Goal: Information Seeking & Learning: Learn about a topic

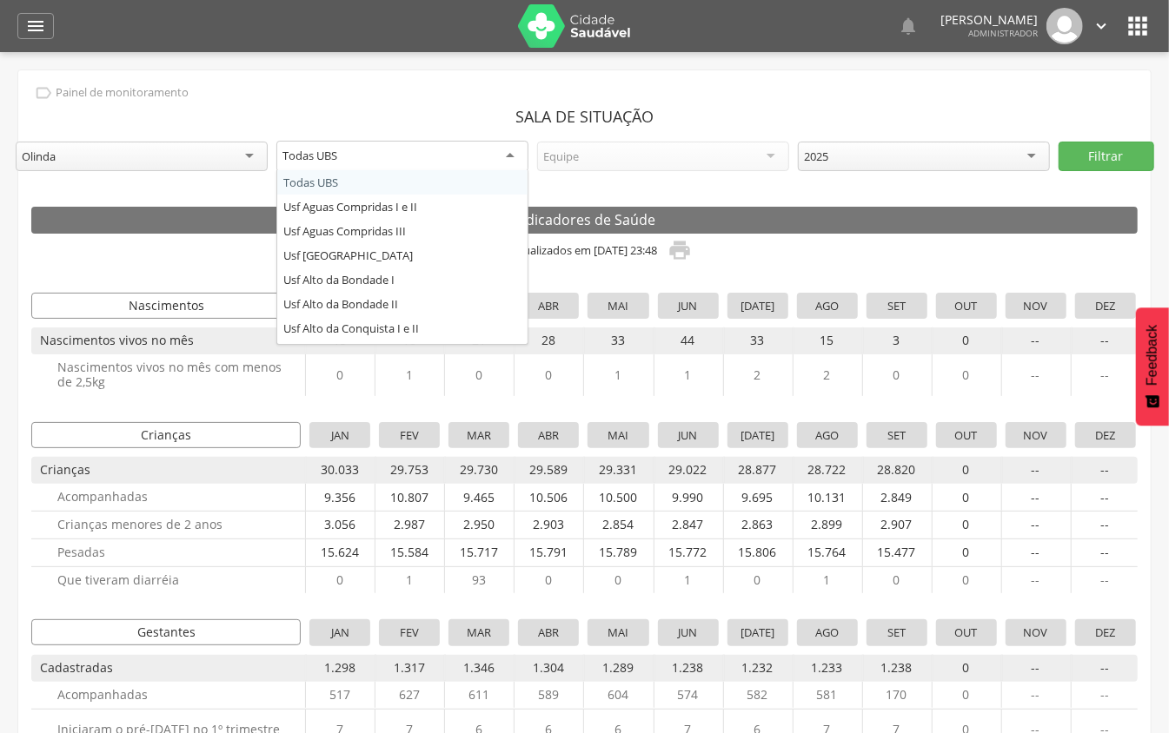
click at [462, 168] on div "Todas UBS" at bounding box center [402, 156] width 252 height 31
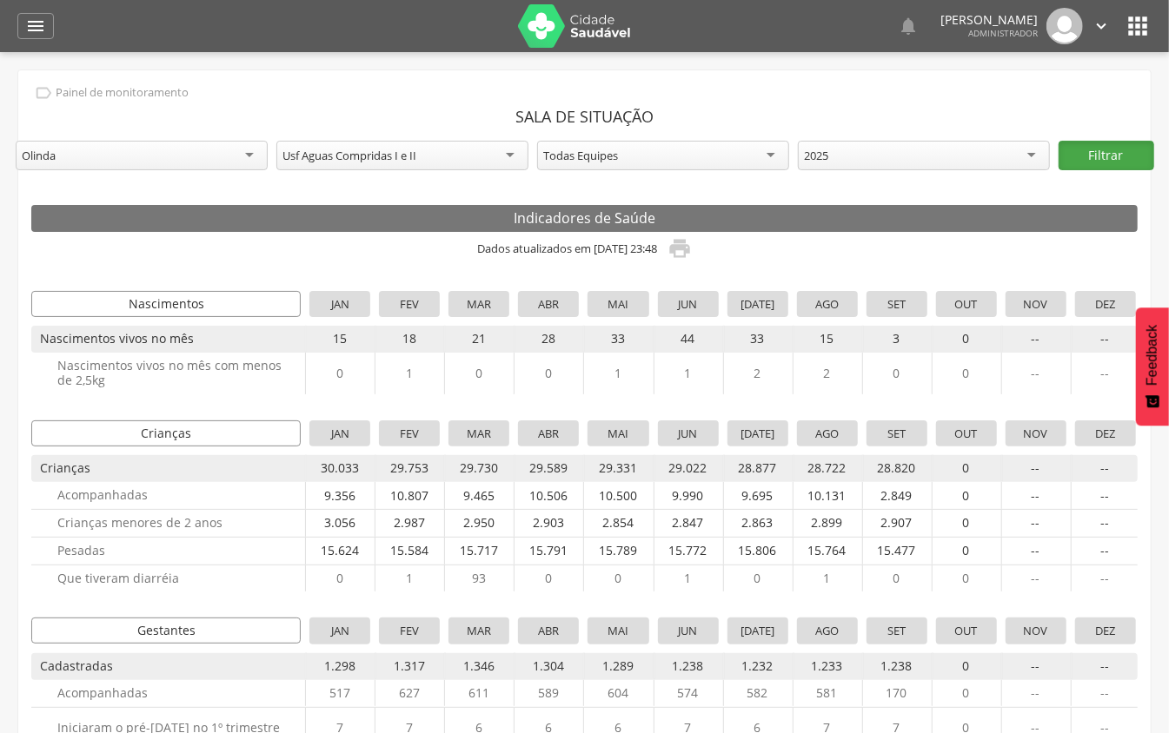
click at [1112, 158] on button "Filtrar" at bounding box center [1106, 156] width 96 height 30
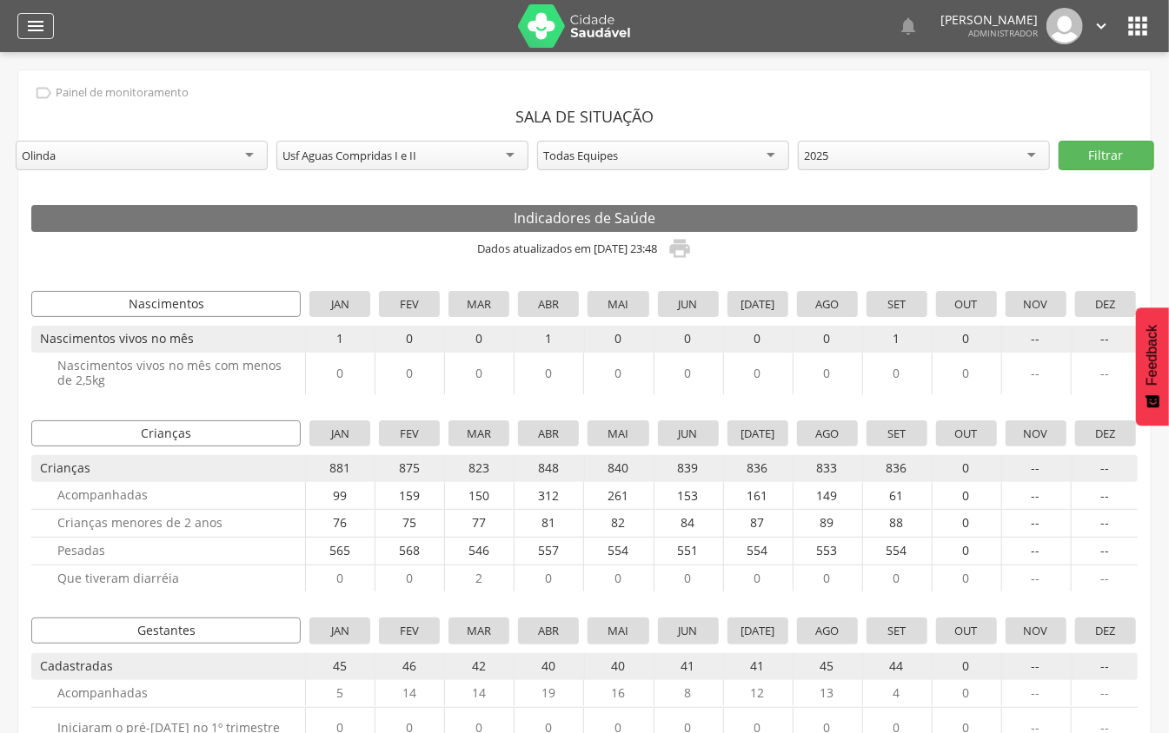
click at [47, 28] on div "" at bounding box center [35, 26] width 36 height 26
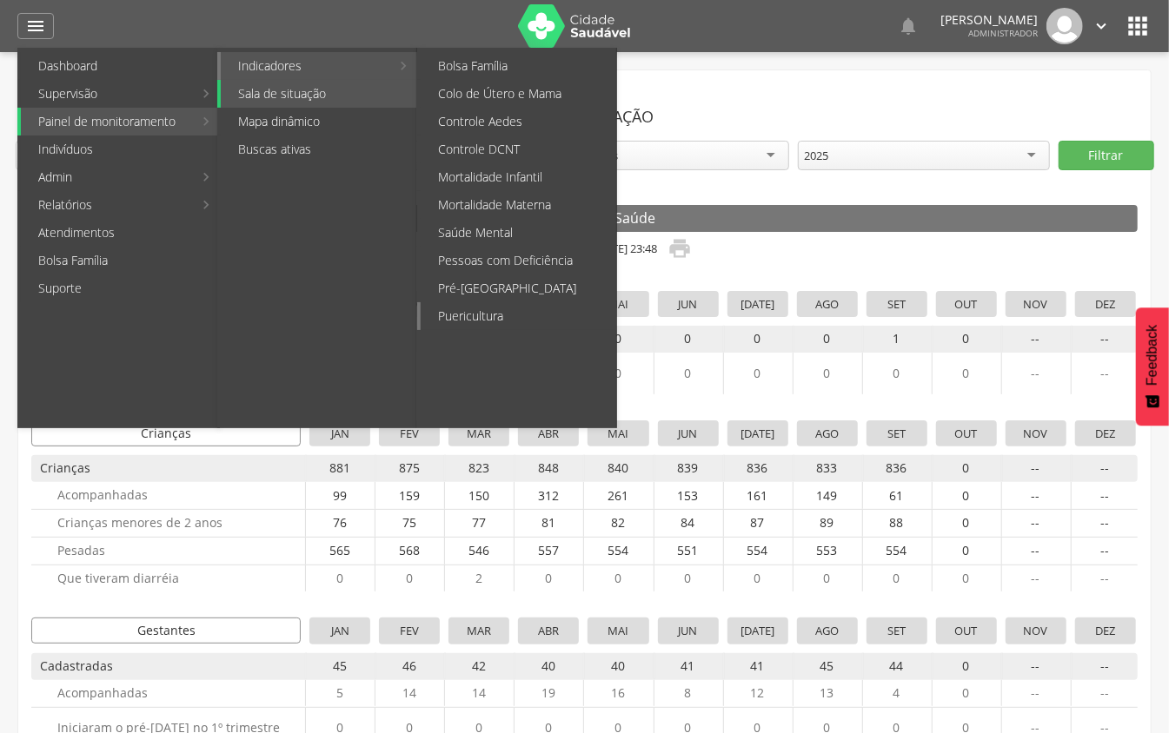
click at [460, 320] on link "Puericultura" at bounding box center [518, 316] width 195 height 28
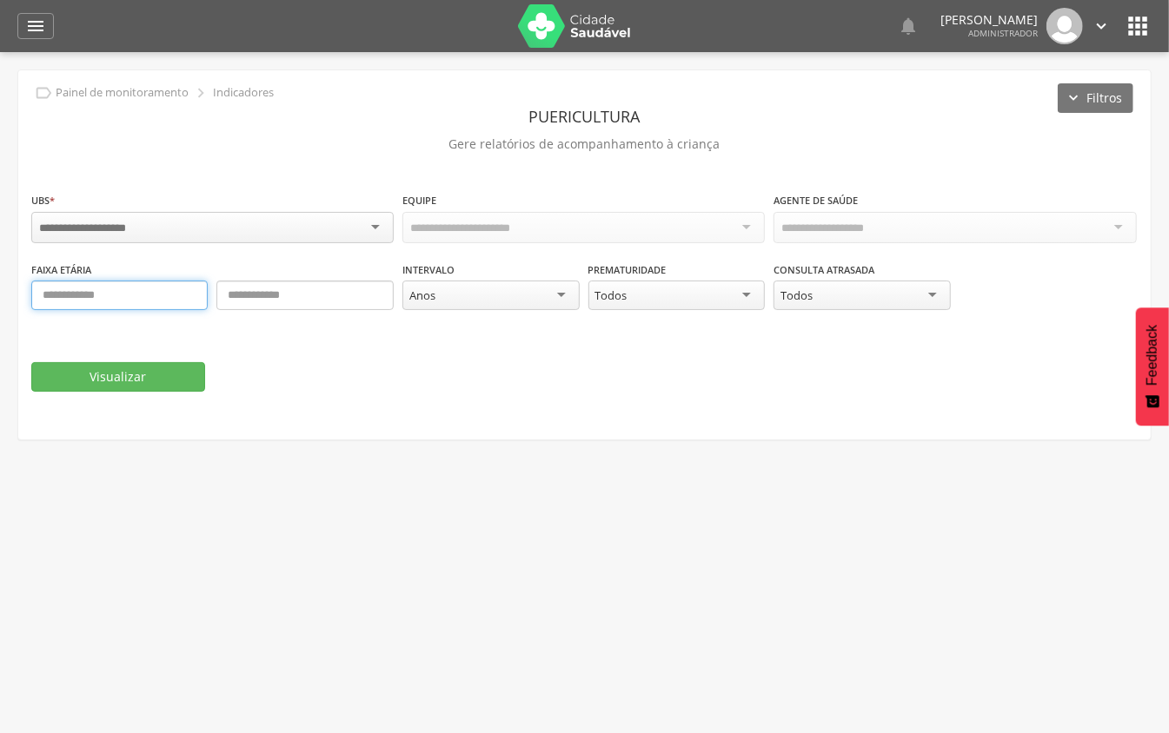
click at [168, 300] on input "text" at bounding box center [119, 296] width 176 height 30
type input "*"
click at [233, 300] on input "text" at bounding box center [304, 296] width 176 height 30
type input "*"
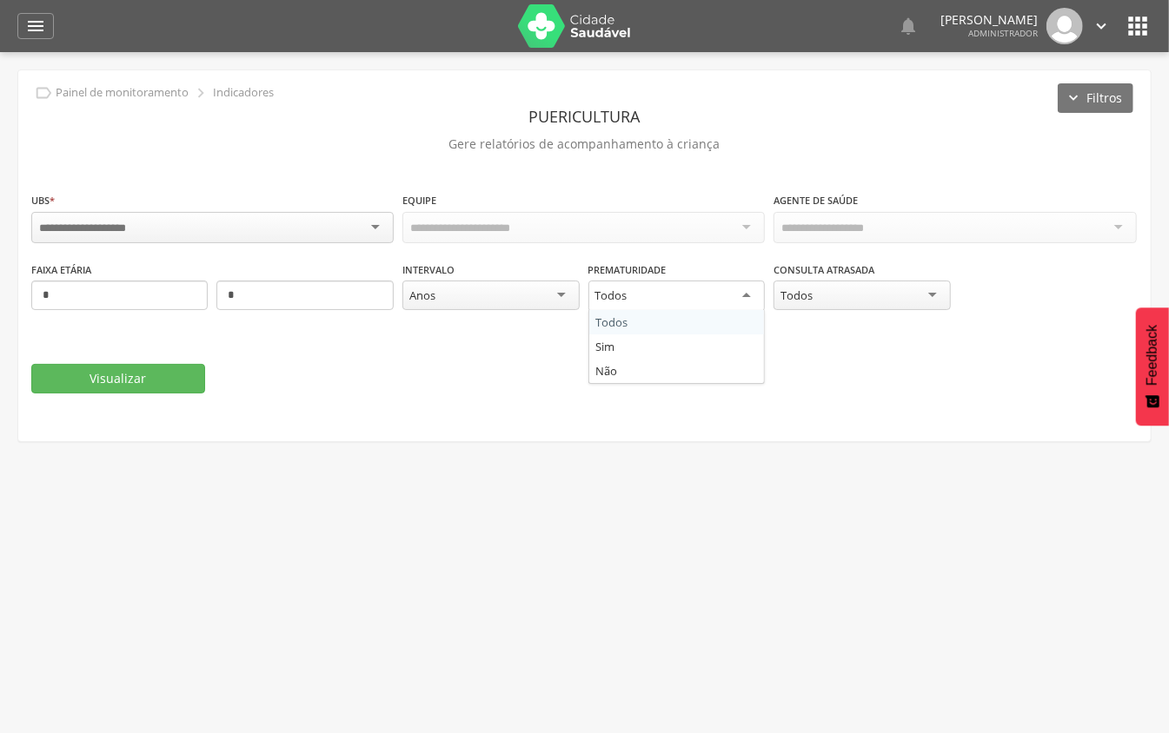
click at [714, 290] on div "Todos" at bounding box center [676, 296] width 176 height 31
click at [714, 290] on div "Todos" at bounding box center [676, 296] width 176 height 30
click at [504, 404] on div "**********" at bounding box center [584, 308] width 1106 height 235
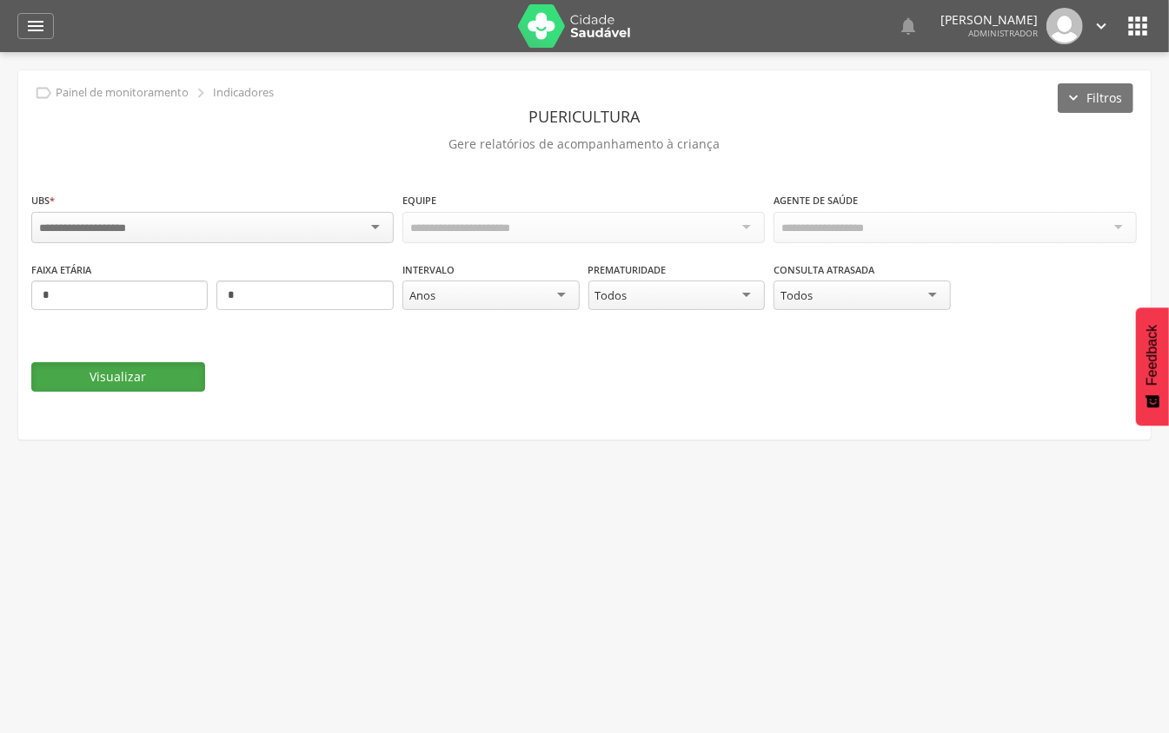
click at [96, 390] on button "Visualizar" at bounding box center [118, 377] width 174 height 30
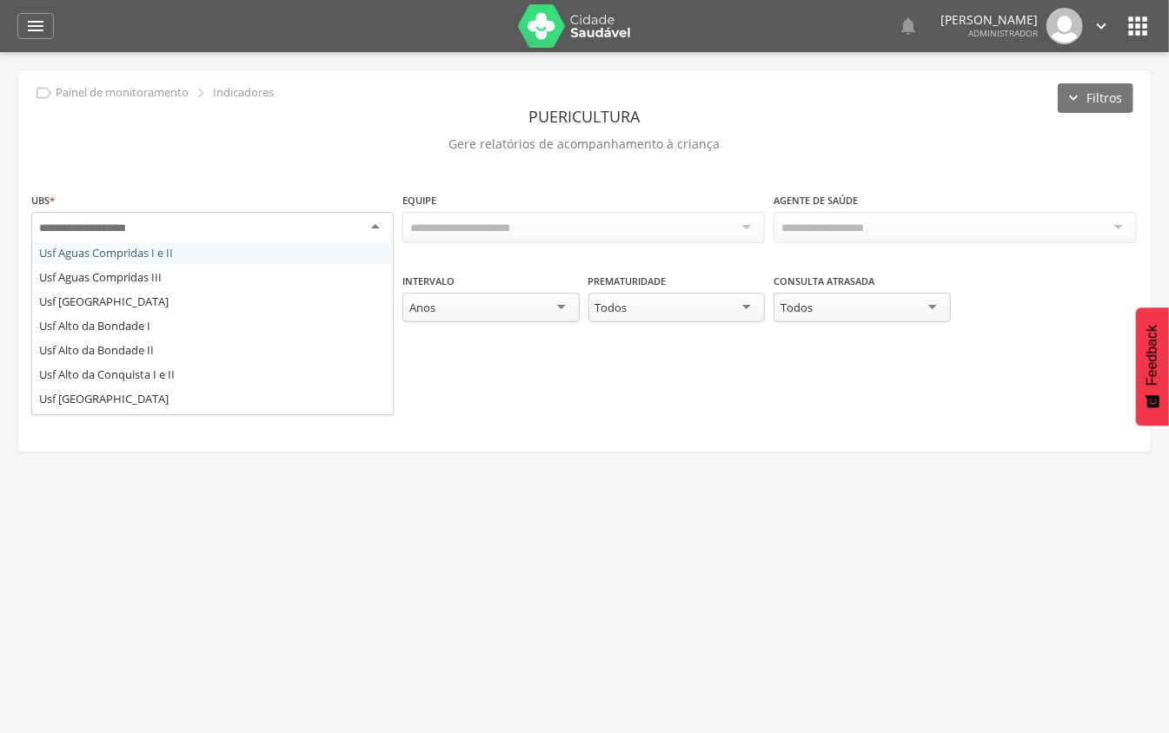
click at [236, 212] on div at bounding box center [212, 227] width 362 height 31
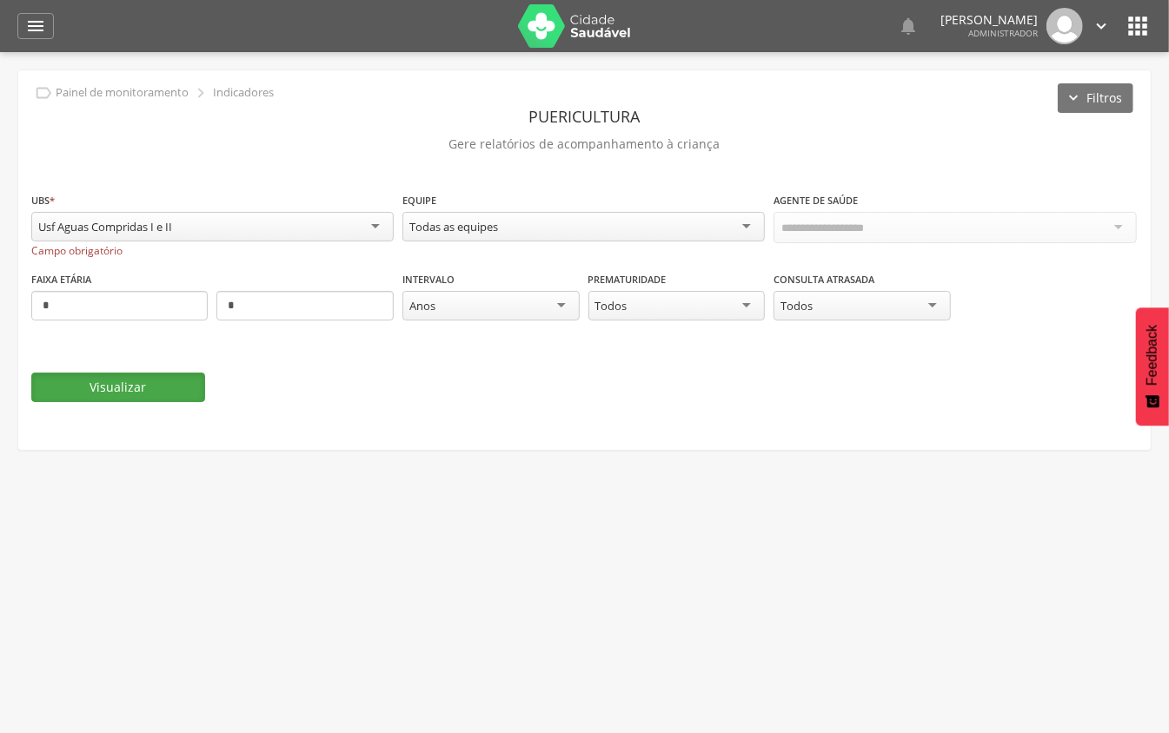
click at [164, 397] on button "Visualizar" at bounding box center [118, 388] width 174 height 30
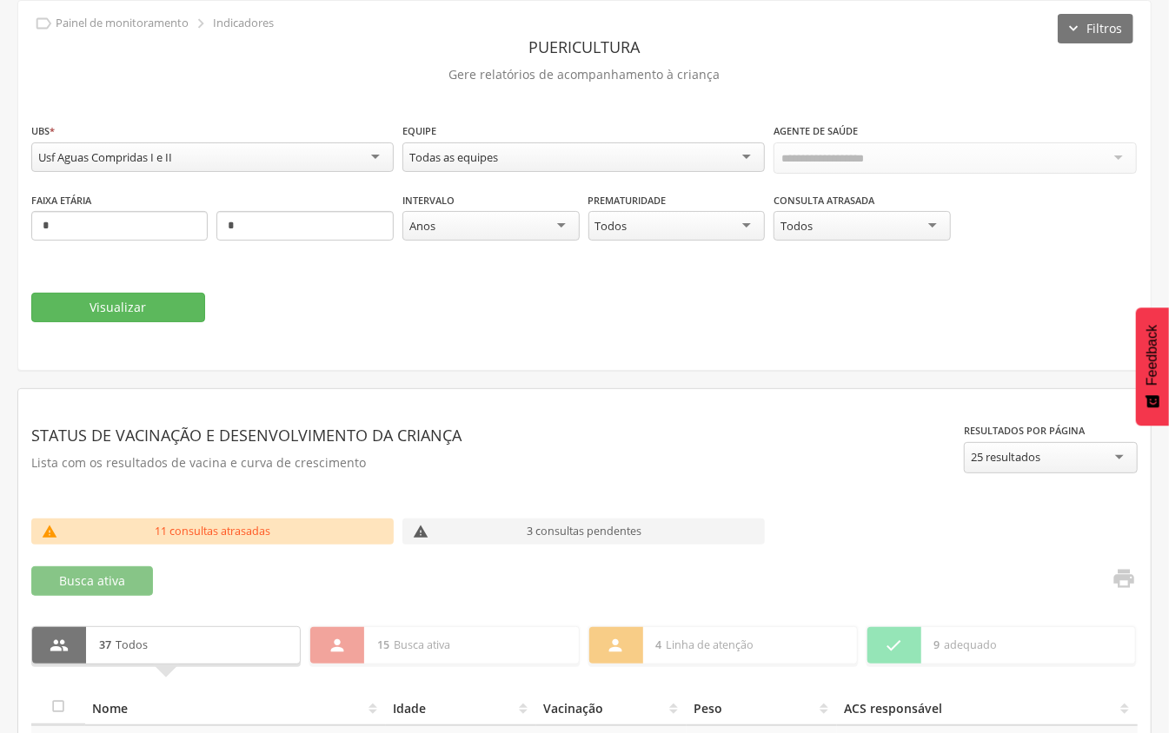
scroll to position [116, 0]
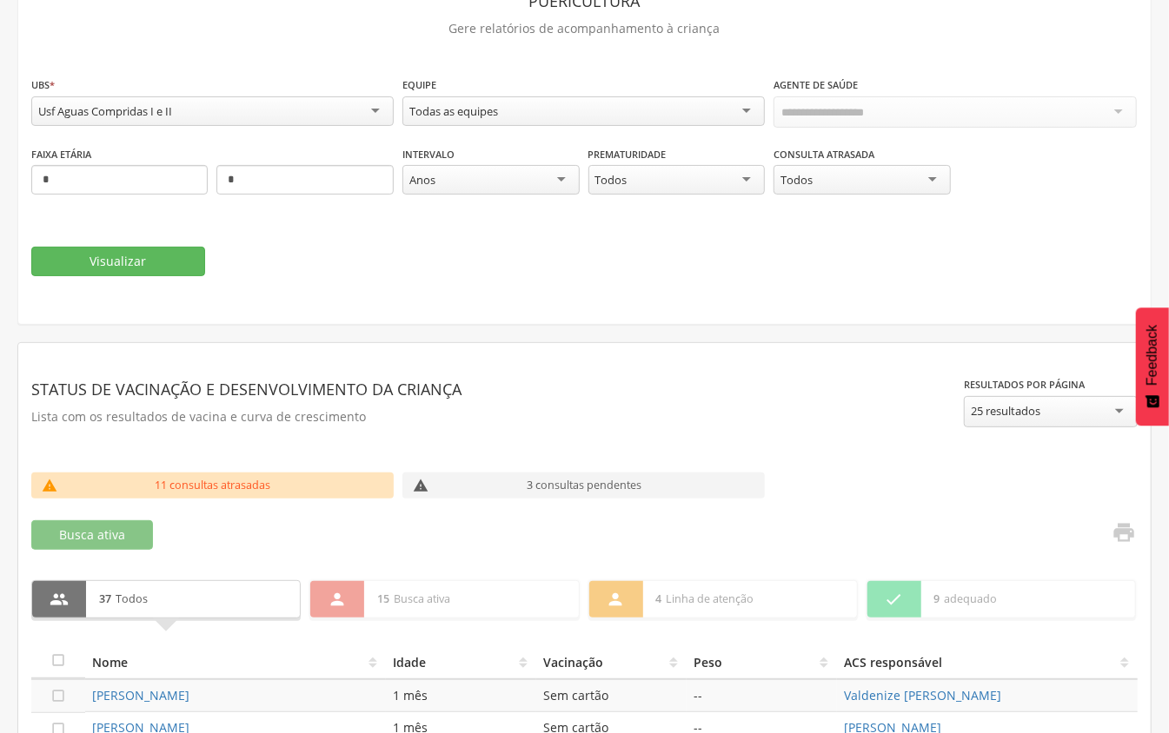
click at [991, 408] on div "25 resultados" at bounding box center [1005, 411] width 70 height 16
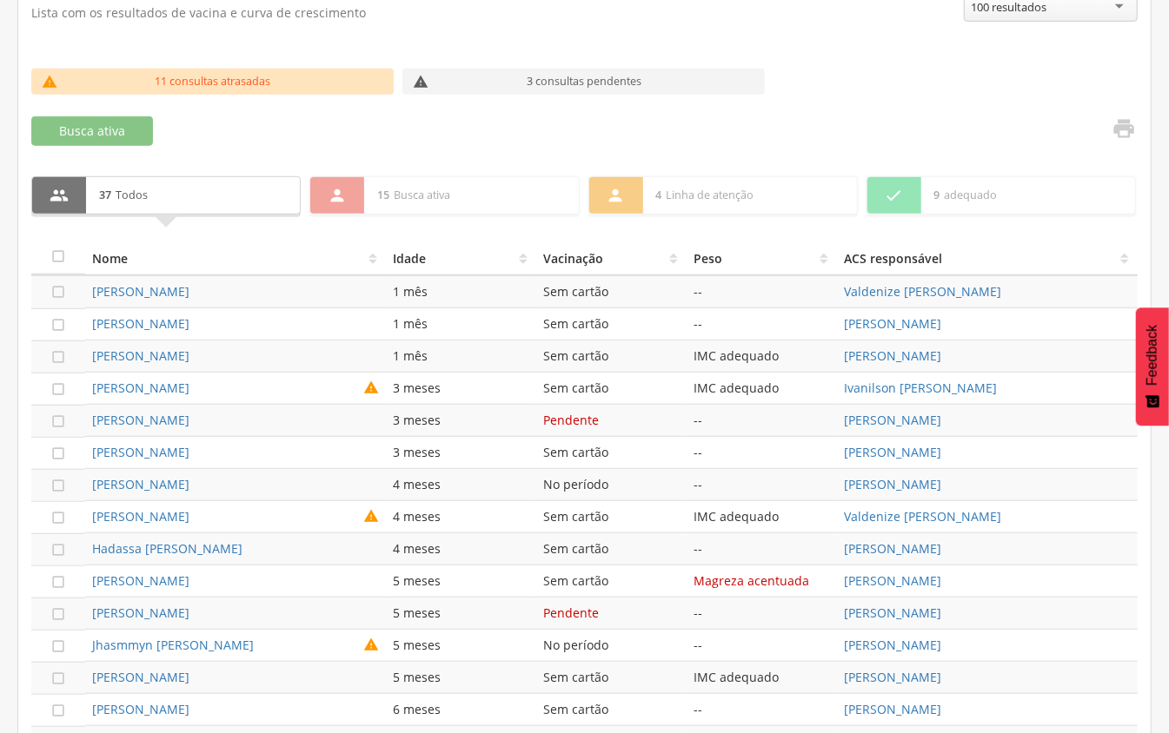
scroll to position [317, 0]
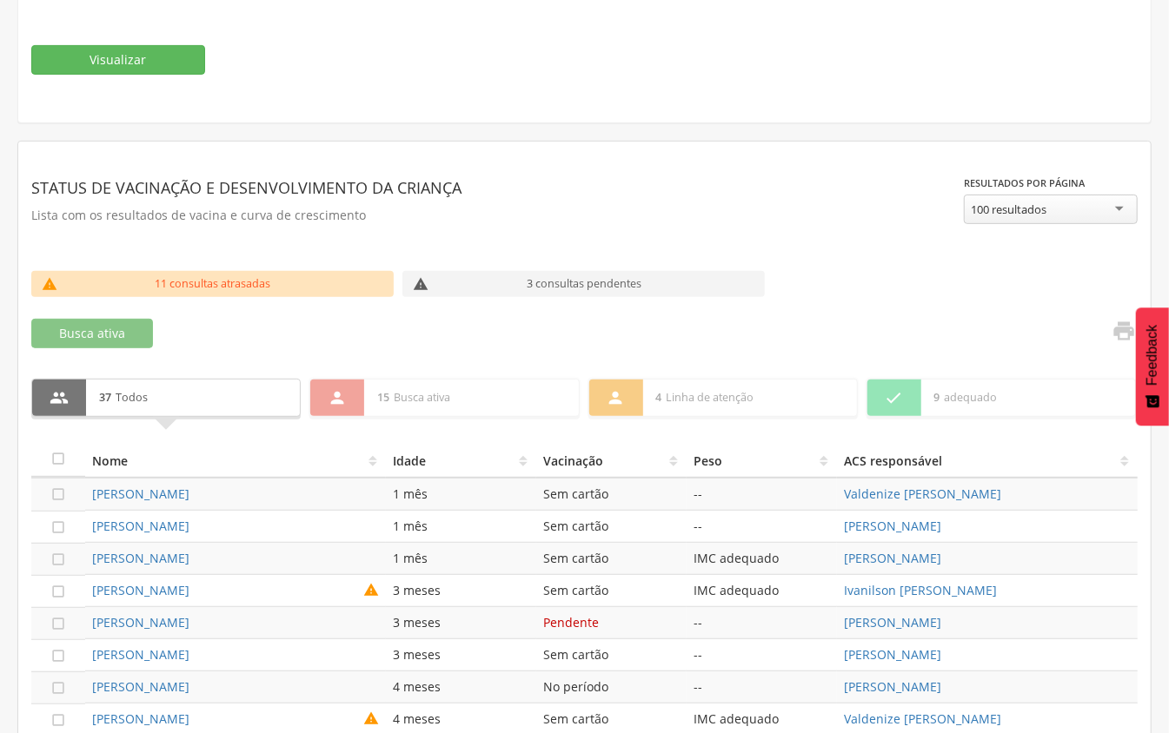
click at [523, 467] on th "Idade" at bounding box center [461, 460] width 150 height 35
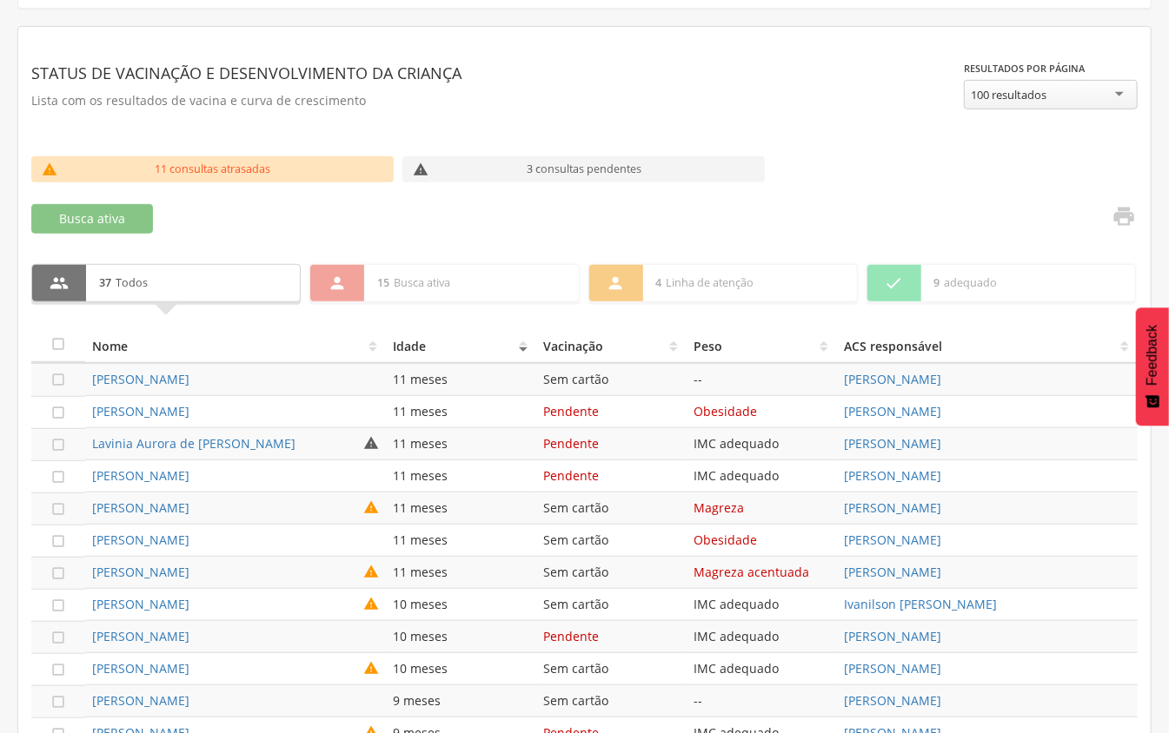
scroll to position [433, 0]
click at [564, 348] on th "Vacinação" at bounding box center [611, 345] width 150 height 35
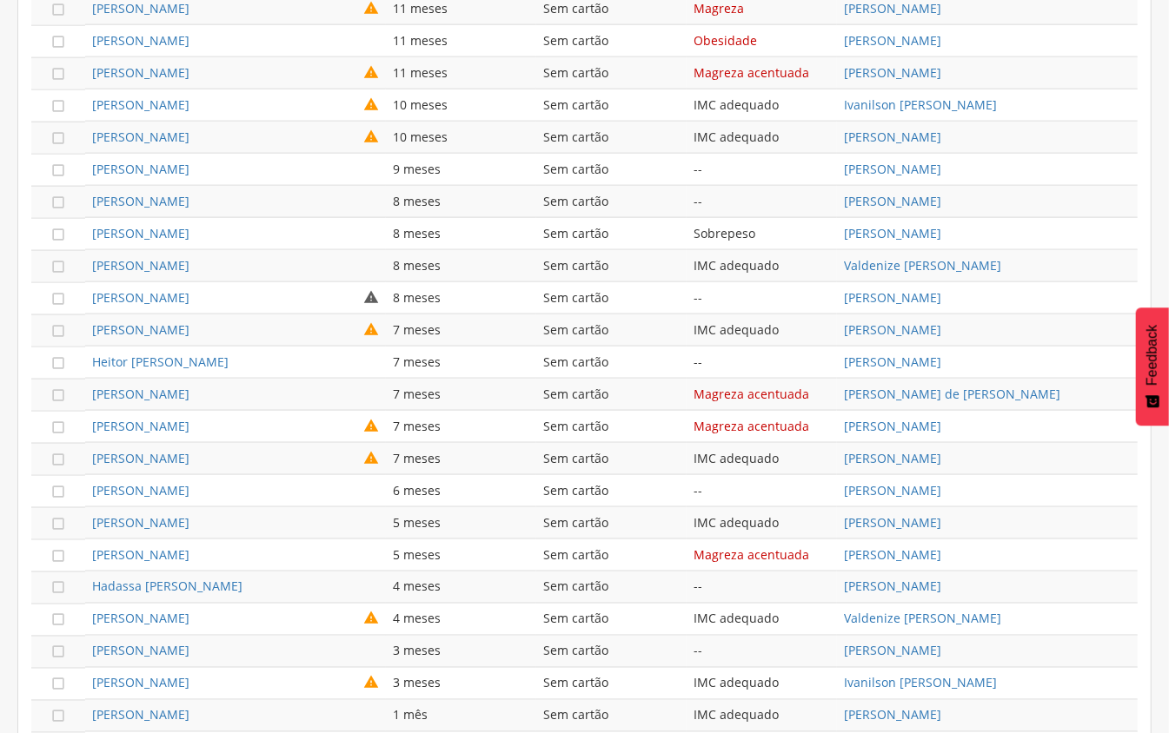
scroll to position [665, 0]
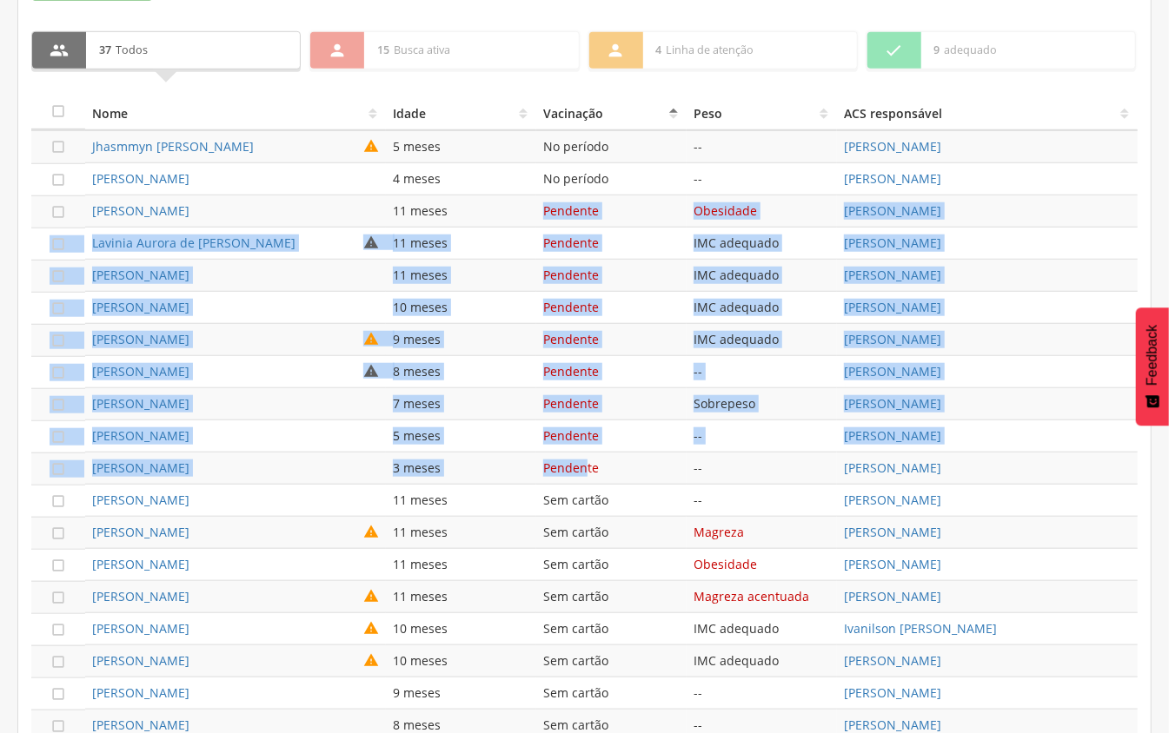
drag, startPoint x: 542, startPoint y: 209, endPoint x: 587, endPoint y: 473, distance: 268.0
click at [587, 473] on tbody " [PERSON_NAME]  5 meses No período -- [PERSON_NAME]  [PERSON_NAME] 4 meses N…" at bounding box center [584, 725] width 1106 height 1190
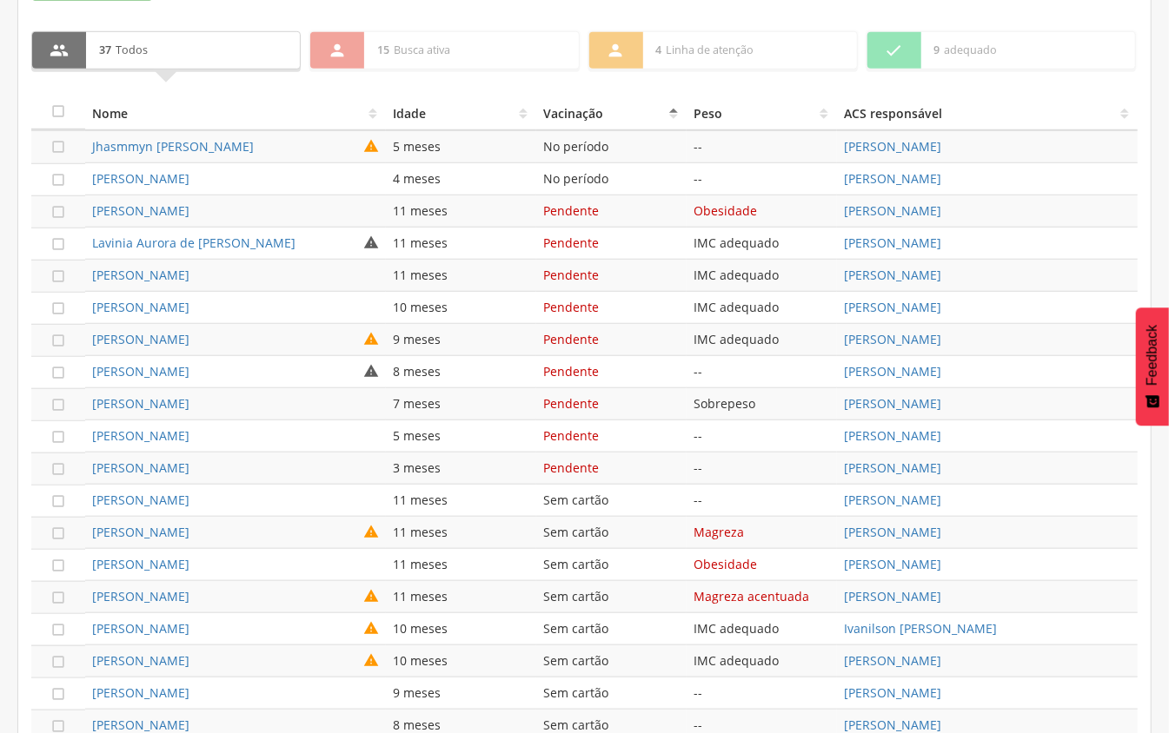
click at [608, 467] on td "Pendente" at bounding box center [611, 469] width 150 height 32
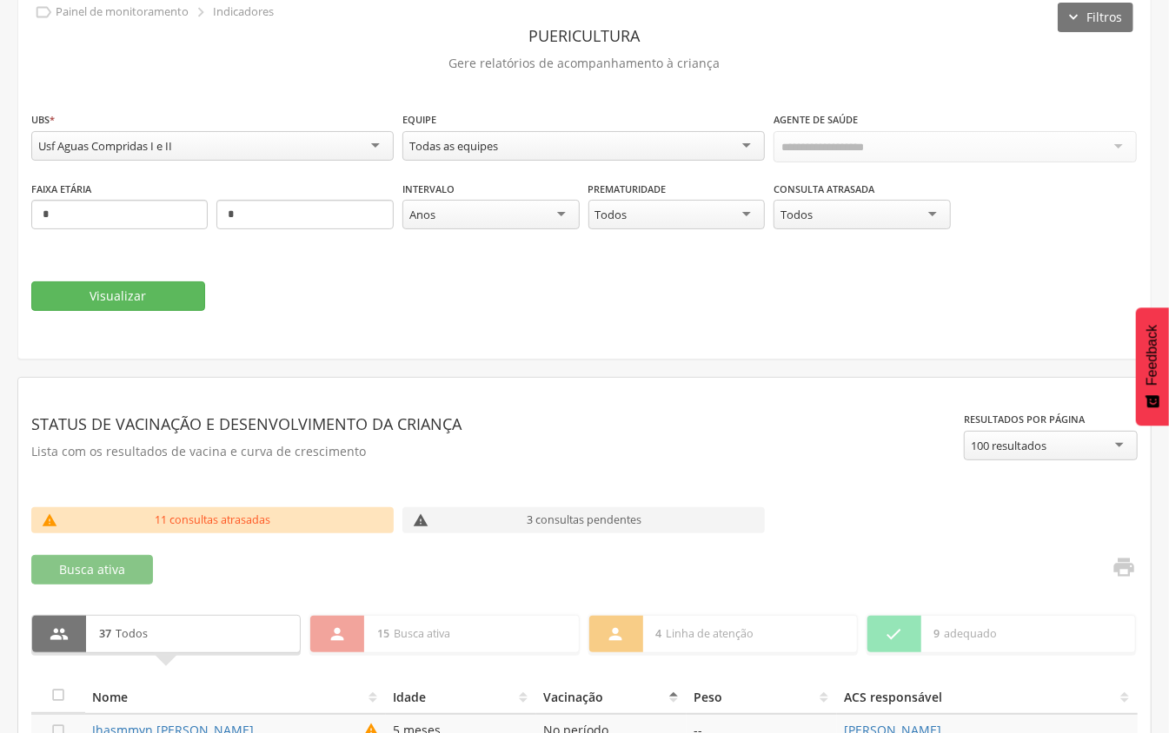
scroll to position [0, 0]
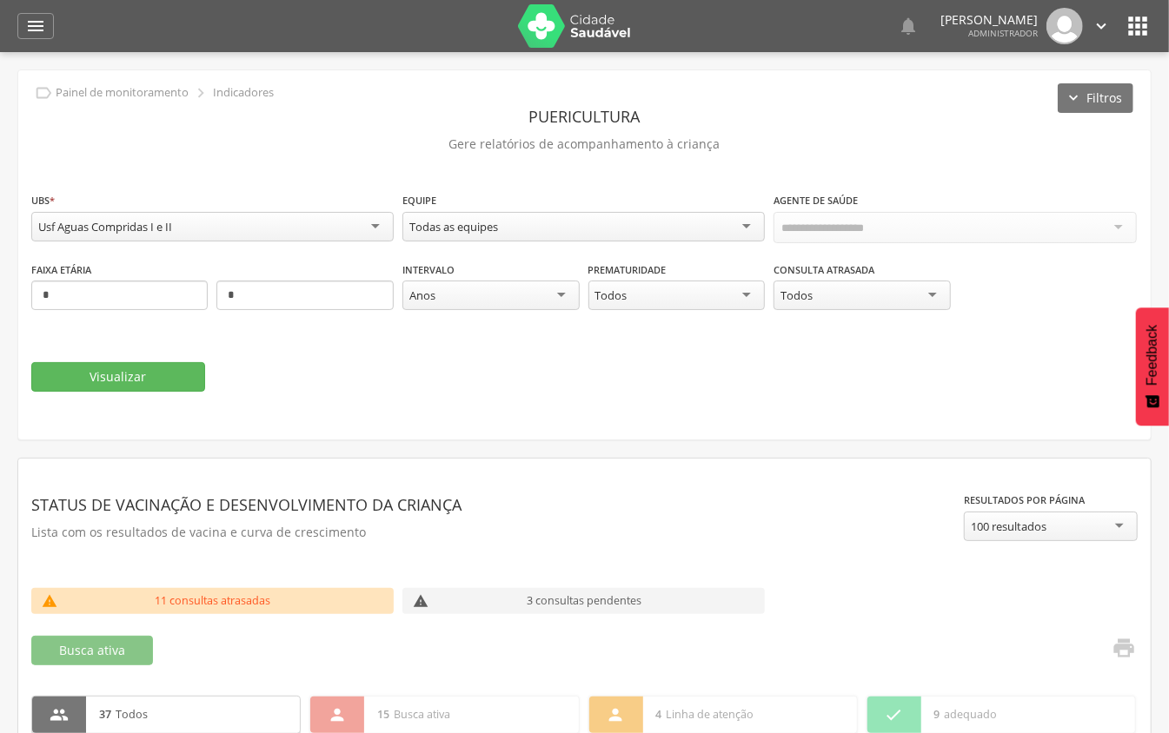
click at [379, 230] on div "Usf Aguas Compridas I e II" at bounding box center [212, 227] width 362 height 30
click at [188, 370] on button "Visualizar" at bounding box center [118, 377] width 174 height 30
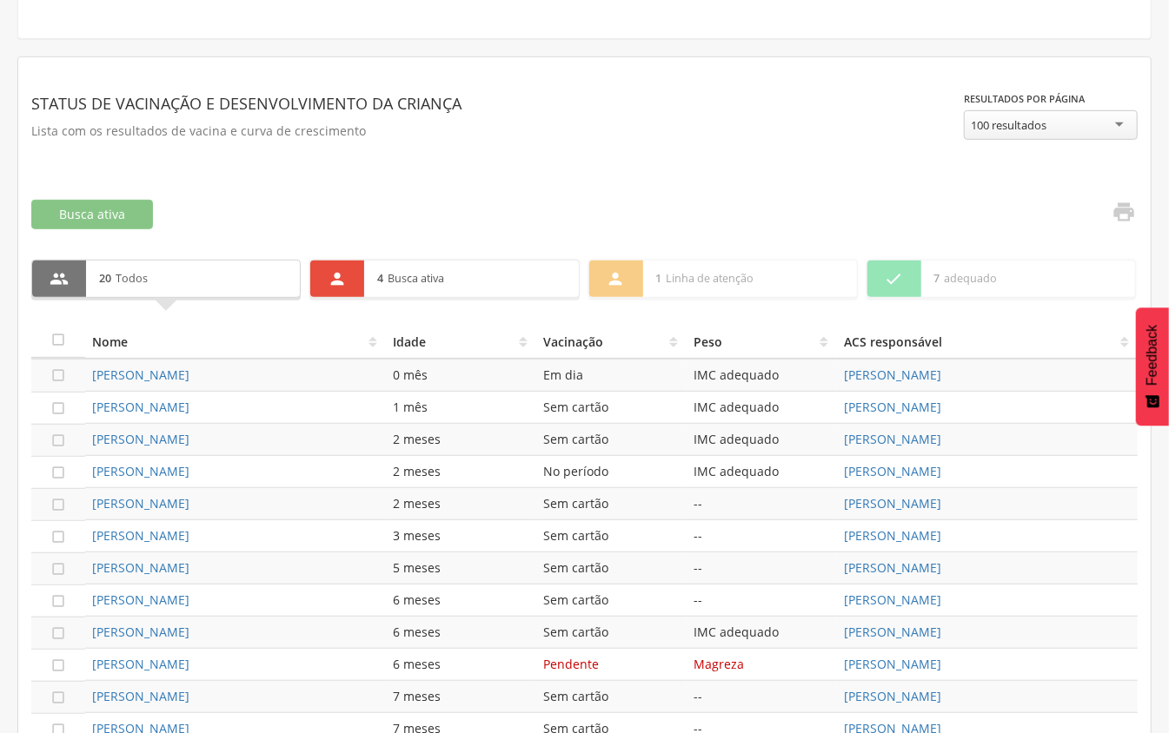
scroll to position [426, 0]
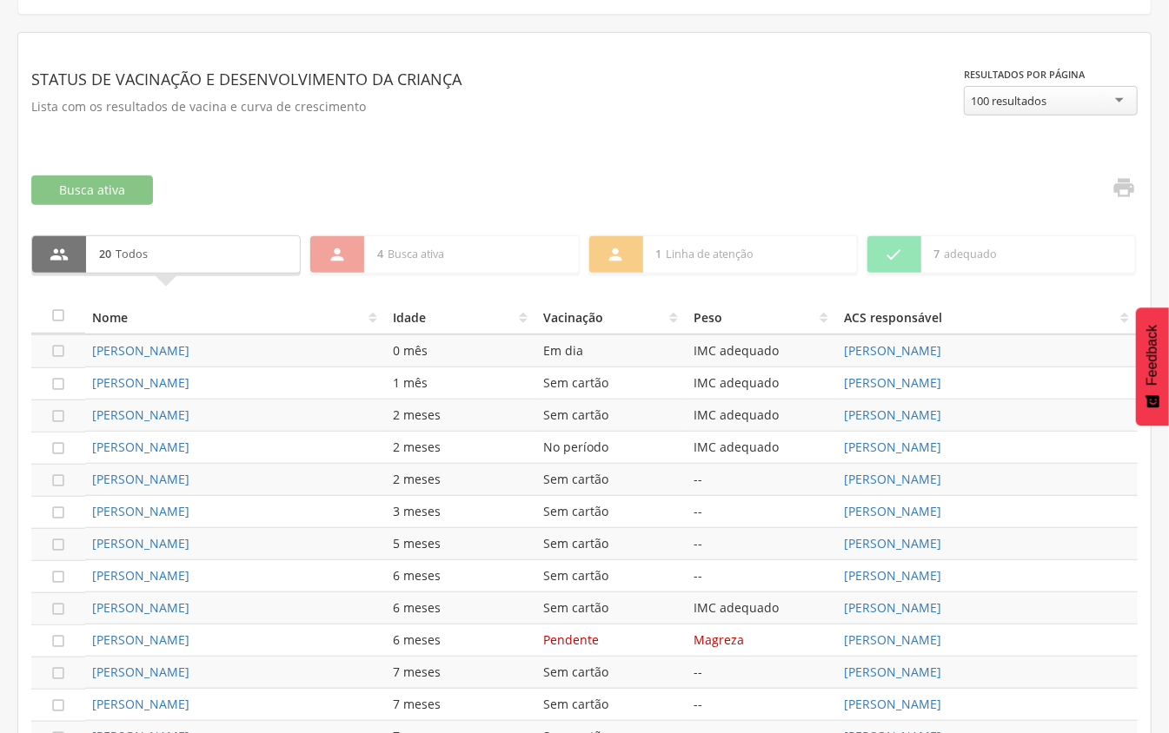
click at [527, 316] on th "Idade" at bounding box center [461, 317] width 150 height 35
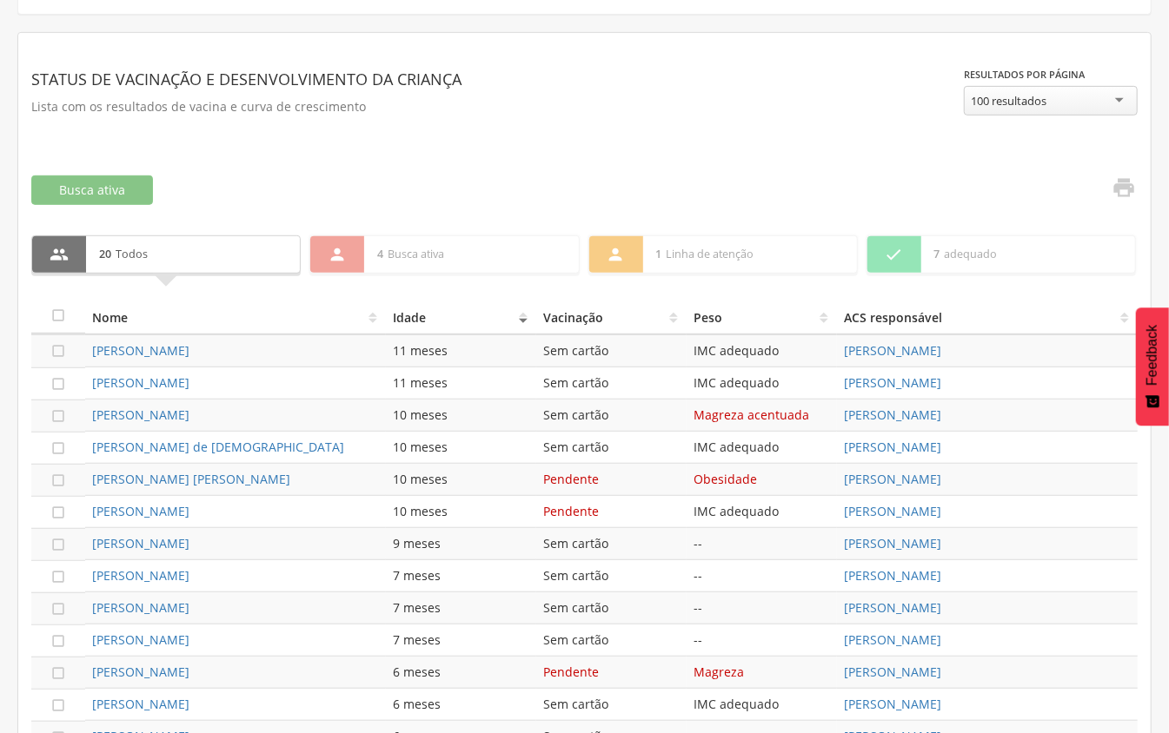
click at [521, 317] on th "Idade" at bounding box center [461, 317] width 150 height 35
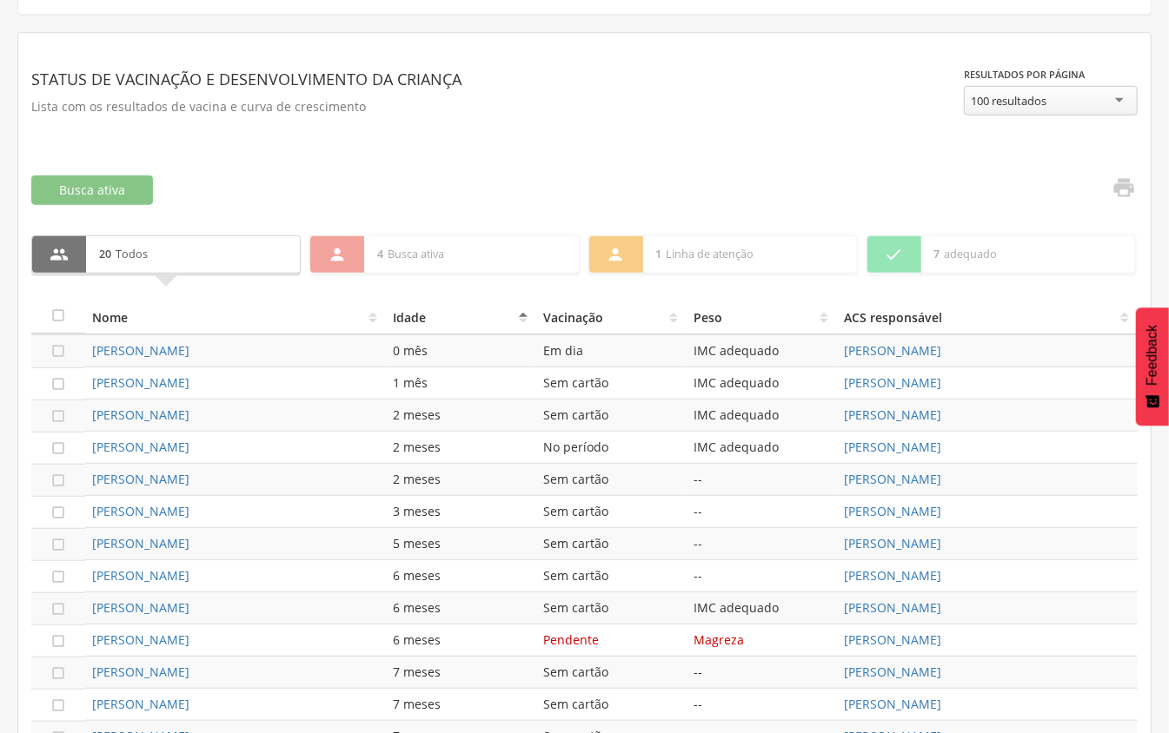
click at [520, 317] on th "Idade" at bounding box center [461, 317] width 150 height 35
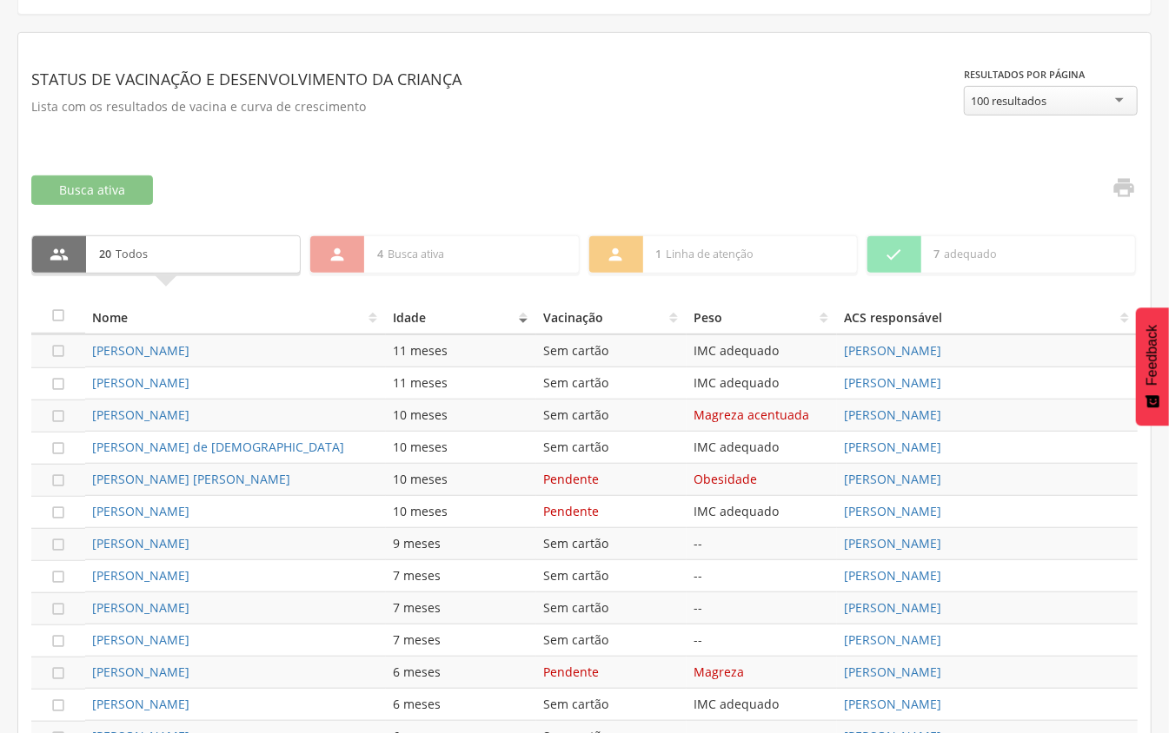
click at [525, 321] on th "Idade" at bounding box center [461, 317] width 150 height 35
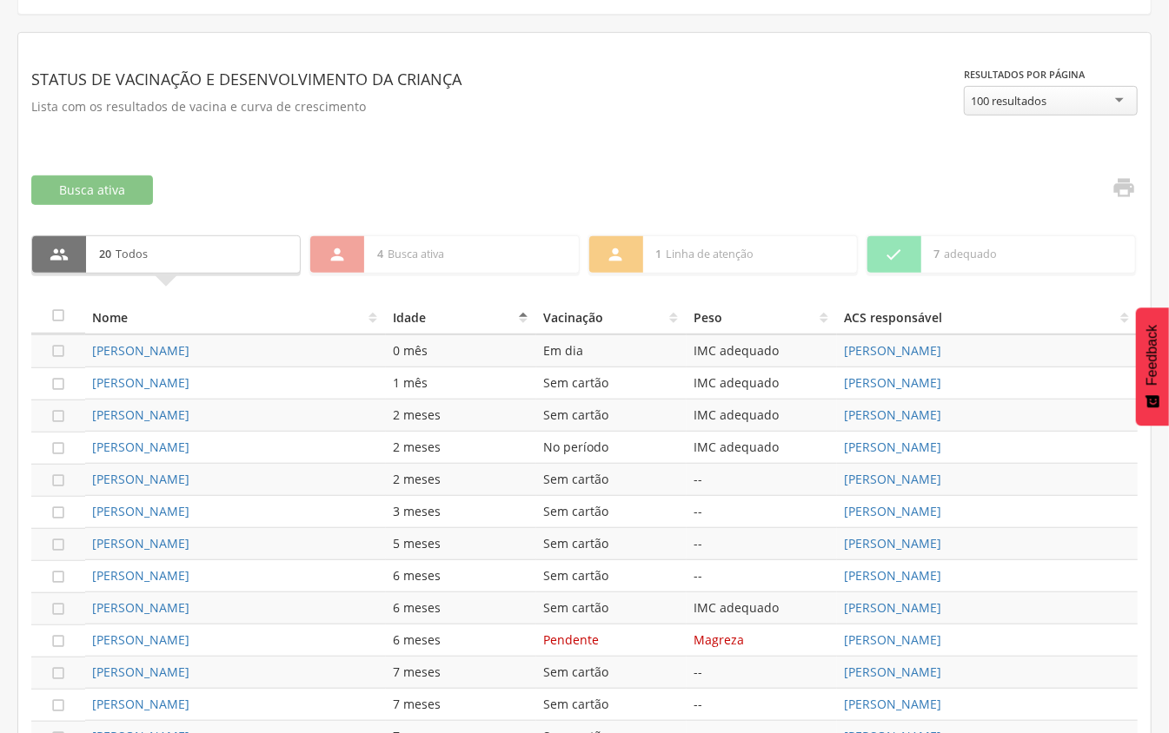
click at [525, 321] on th "Idade" at bounding box center [461, 317] width 150 height 35
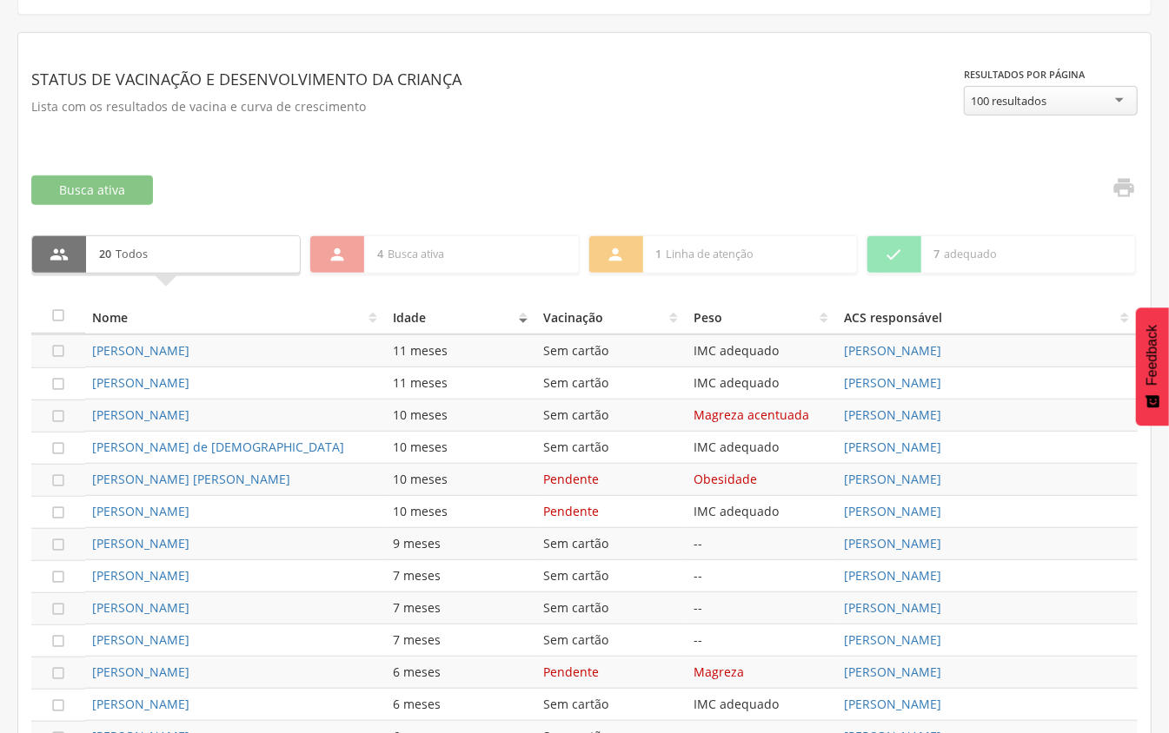
click at [525, 321] on th "Idade" at bounding box center [461, 317] width 150 height 35
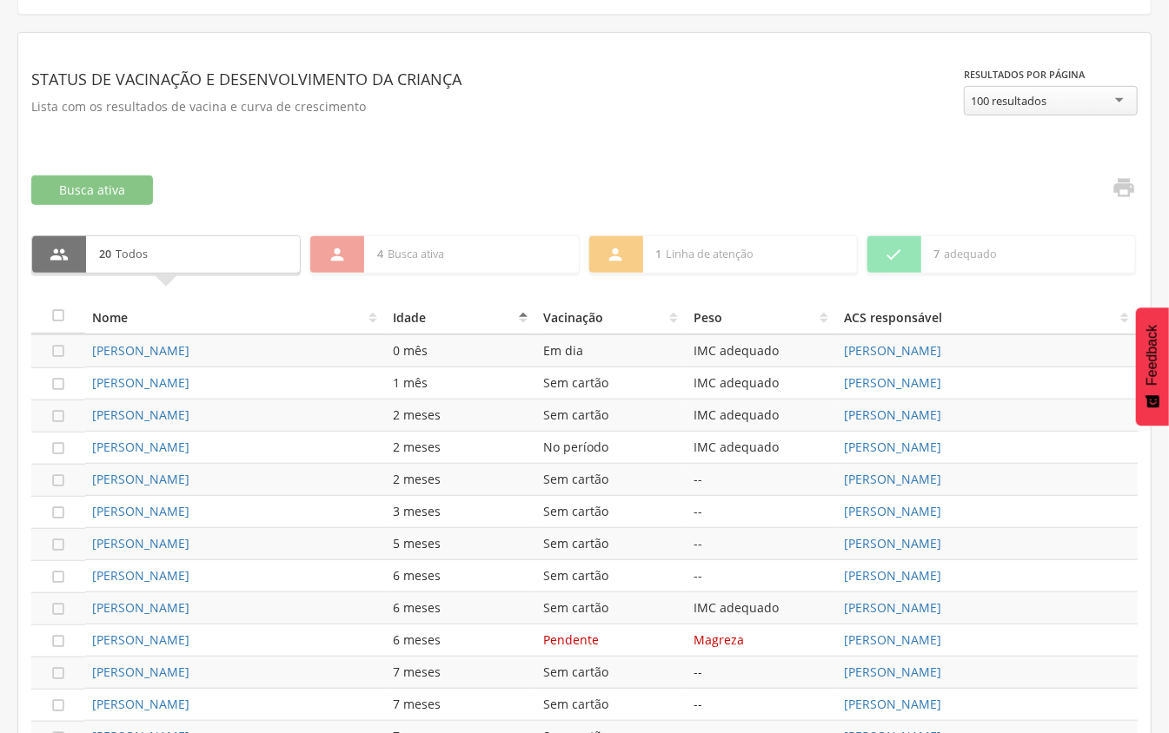
click at [527, 308] on th "Idade" at bounding box center [461, 317] width 150 height 35
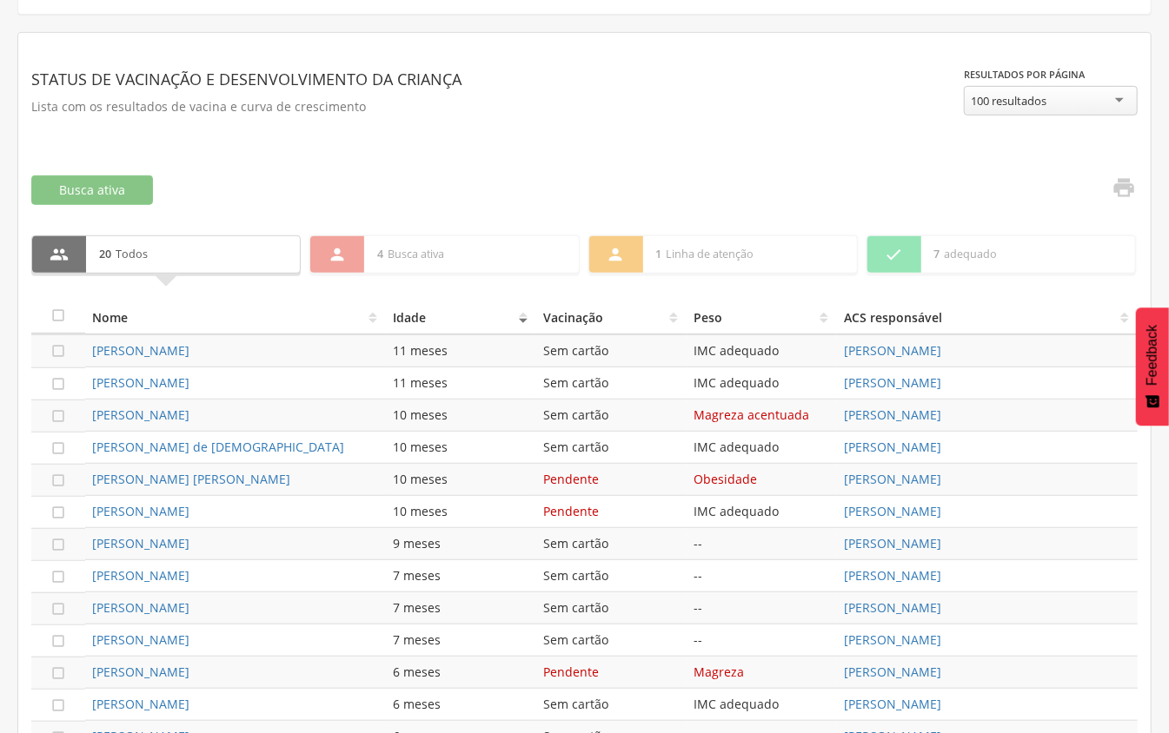
click at [565, 314] on th "Vacinação" at bounding box center [611, 317] width 150 height 35
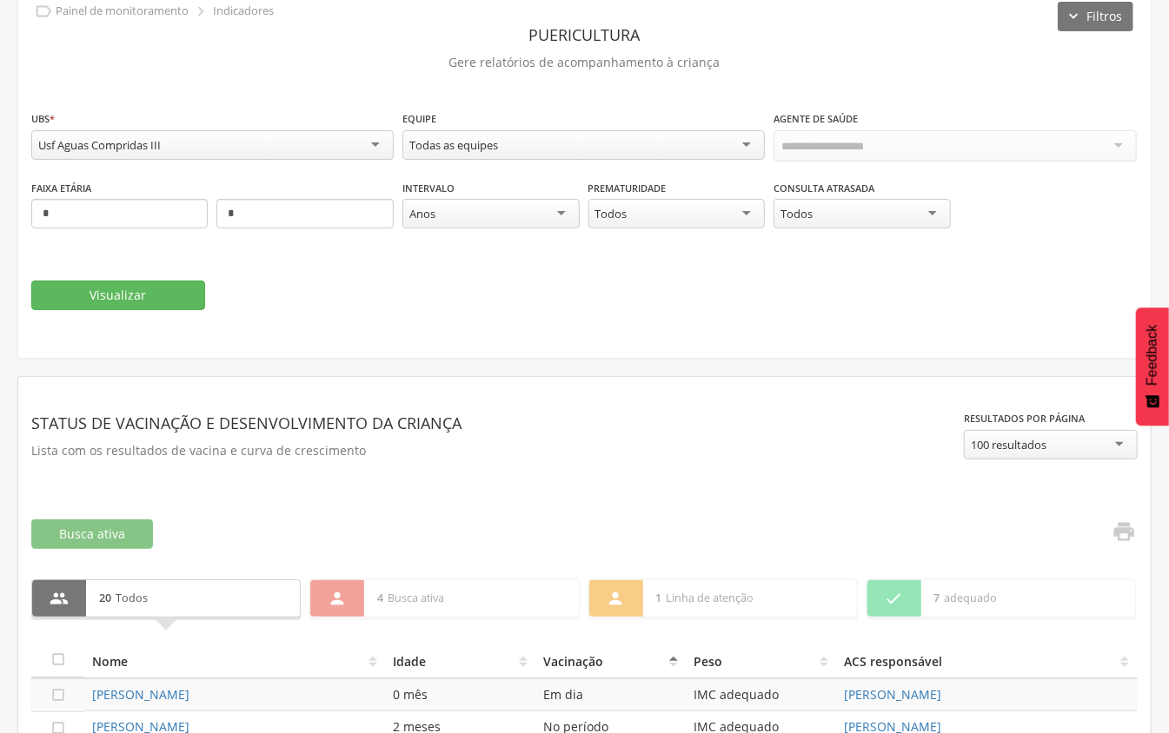
scroll to position [78, 0]
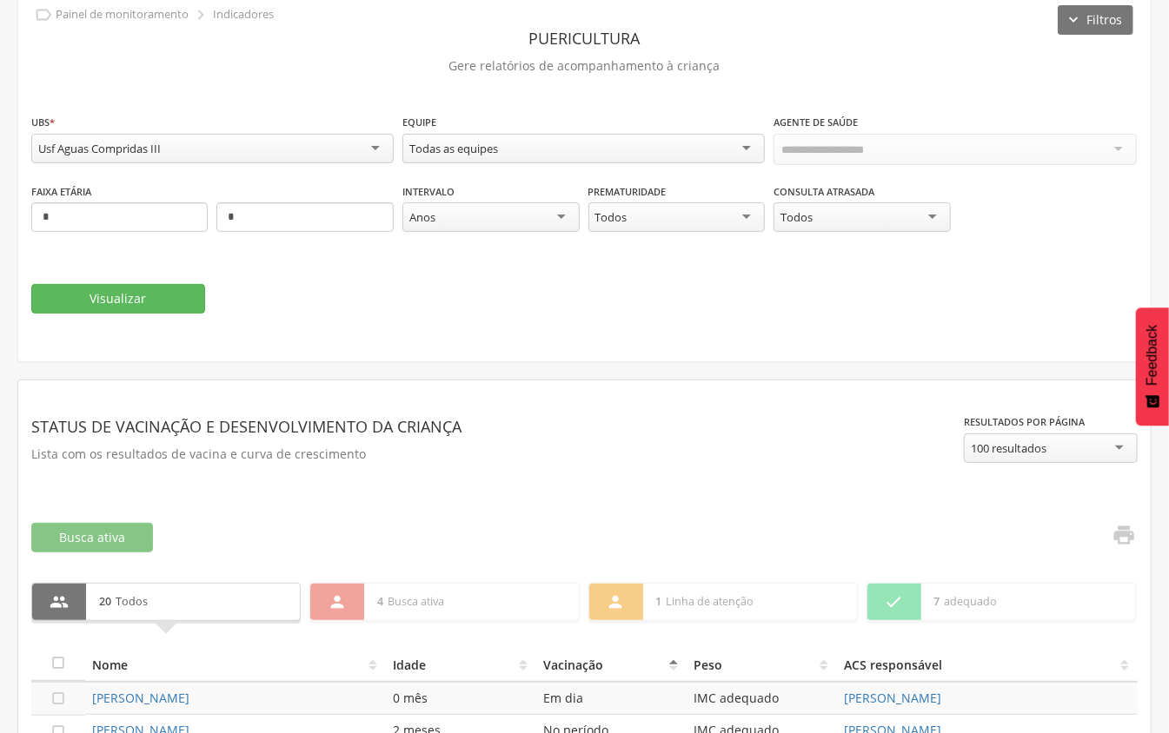
click at [375, 153] on div "Usf Aguas Compridas III" at bounding box center [212, 149] width 362 height 30
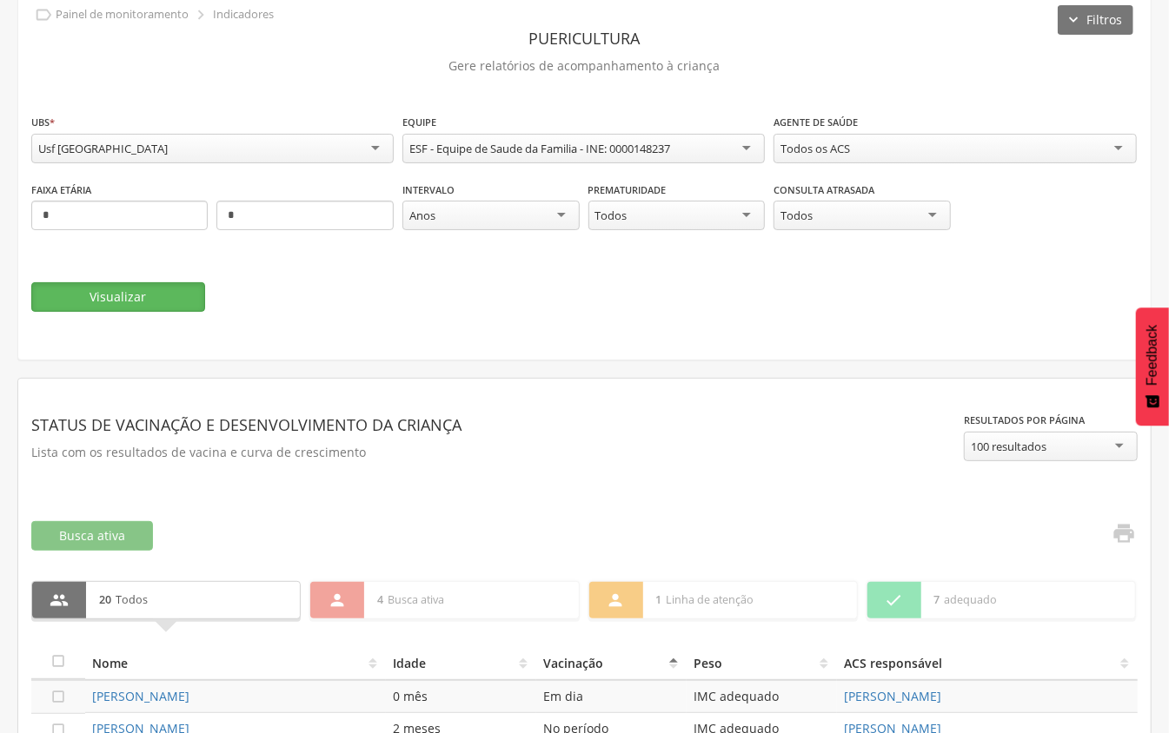
click at [54, 302] on button "Visualizar" at bounding box center [118, 297] width 174 height 30
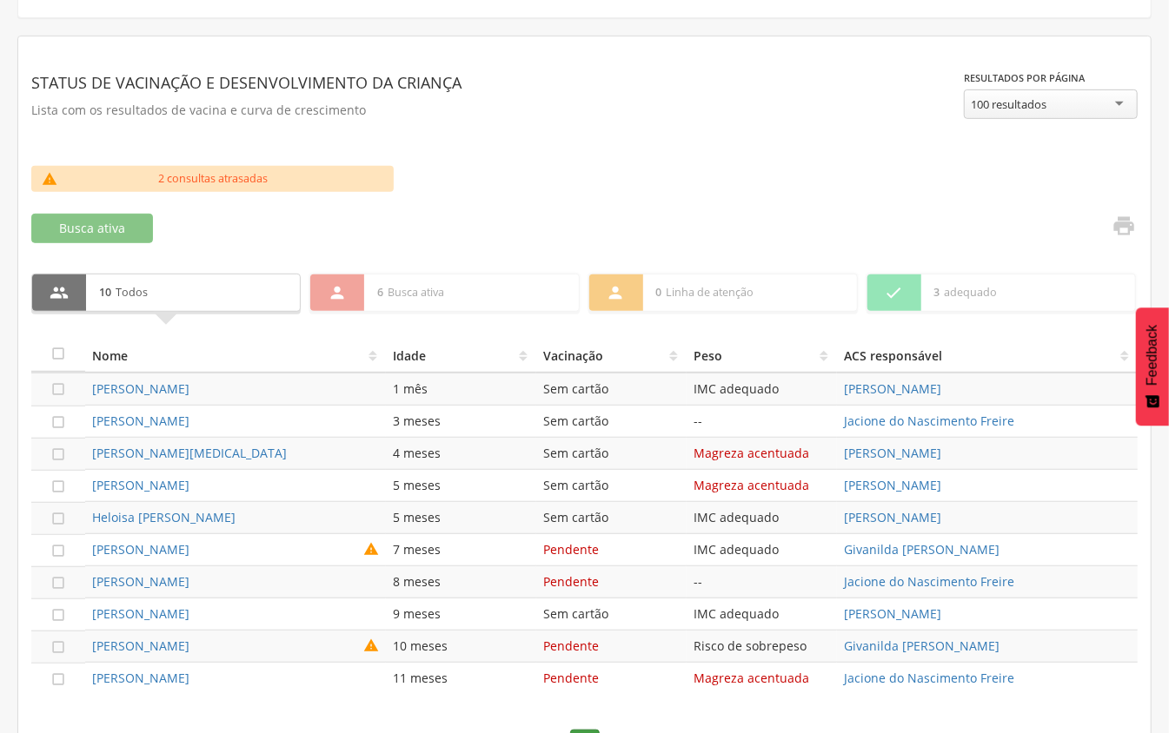
scroll to position [426, 0]
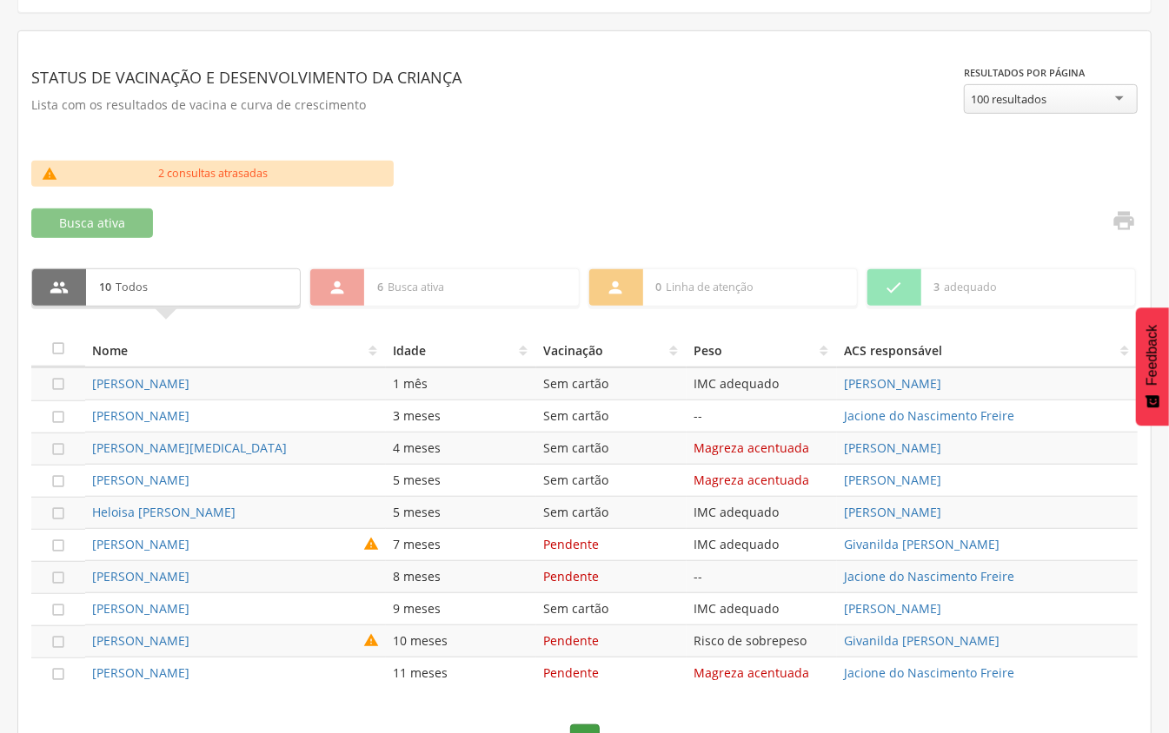
click at [551, 345] on th "Vacinação" at bounding box center [611, 350] width 150 height 35
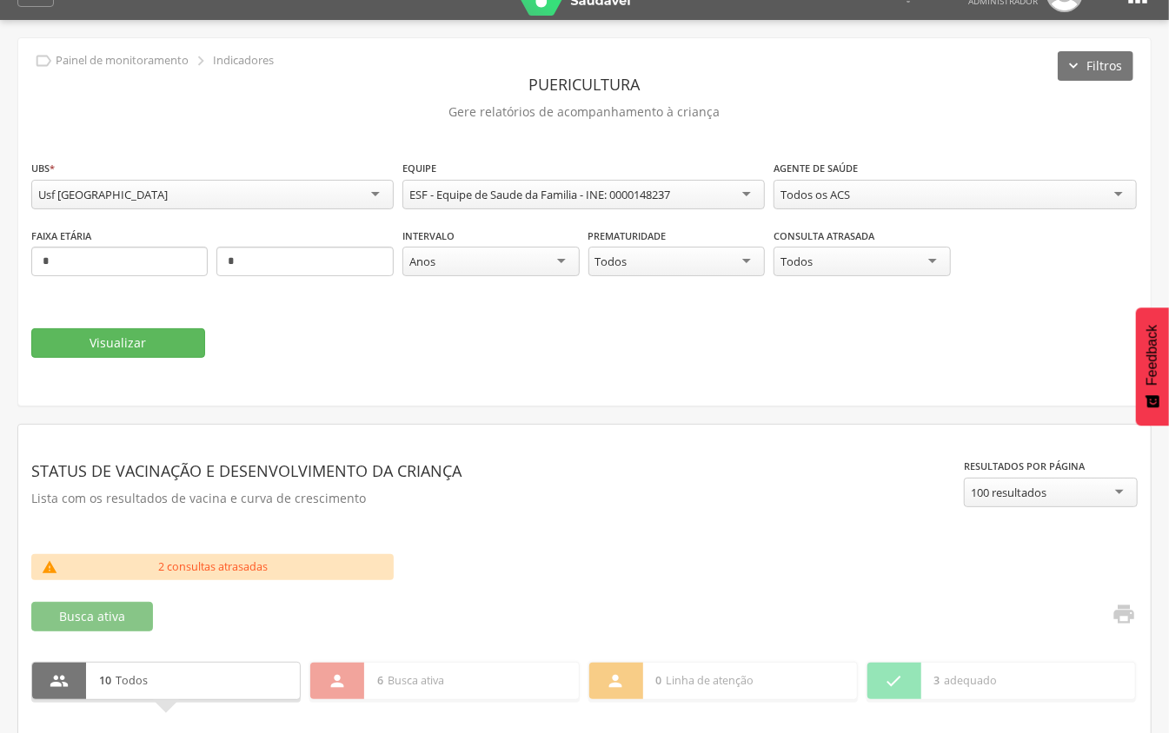
scroll to position [21, 0]
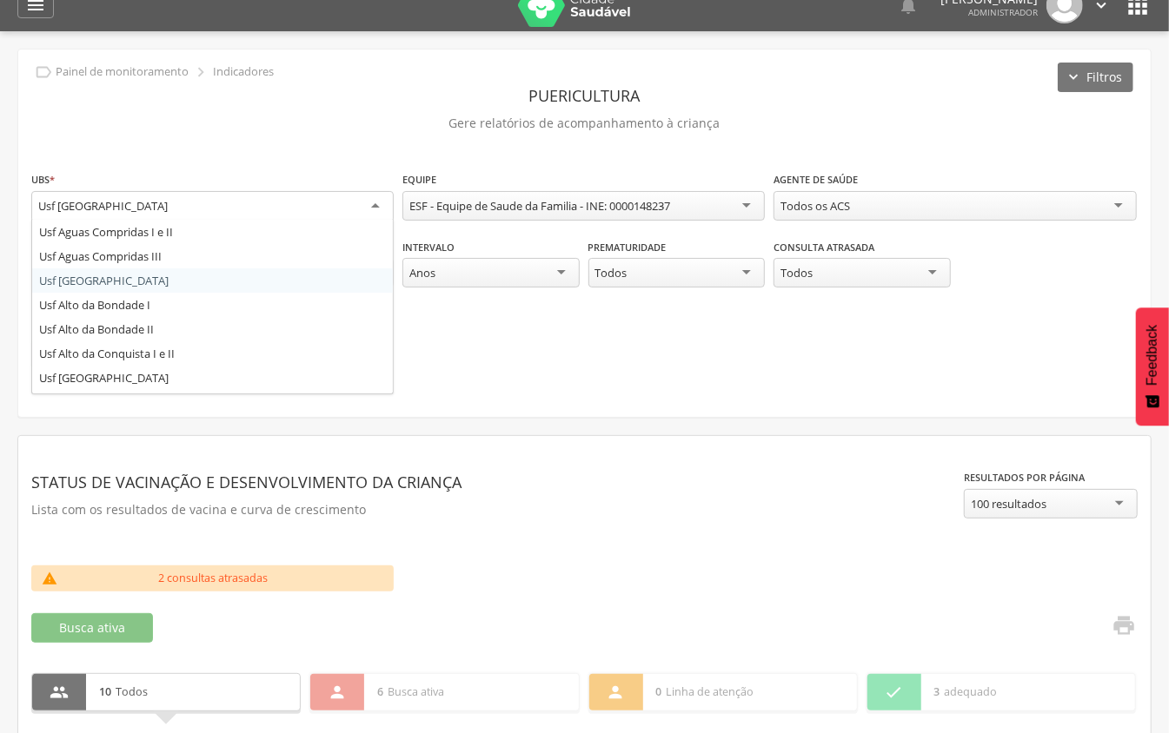
click at [379, 206] on div "Usf [GEOGRAPHIC_DATA]" at bounding box center [212, 206] width 362 height 31
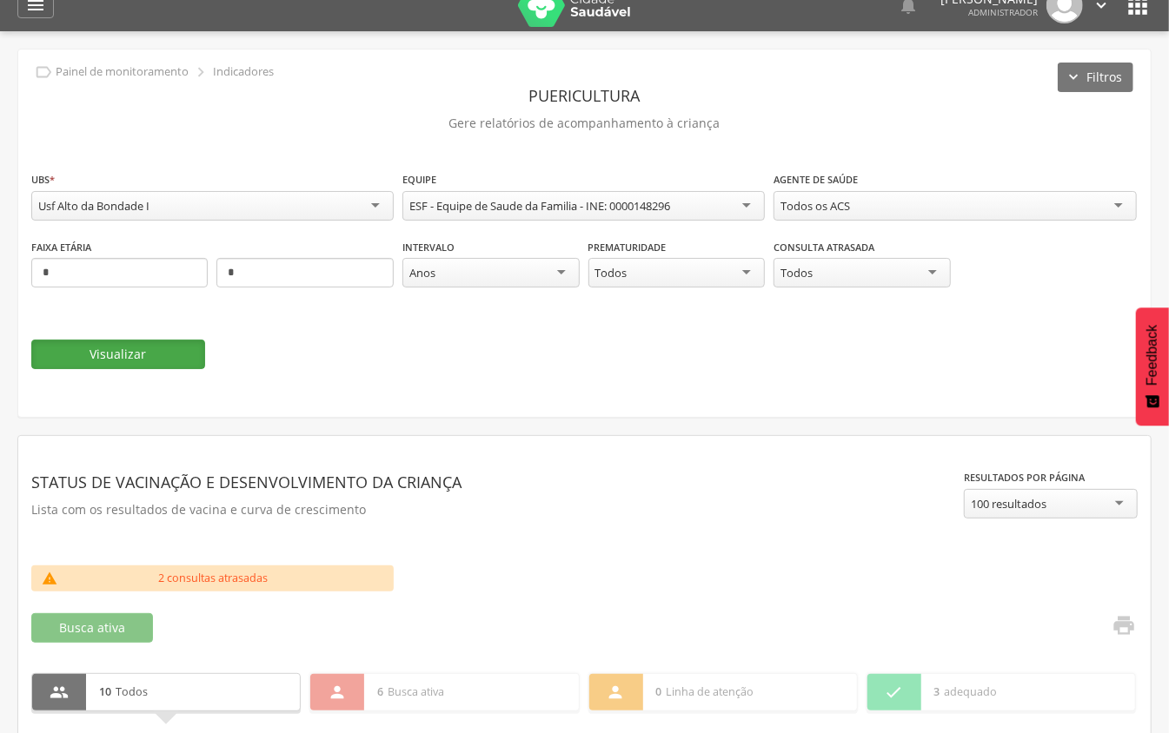
click at [170, 352] on button "Visualizar" at bounding box center [118, 355] width 174 height 30
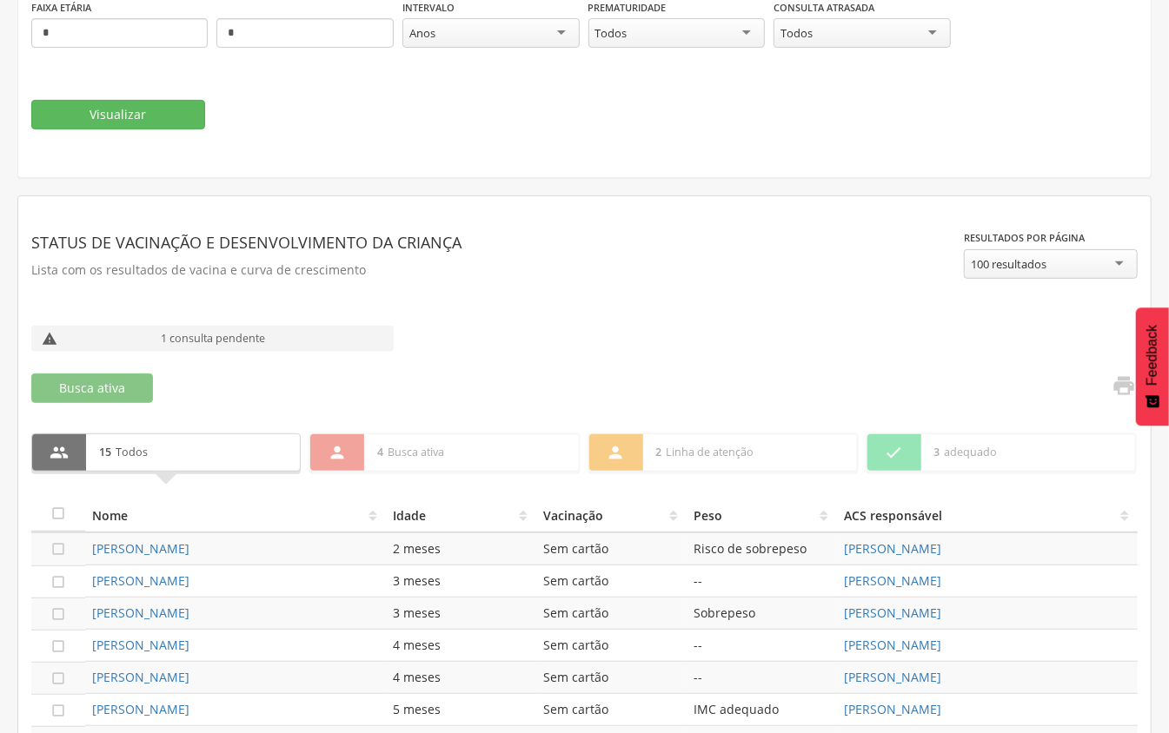
scroll to position [67, 0]
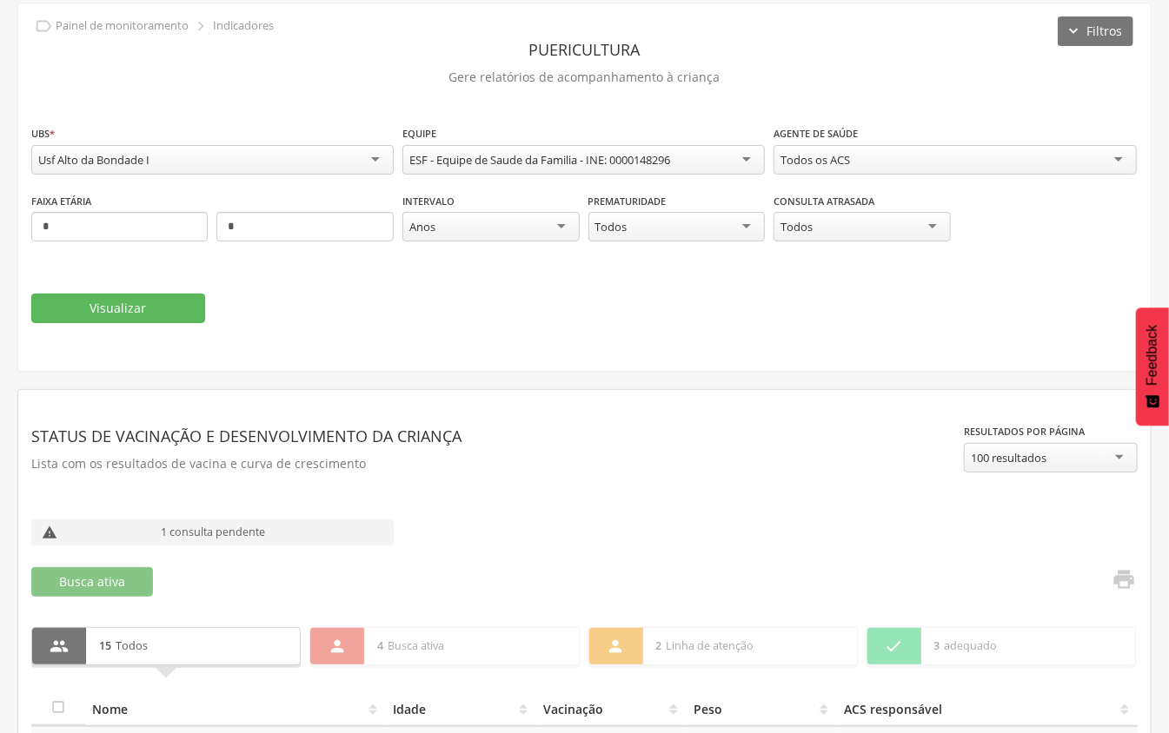
click at [384, 149] on div "Usf Alto da Bondade I" at bounding box center [212, 160] width 362 height 30
click at [116, 302] on button "Visualizar" at bounding box center [118, 309] width 174 height 30
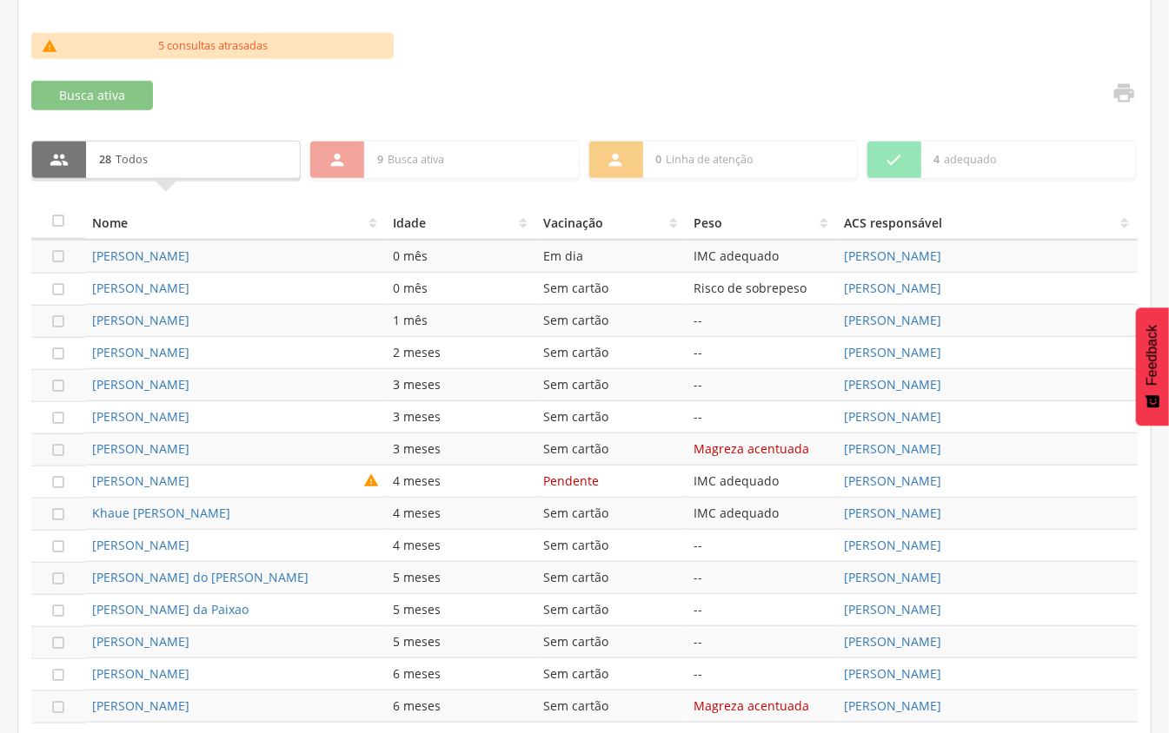
scroll to position [488, 0]
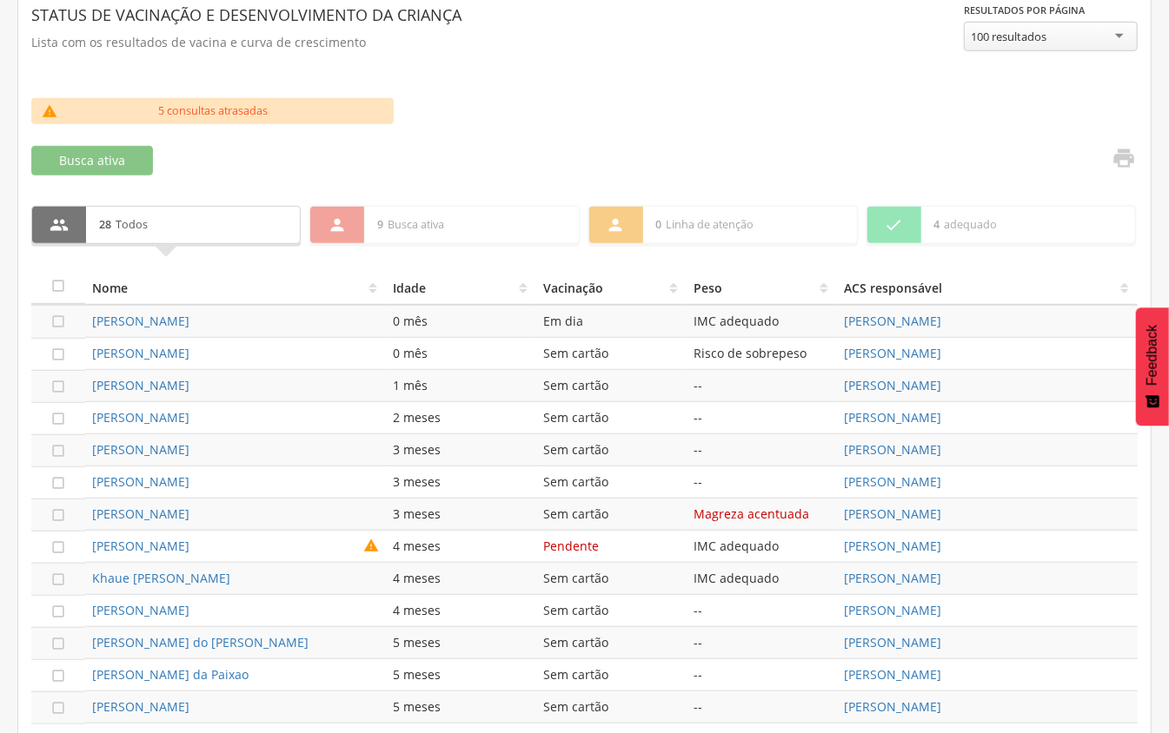
click at [566, 283] on th "Vacinação" at bounding box center [611, 287] width 150 height 35
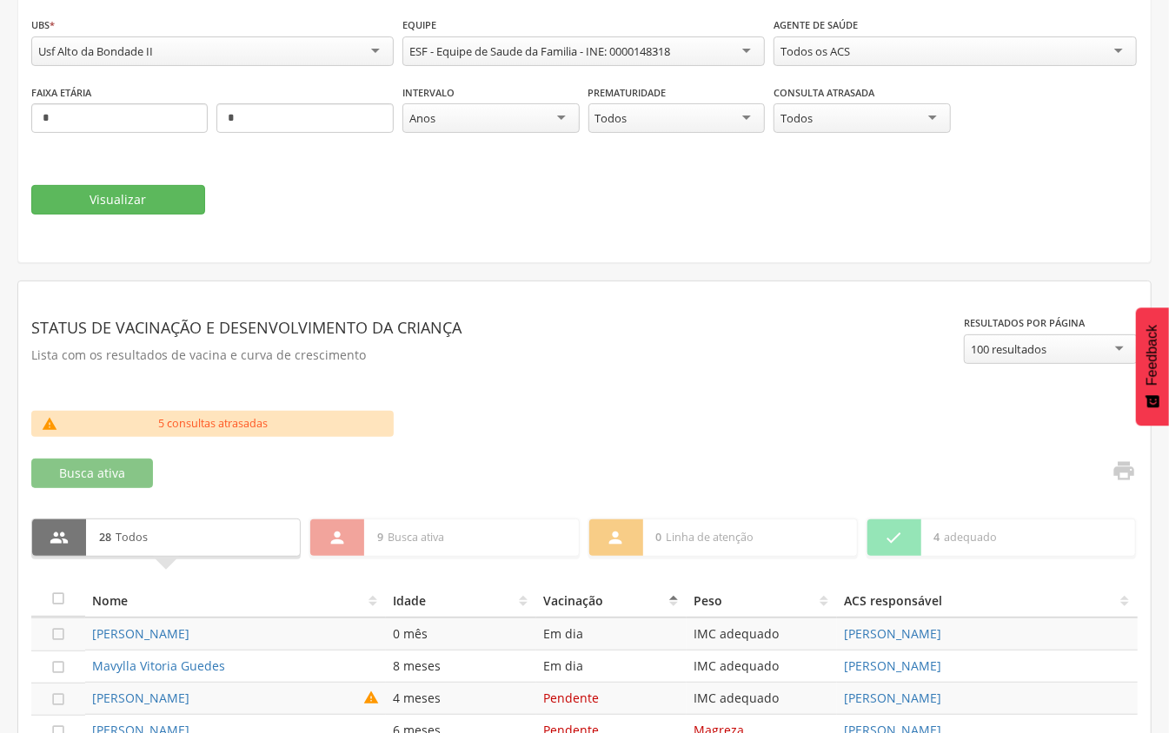
scroll to position [25, 0]
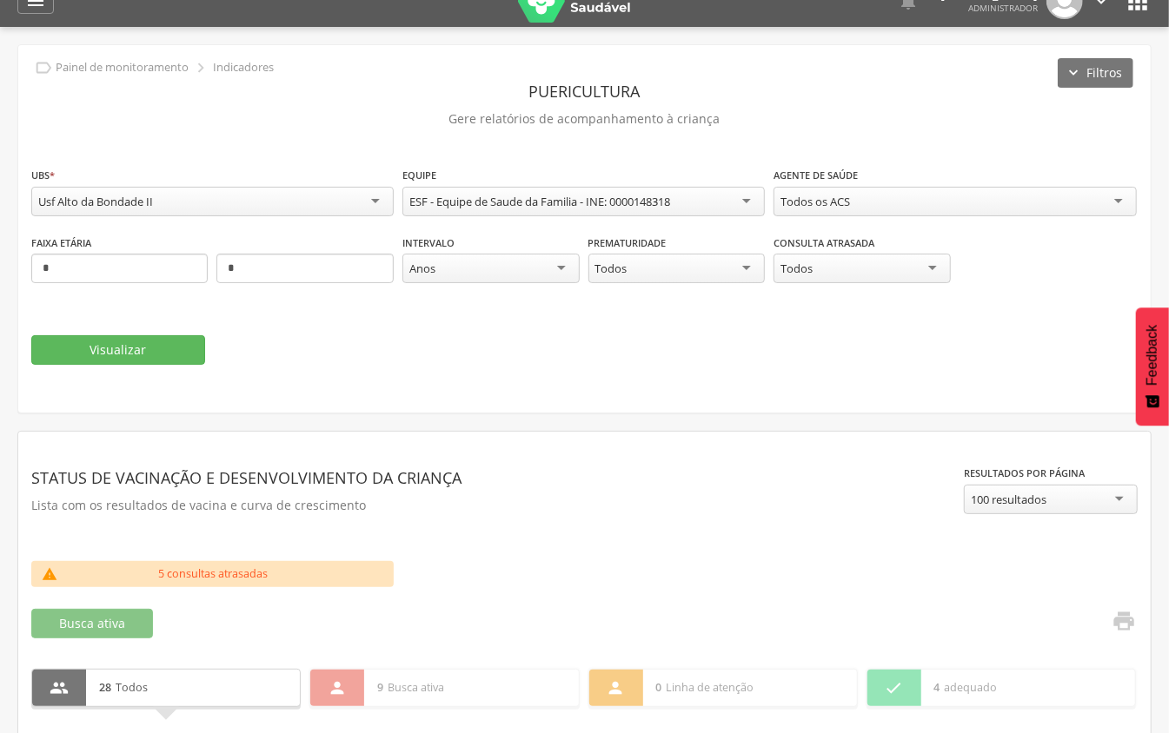
click at [238, 193] on div "Usf Alto da Bondade II" at bounding box center [212, 202] width 362 height 30
click at [133, 348] on button "Visualizar" at bounding box center [118, 350] width 174 height 30
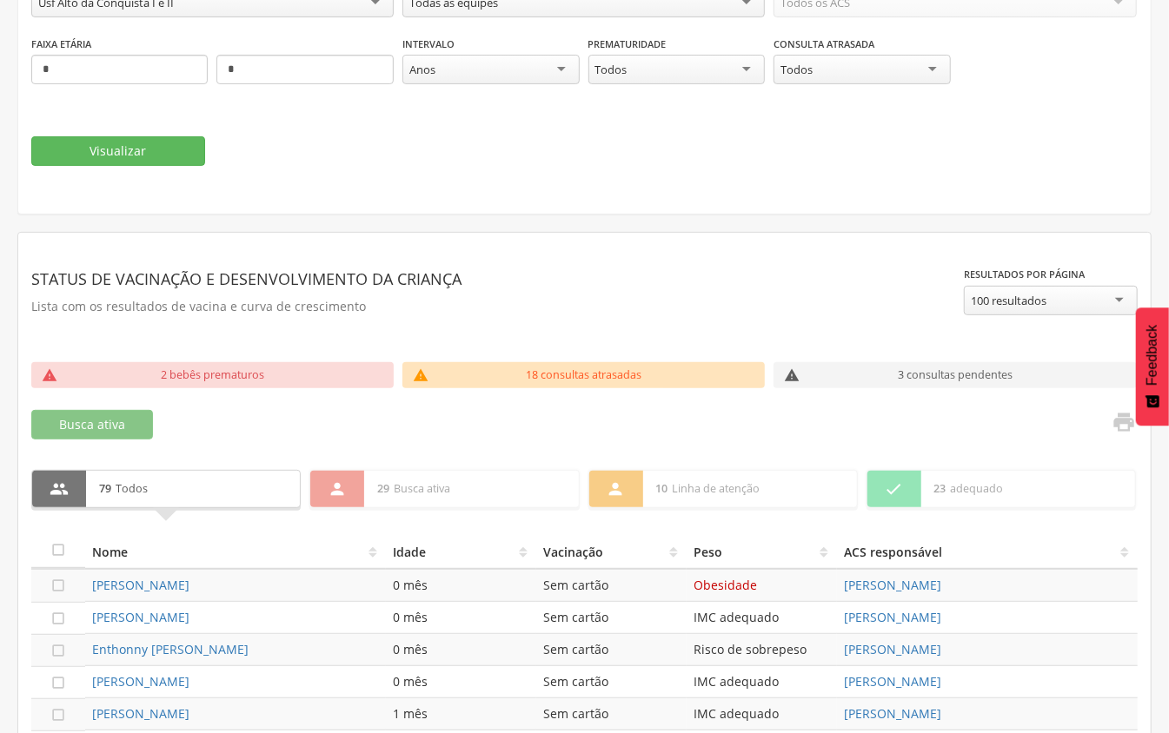
scroll to position [488, 0]
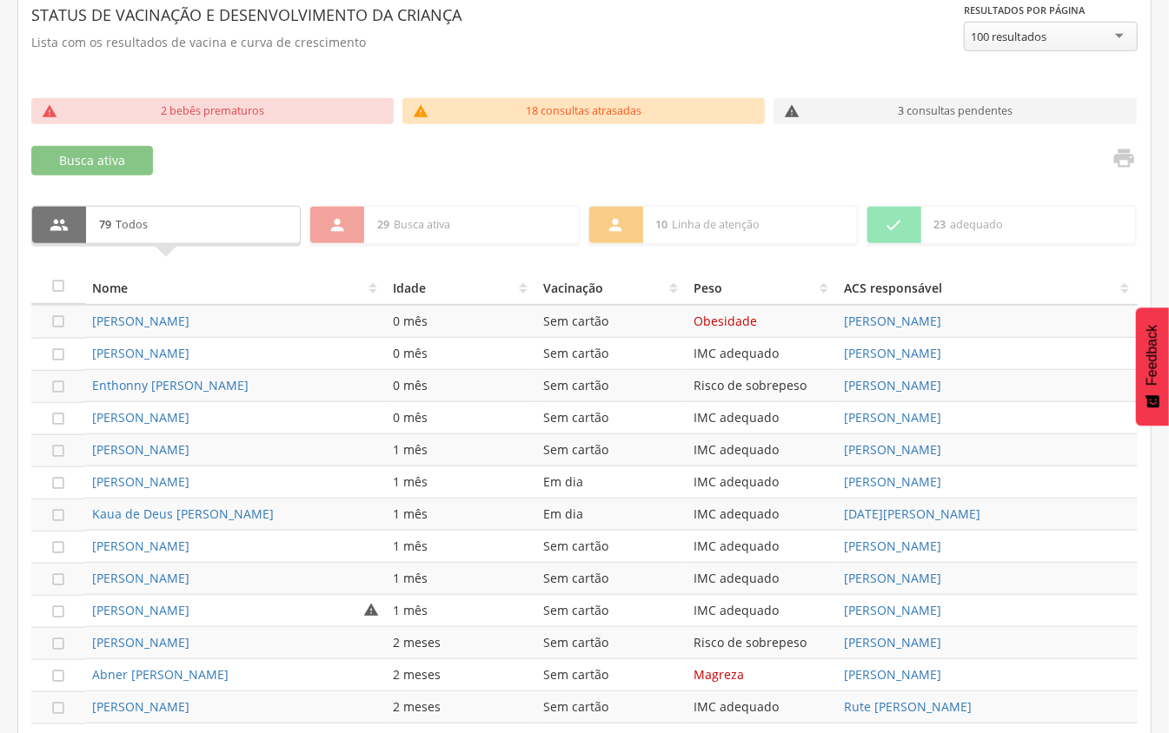
click at [574, 290] on th "Vacinação" at bounding box center [611, 287] width 150 height 35
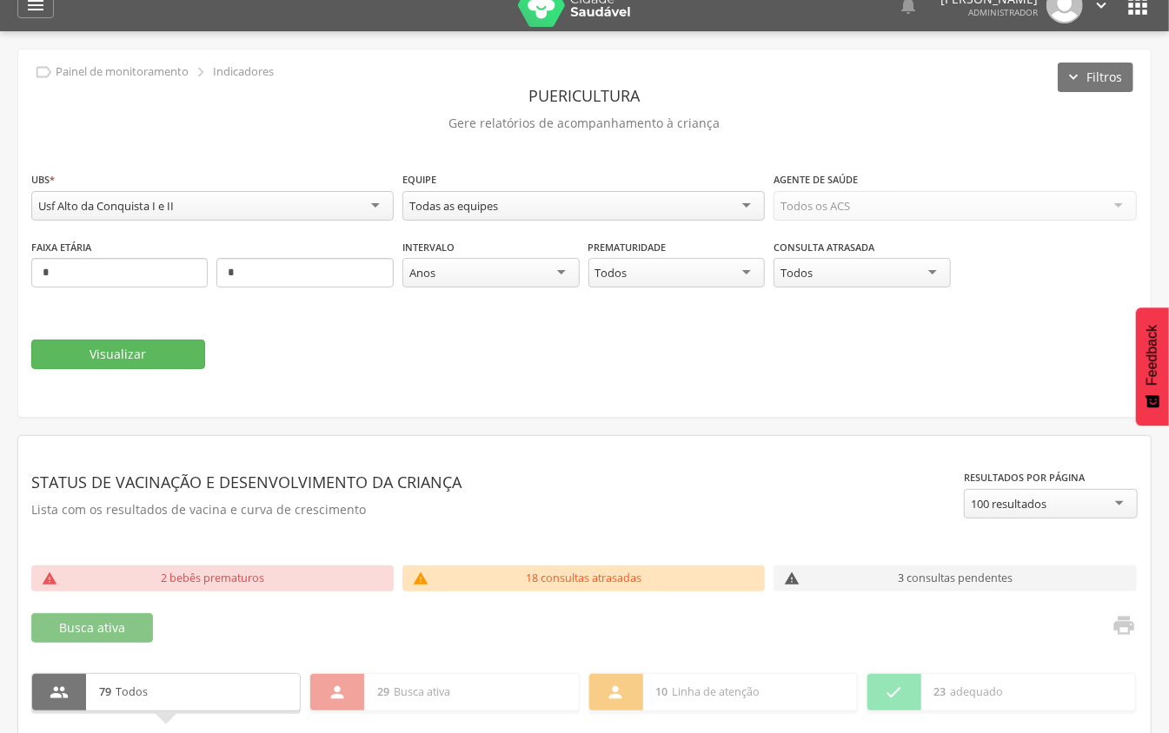
scroll to position [0, 0]
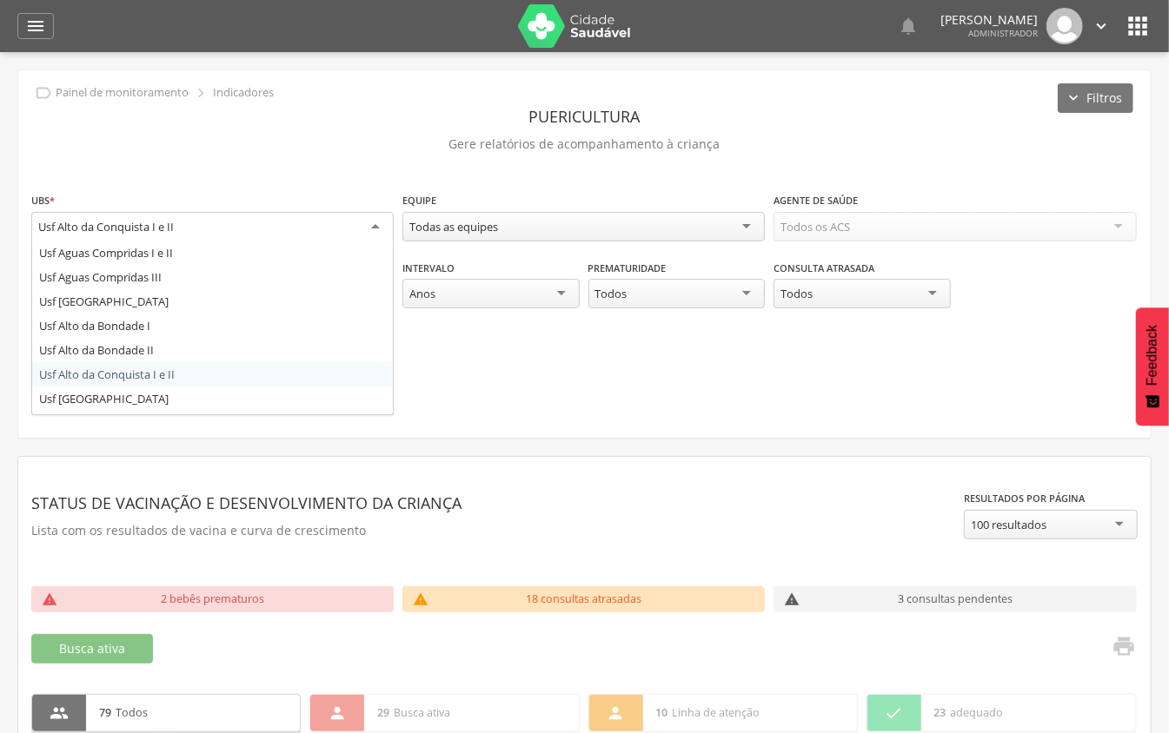
click at [380, 230] on div "Usf Alto da Conquista I e II" at bounding box center [212, 227] width 362 height 31
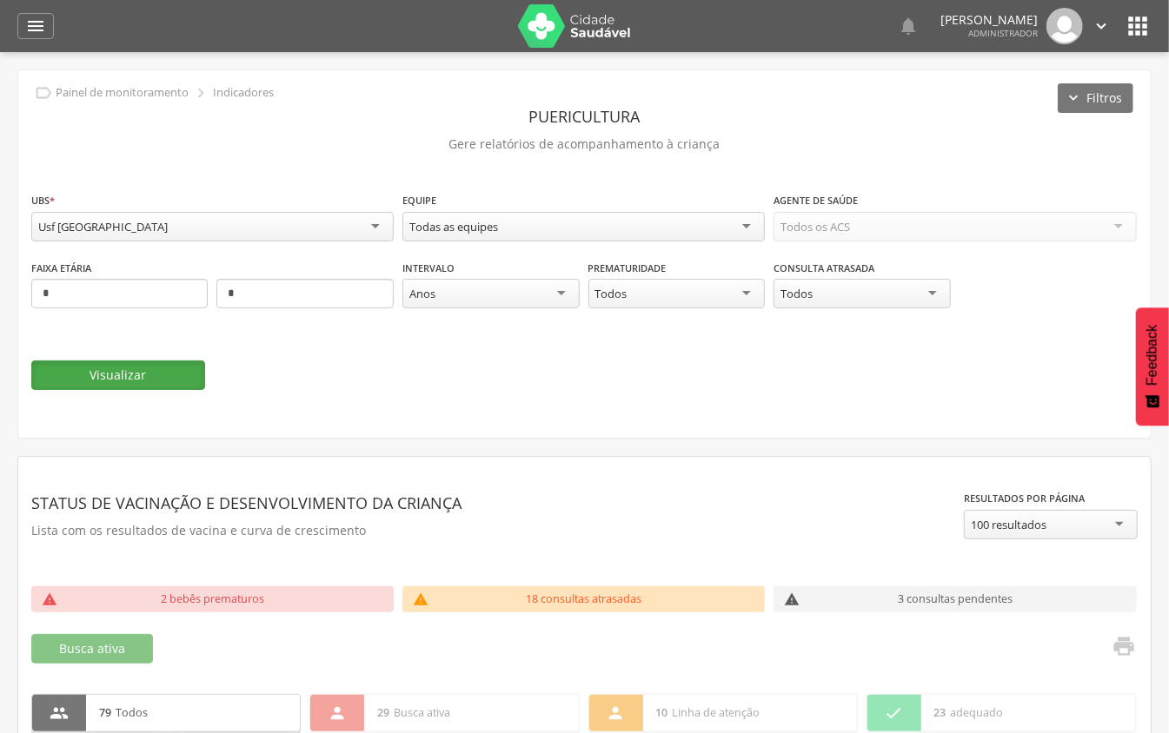
click at [167, 377] on button "Visualizar" at bounding box center [118, 376] width 174 height 30
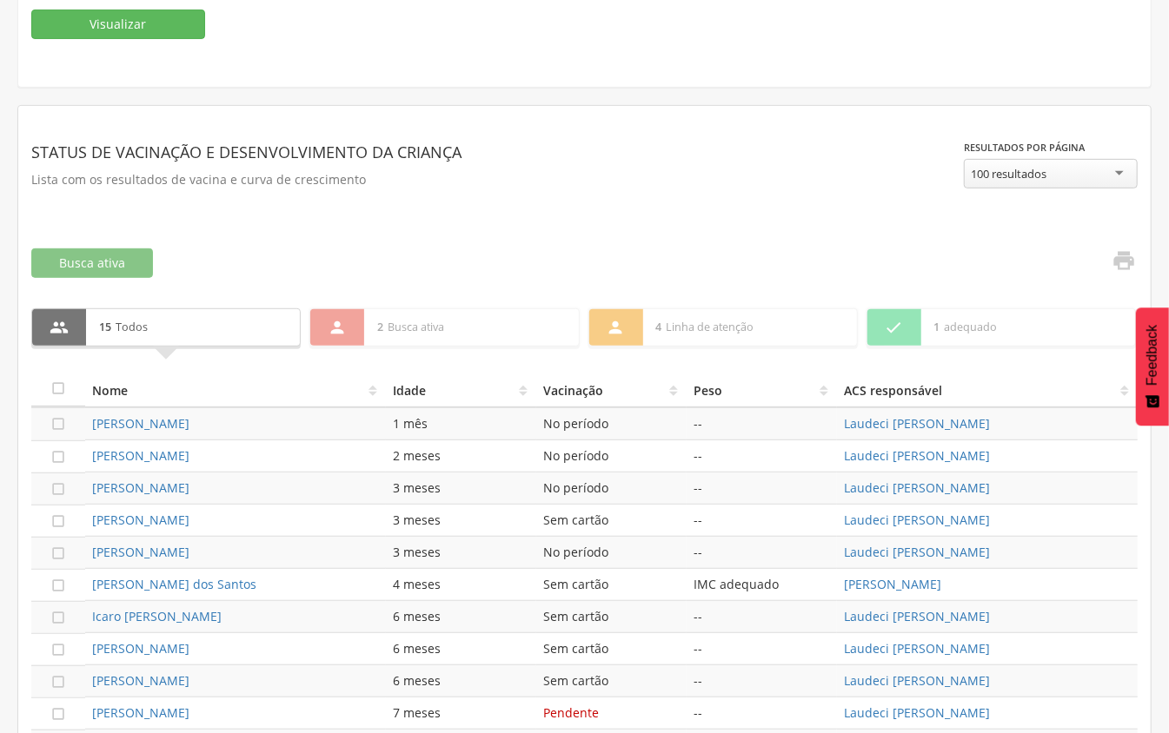
scroll to position [148, 0]
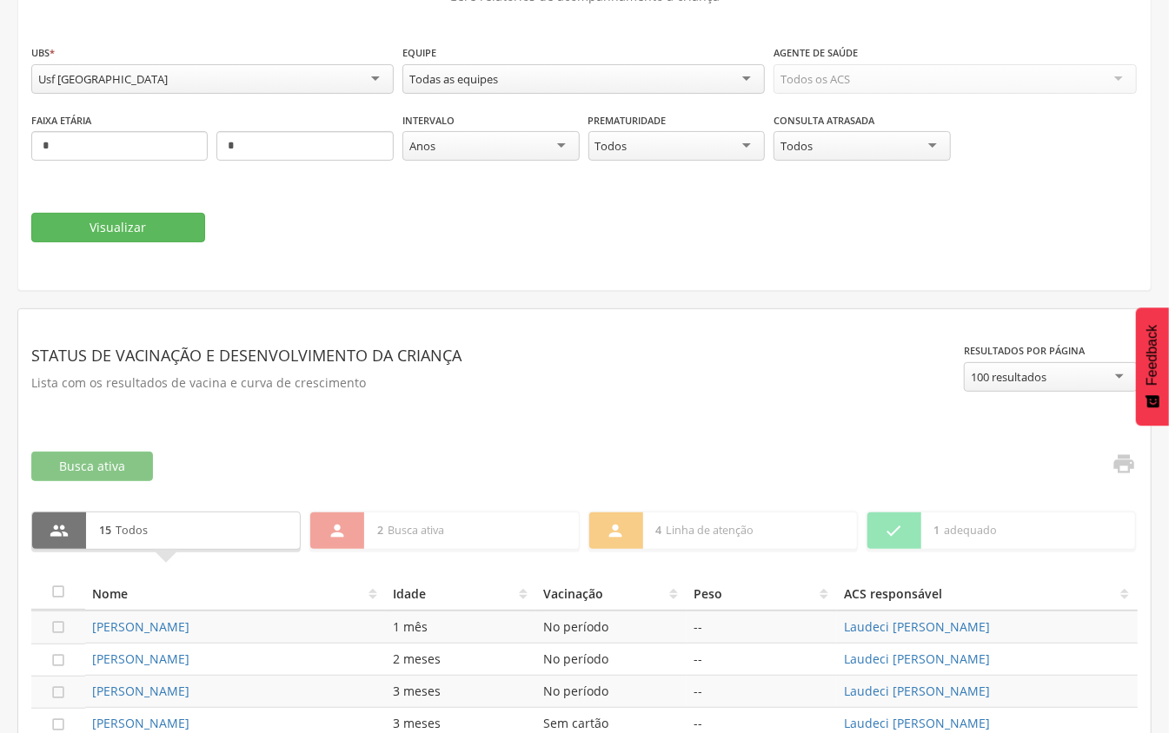
click at [341, 80] on div "Usf [GEOGRAPHIC_DATA]" at bounding box center [212, 79] width 362 height 30
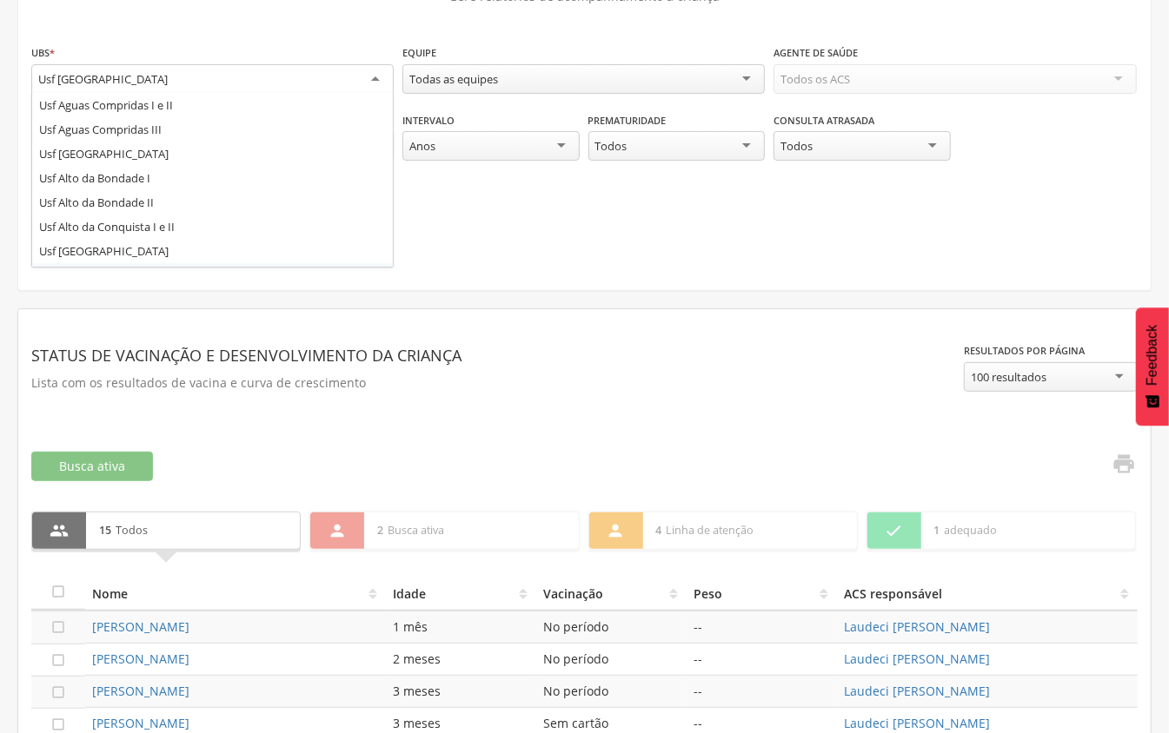
scroll to position [0, 0]
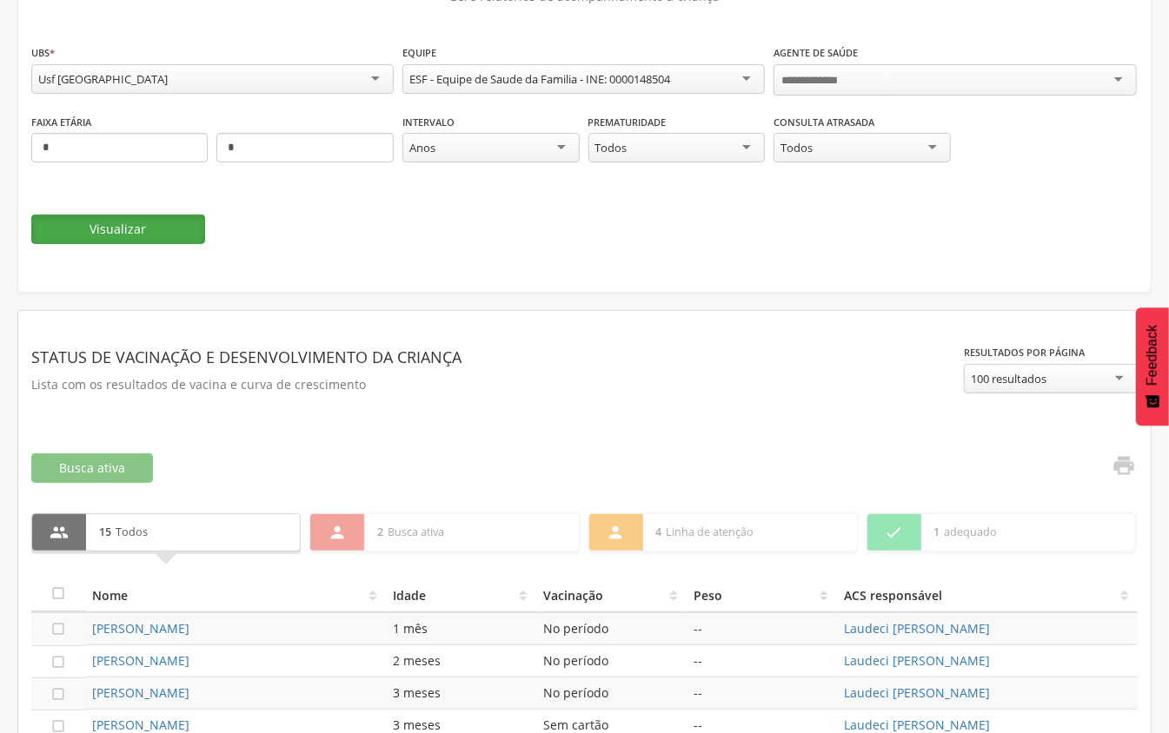
click at [171, 231] on button "Visualizar" at bounding box center [118, 230] width 174 height 30
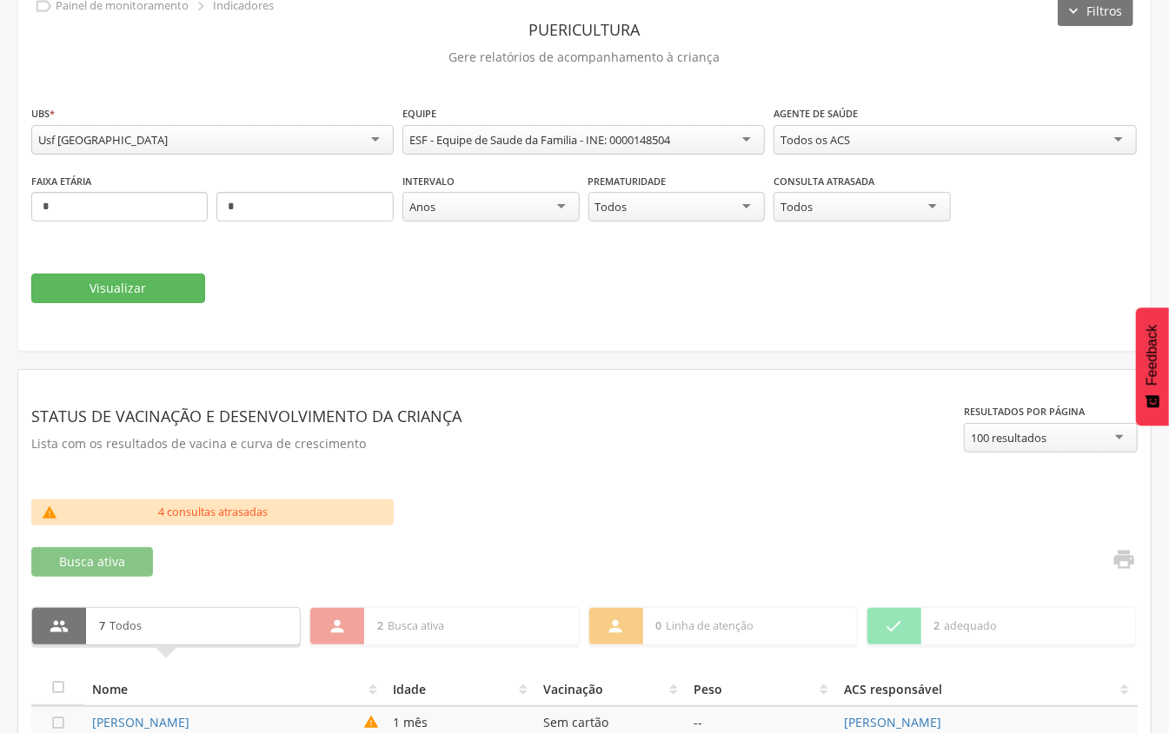
scroll to position [39, 0]
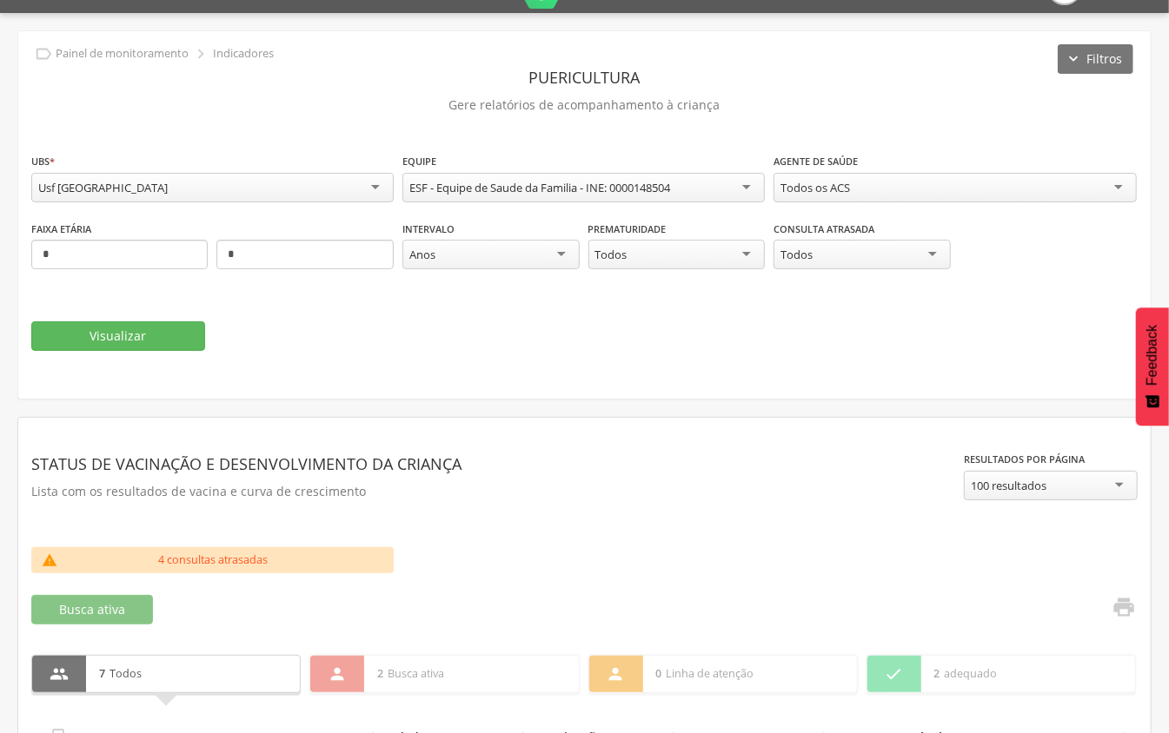
click at [375, 184] on div "Usf [GEOGRAPHIC_DATA]" at bounding box center [212, 188] width 362 height 30
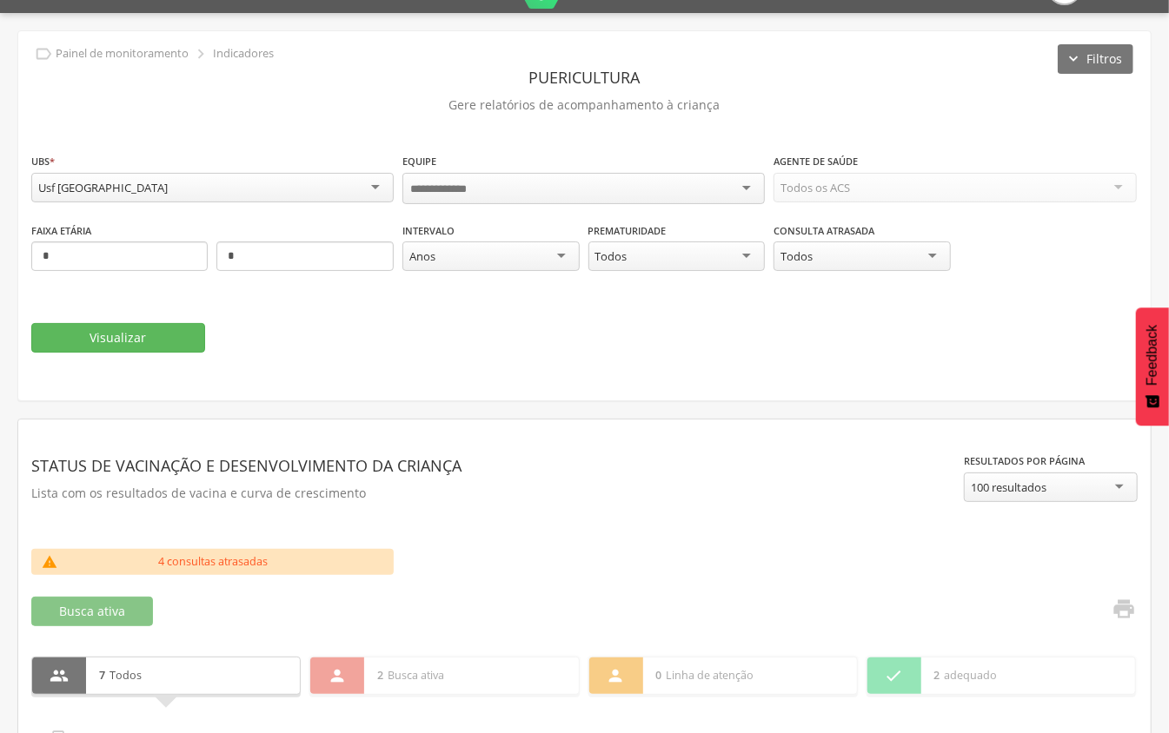
scroll to position [0, 0]
click at [189, 331] on button "Visualizar" at bounding box center [118, 336] width 174 height 30
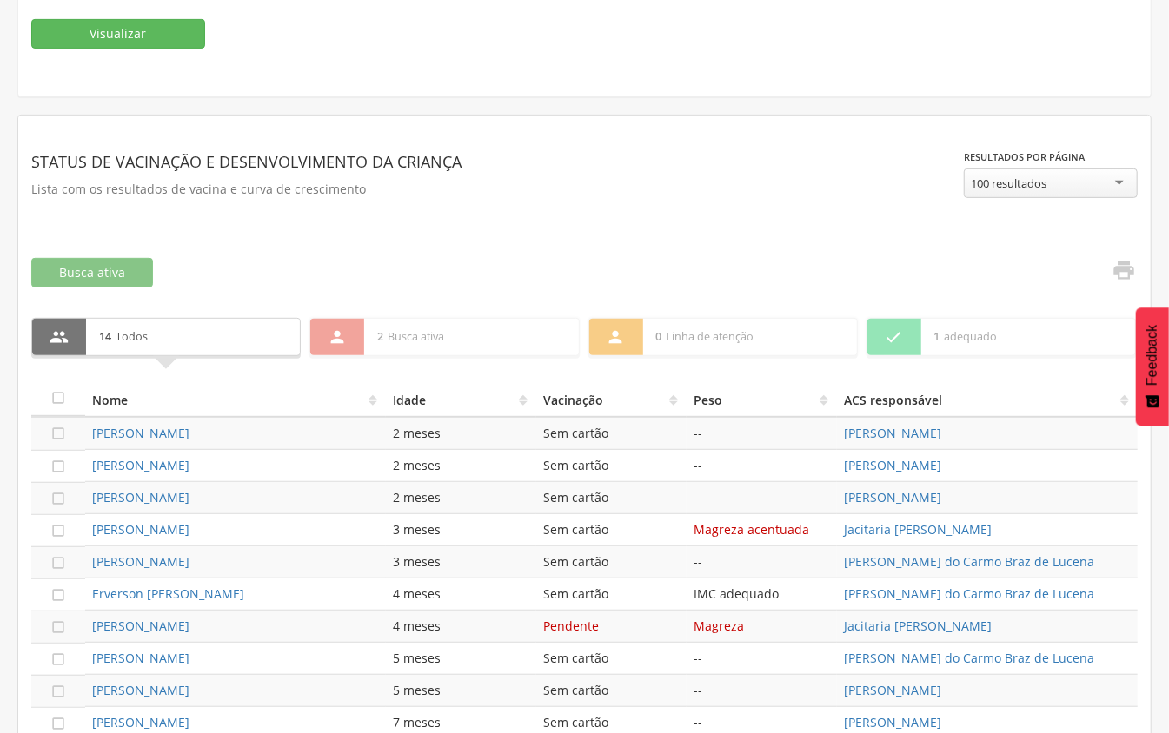
scroll to position [116, 0]
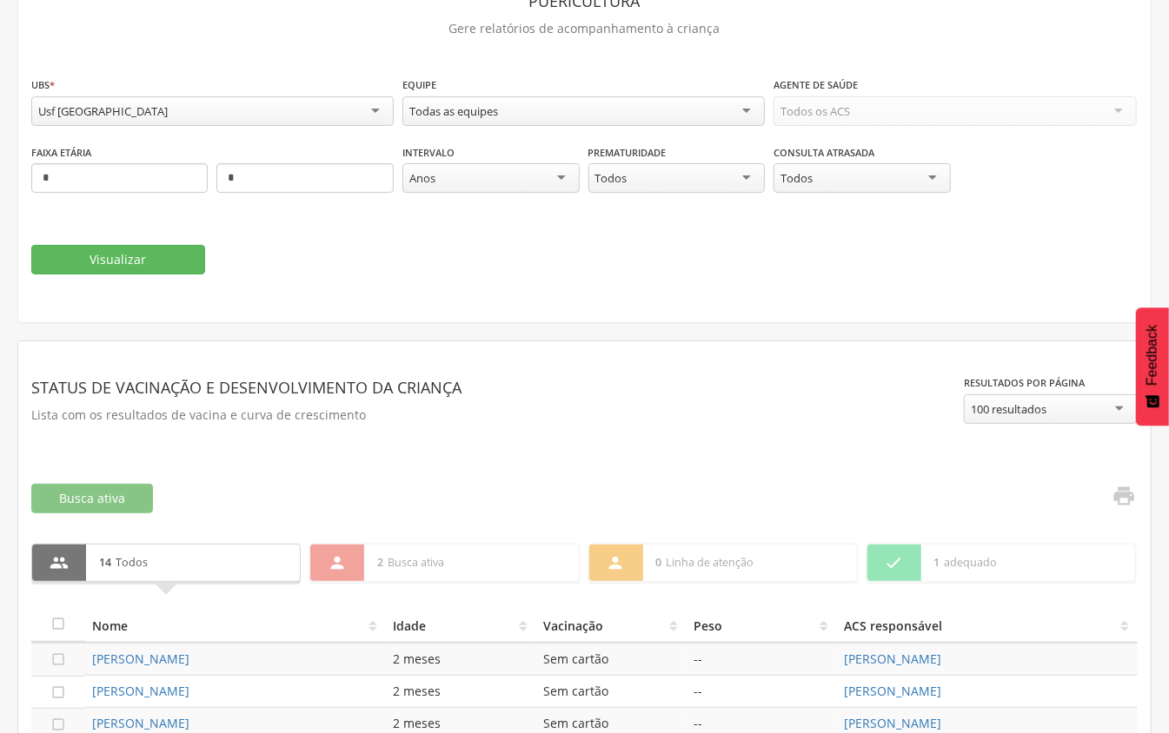
click at [375, 109] on div "Usf [GEOGRAPHIC_DATA]" at bounding box center [212, 111] width 362 height 30
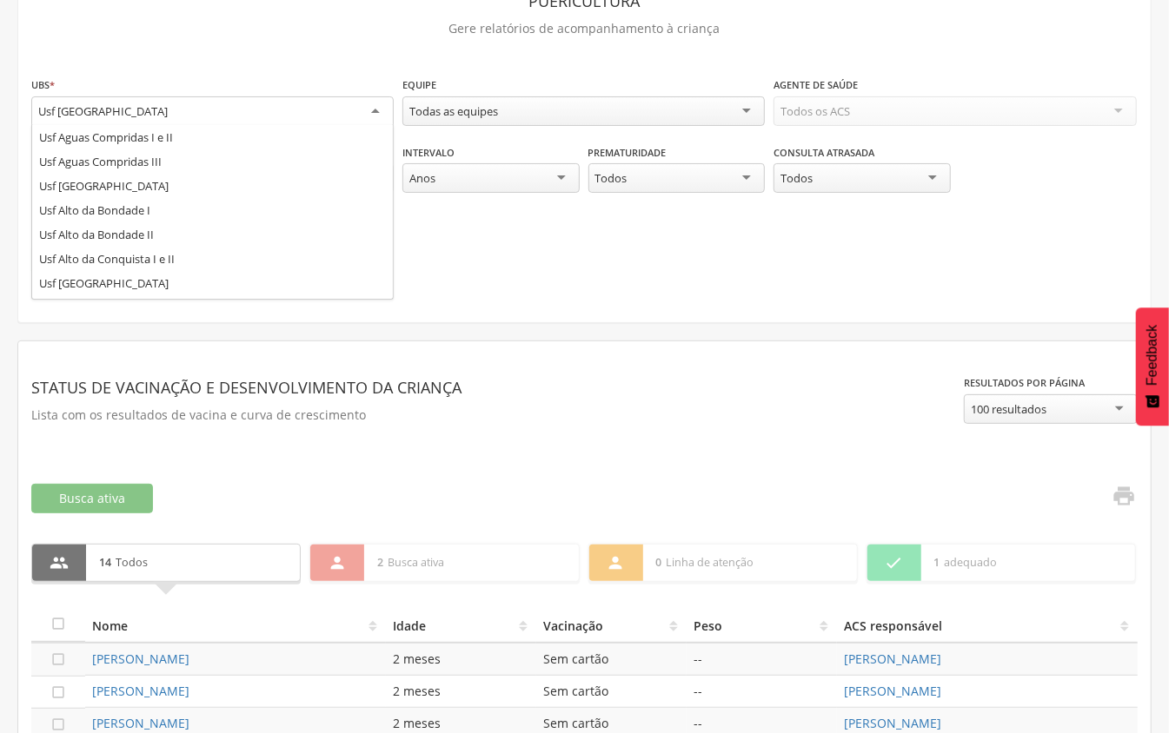
scroll to position [0, 0]
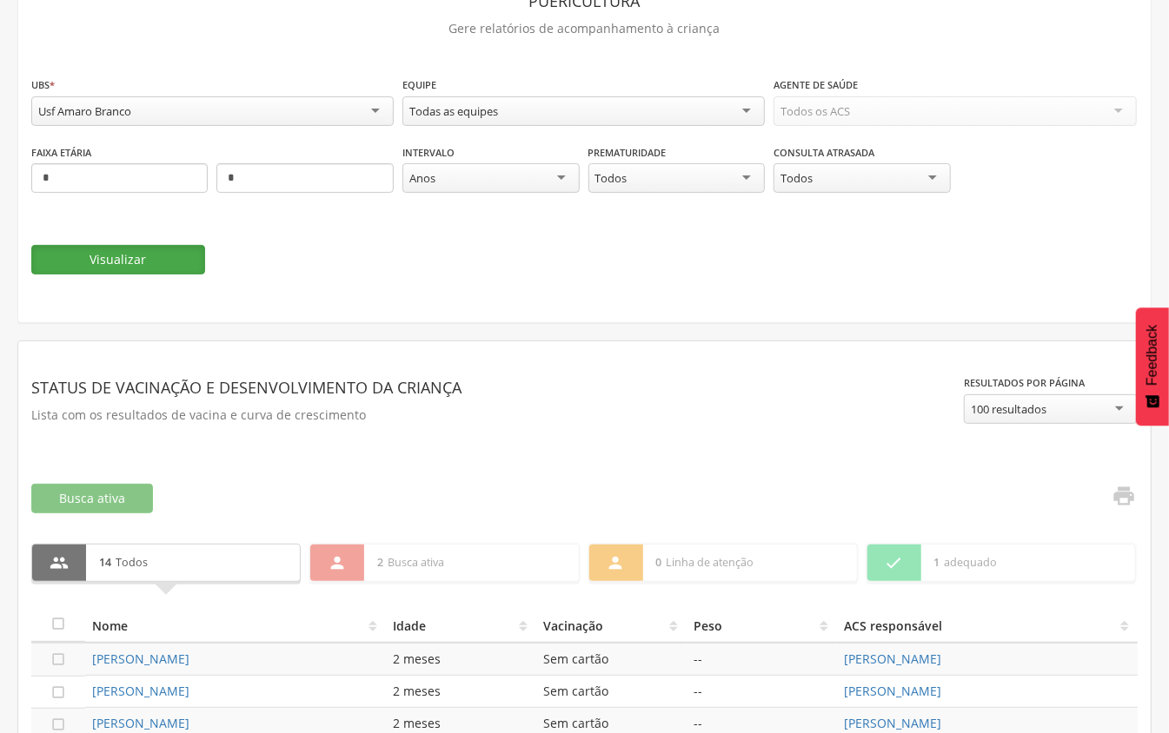
click at [139, 259] on button "Visualizar" at bounding box center [118, 260] width 174 height 30
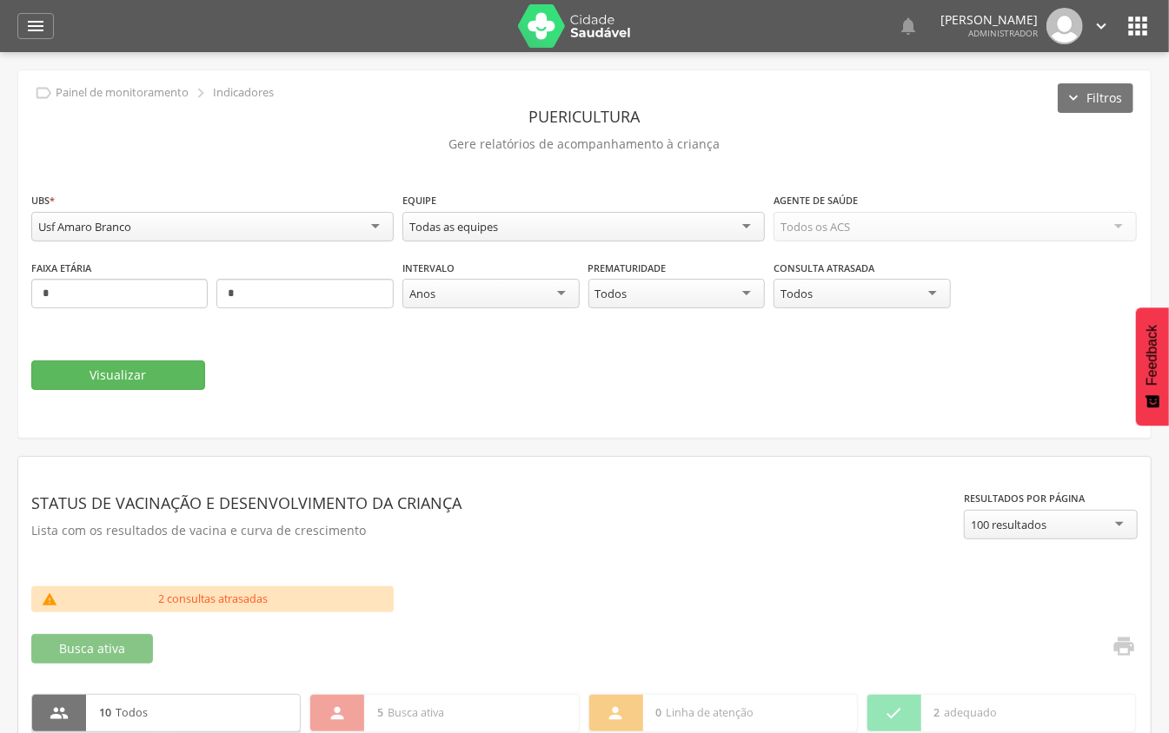
click at [308, 226] on div "Usf Amaro Branco" at bounding box center [212, 227] width 362 height 30
click at [103, 393] on div "**********" at bounding box center [584, 308] width 1106 height 234
click at [103, 383] on button "Visualizar" at bounding box center [118, 376] width 174 height 30
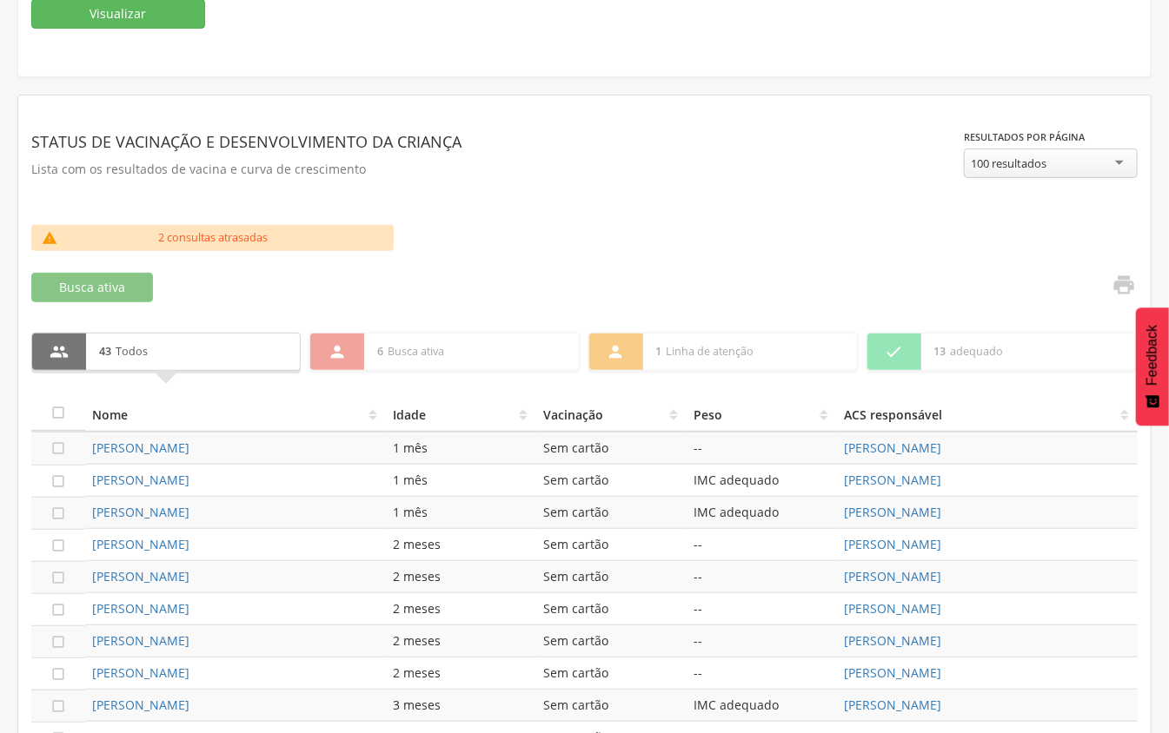
scroll to position [512, 0]
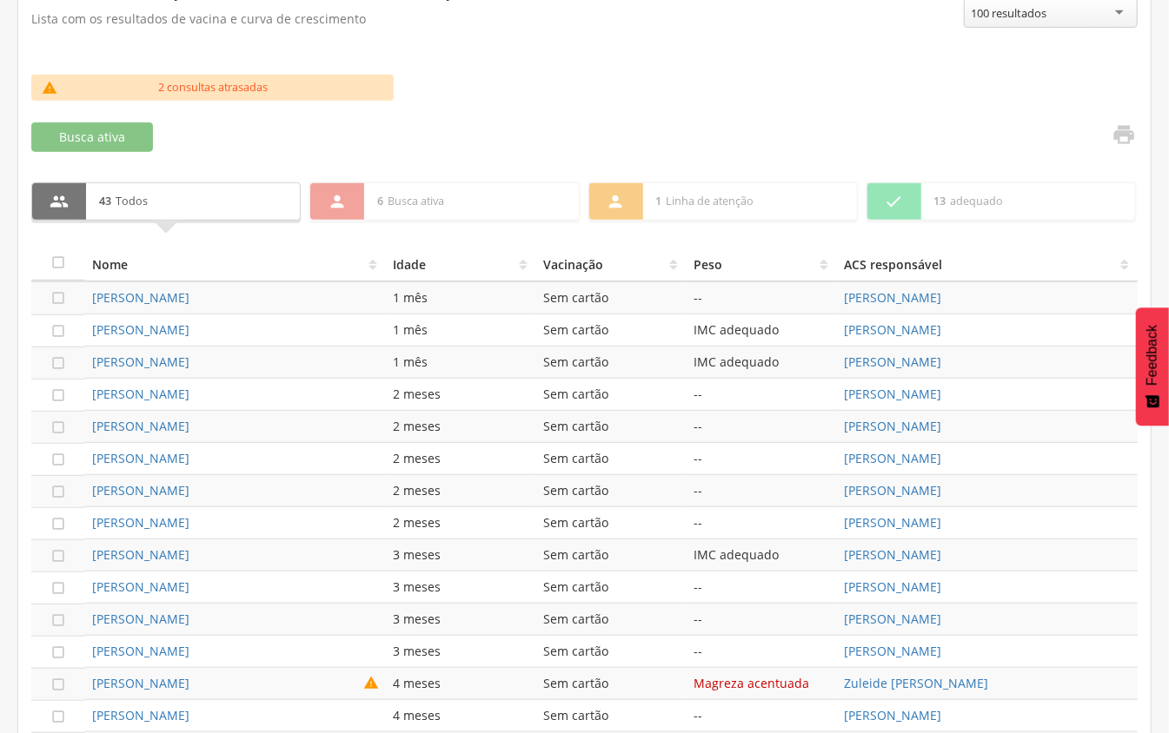
click at [553, 271] on th "Vacinação" at bounding box center [611, 264] width 150 height 35
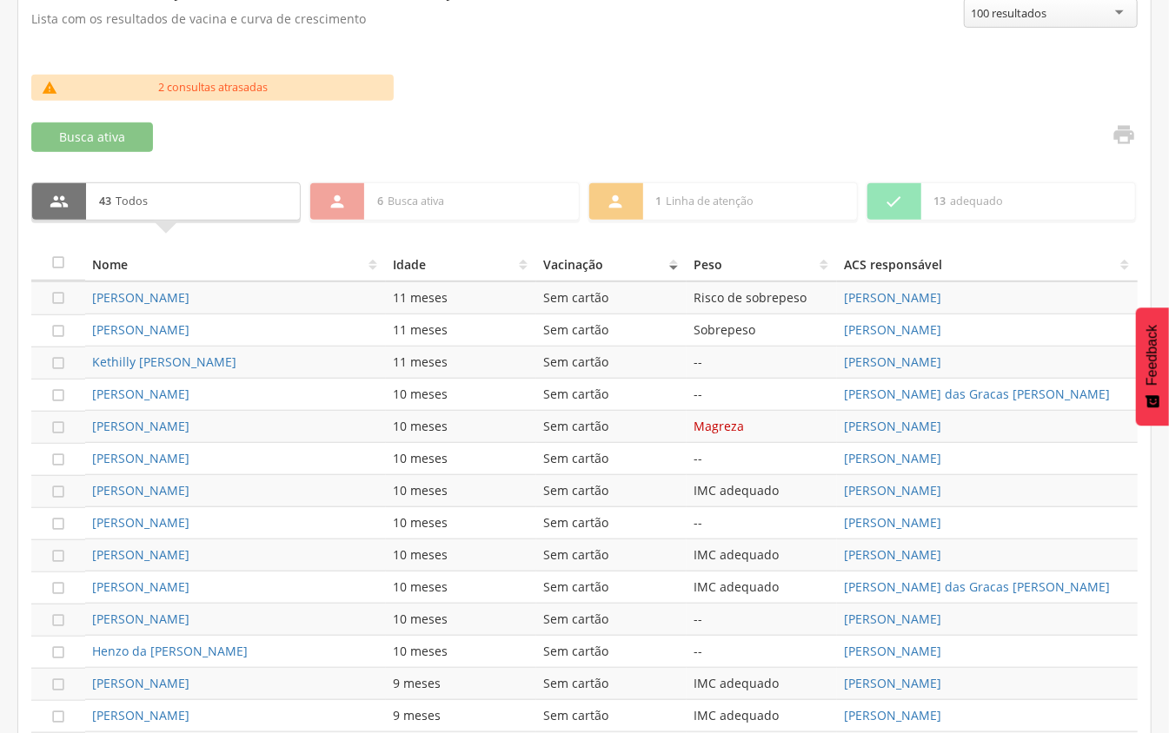
click at [553, 271] on th "Vacinação" at bounding box center [611, 264] width 150 height 35
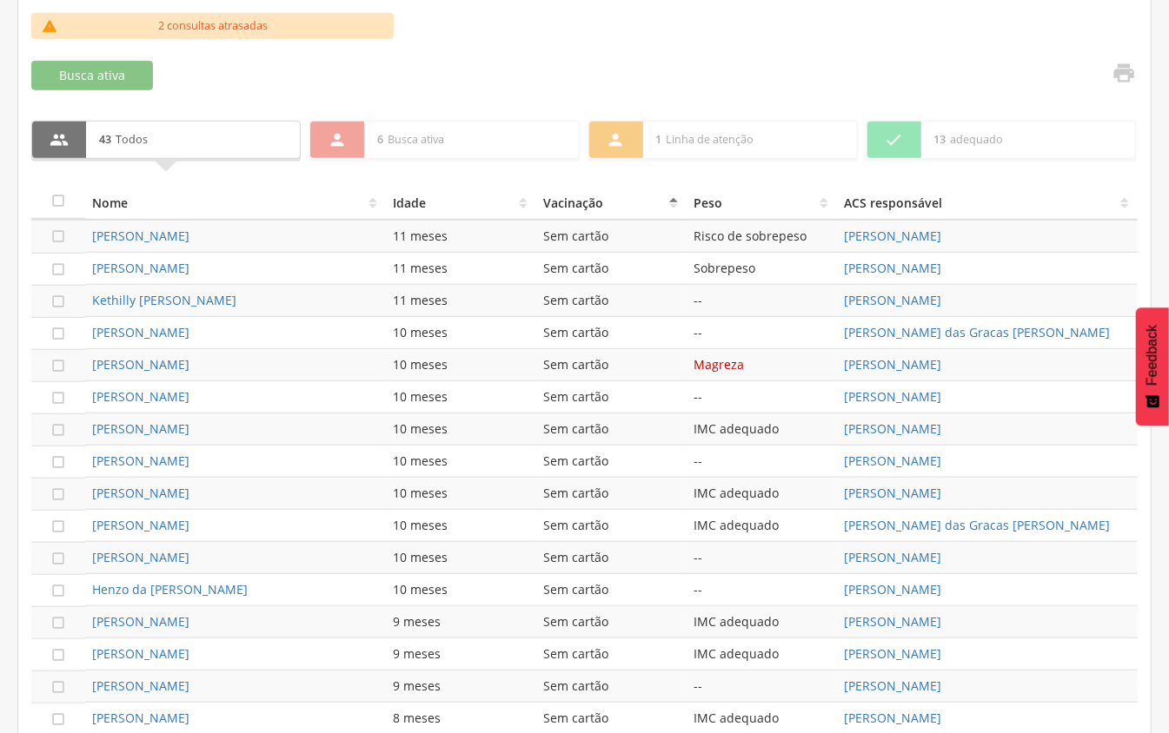
scroll to position [627, 0]
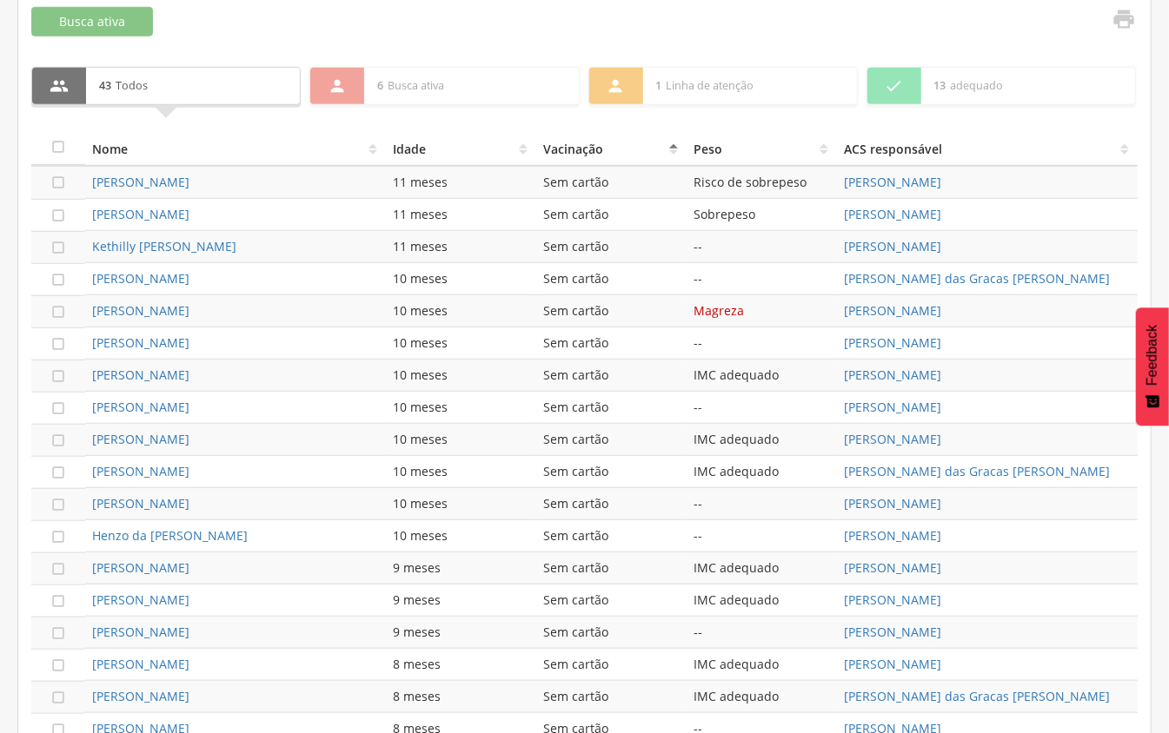
click at [557, 142] on th "Vacinação" at bounding box center [611, 148] width 150 height 35
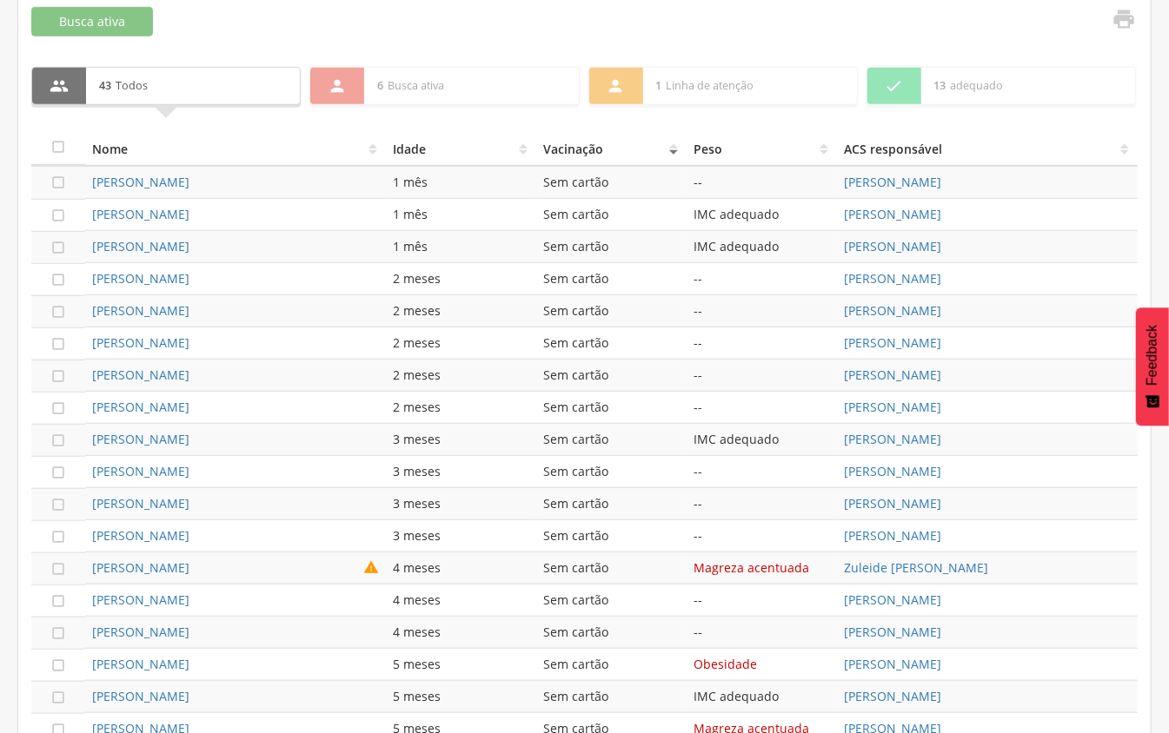
click at [557, 142] on th "Vacinação" at bounding box center [611, 148] width 150 height 35
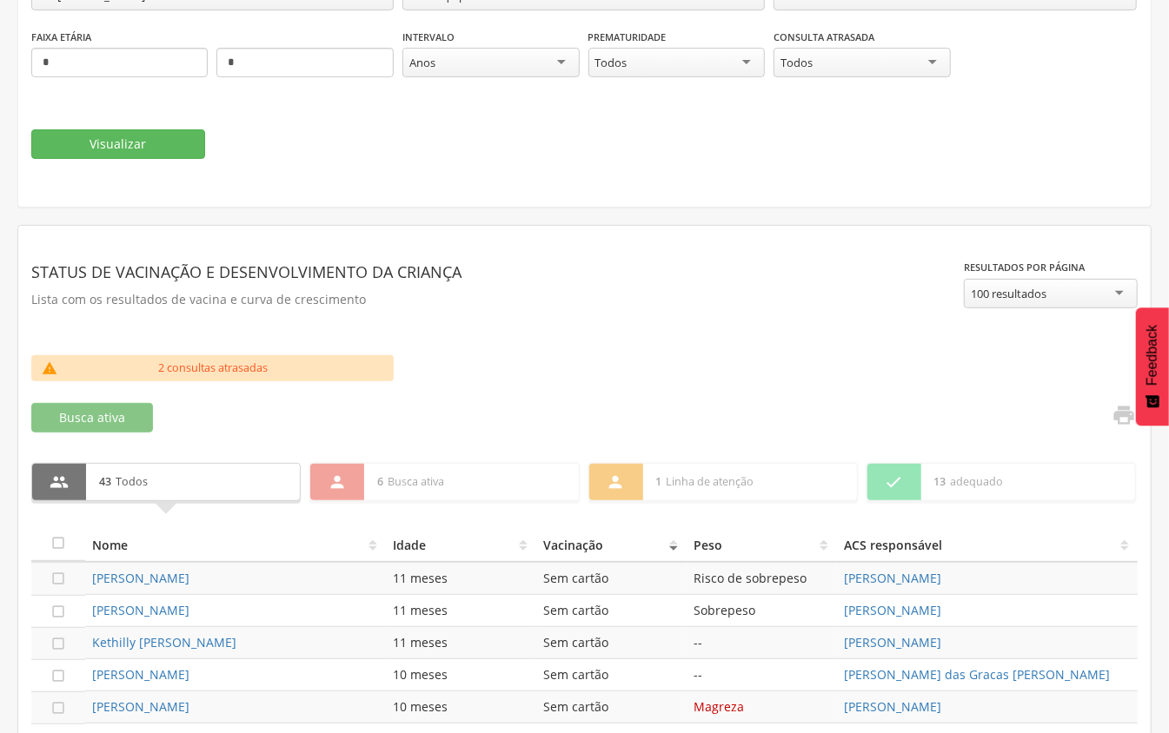
scroll to position [0, 0]
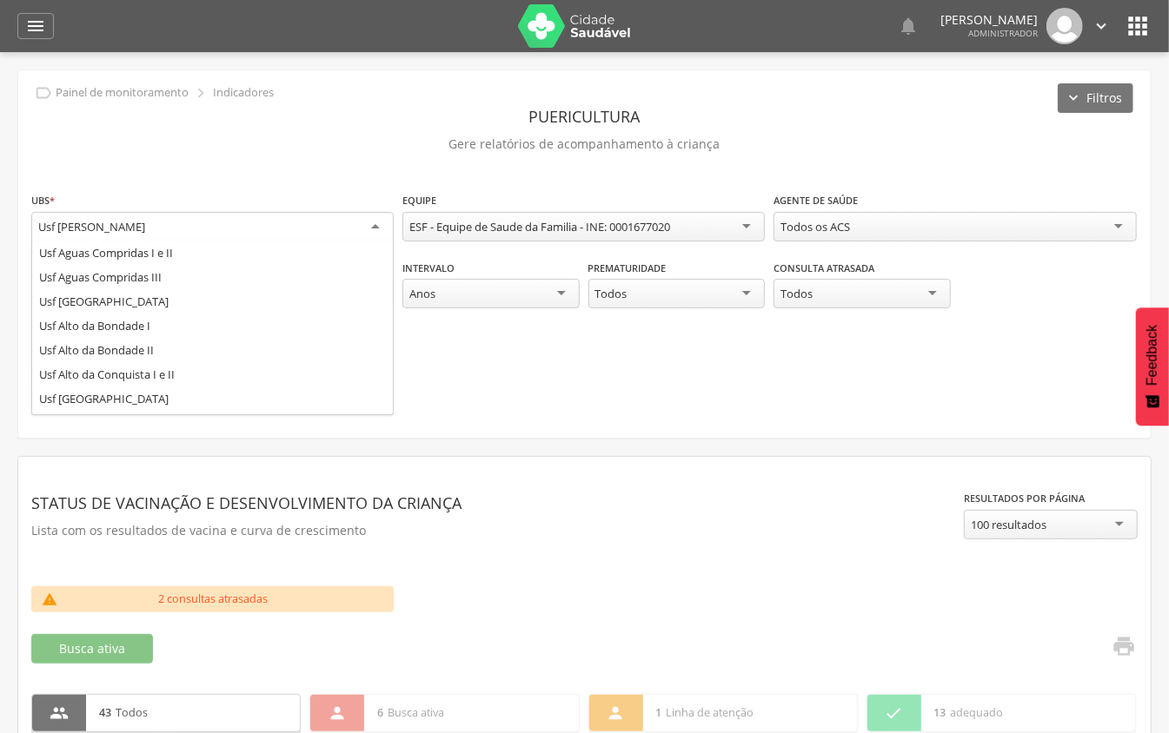
click at [266, 221] on div "Usf [PERSON_NAME]" at bounding box center [212, 227] width 362 height 31
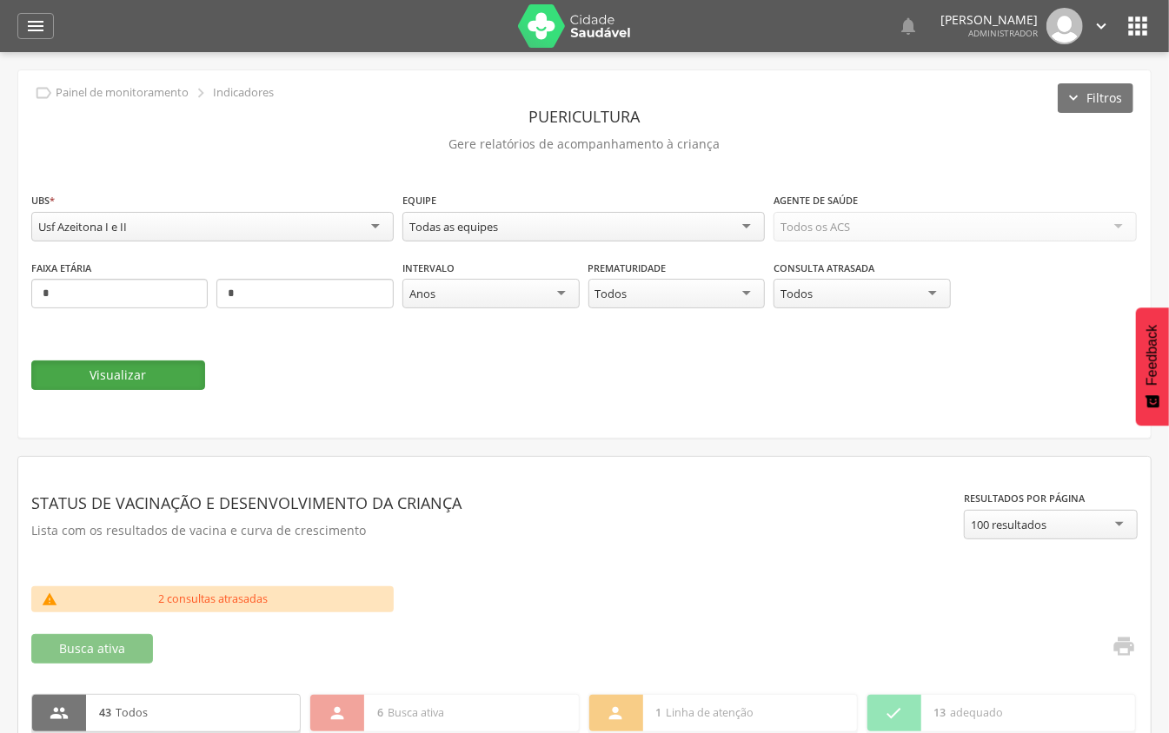
click at [119, 372] on button "Visualizar" at bounding box center [118, 376] width 174 height 30
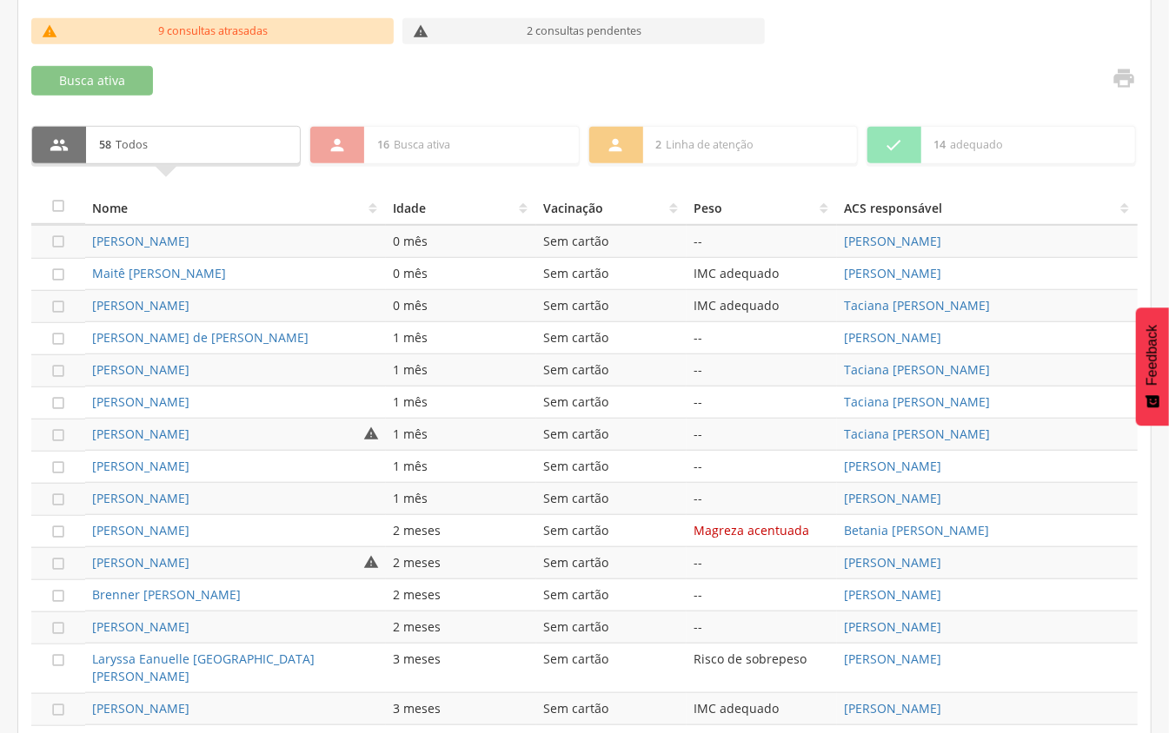
scroll to position [579, 0]
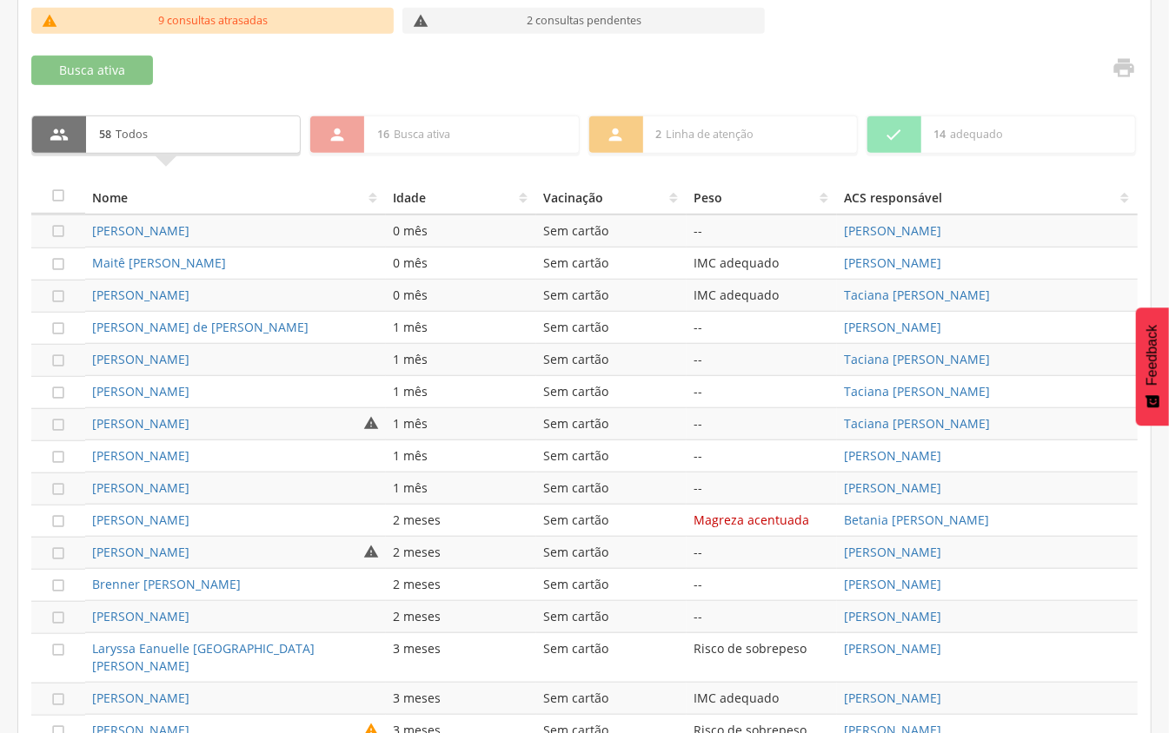
click at [553, 203] on th "Vacinação" at bounding box center [611, 197] width 150 height 35
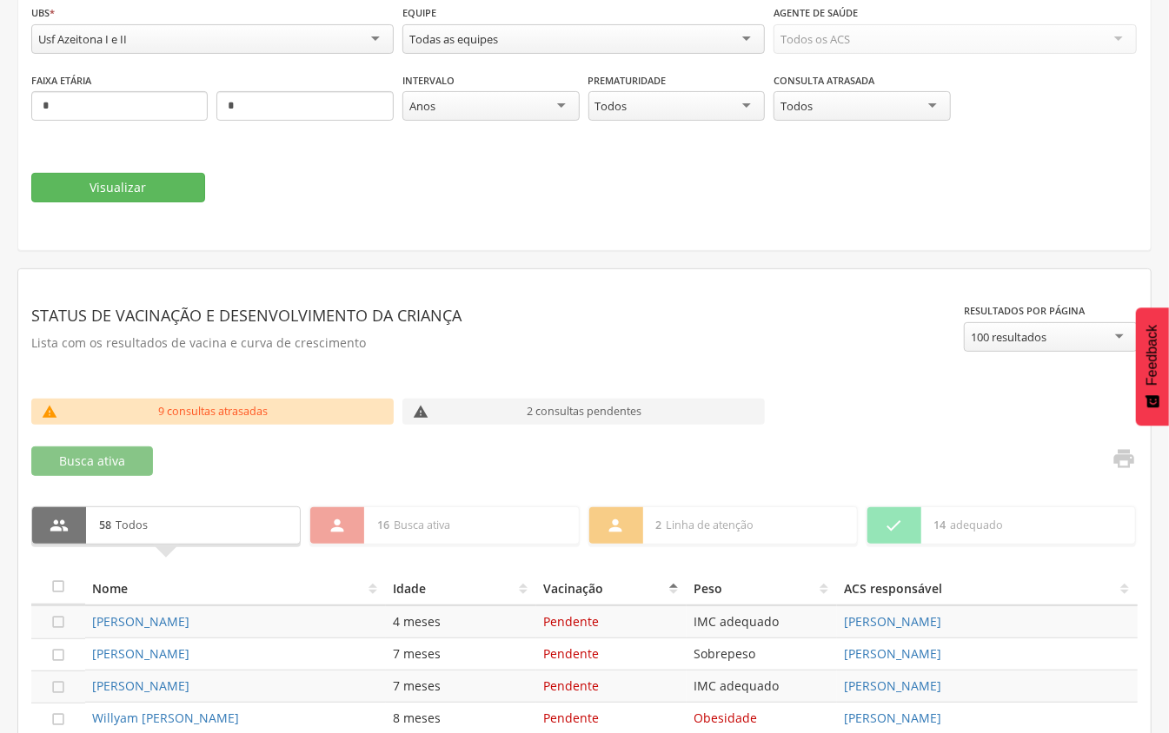
scroll to position [71, 0]
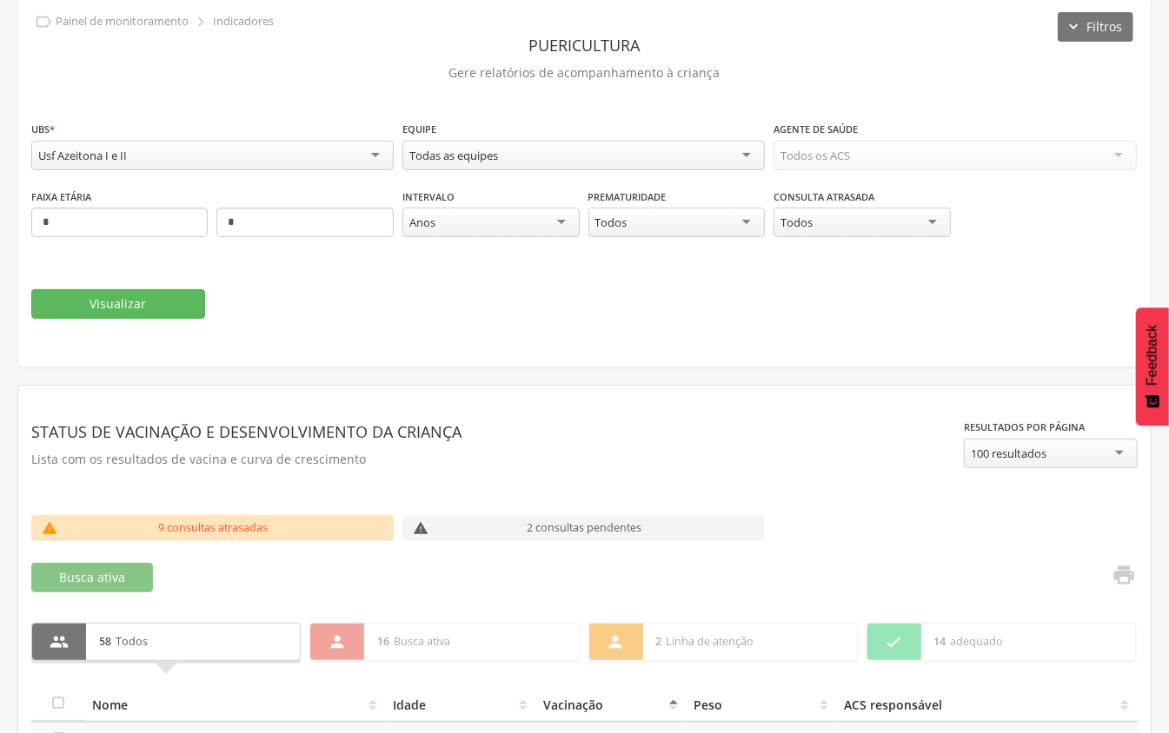
click at [466, 144] on div "Todas as equipes" at bounding box center [583, 156] width 362 height 30
click at [137, 310] on button "Visualizar" at bounding box center [118, 304] width 174 height 30
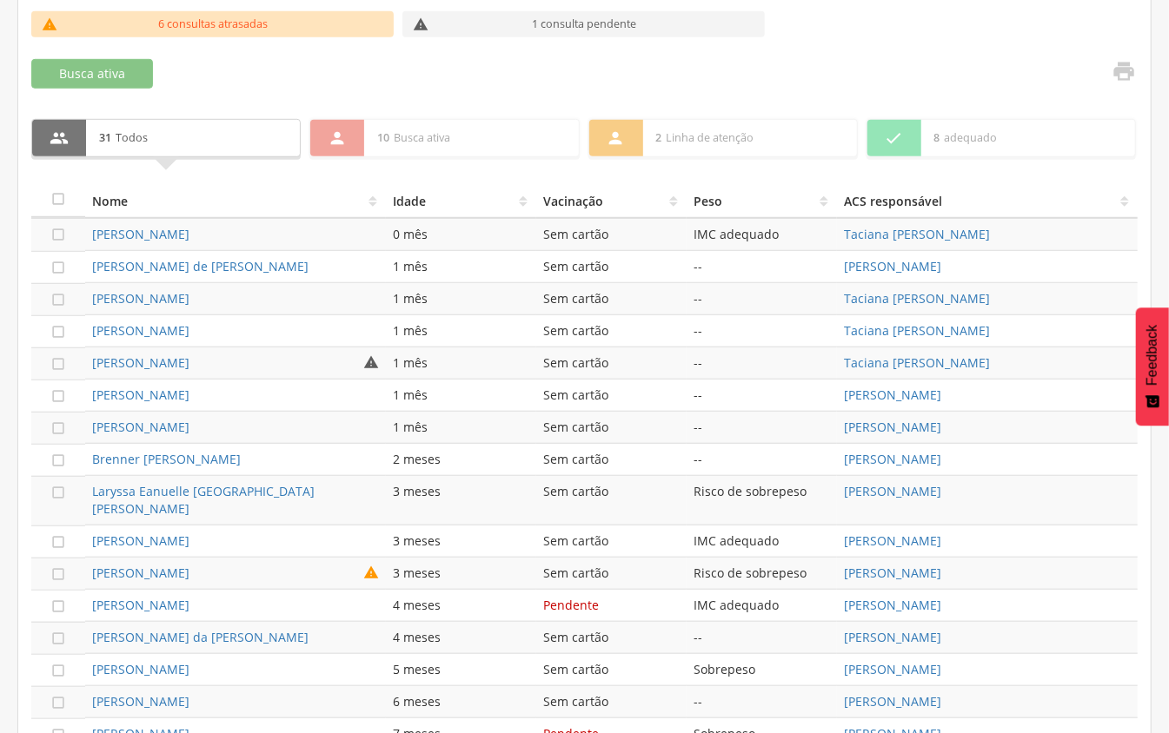
scroll to position [651, 0]
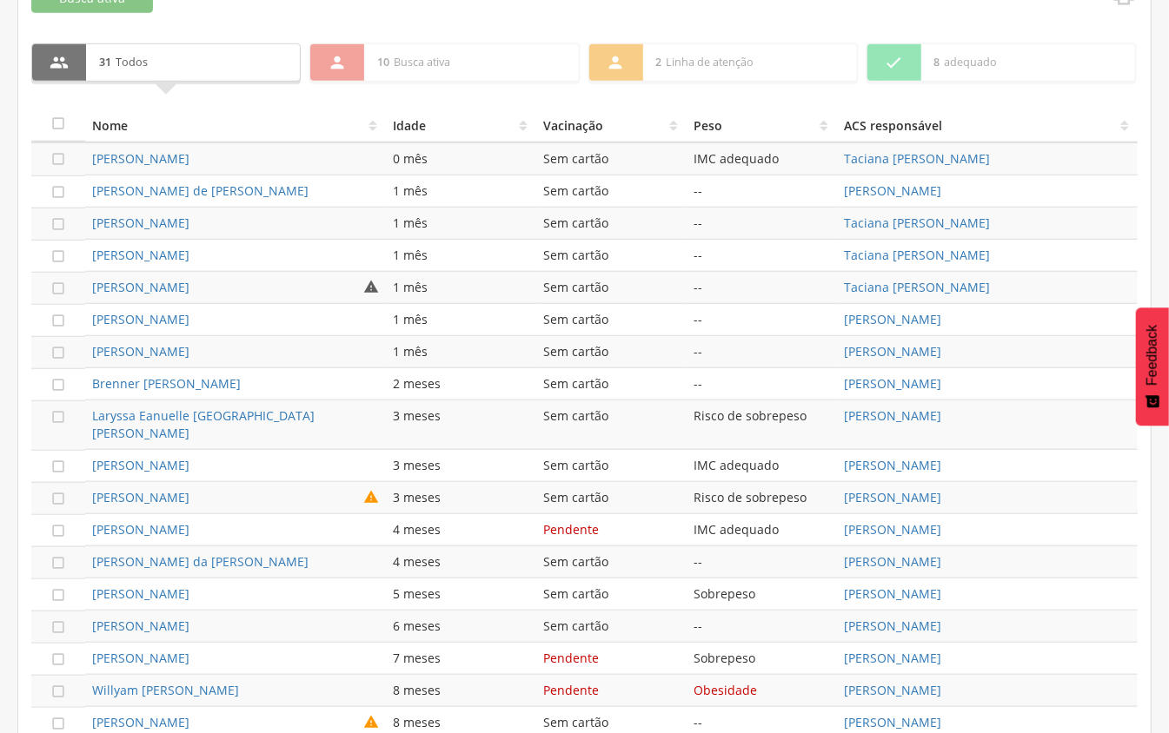
click at [591, 129] on th "Vacinação" at bounding box center [611, 125] width 150 height 35
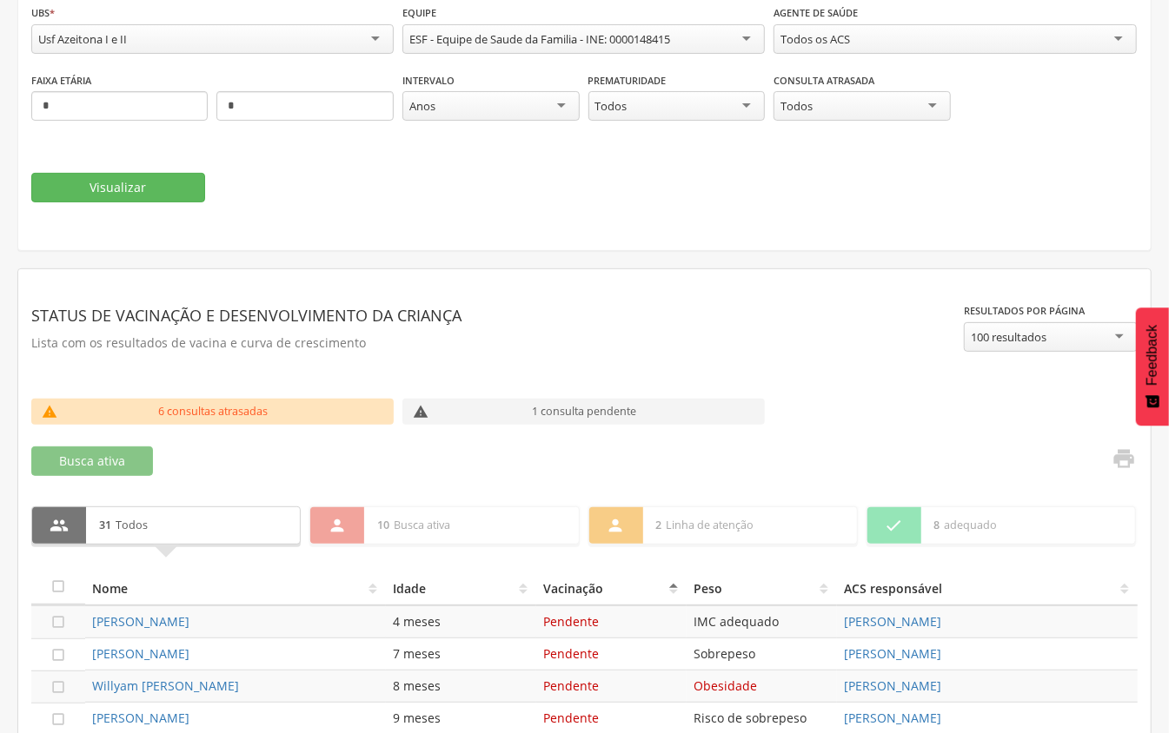
scroll to position [71, 0]
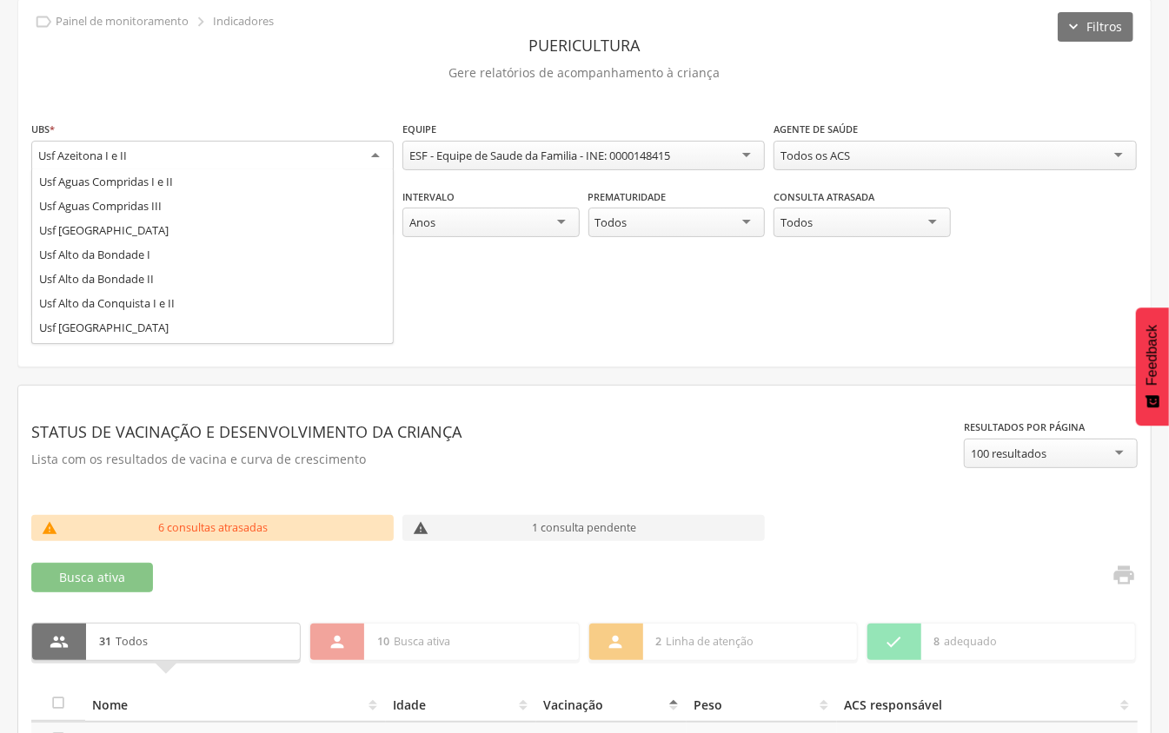
click at [374, 155] on div "Usf Azeitona I e II" at bounding box center [212, 156] width 362 height 31
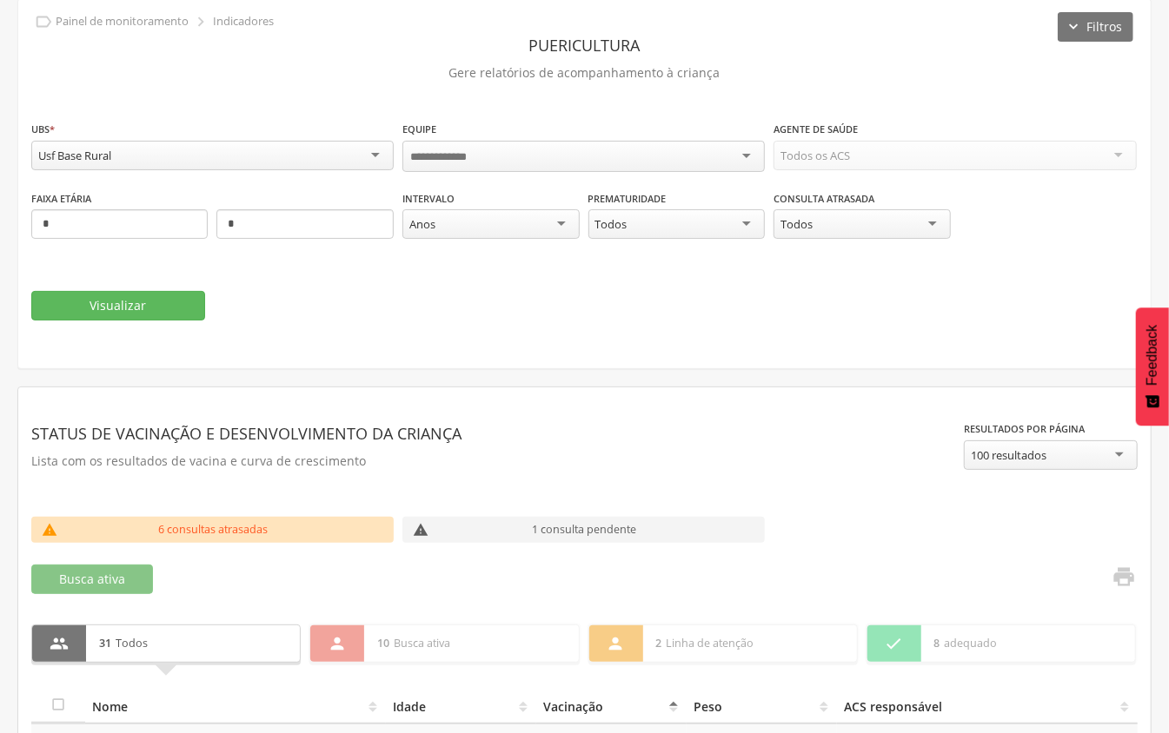
scroll to position [0, 0]
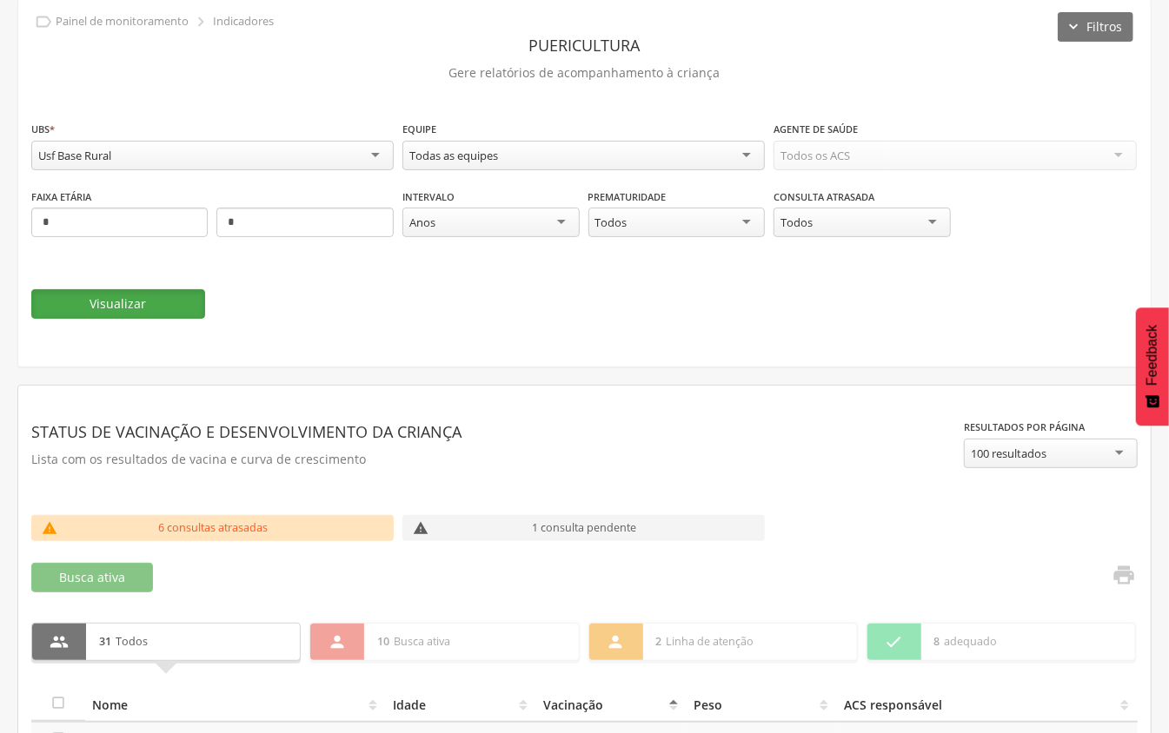
click at [182, 301] on button "Visualizar" at bounding box center [118, 304] width 174 height 30
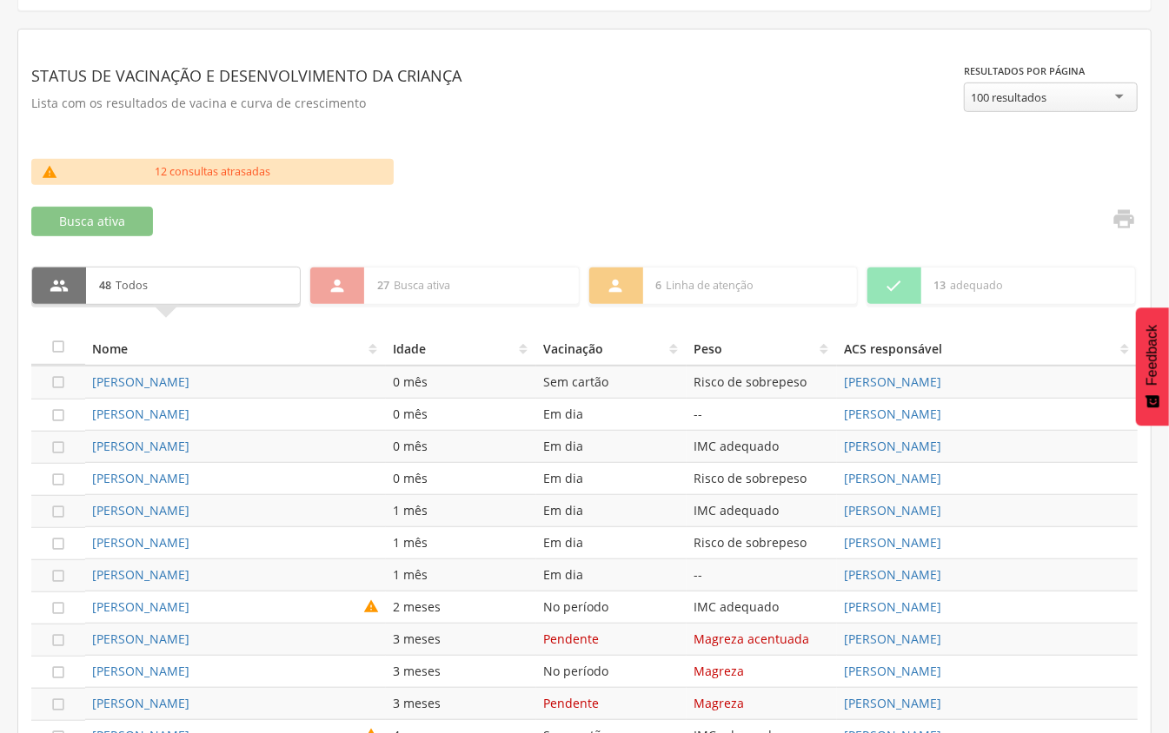
scroll to position [535, 0]
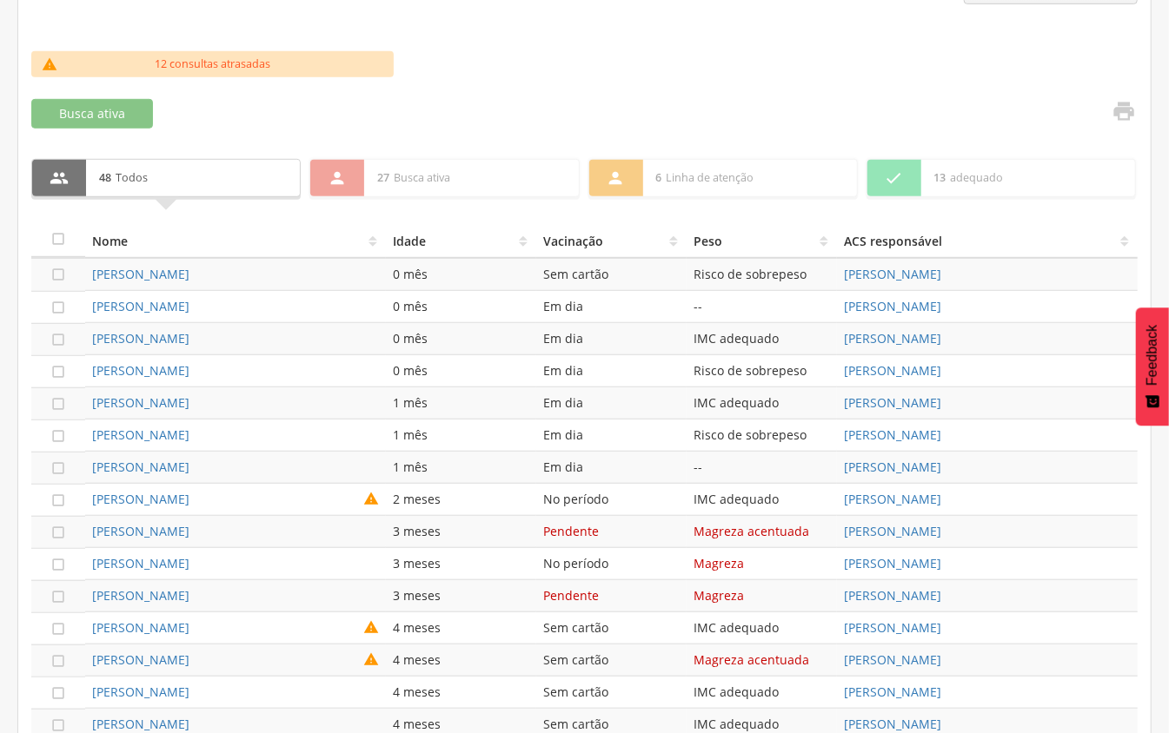
click at [574, 247] on th "Vacinação" at bounding box center [611, 240] width 150 height 35
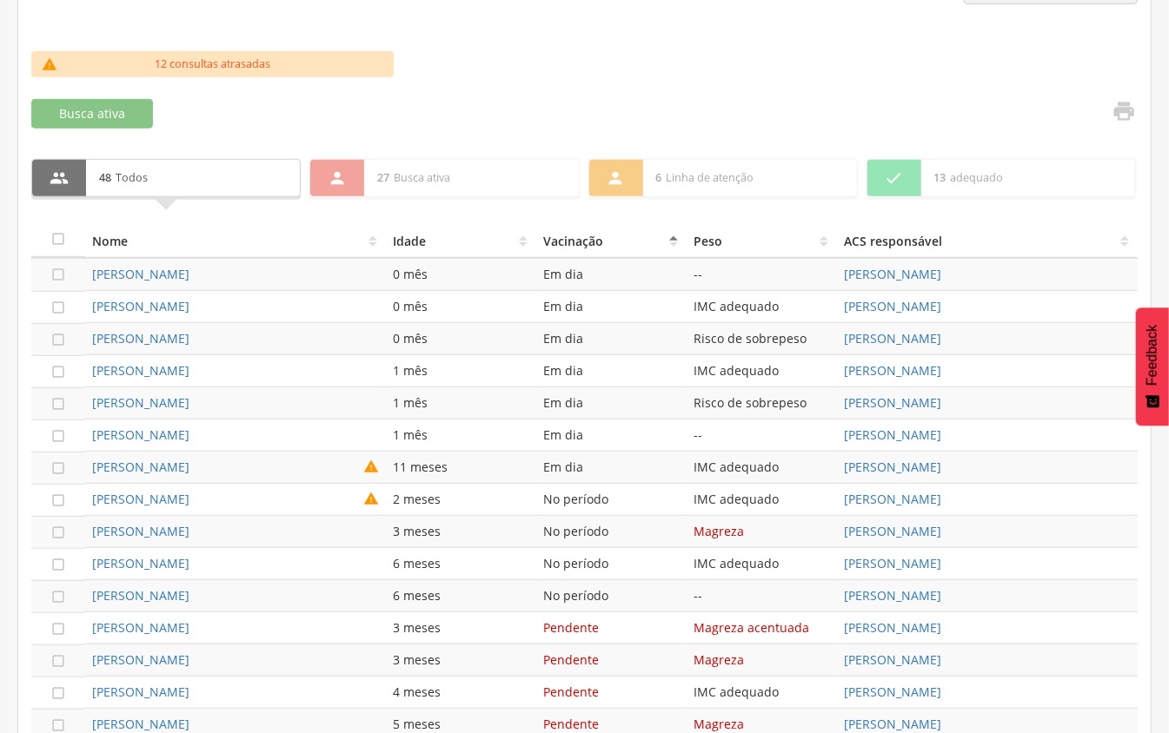
click at [574, 247] on th "Vacinação" at bounding box center [611, 240] width 150 height 35
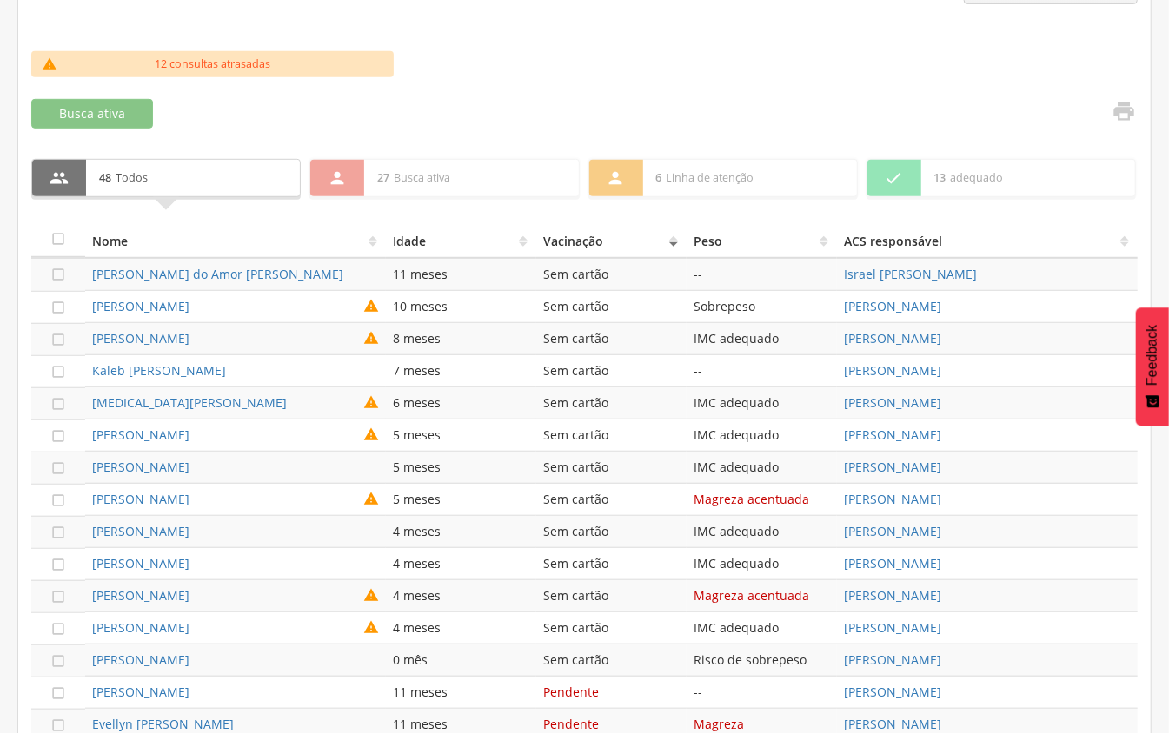
click at [574, 247] on th "Vacinação" at bounding box center [611, 240] width 150 height 35
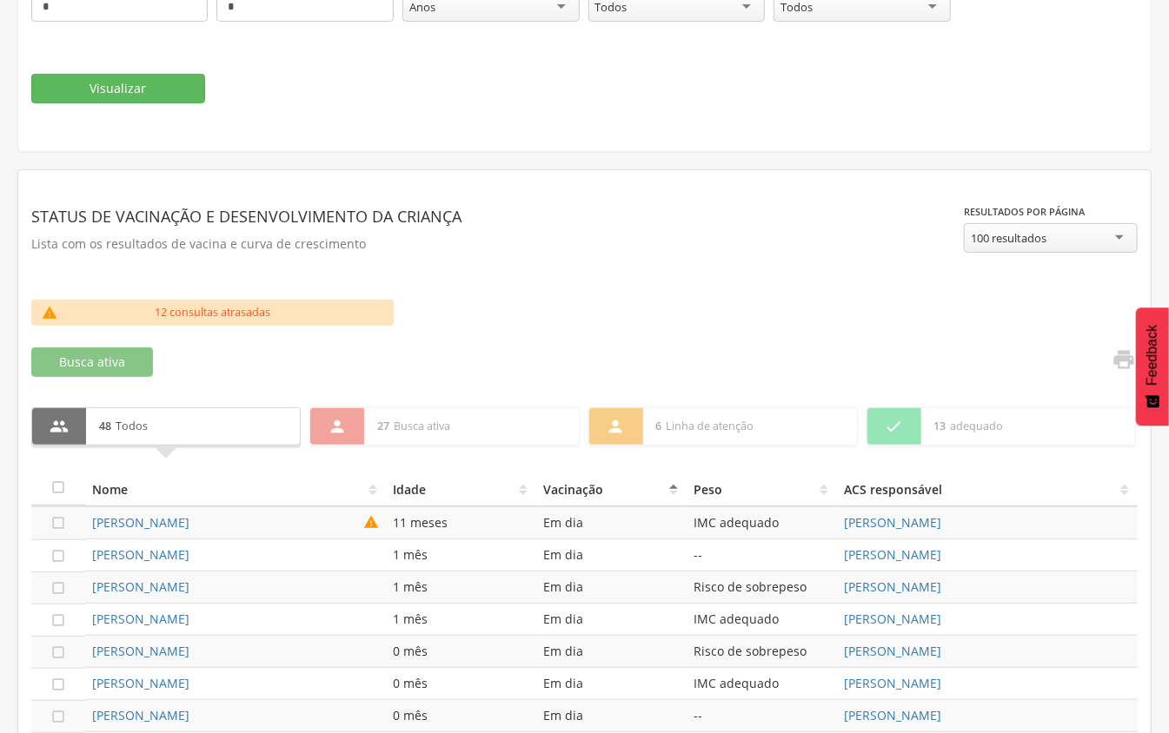
scroll to position [95, 0]
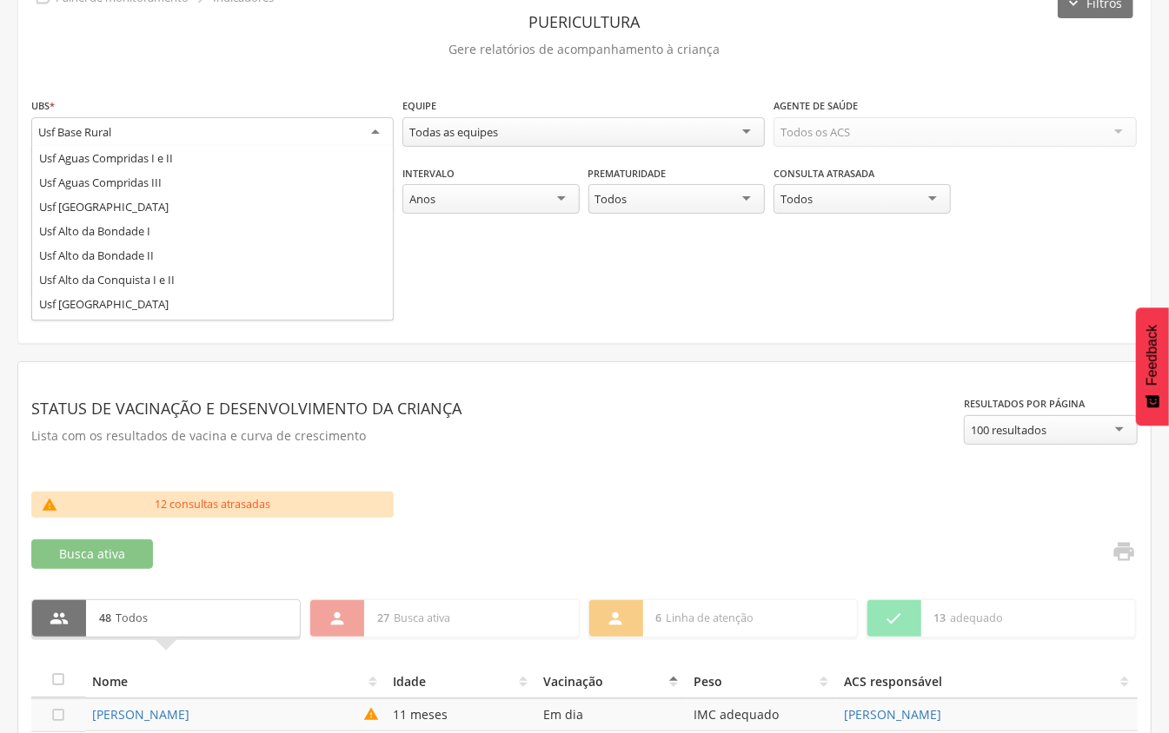
click at [279, 130] on div "Usf Base Rural" at bounding box center [212, 132] width 362 height 31
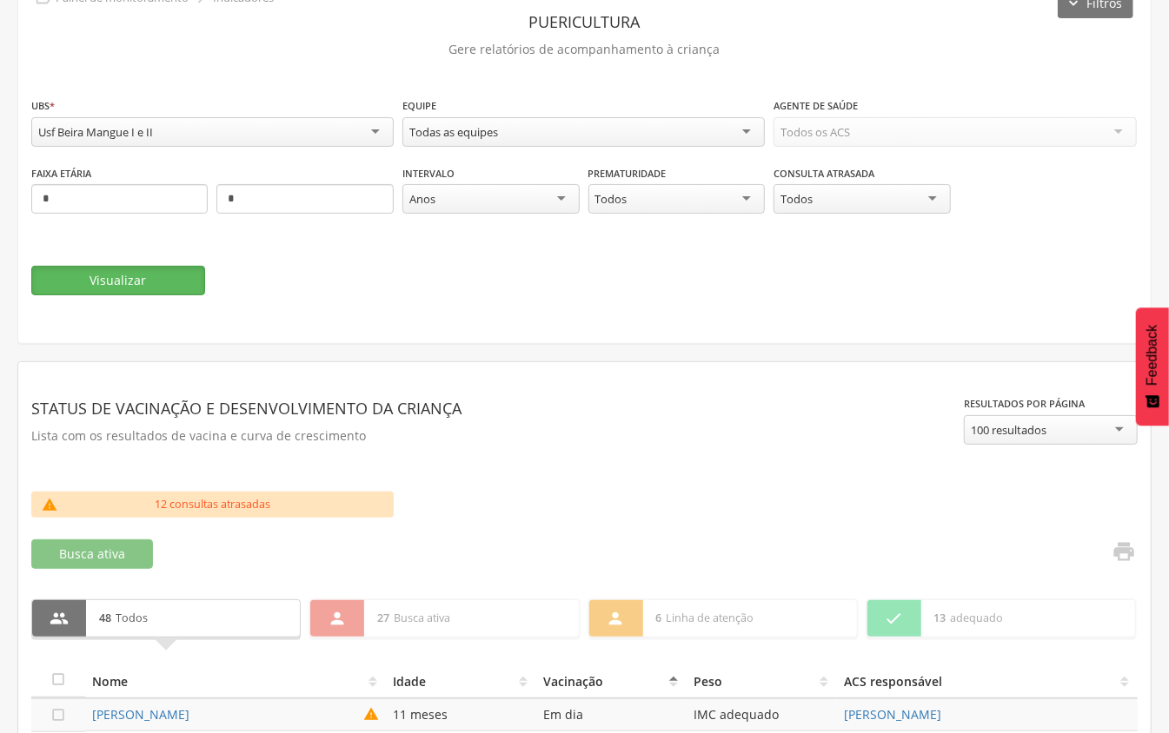
click at [113, 275] on button "Visualizar" at bounding box center [118, 281] width 174 height 30
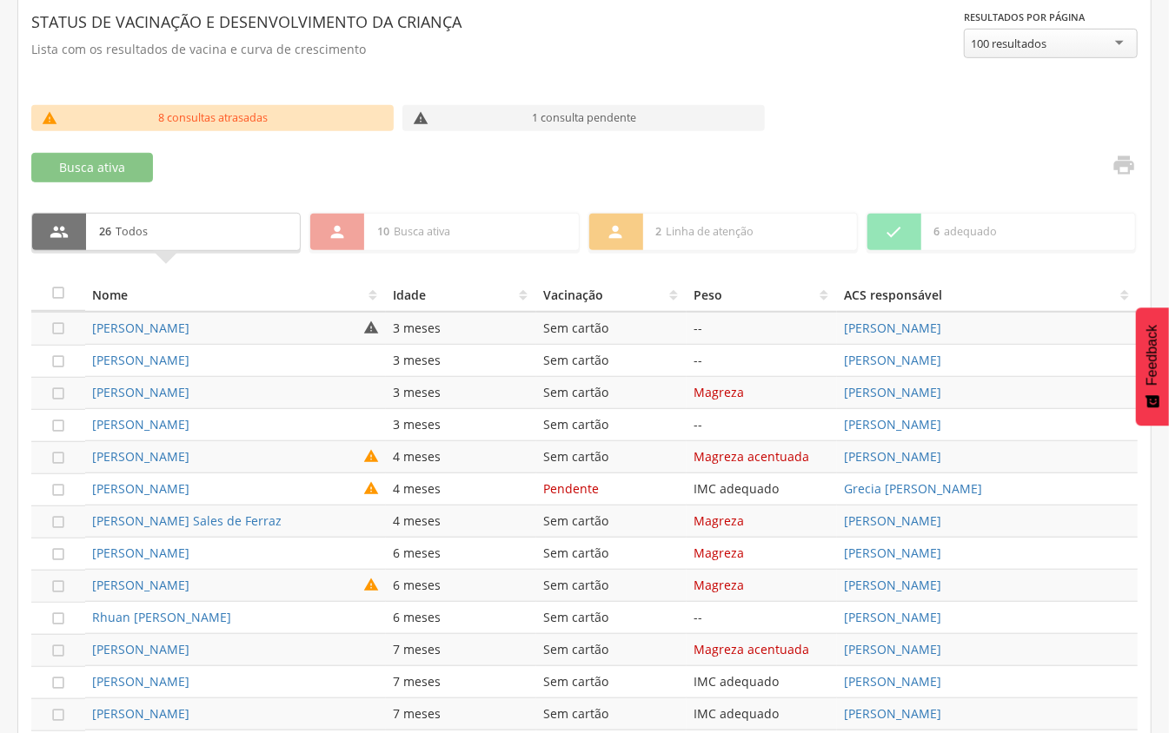
scroll to position [327, 0]
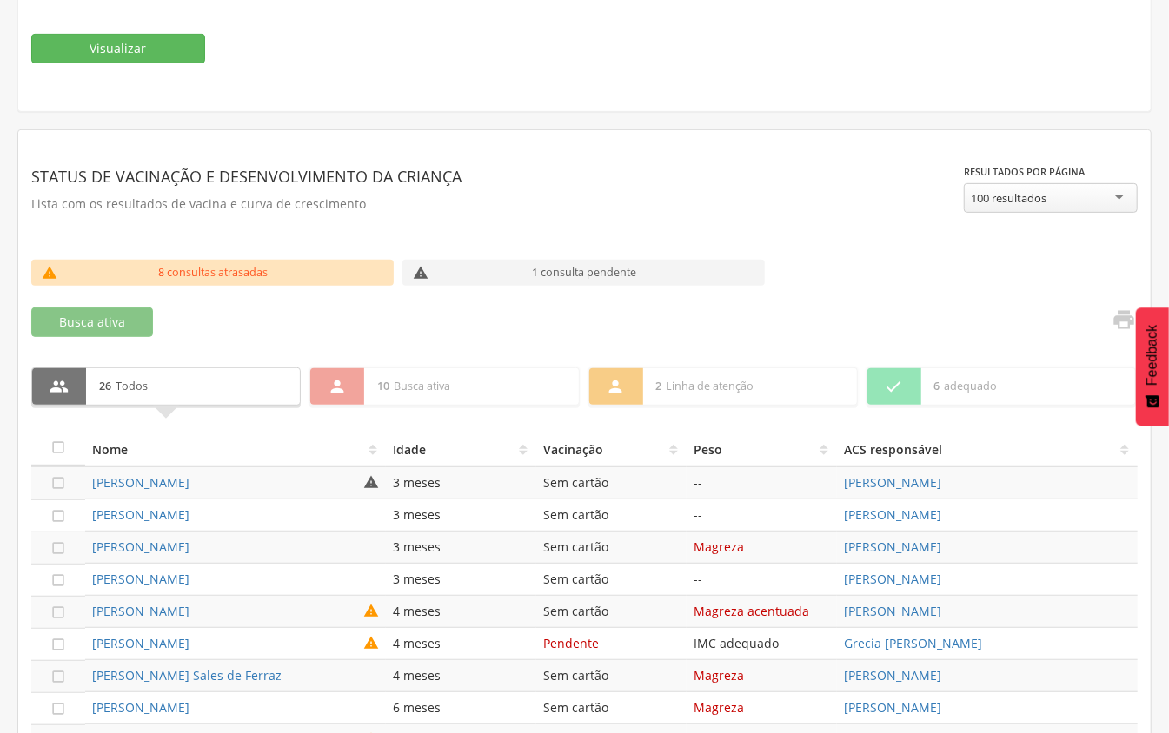
click at [586, 453] on th "Vacinação" at bounding box center [611, 449] width 150 height 35
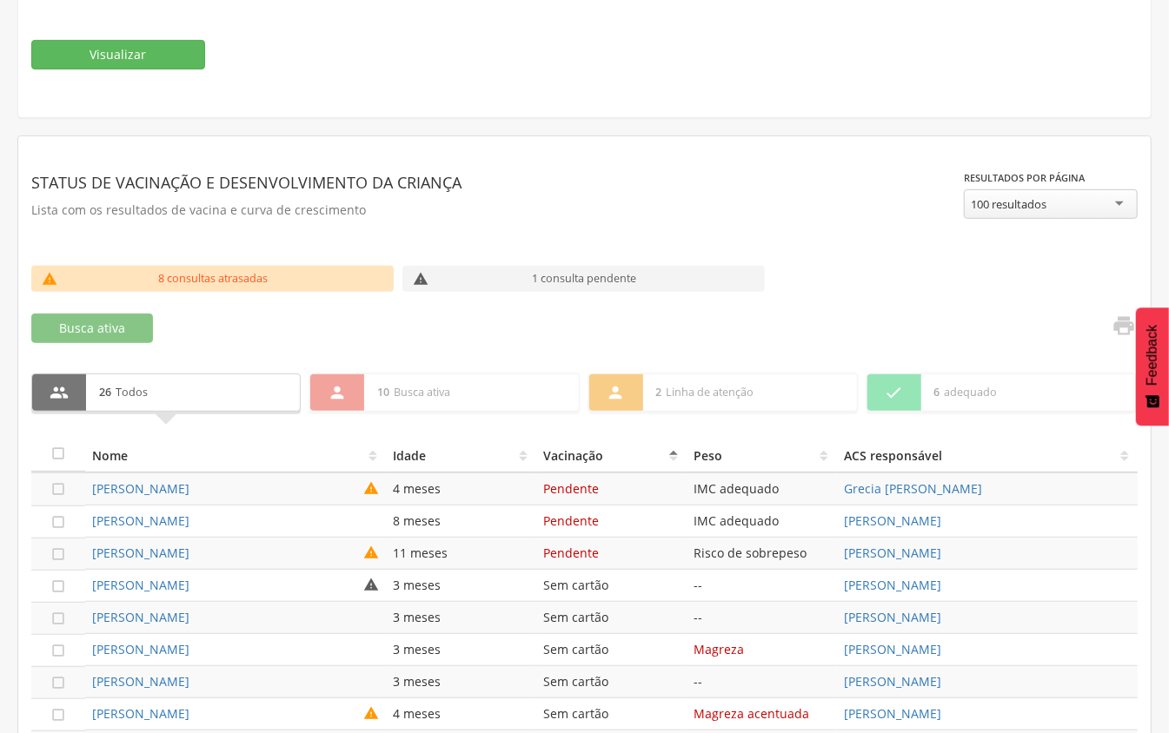
scroll to position [192, 0]
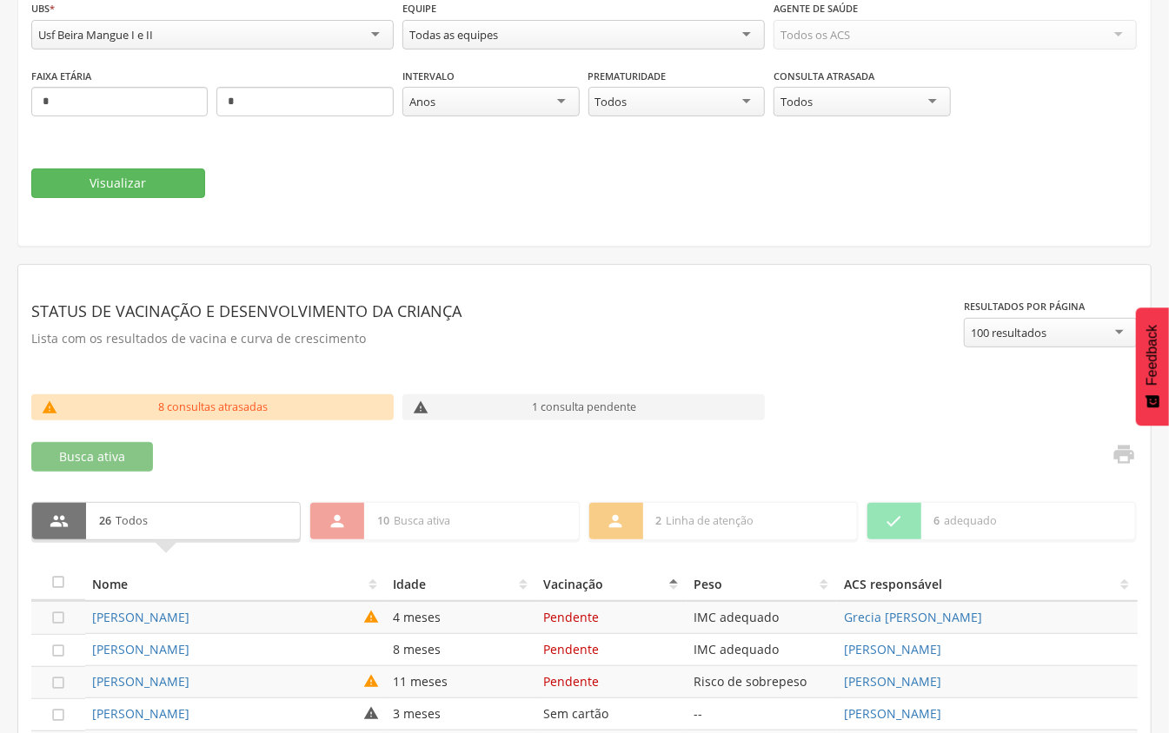
click at [311, 39] on div "Usf Beira Mangue I e II" at bounding box center [212, 35] width 362 height 30
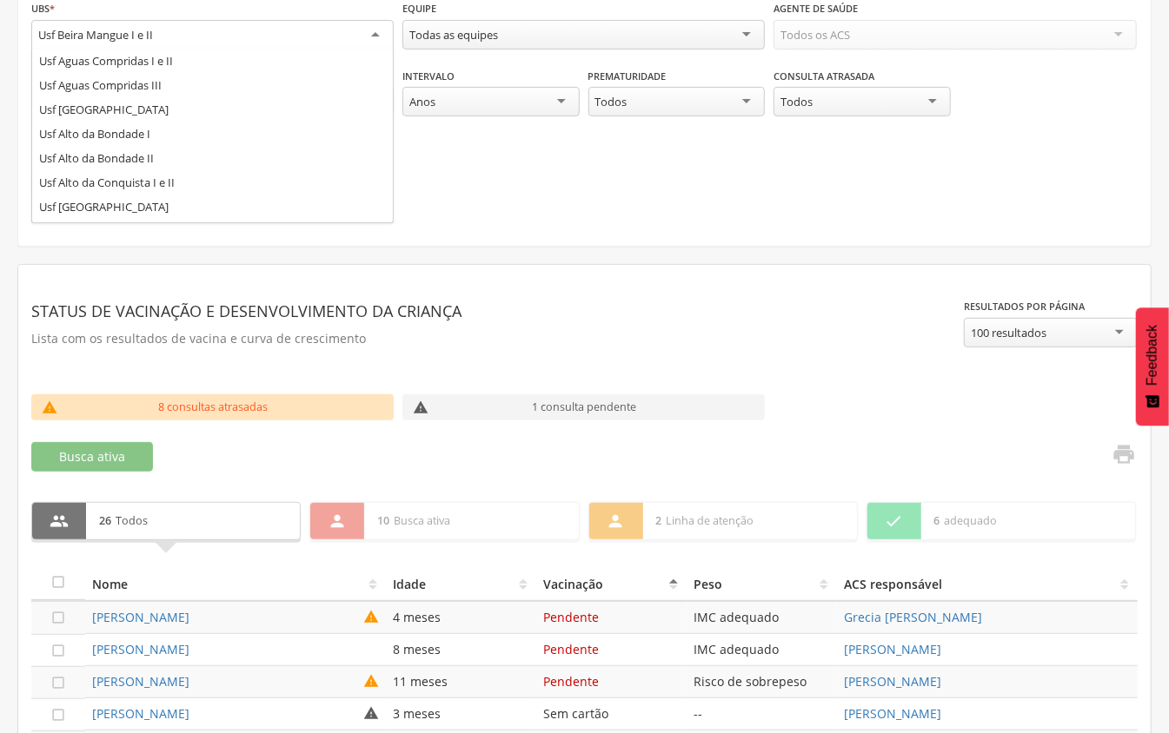
scroll to position [0, 0]
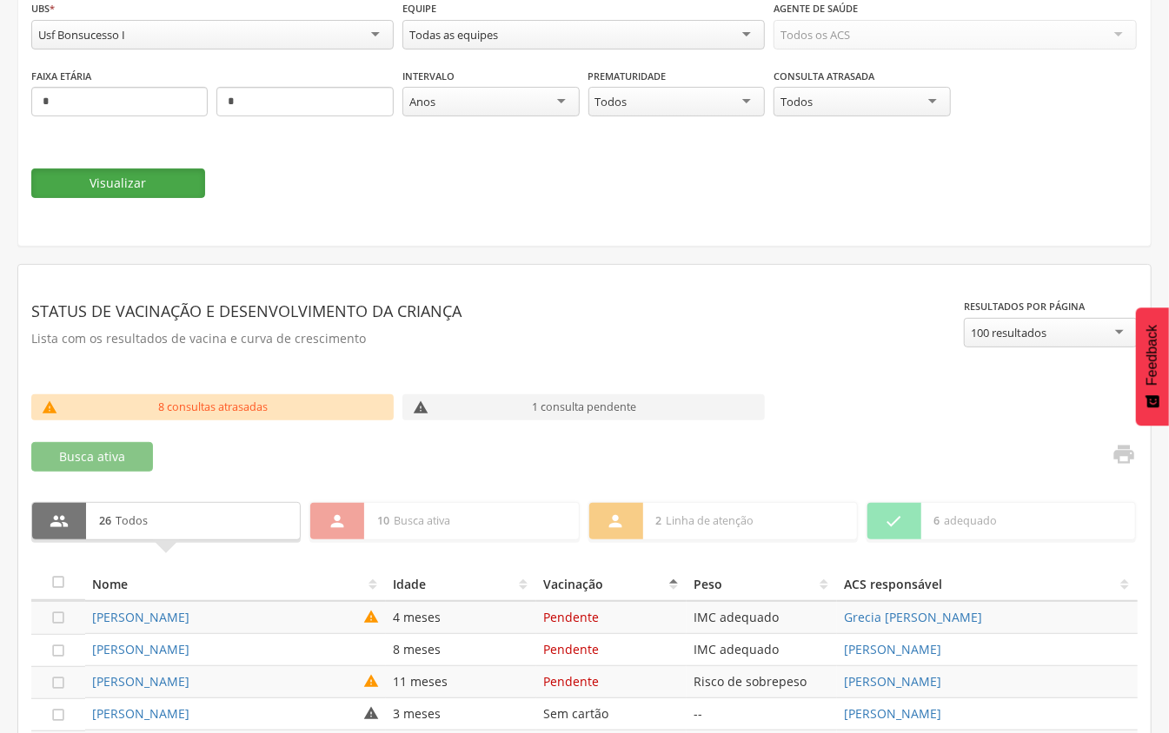
click at [172, 196] on button "Visualizar" at bounding box center [118, 184] width 174 height 30
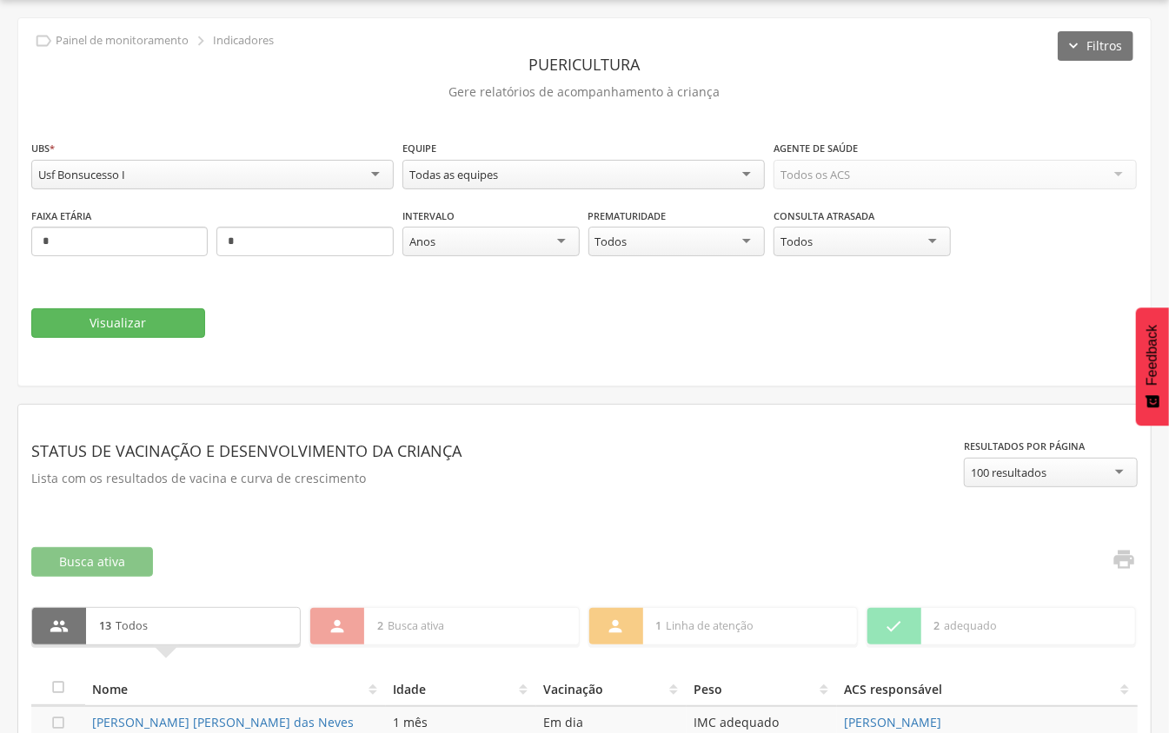
scroll to position [192, 0]
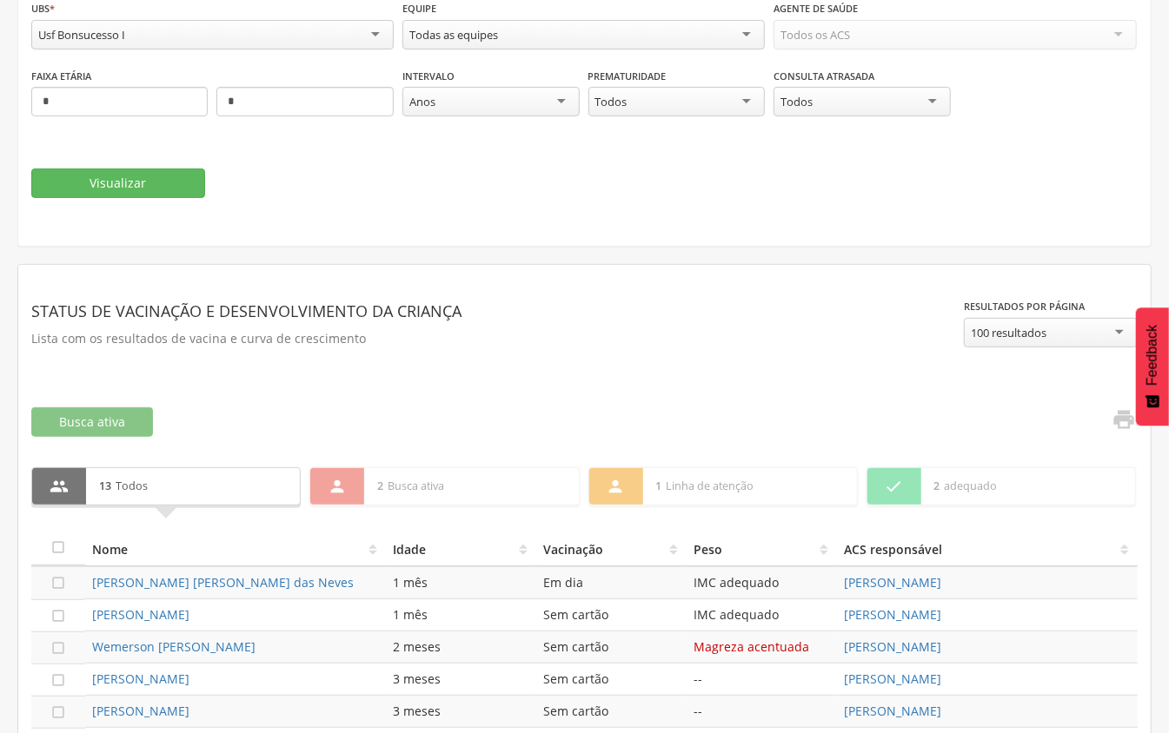
click at [560, 554] on th "Vacinação" at bounding box center [611, 549] width 150 height 35
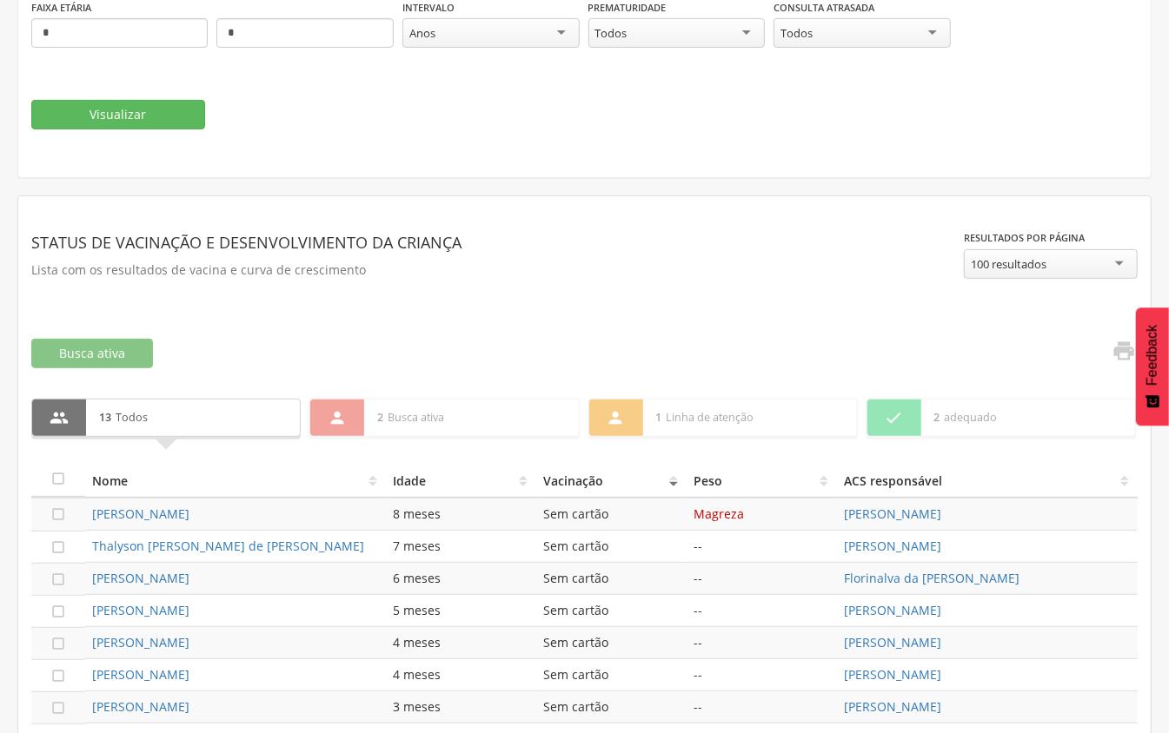
scroll to position [0, 0]
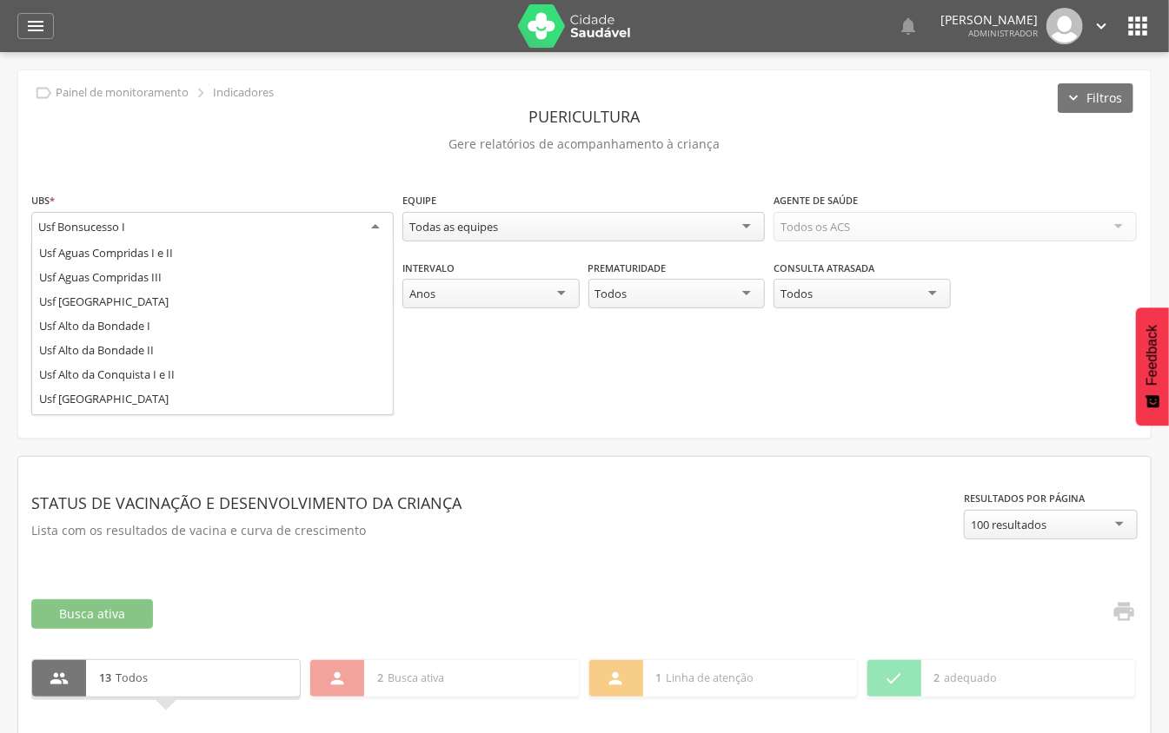
click at [321, 230] on div "Usf Bonsucesso I" at bounding box center [212, 227] width 362 height 31
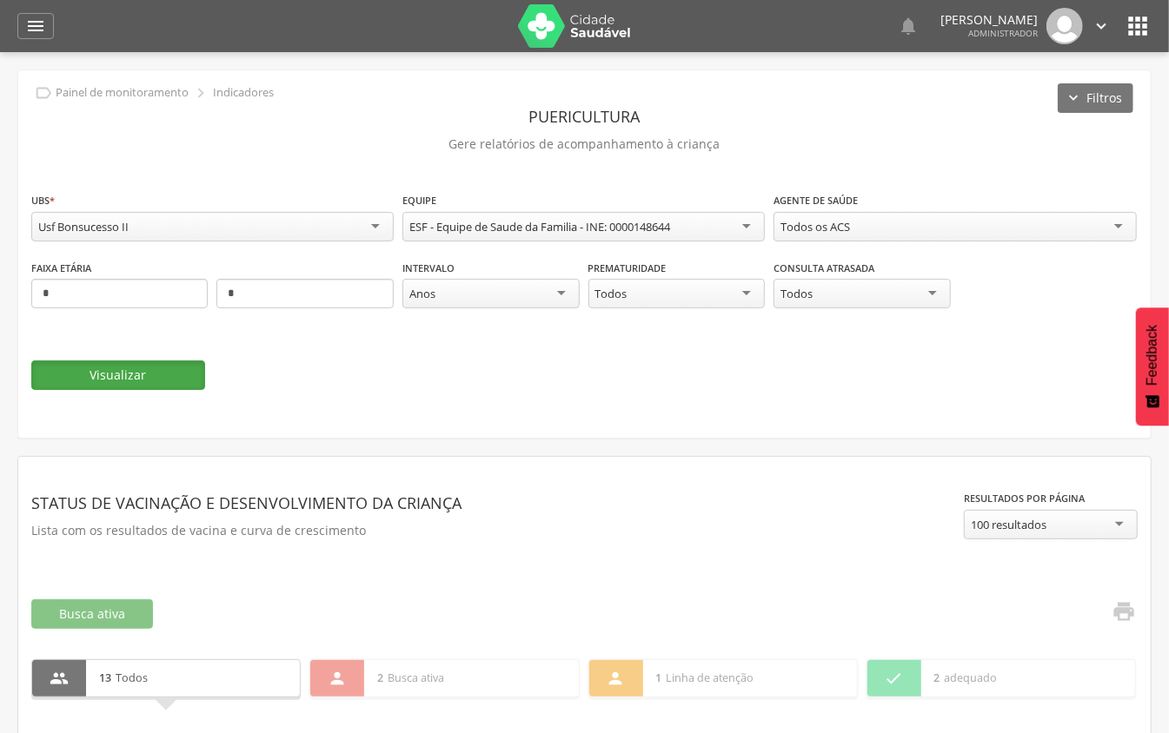
click at [126, 368] on button "Visualizar" at bounding box center [118, 376] width 174 height 30
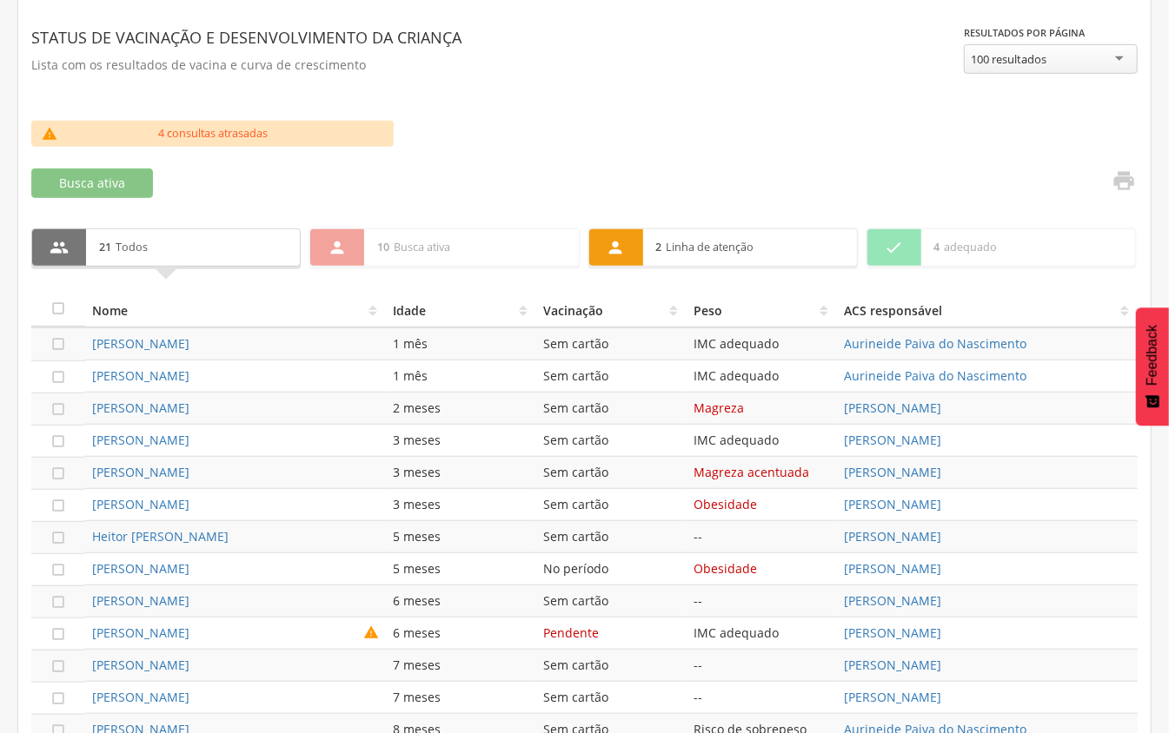
scroll to position [463, 0]
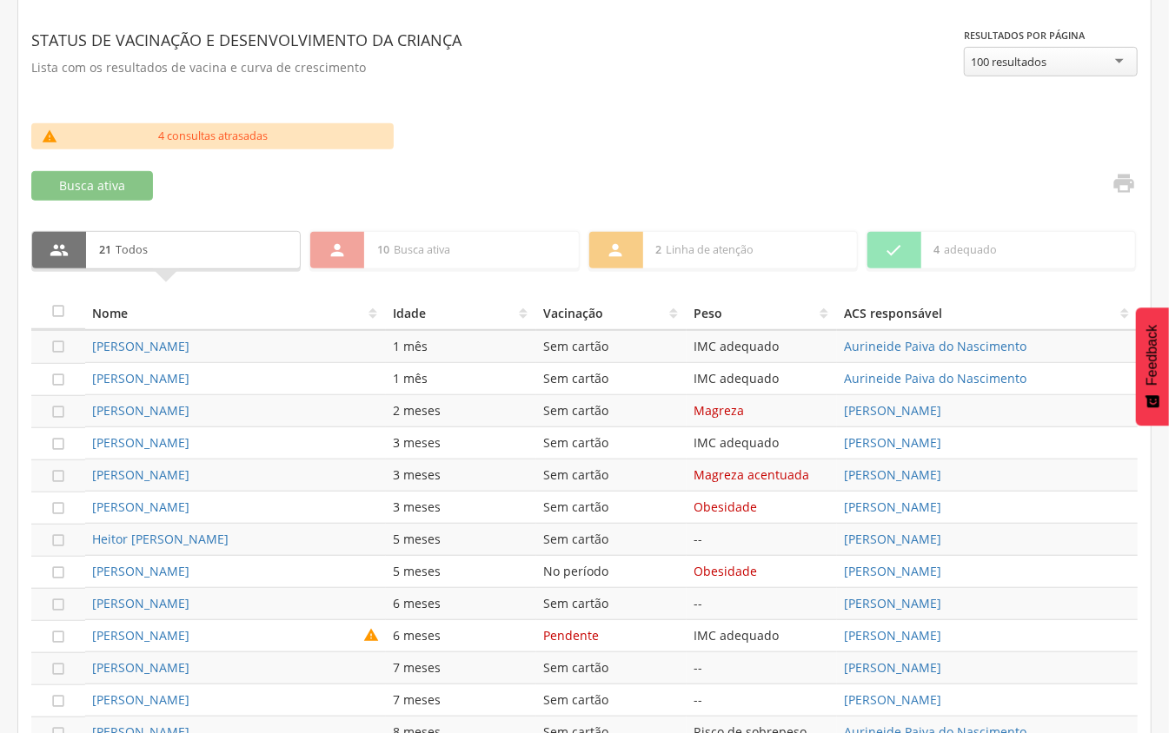
click at [582, 320] on th "Vacinação" at bounding box center [611, 312] width 150 height 35
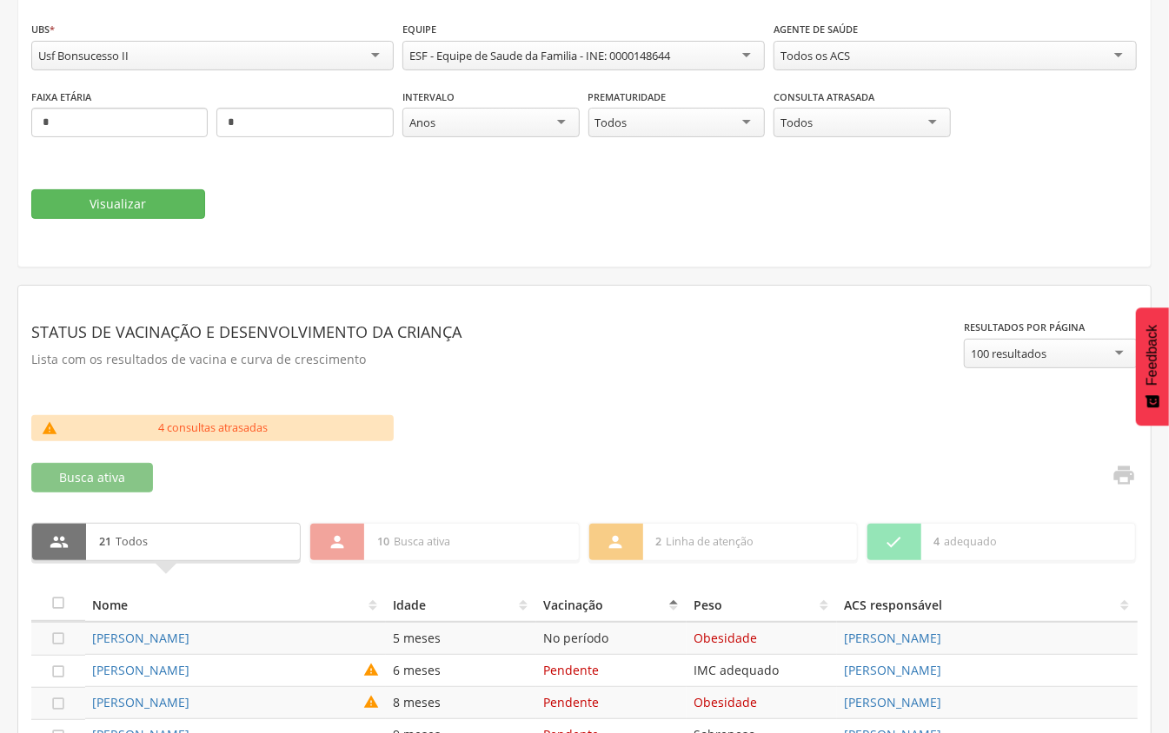
scroll to position [163, 0]
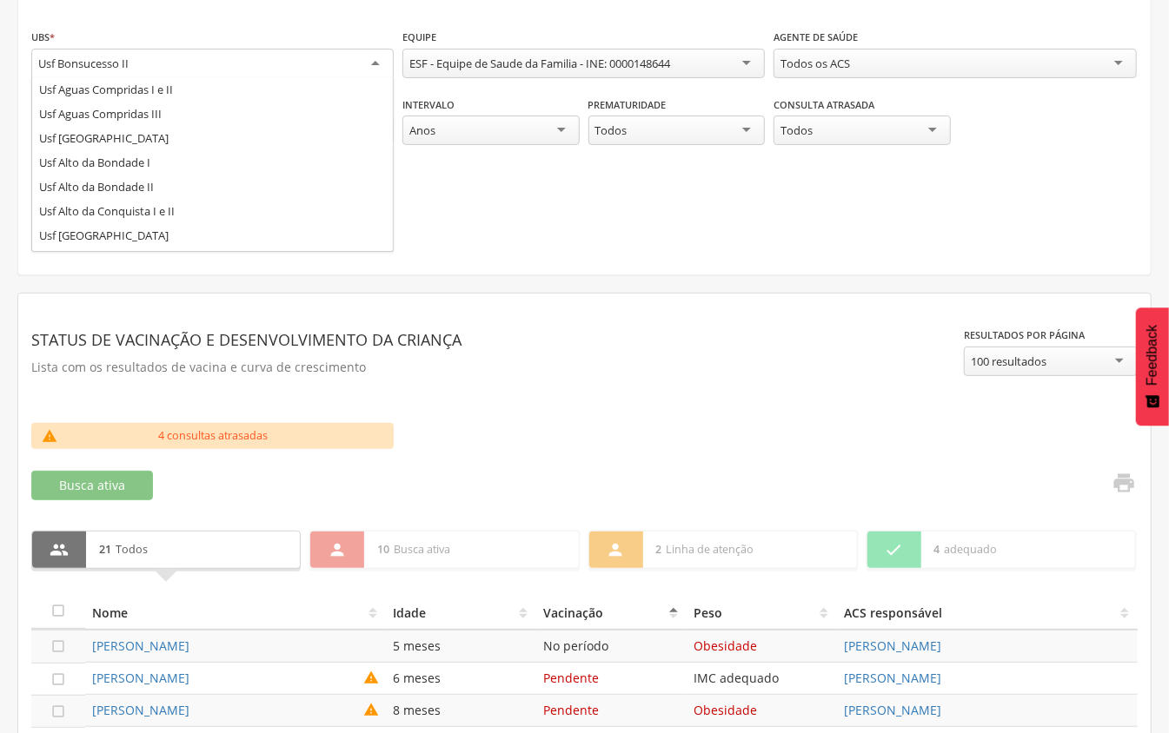
click at [198, 71] on div "Usf Bonsucesso II" at bounding box center [212, 64] width 362 height 31
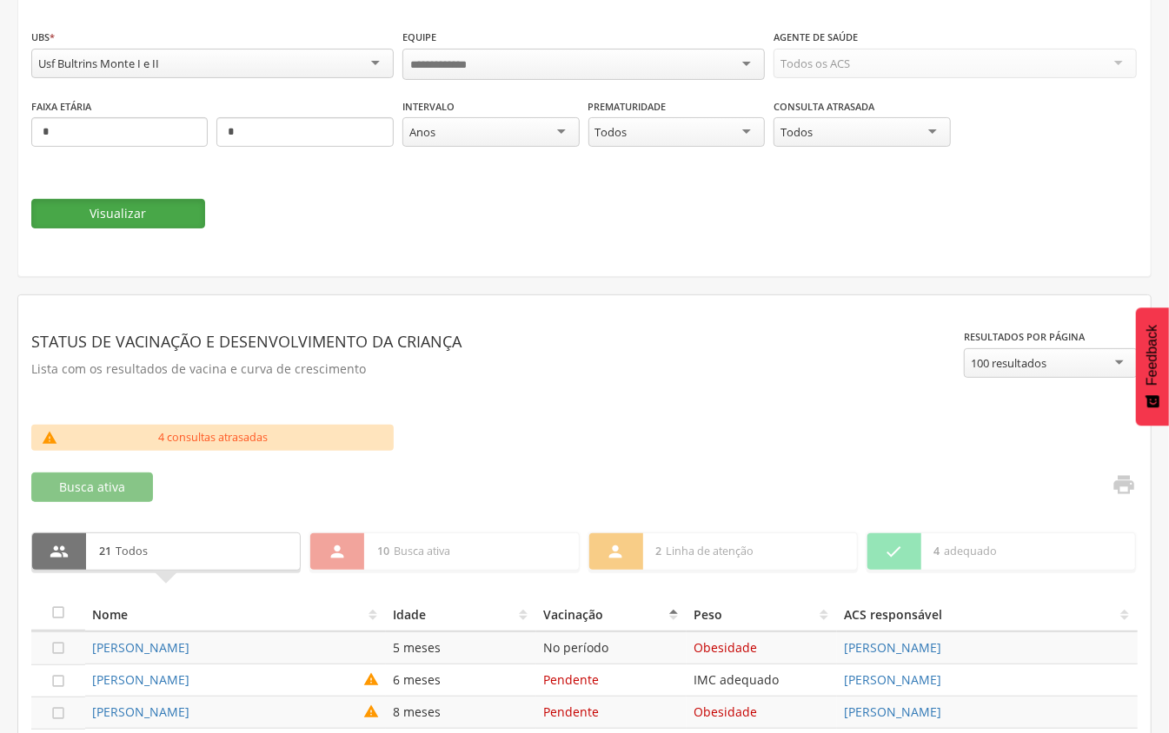
click at [143, 213] on button "Visualizar" at bounding box center [118, 214] width 174 height 30
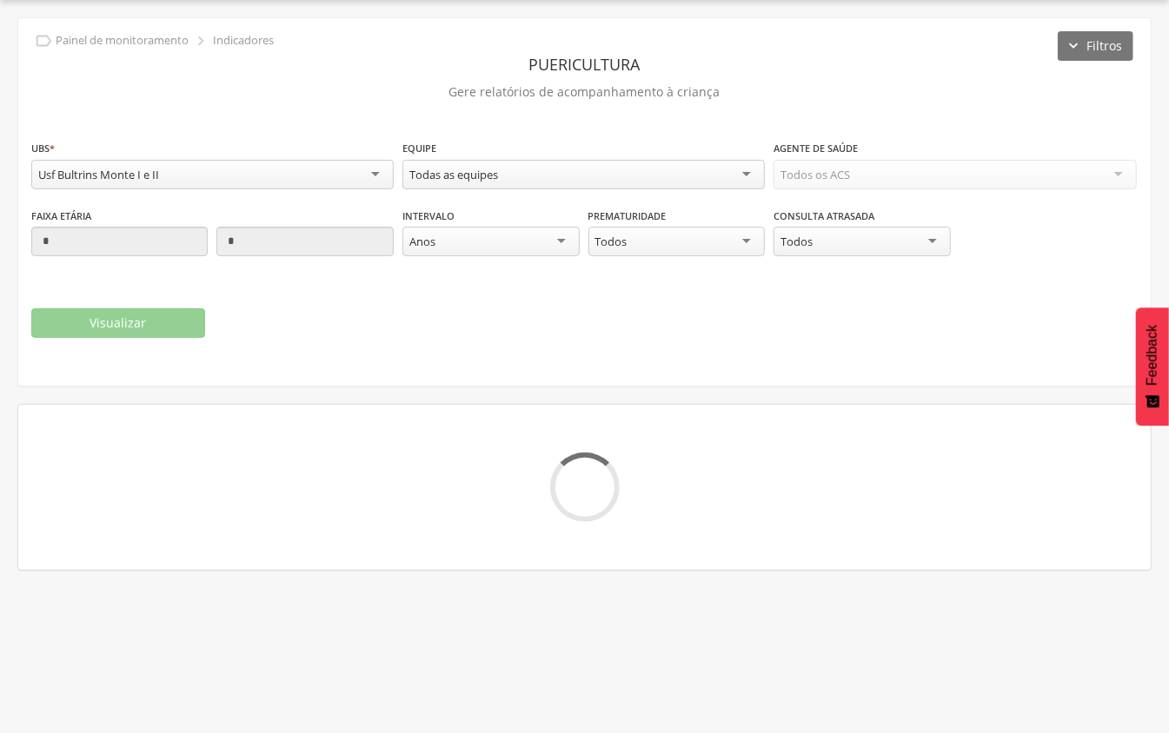
scroll to position [163, 0]
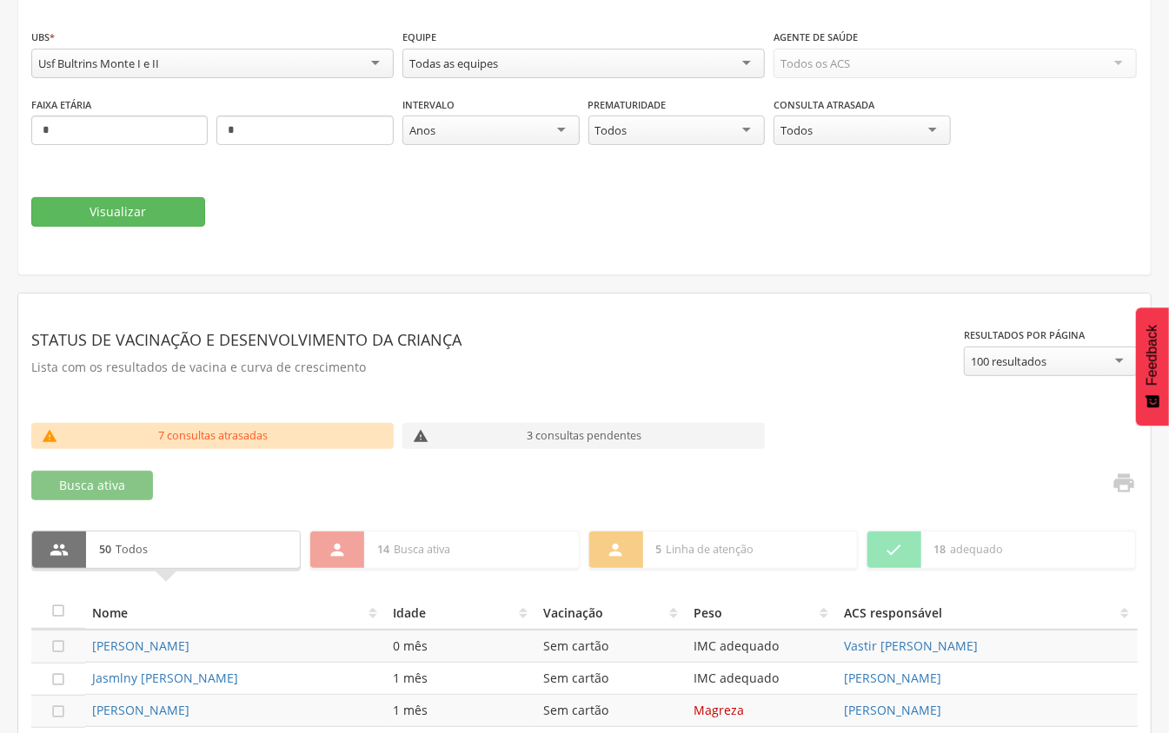
click at [533, 612] on th "Idade" at bounding box center [461, 612] width 150 height 35
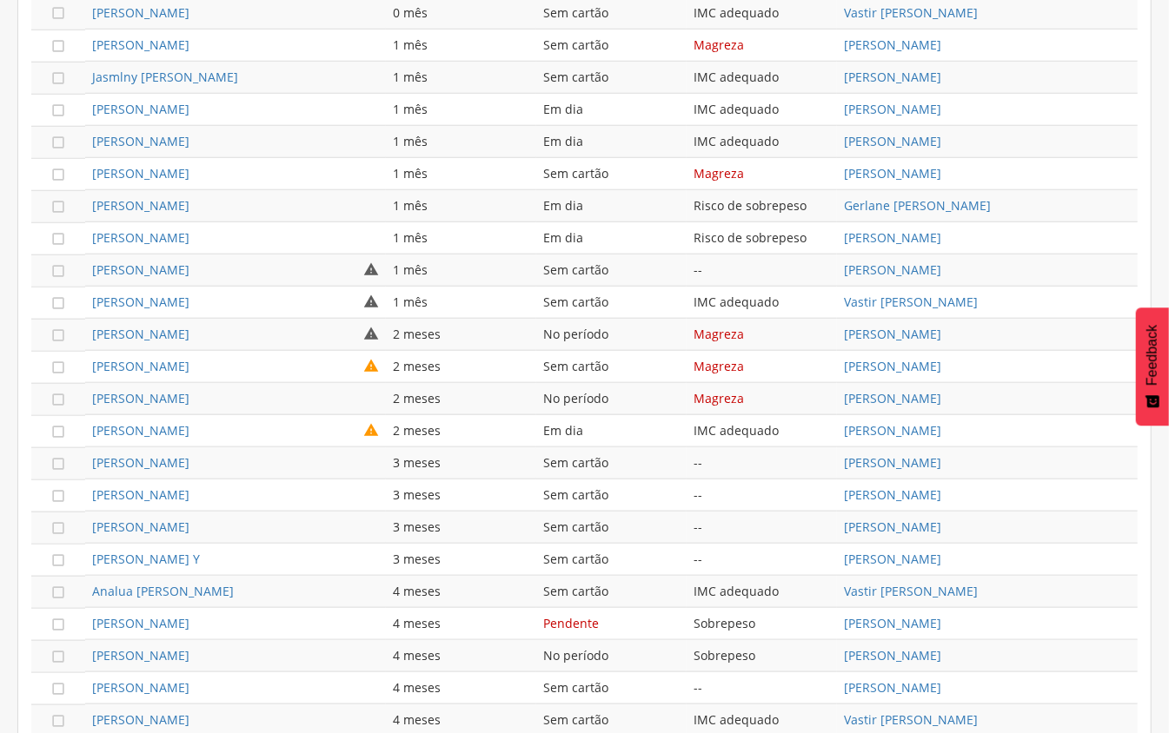
scroll to position [394, 0]
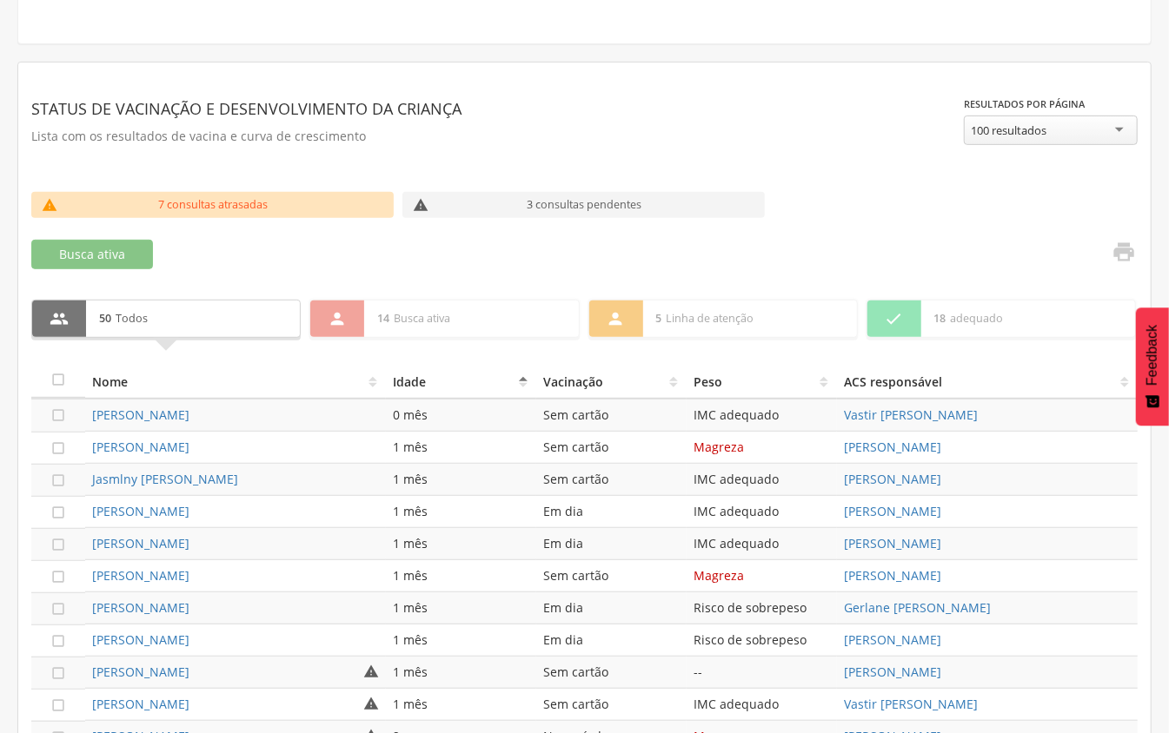
click at [568, 377] on th "Vacinação" at bounding box center [611, 381] width 150 height 35
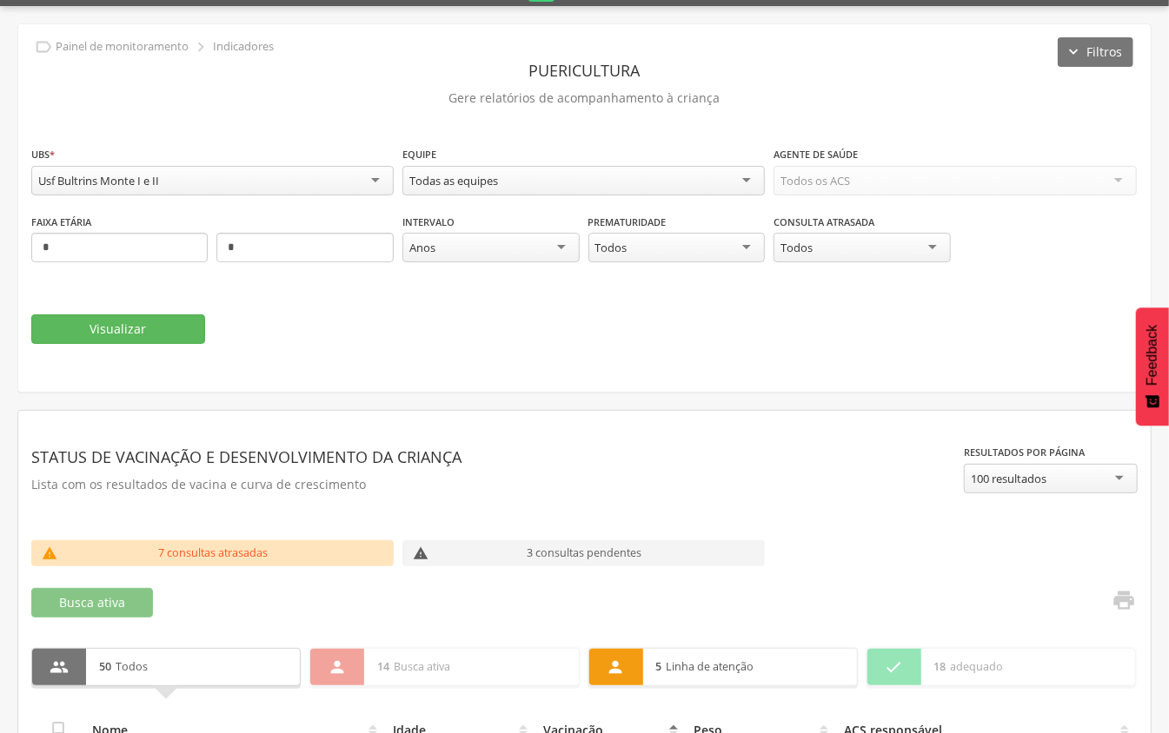
scroll to position [43, 0]
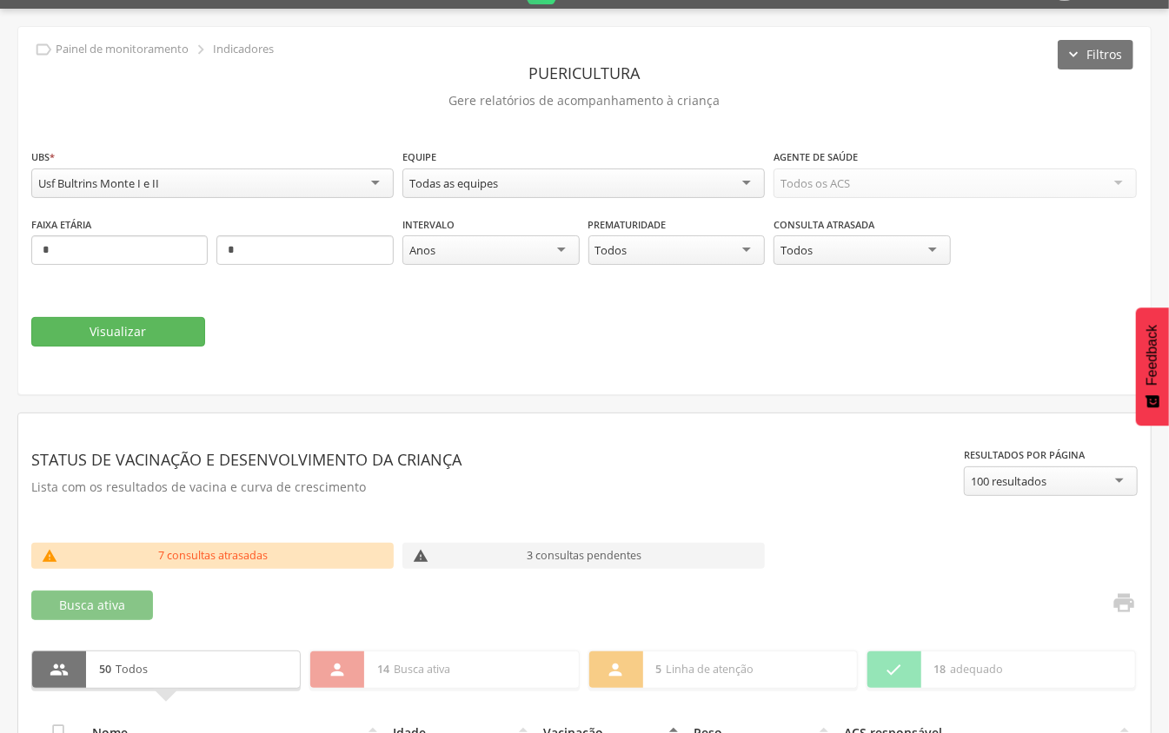
click at [262, 172] on div "Usf Bultrins Monte I e II" at bounding box center [212, 184] width 362 height 30
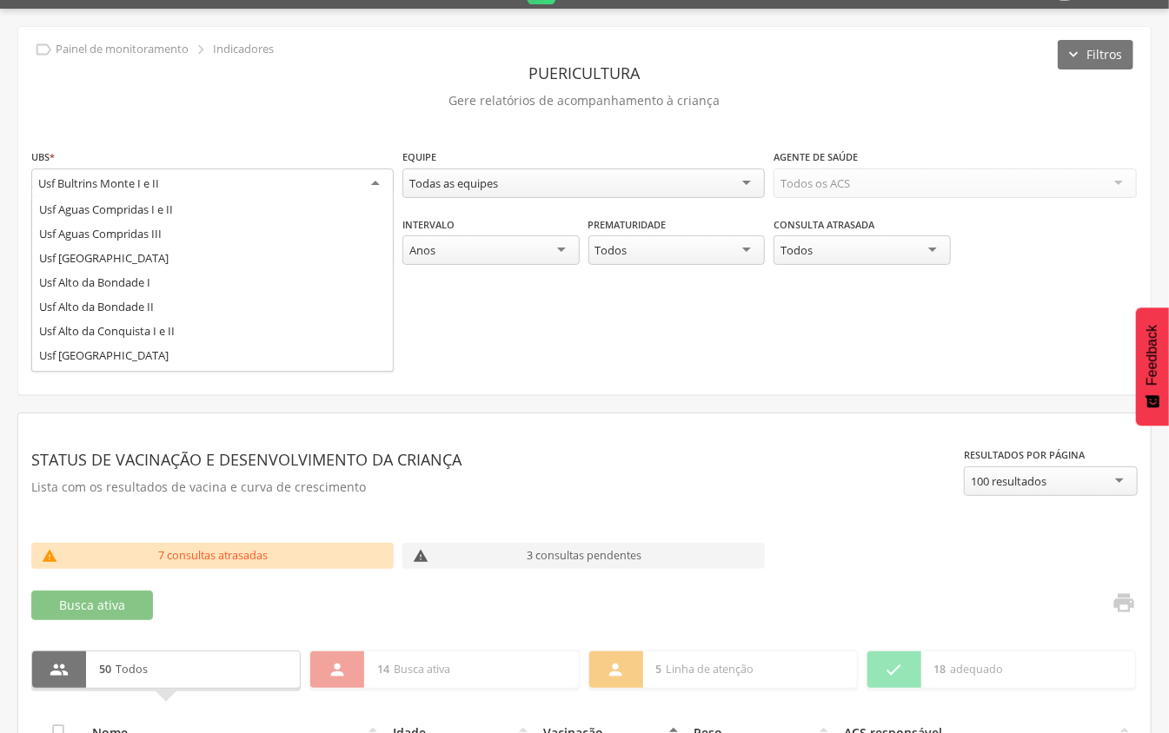
scroll to position [0, 0]
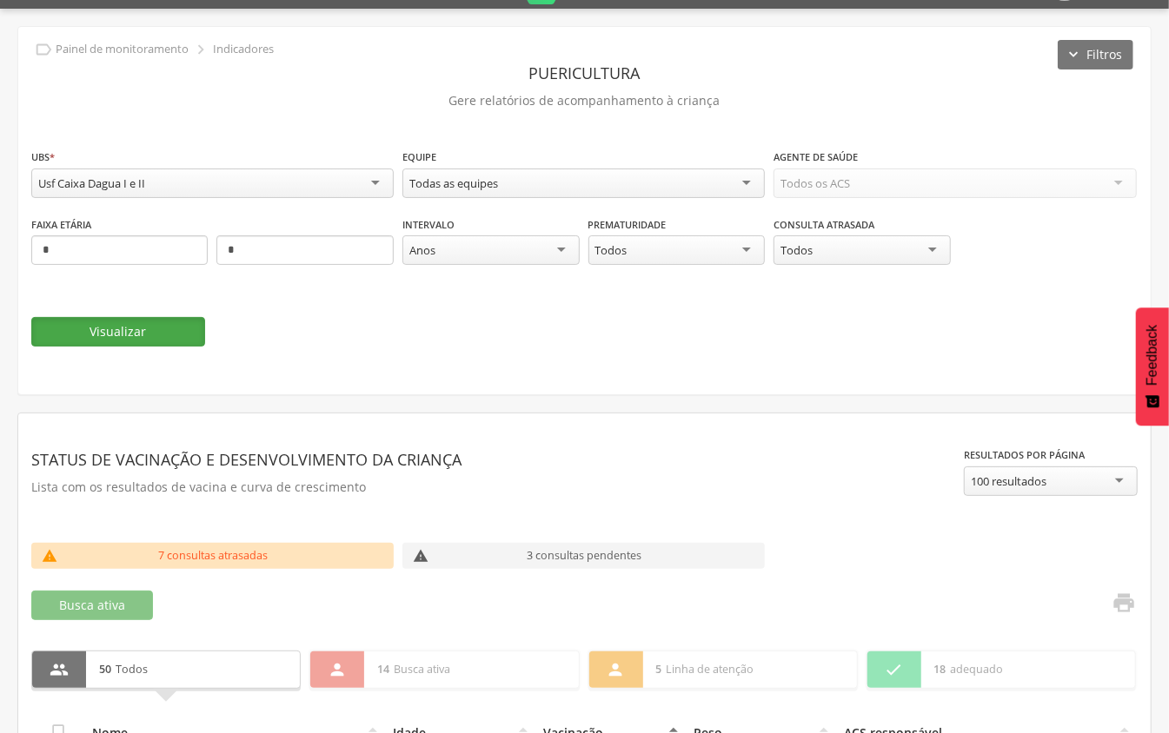
click at [126, 341] on button "Visualizar" at bounding box center [118, 332] width 174 height 30
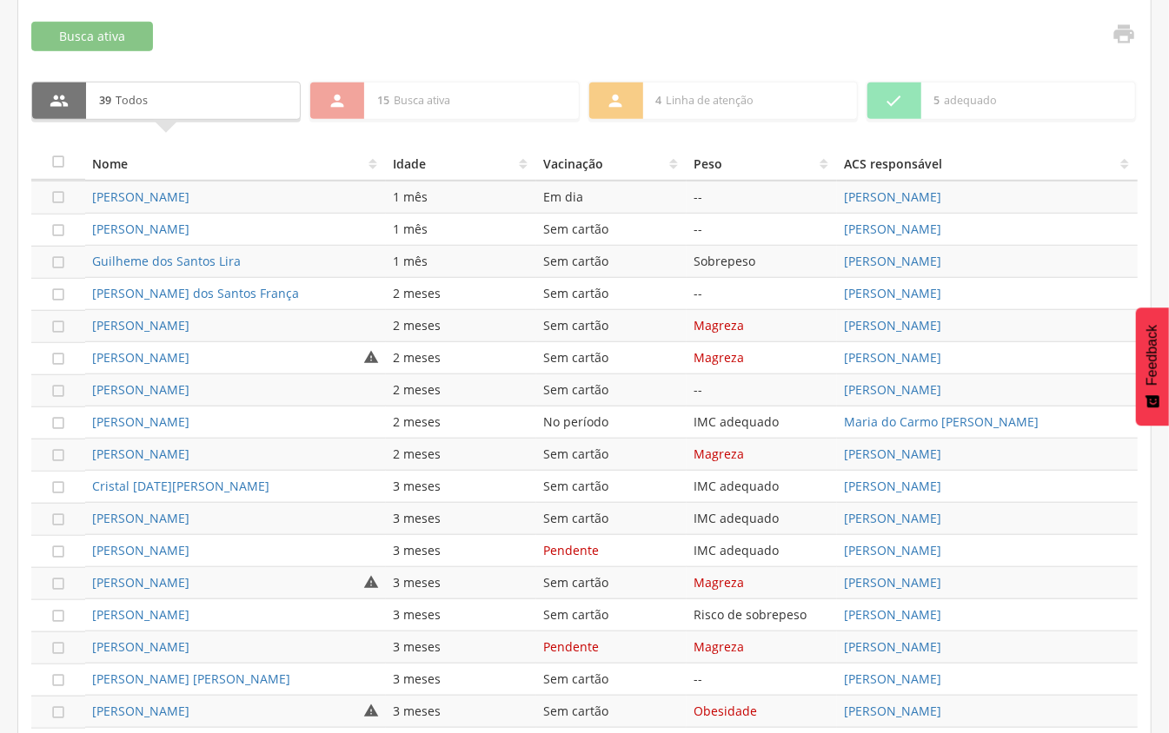
scroll to position [623, 0]
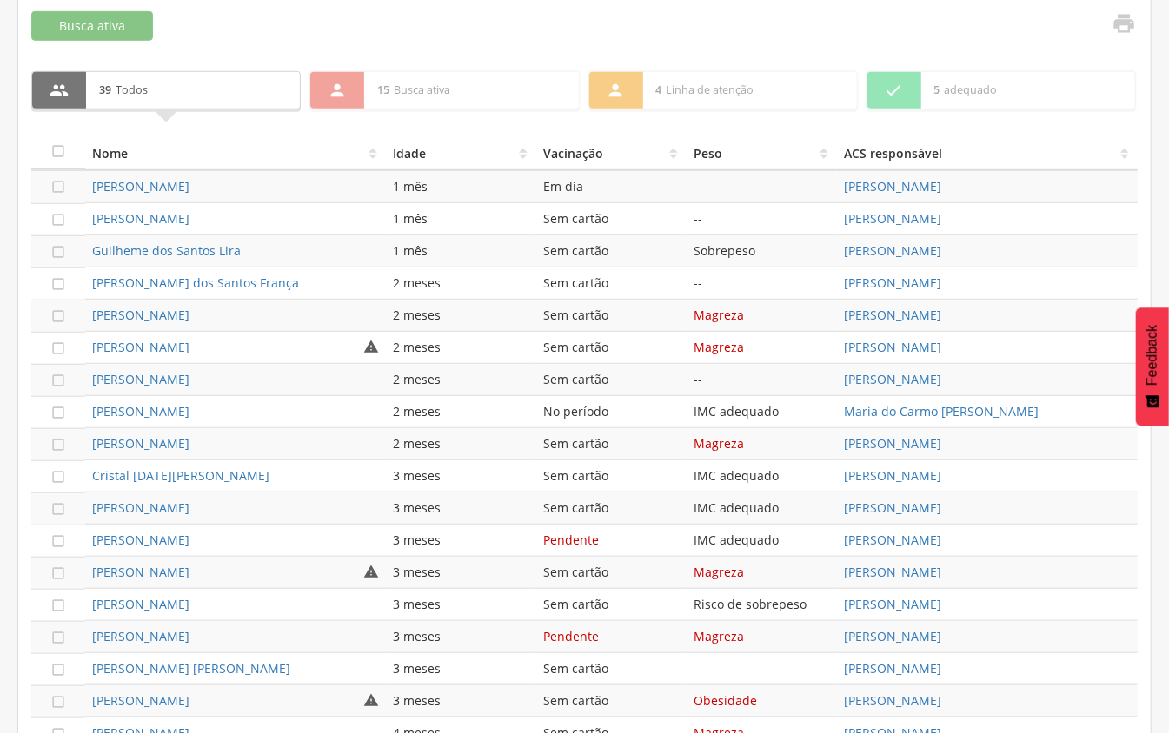
click at [577, 165] on th "Vacinação" at bounding box center [611, 153] width 150 height 35
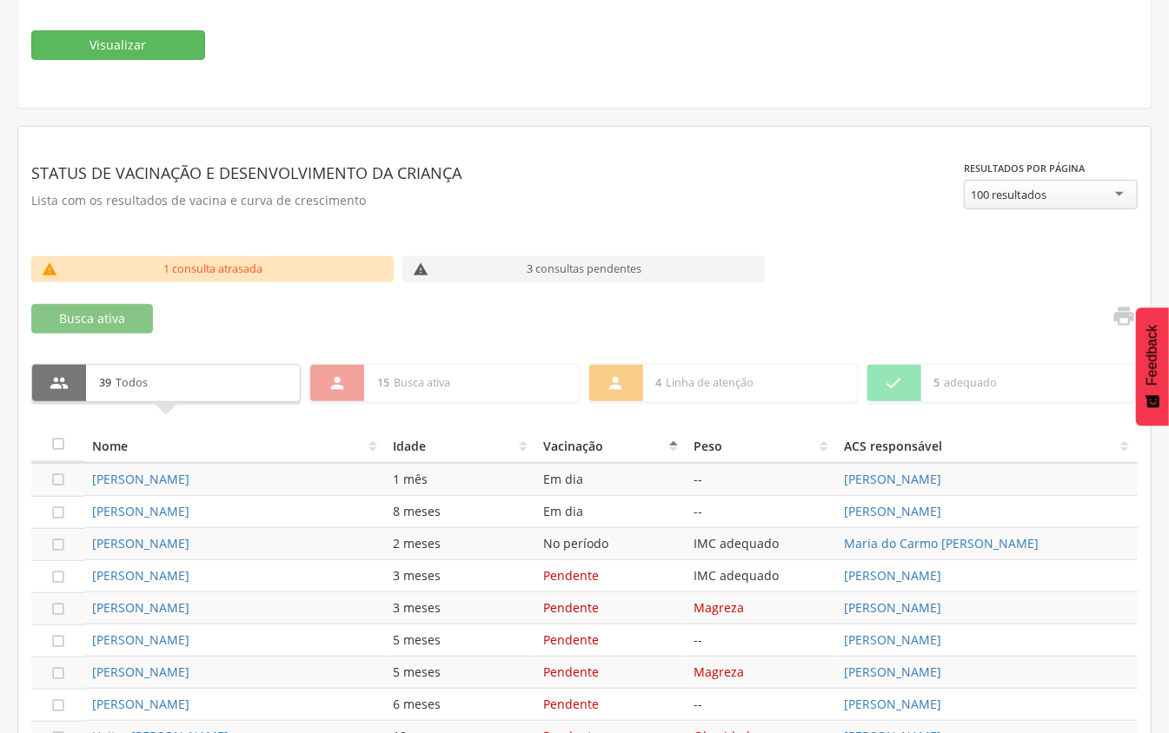
scroll to position [160, 0]
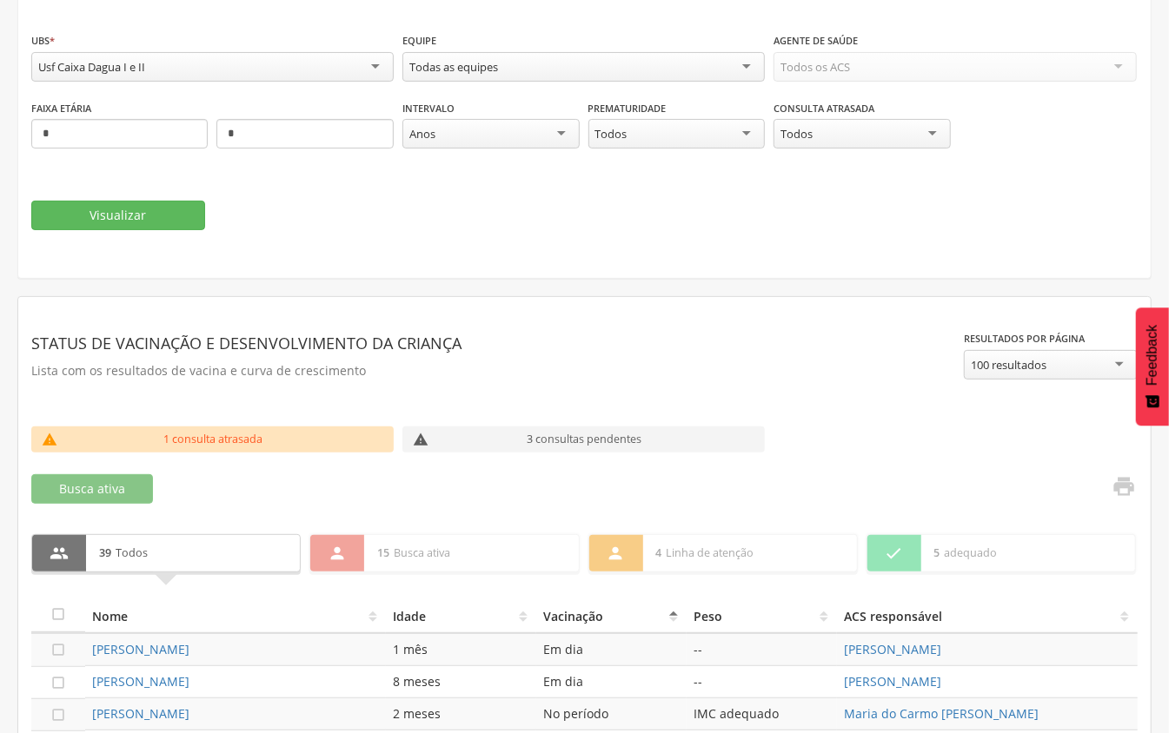
click at [320, 68] on div "Usf Caixa Dagua I e II" at bounding box center [212, 67] width 362 height 30
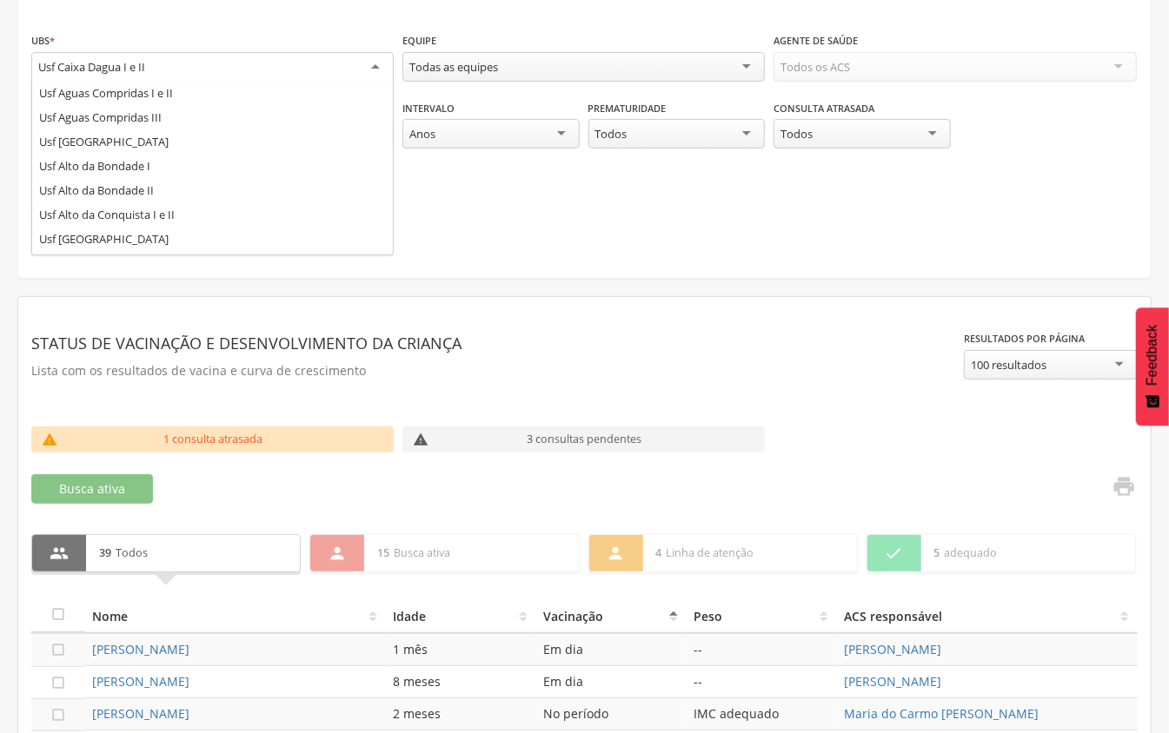
scroll to position [0, 0]
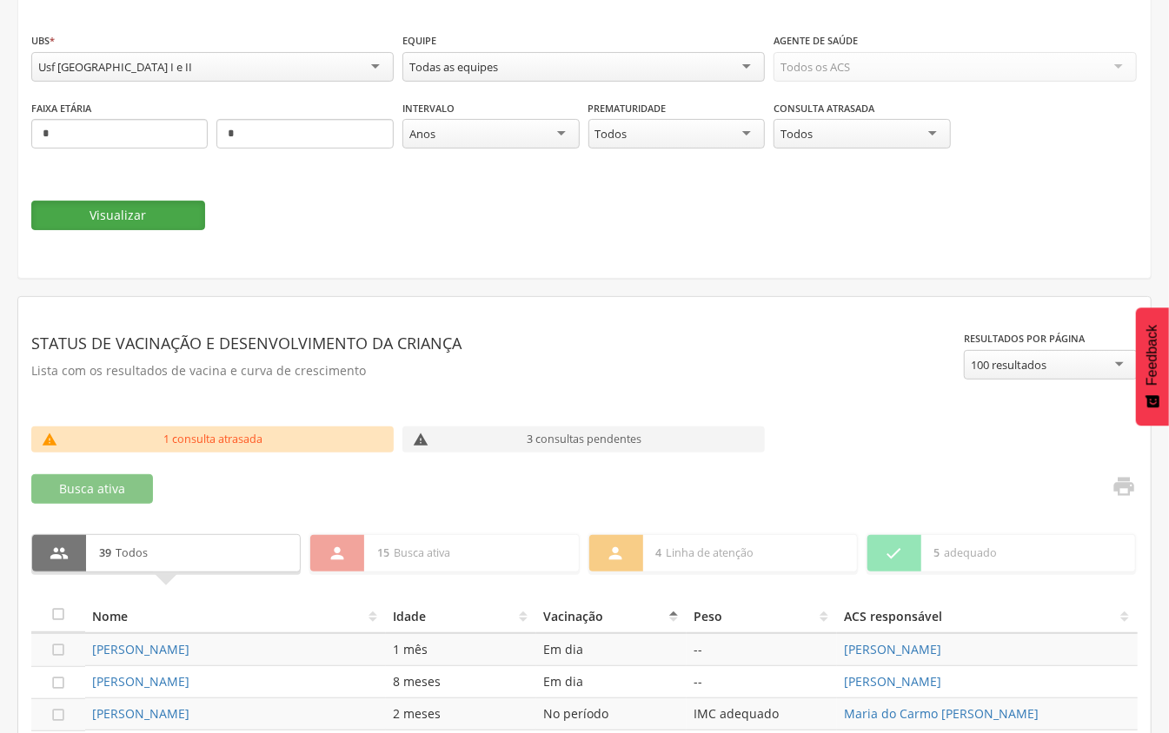
click at [175, 220] on button "Visualizar" at bounding box center [118, 216] width 174 height 30
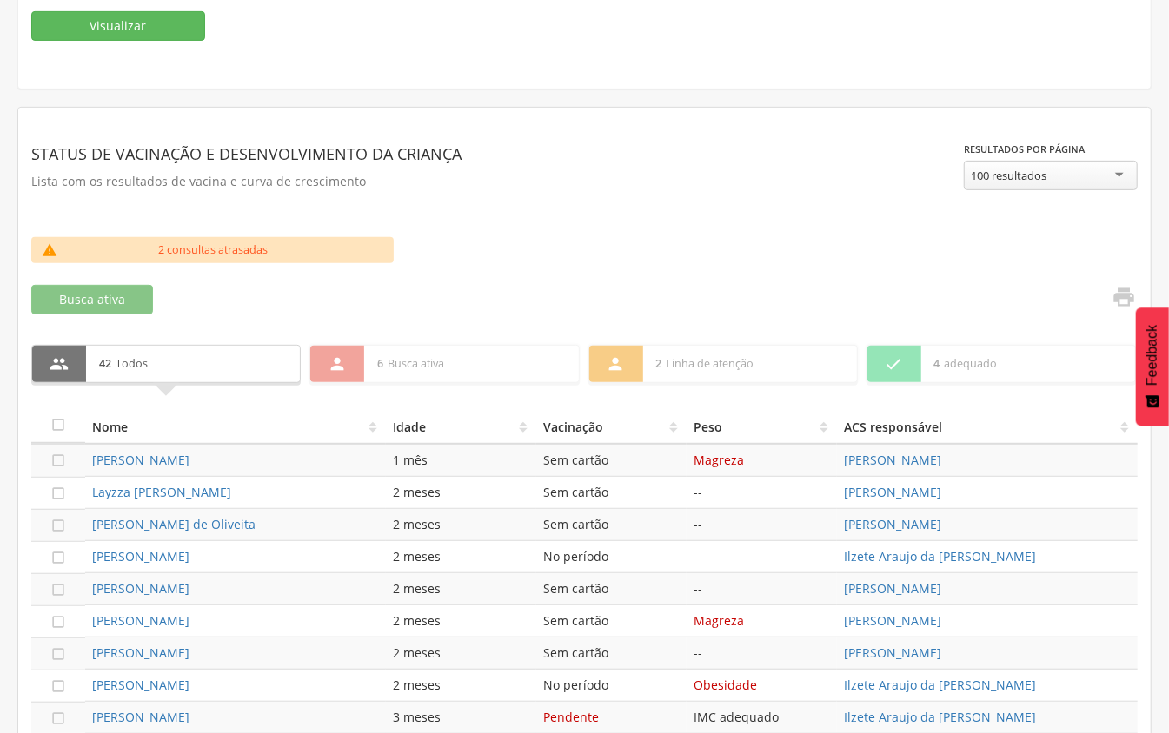
scroll to position [391, 0]
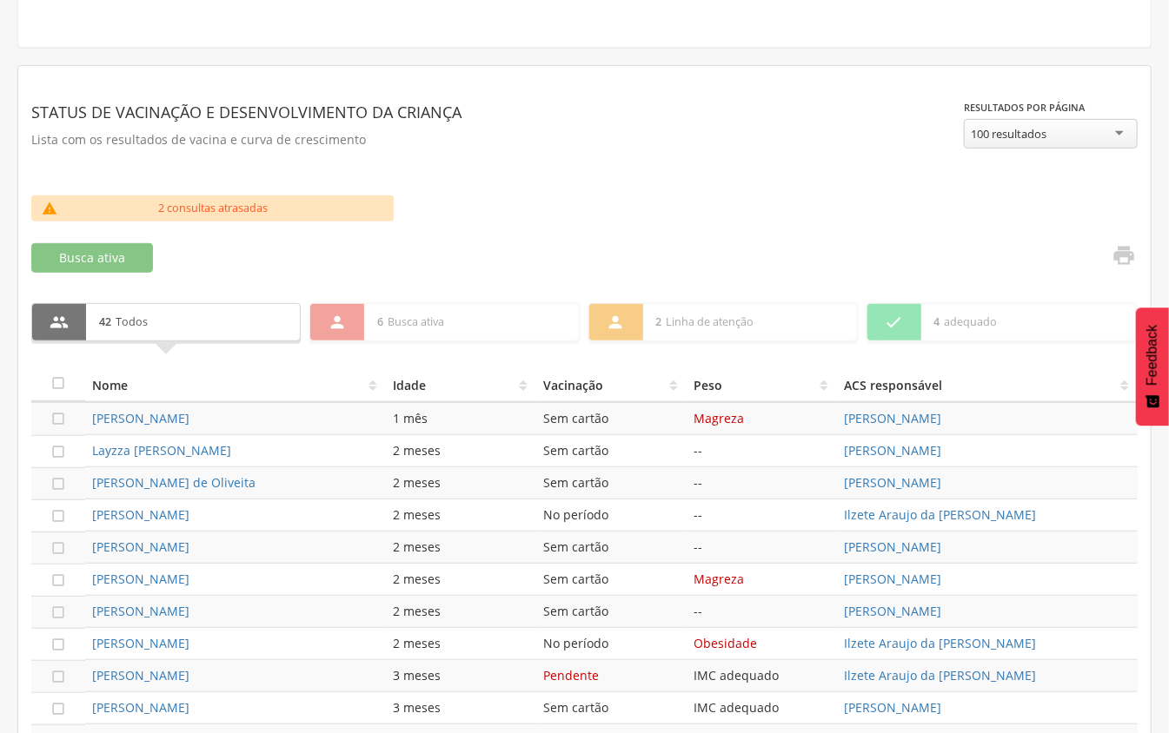
click at [549, 387] on th "Vacinação" at bounding box center [611, 385] width 150 height 35
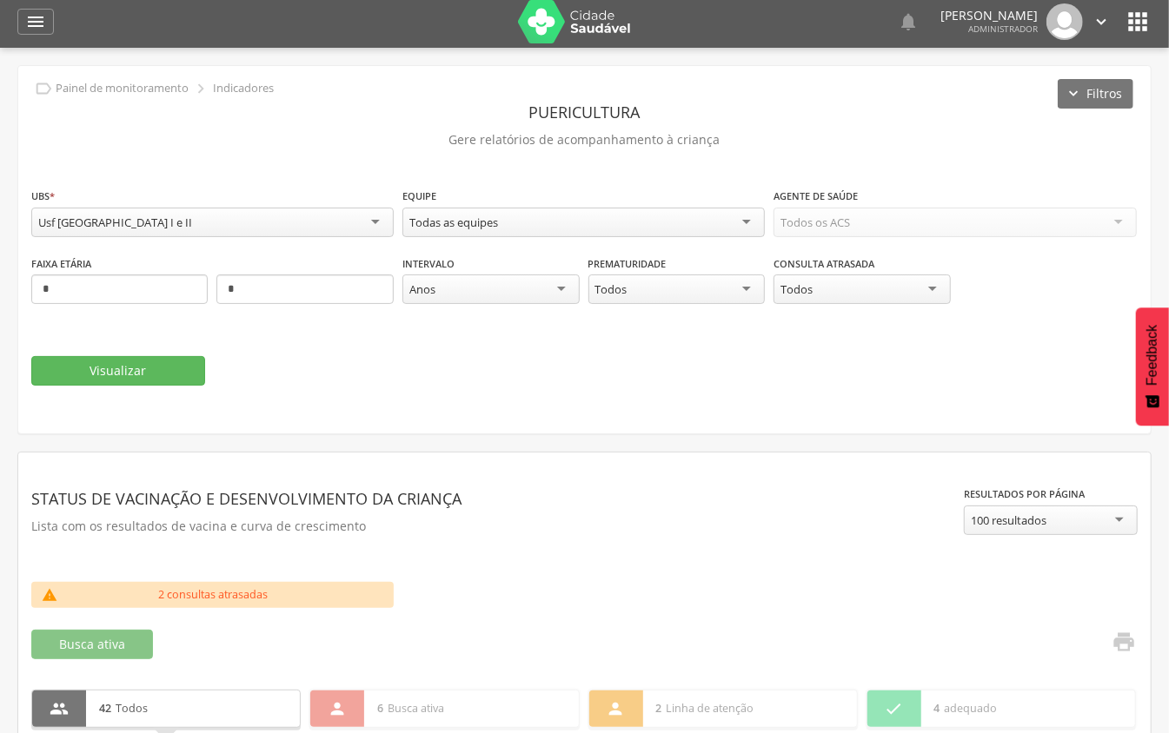
scroll to position [0, 0]
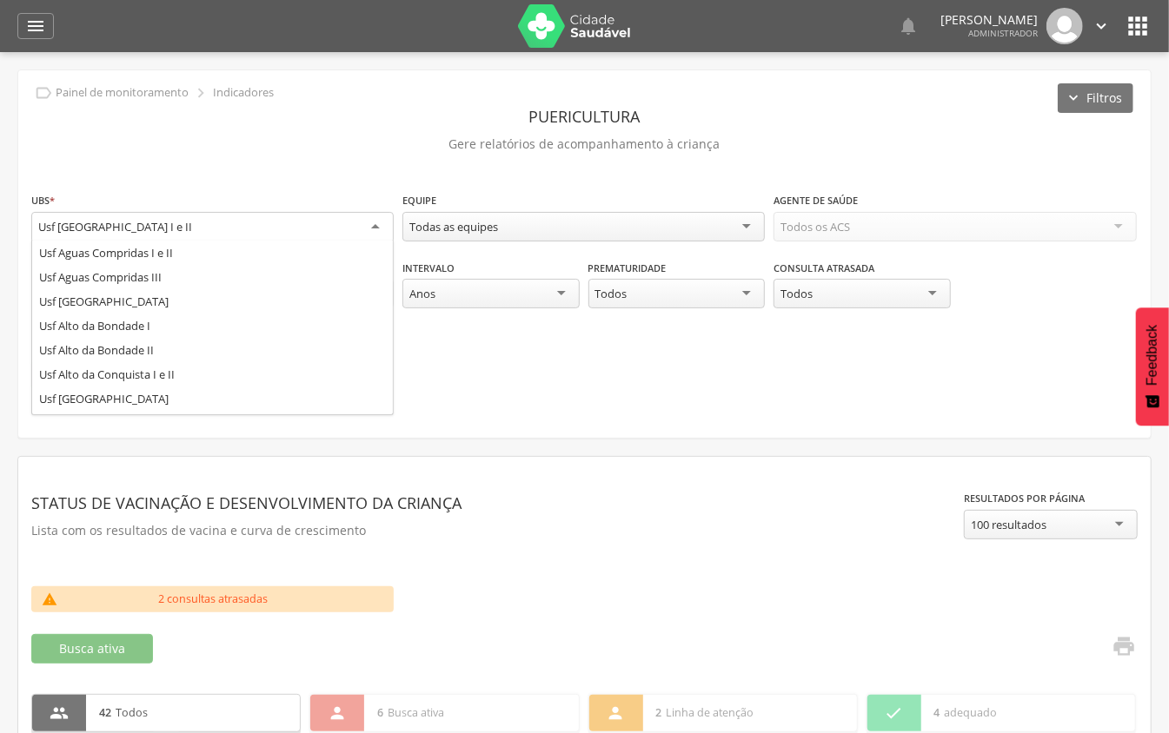
click at [175, 229] on div "Usf [GEOGRAPHIC_DATA] I e II" at bounding box center [212, 227] width 362 height 31
click at [226, 384] on fieldset "**********" at bounding box center [584, 290] width 1106 height 199
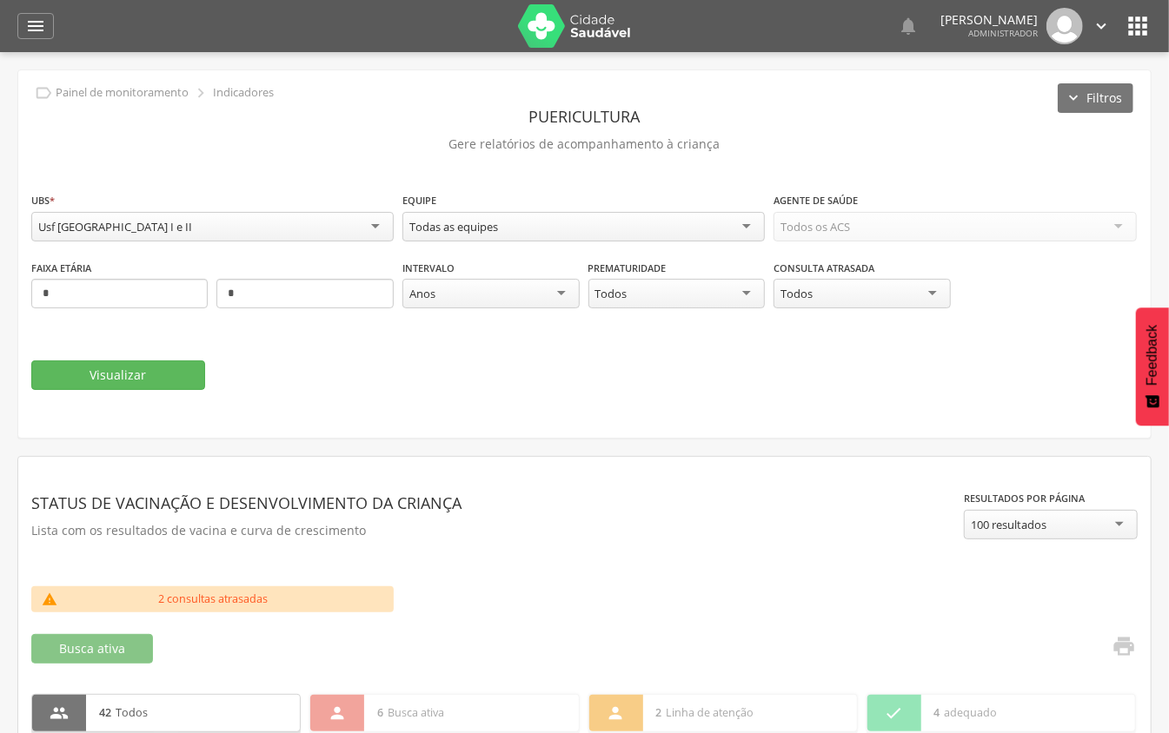
click at [491, 234] on div "Todas as equipes" at bounding box center [453, 227] width 89 height 16
click at [162, 367] on button "Visualizar" at bounding box center [118, 376] width 174 height 30
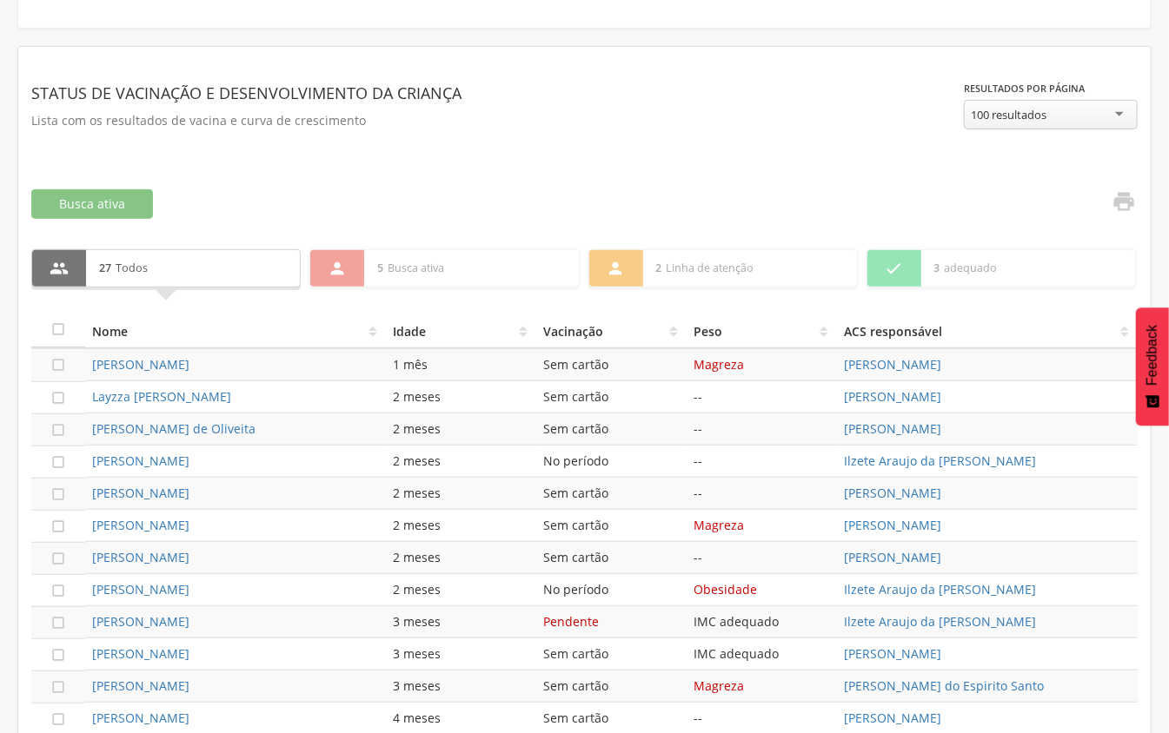
scroll to position [579, 0]
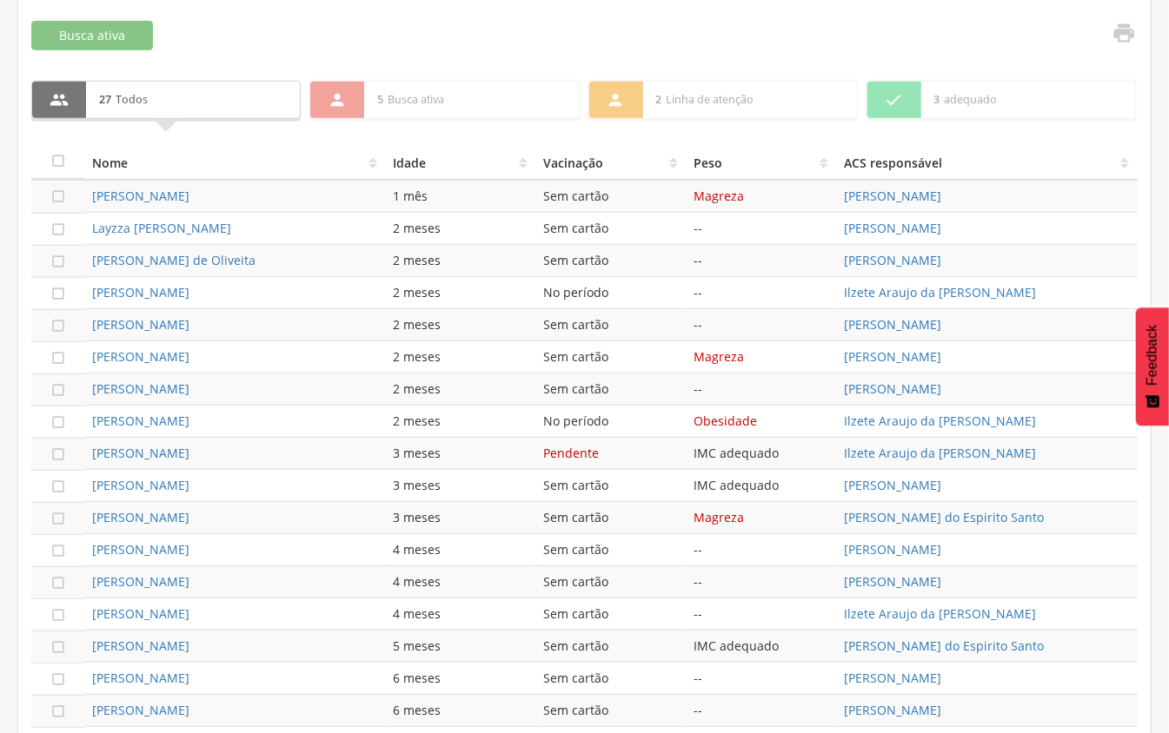
click at [571, 168] on th "Vacinação" at bounding box center [611, 162] width 150 height 35
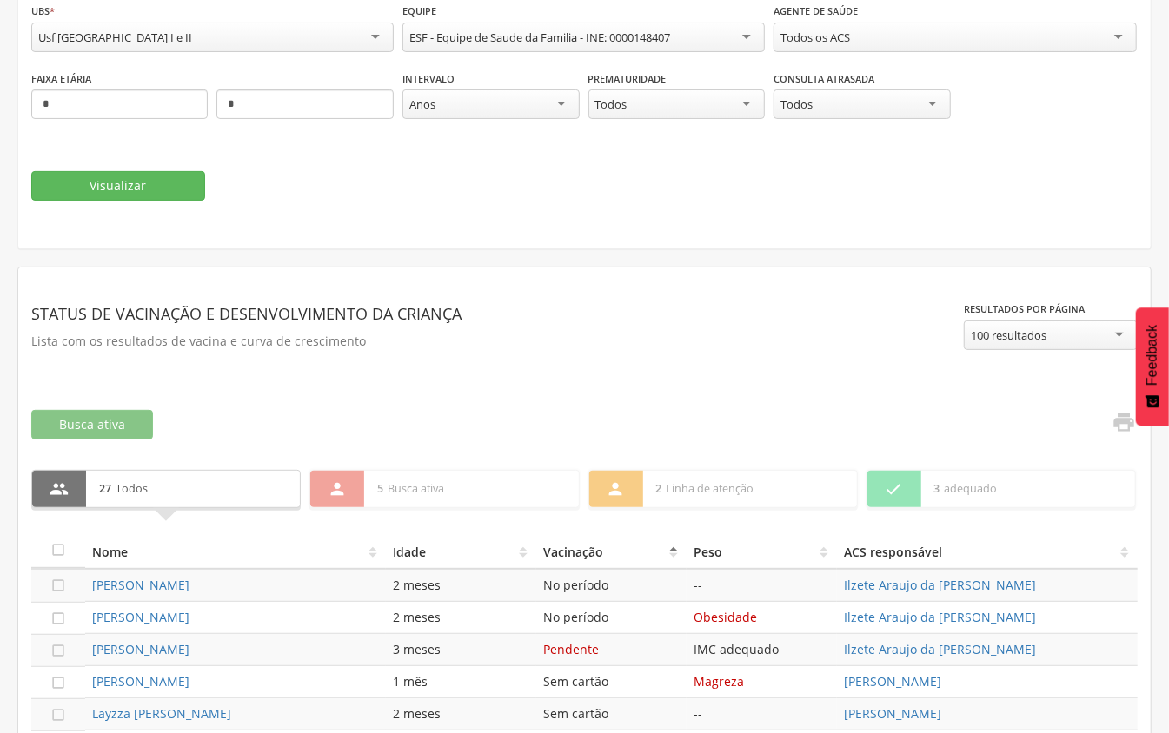
scroll to position [74, 0]
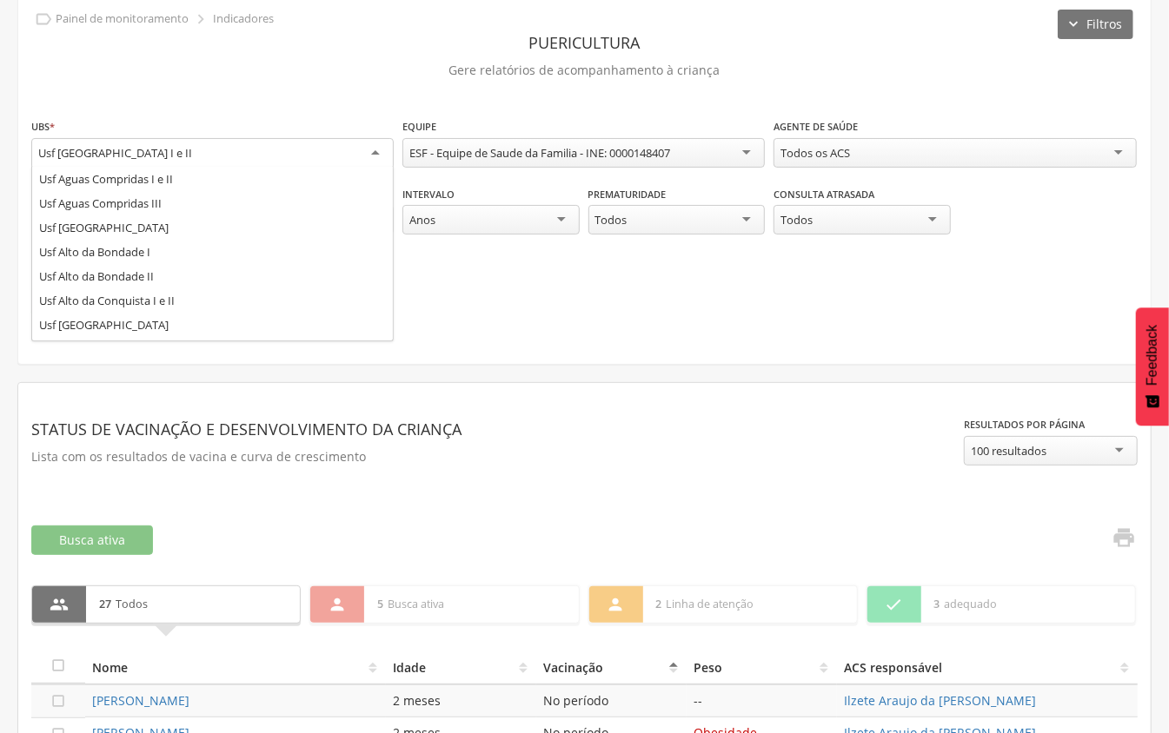
click at [354, 143] on div "Usf [GEOGRAPHIC_DATA] I e II" at bounding box center [212, 153] width 362 height 31
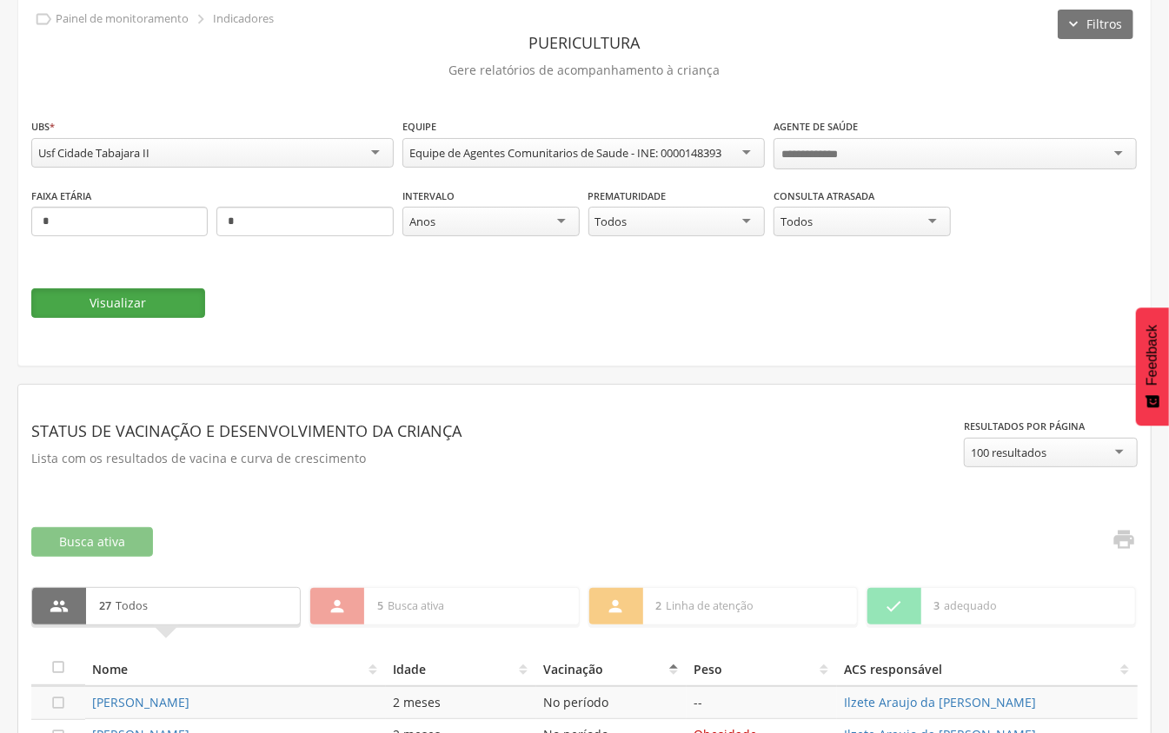
click at [189, 304] on button "Visualizar" at bounding box center [118, 303] width 174 height 30
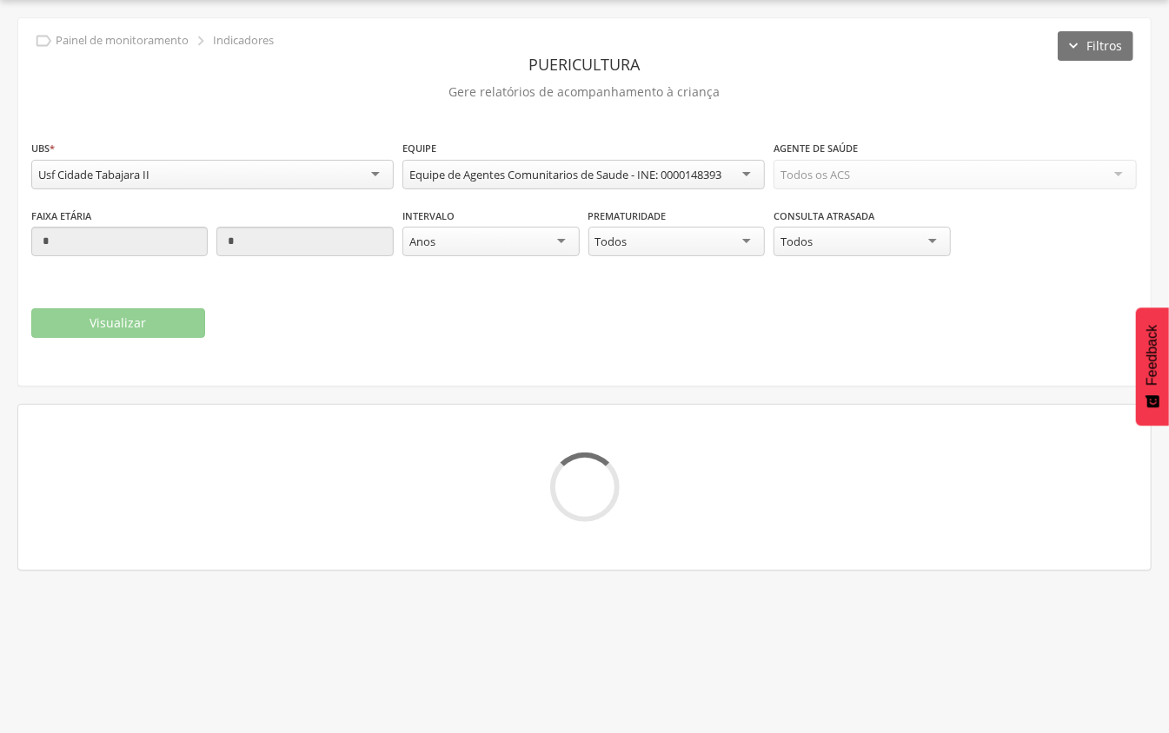
scroll to position [52, 0]
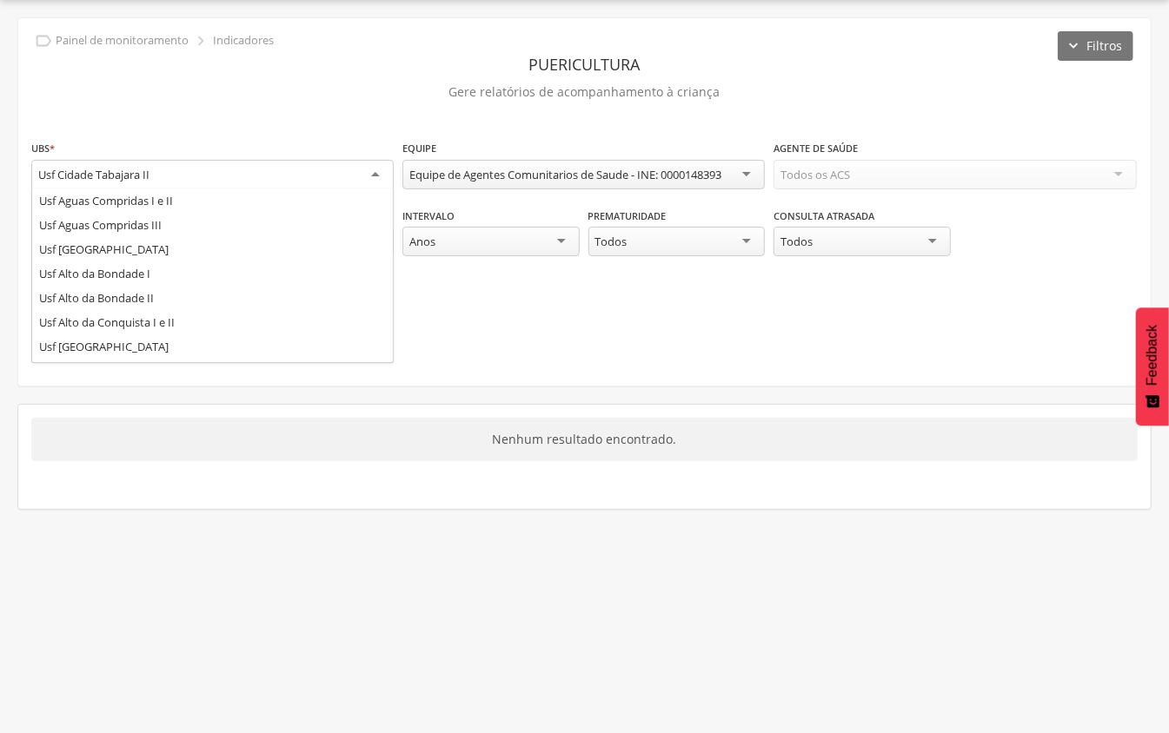
click at [290, 175] on div "Usf Cidade Tabajara II" at bounding box center [212, 175] width 362 height 31
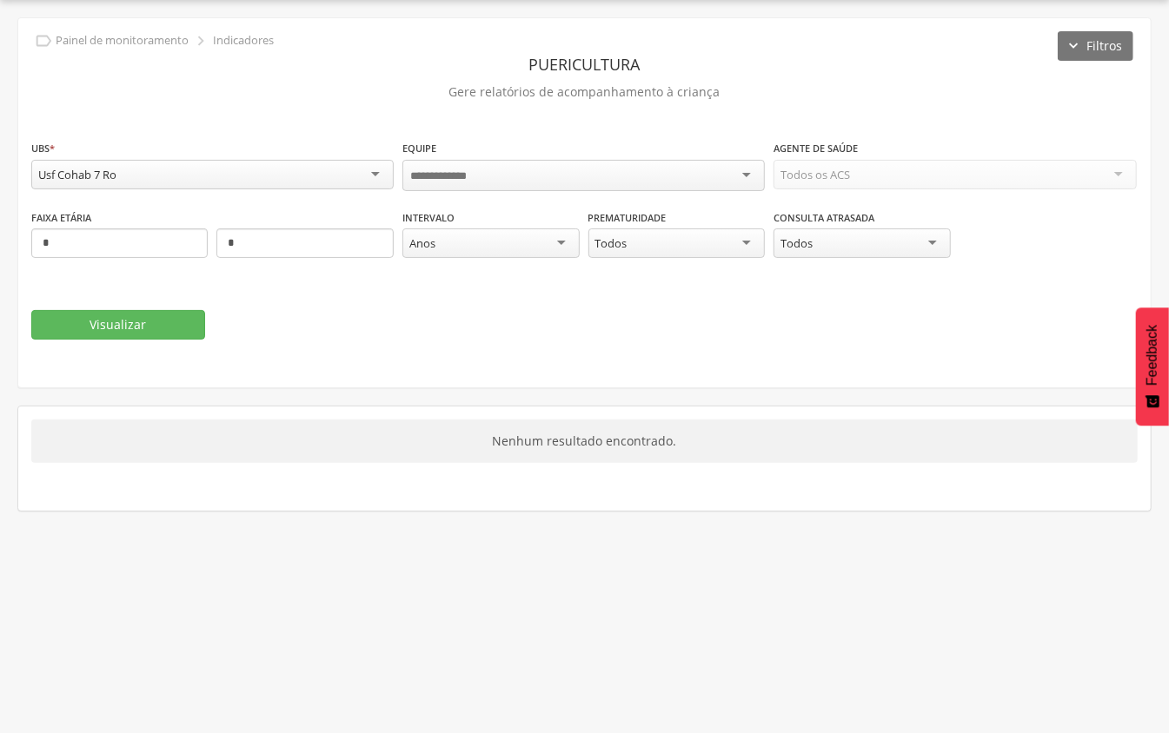
scroll to position [0, 0]
click at [156, 321] on button "Visualizar" at bounding box center [118, 323] width 174 height 30
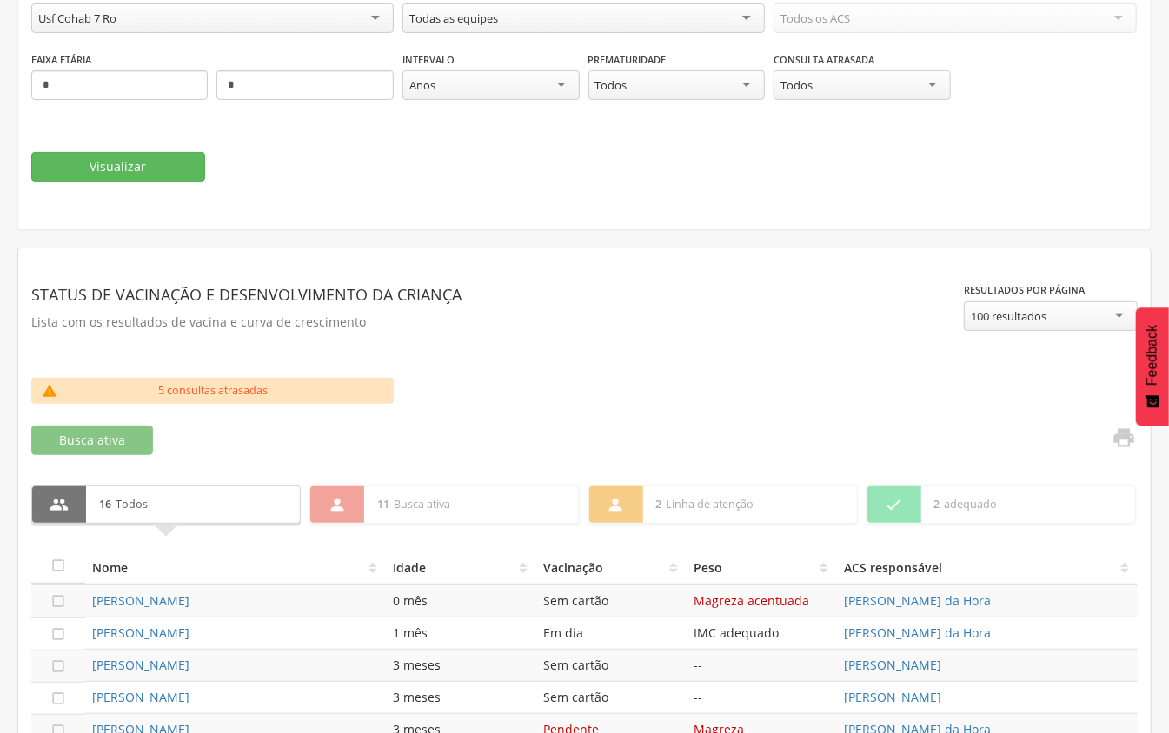
scroll to position [283, 0]
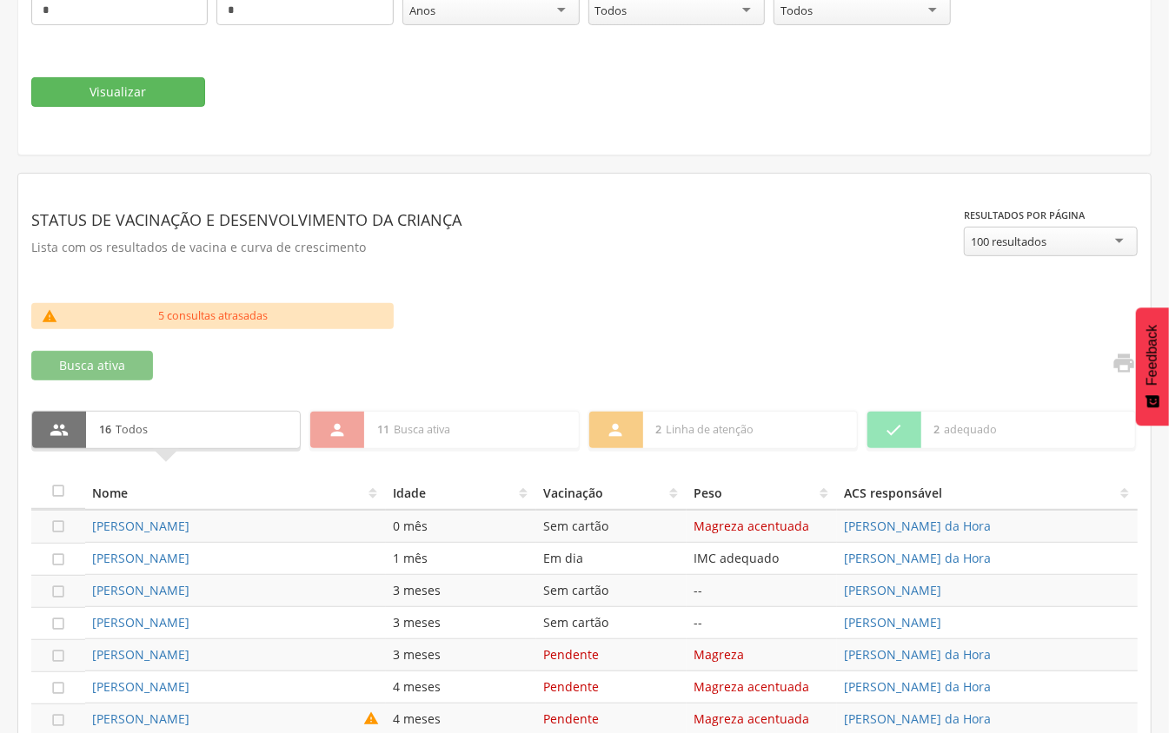
click at [589, 495] on th "Vacinação" at bounding box center [611, 492] width 150 height 35
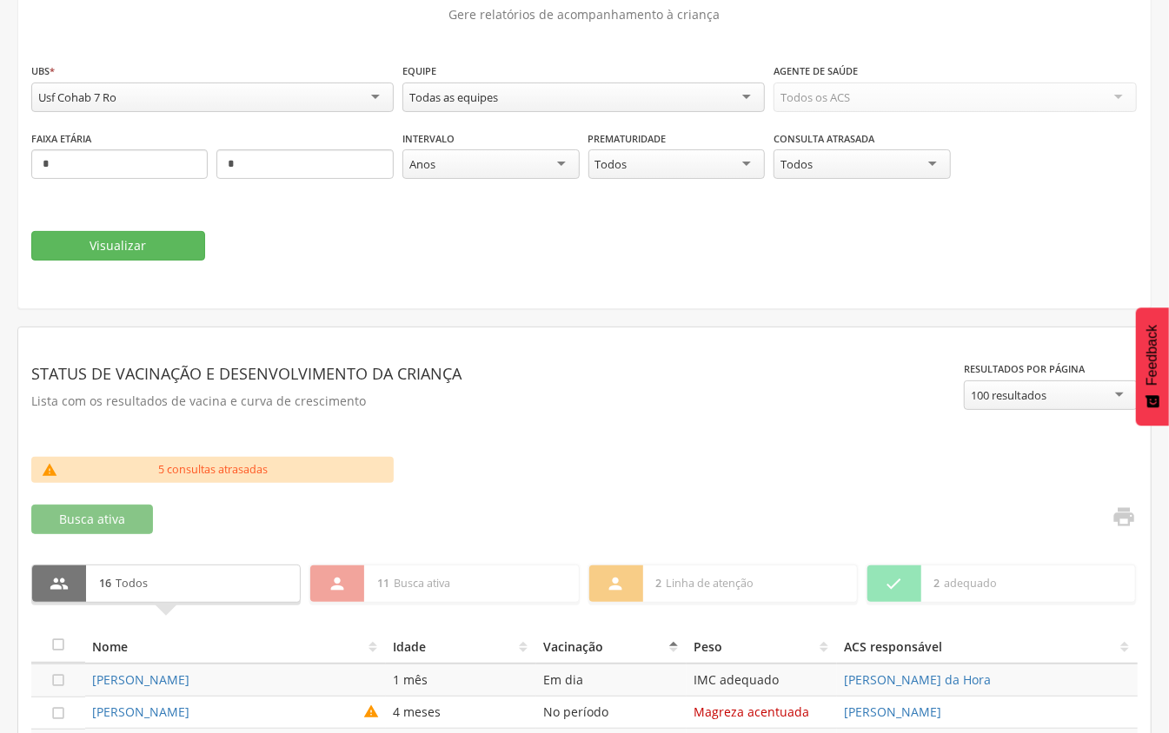
scroll to position [0, 0]
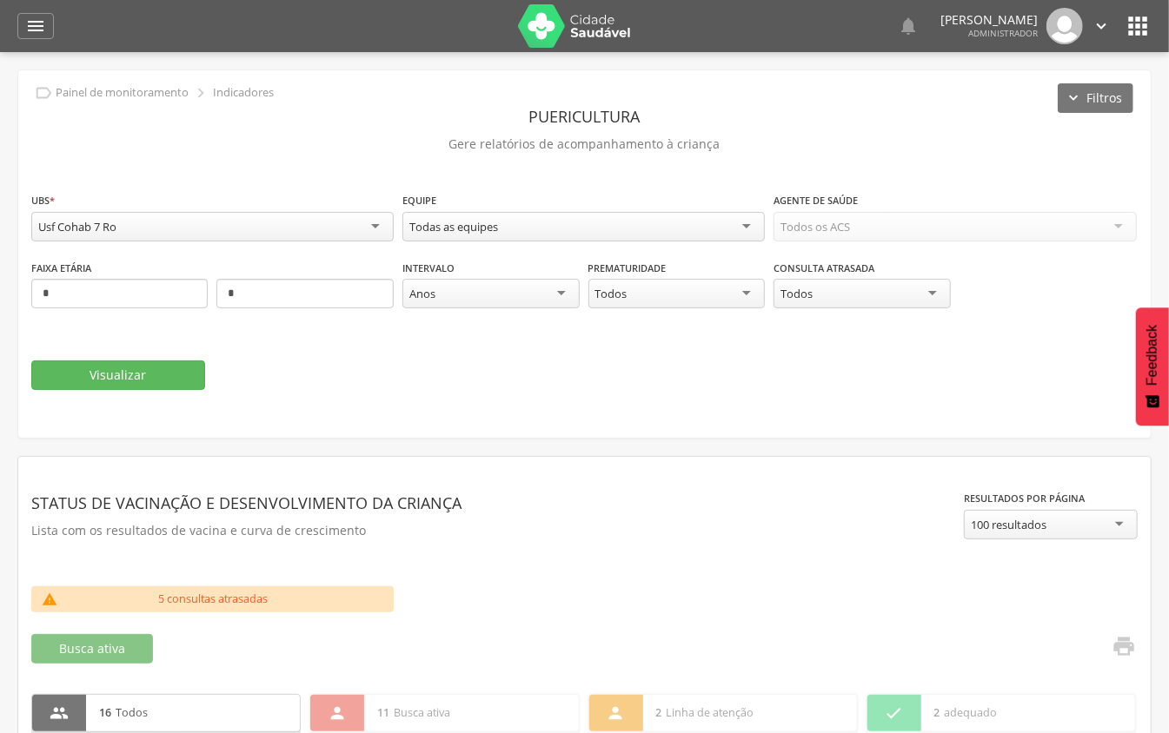
click at [123, 237] on div "Usf Cohab 7 Ro" at bounding box center [212, 227] width 362 height 30
click at [118, 377] on button "Visualizar" at bounding box center [118, 376] width 174 height 30
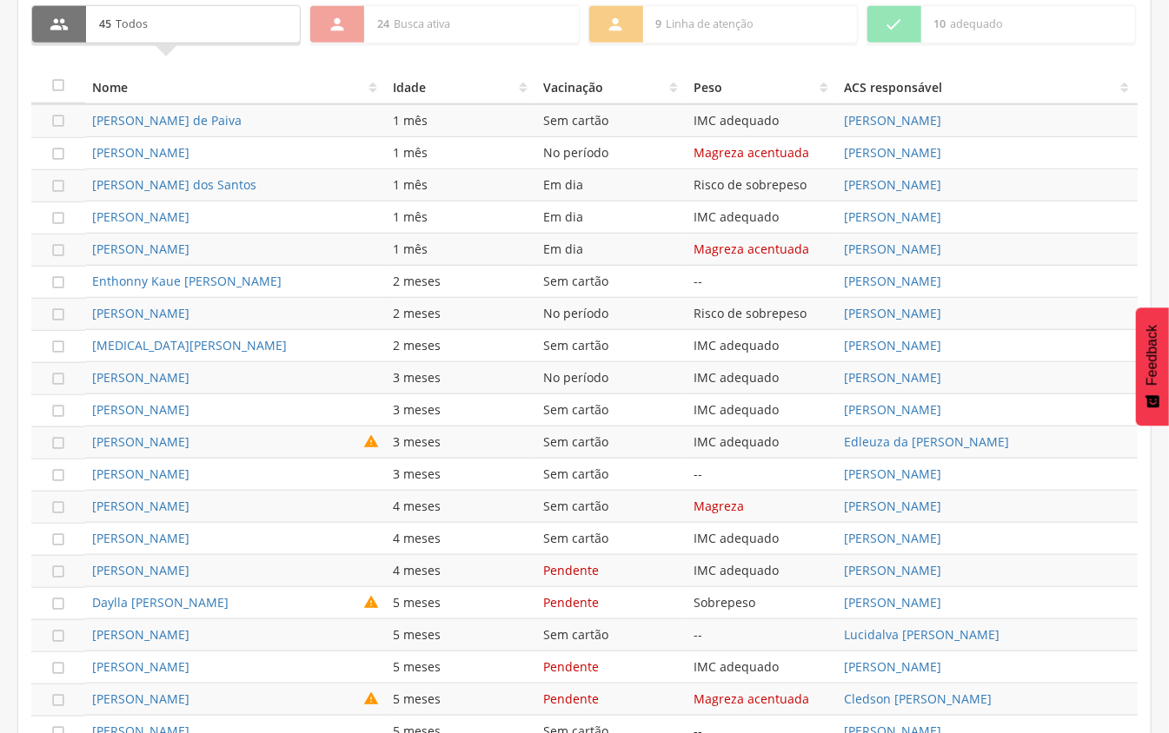
scroll to position [695, 0]
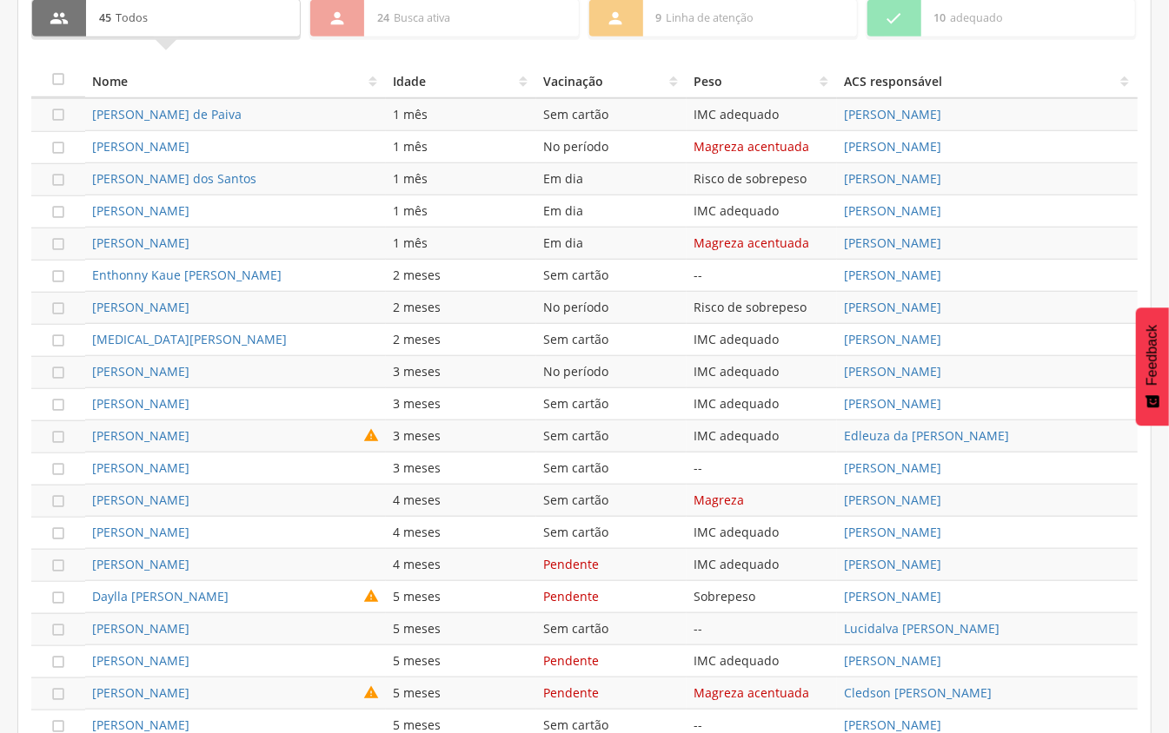
click at [598, 87] on th "Vacinação" at bounding box center [611, 80] width 150 height 35
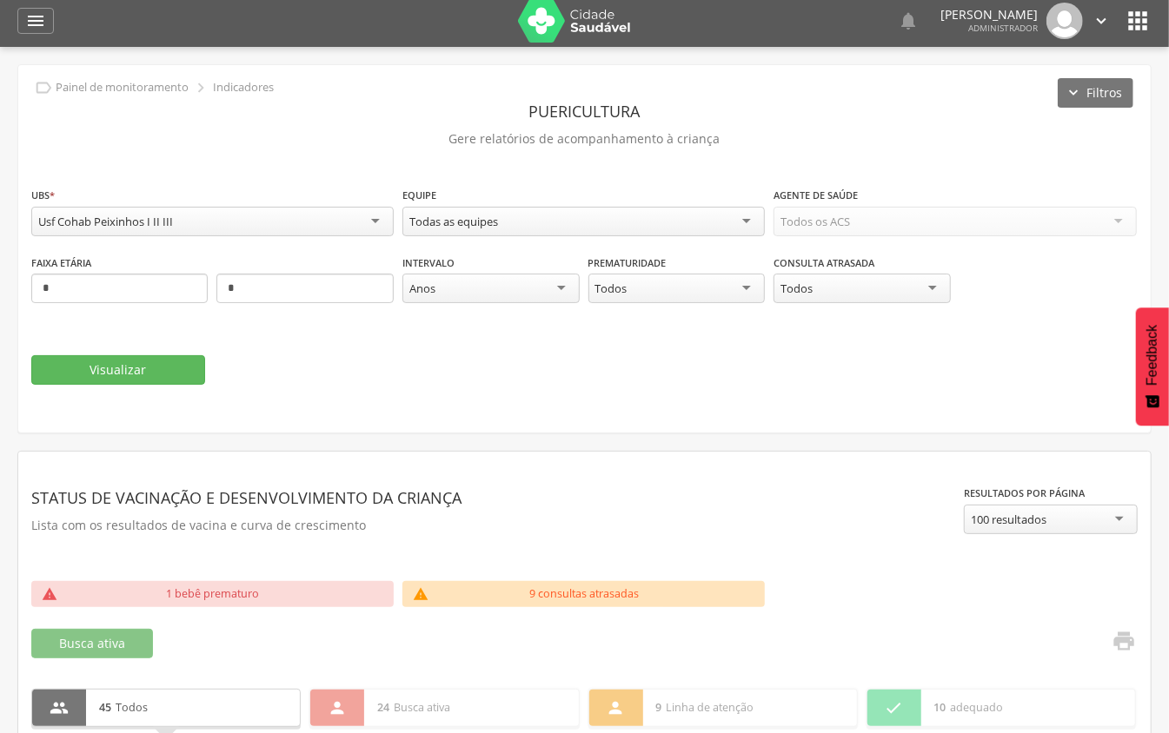
scroll to position [0, 0]
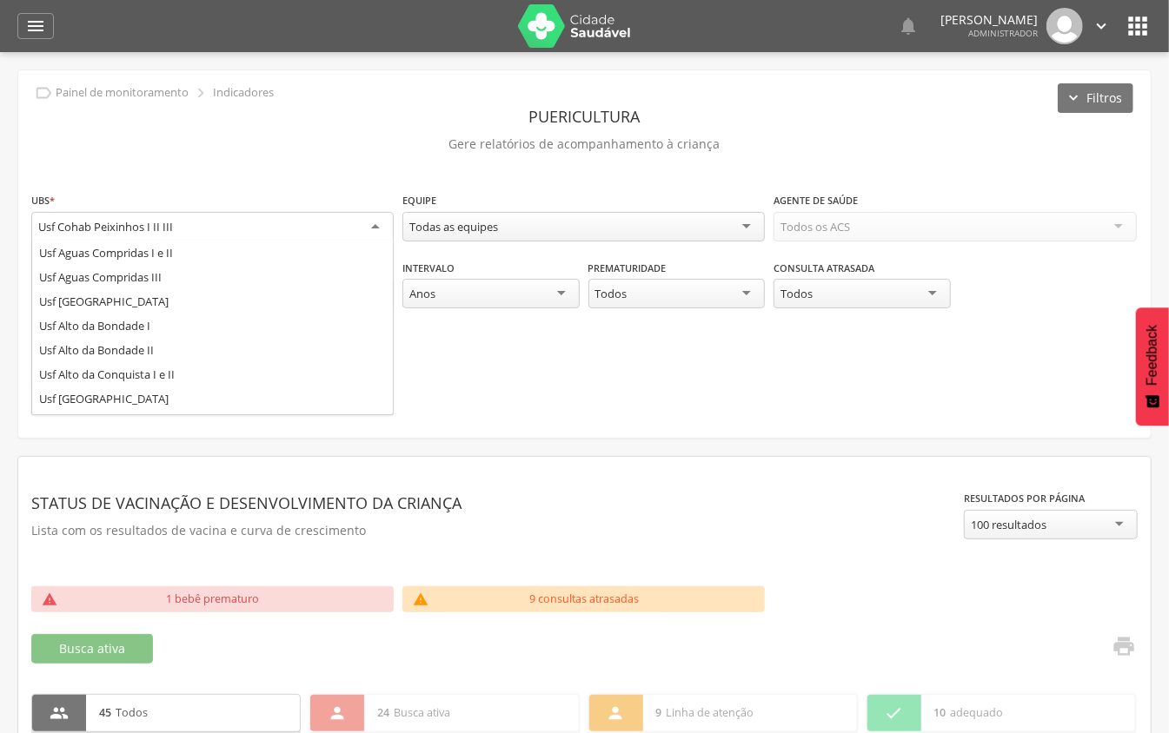
click at [323, 234] on div "Usf Cohab Peixinhos I II III" at bounding box center [212, 227] width 362 height 31
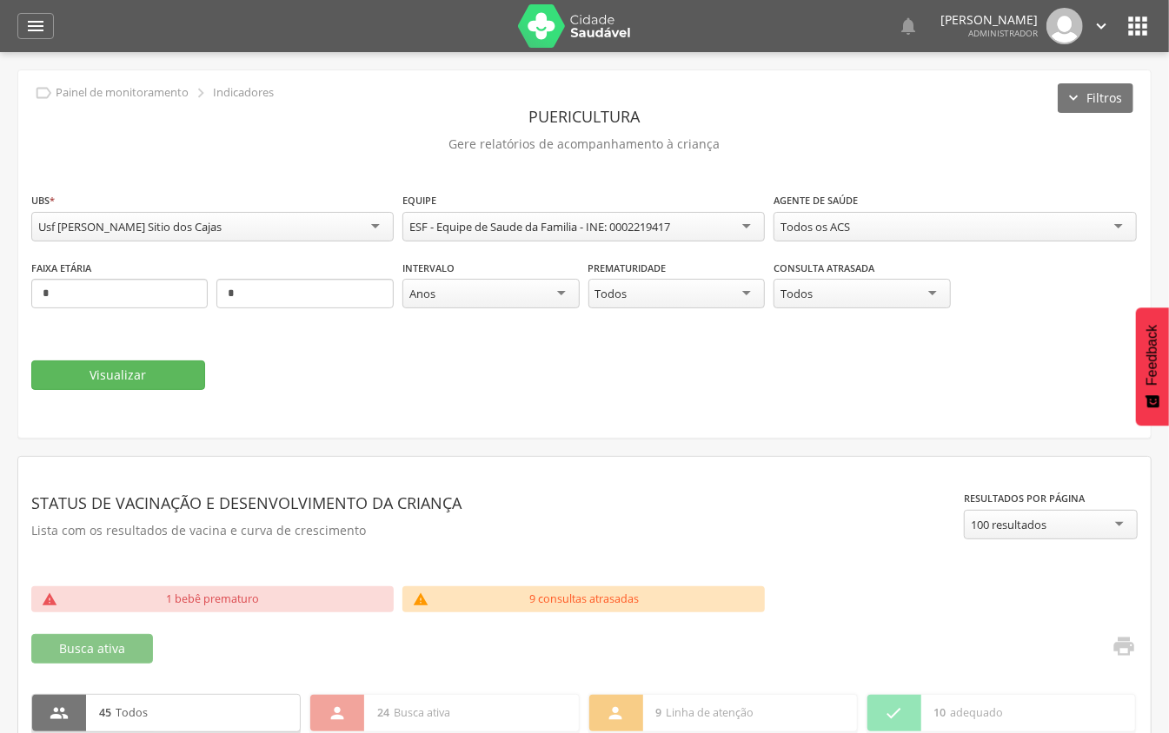
click at [195, 393] on div "**********" at bounding box center [584, 308] width 1106 height 234
click at [186, 381] on button "Visualizar" at bounding box center [118, 376] width 174 height 30
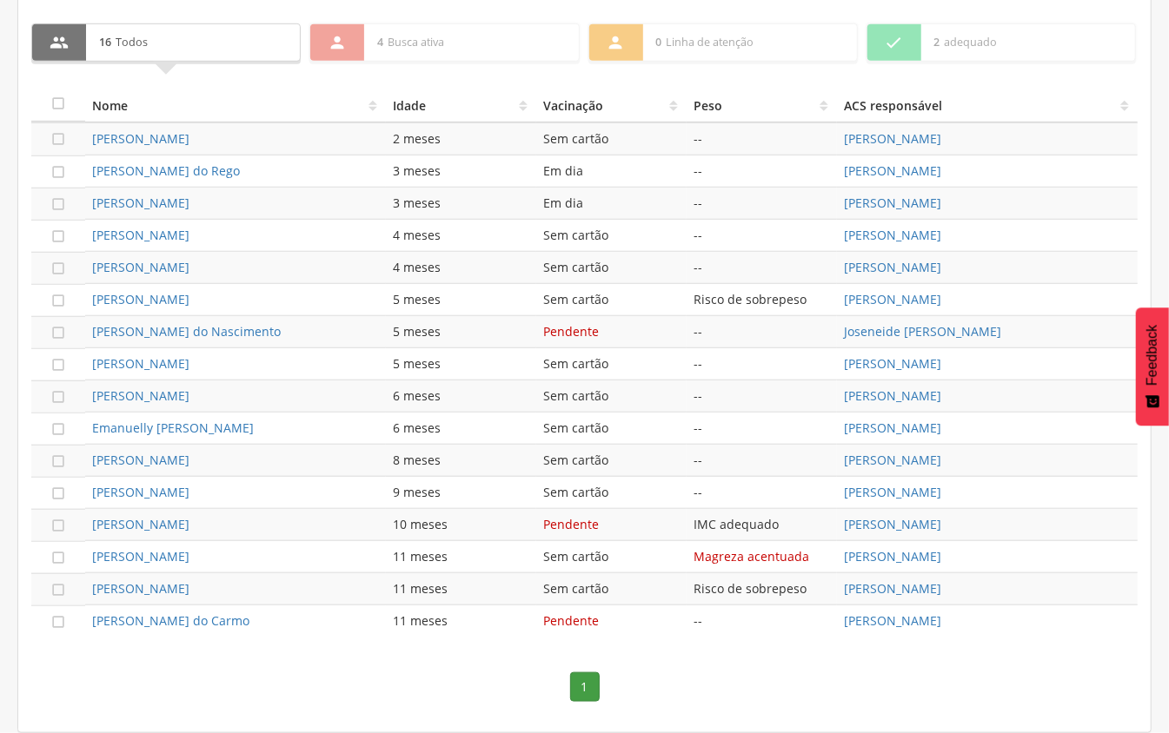
scroll to position [644, 0]
click at [567, 89] on th "Vacinação" at bounding box center [611, 105] width 150 height 35
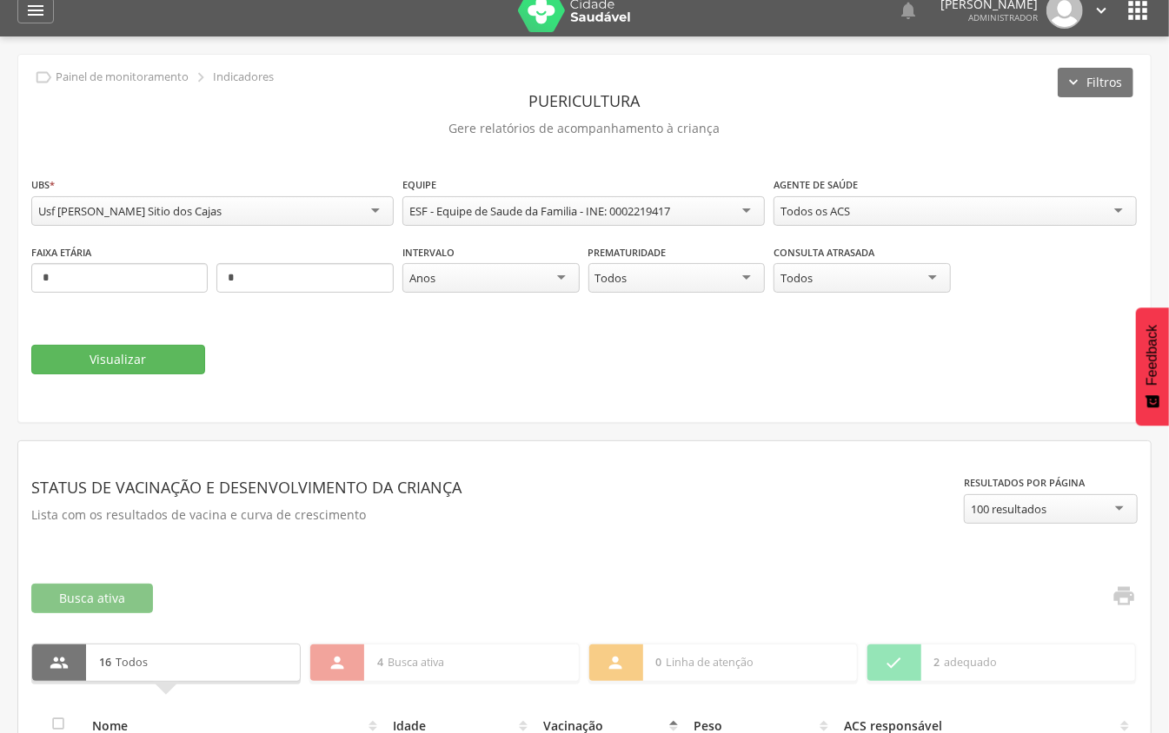
scroll to position [0, 0]
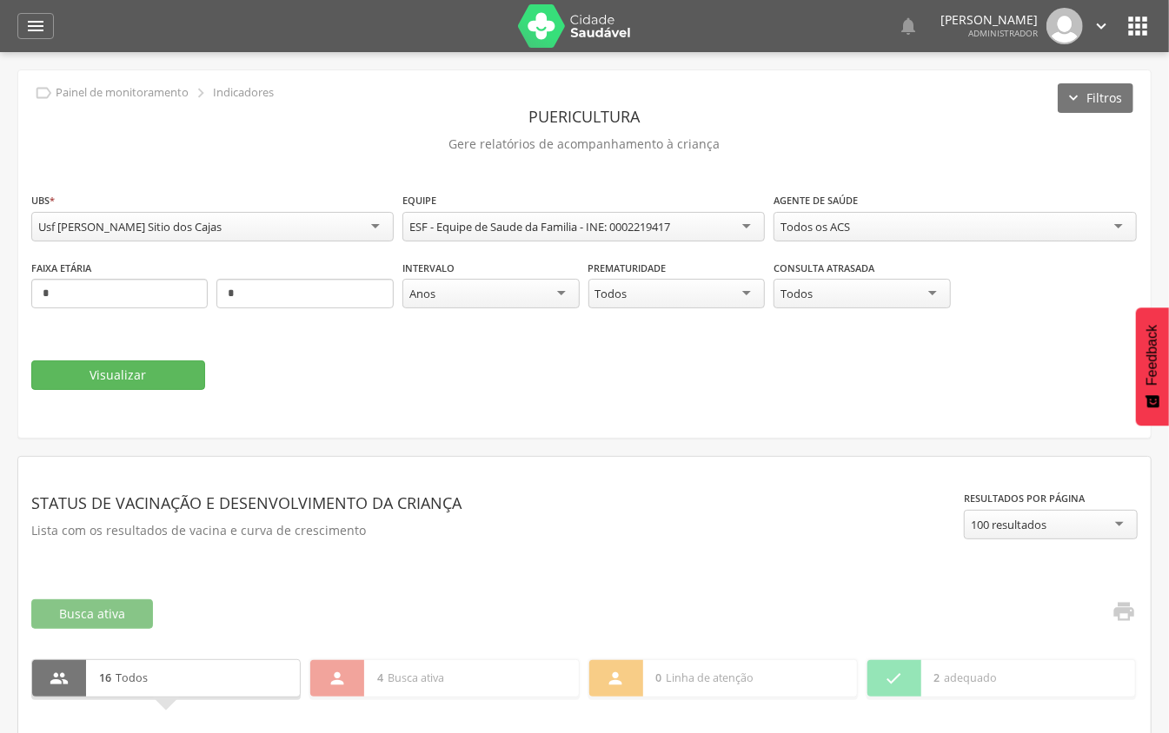
click at [262, 237] on div "Usf [PERSON_NAME] Sitio dos Cajas" at bounding box center [212, 227] width 362 height 30
click at [202, 383] on button "Visualizar" at bounding box center [118, 376] width 174 height 30
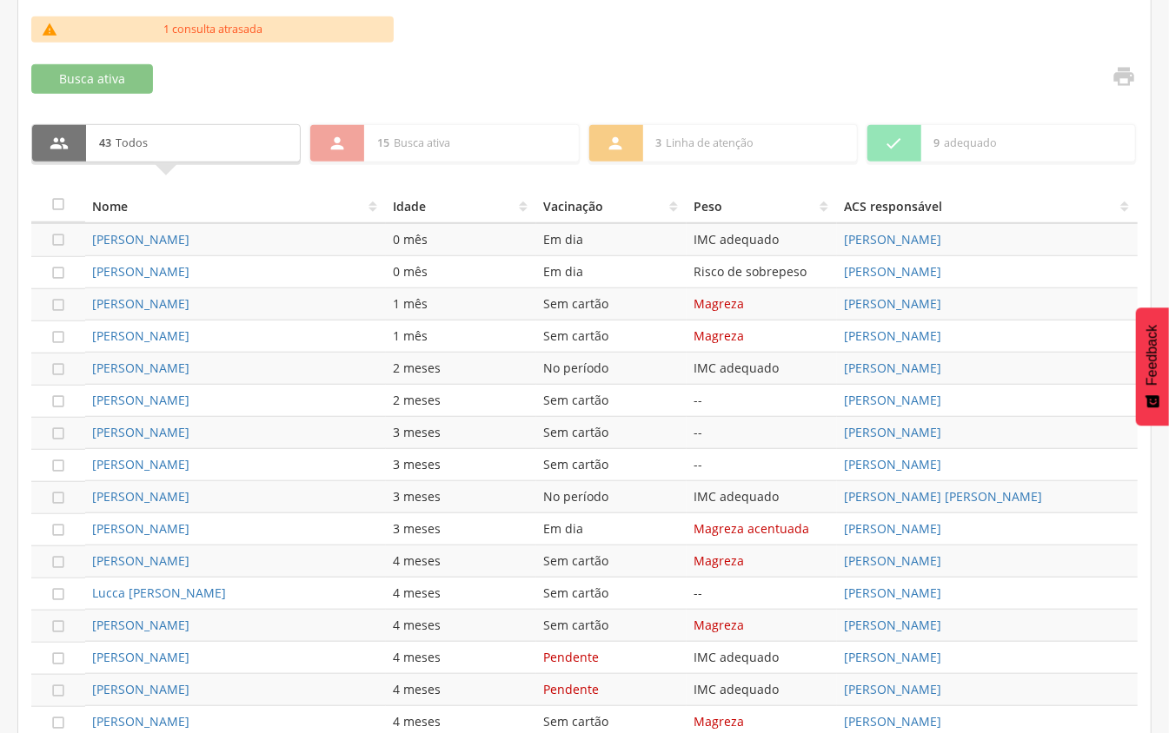
scroll to position [579, 0]
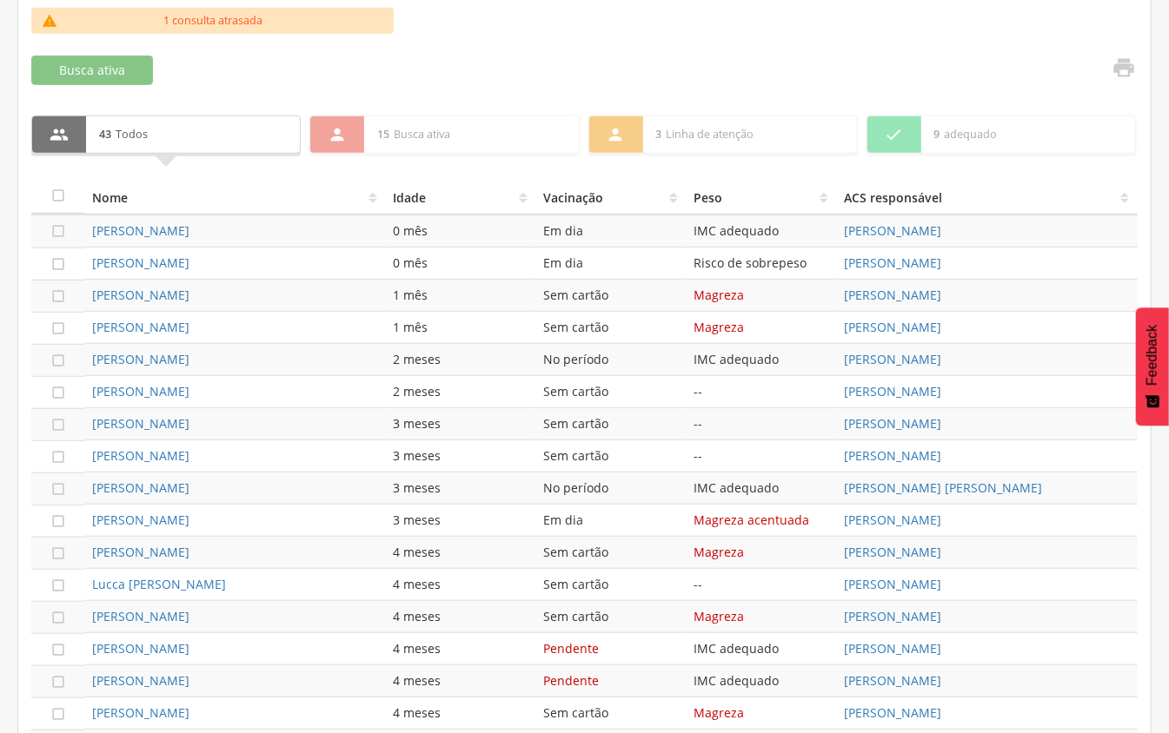
click at [546, 196] on th "Vacinação" at bounding box center [611, 197] width 150 height 35
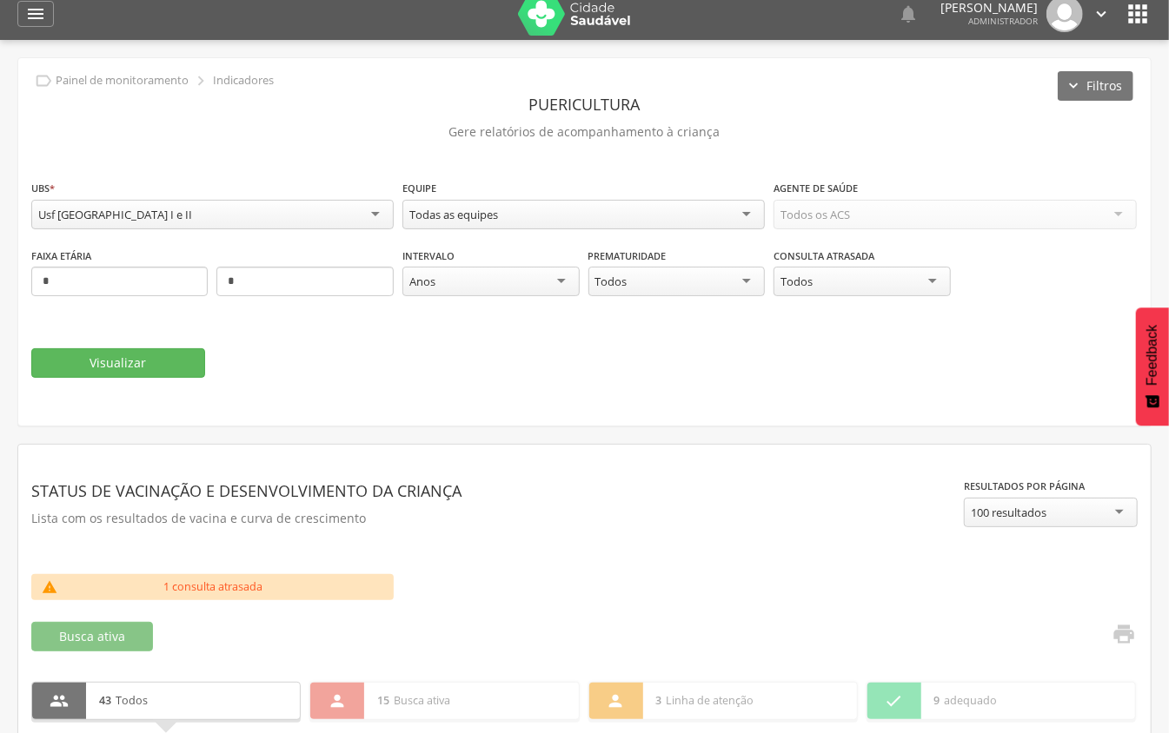
scroll to position [0, 0]
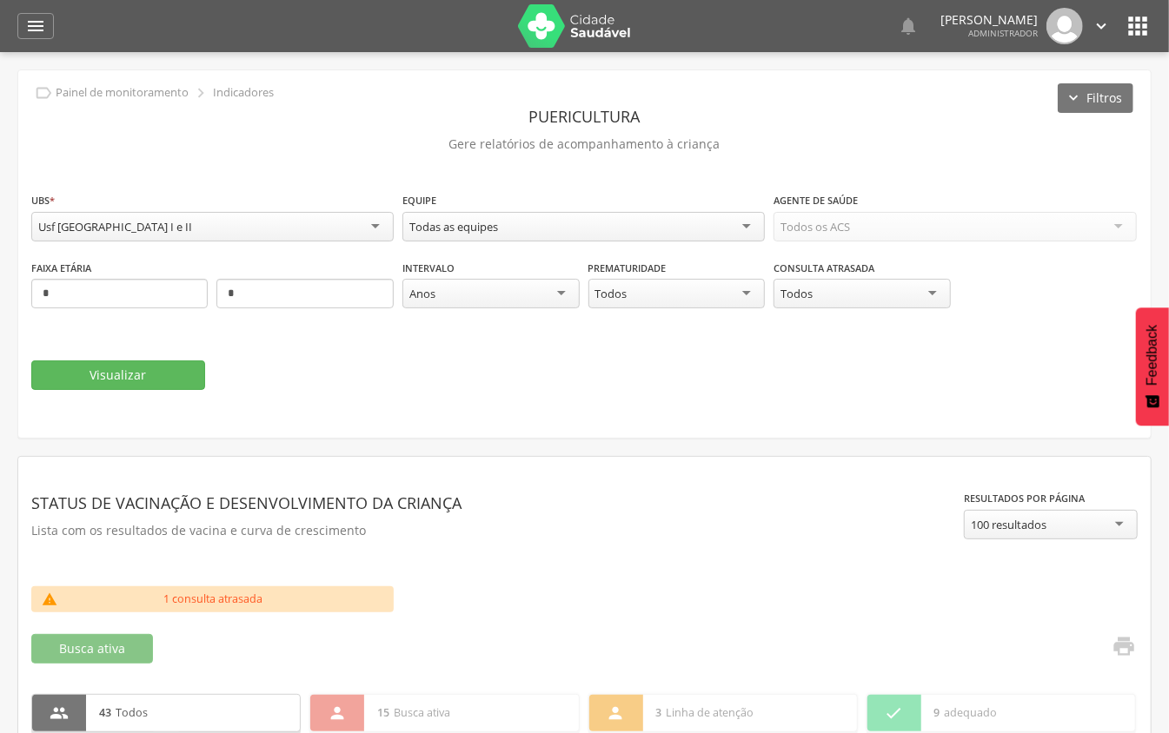
click at [300, 237] on div "Usf [GEOGRAPHIC_DATA] I e II" at bounding box center [212, 227] width 362 height 30
click at [200, 379] on button "Visualizar" at bounding box center [118, 376] width 174 height 30
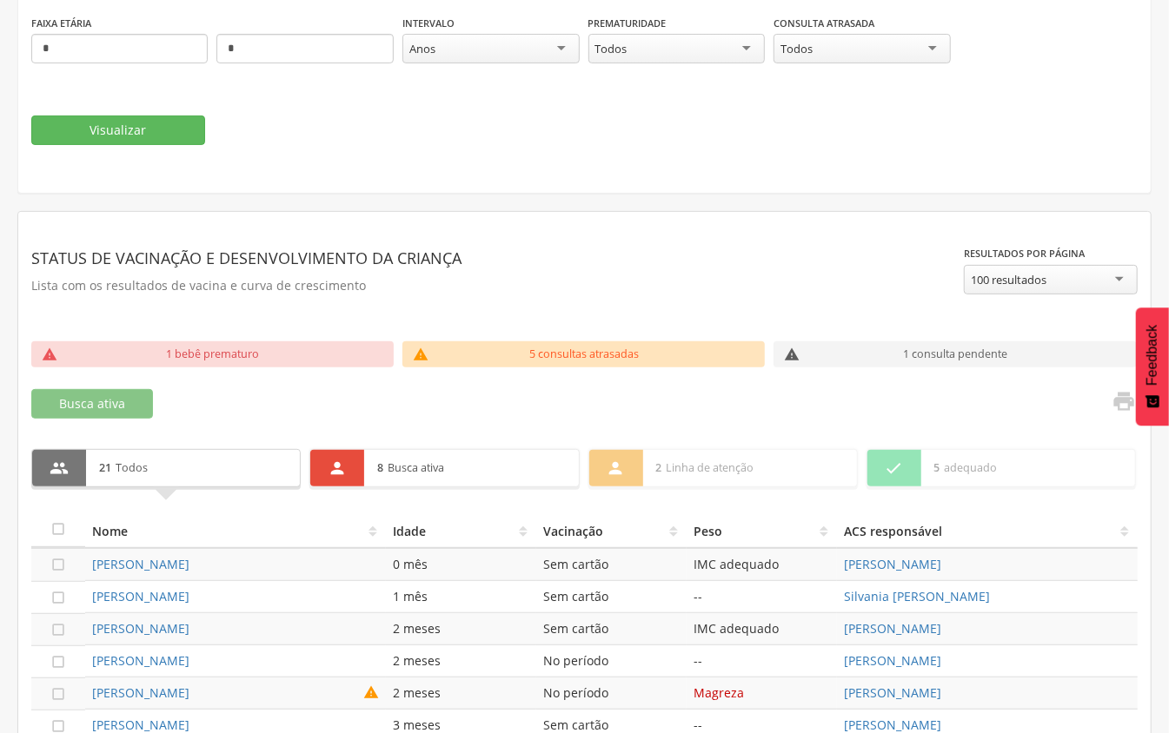
scroll to position [348, 0]
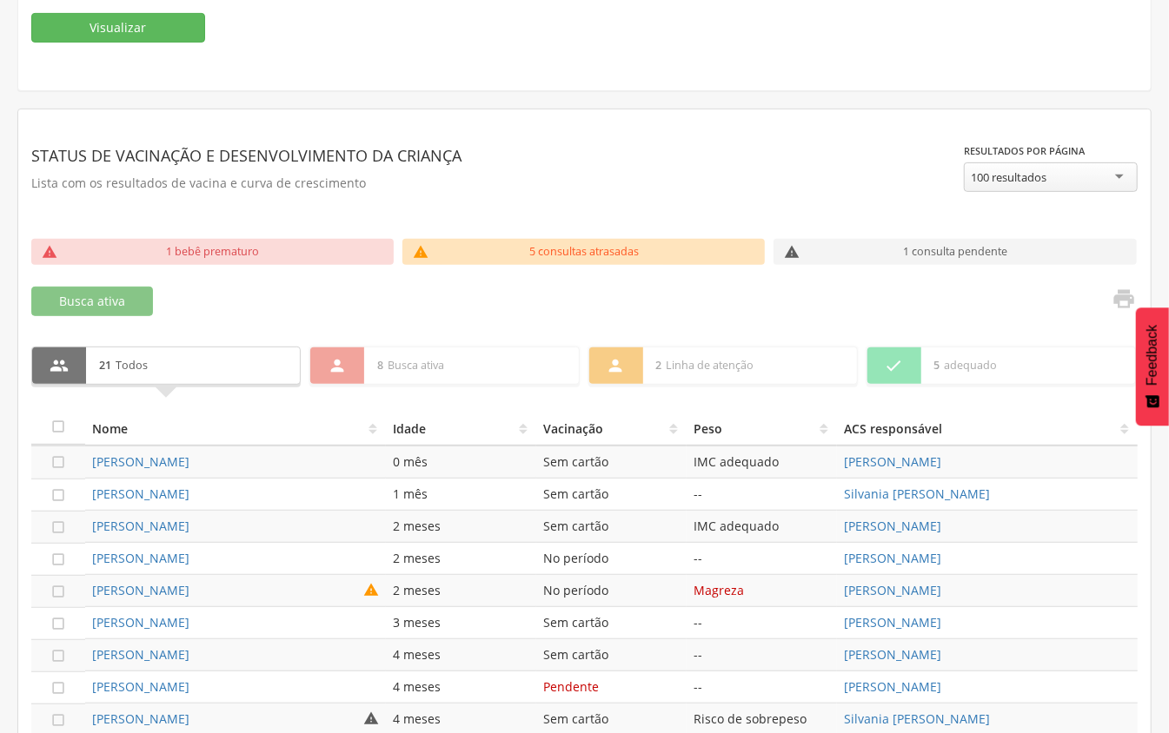
click at [557, 439] on th "Vacinação" at bounding box center [611, 428] width 150 height 35
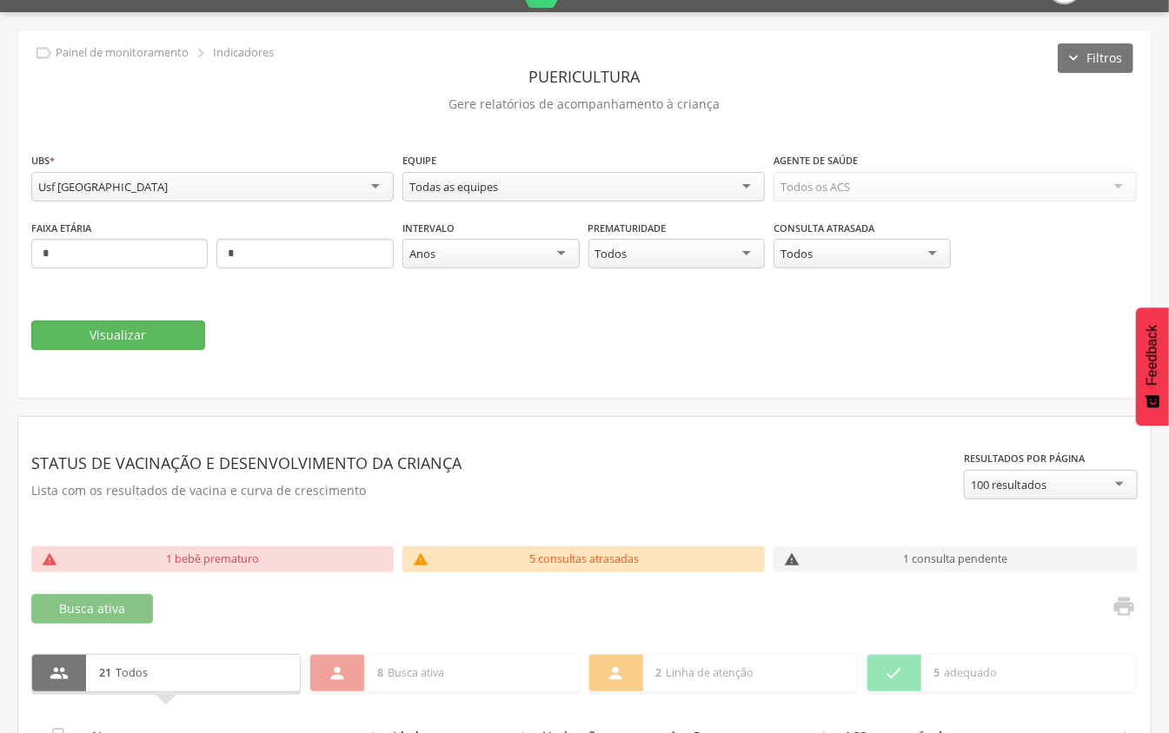
scroll to position [0, 0]
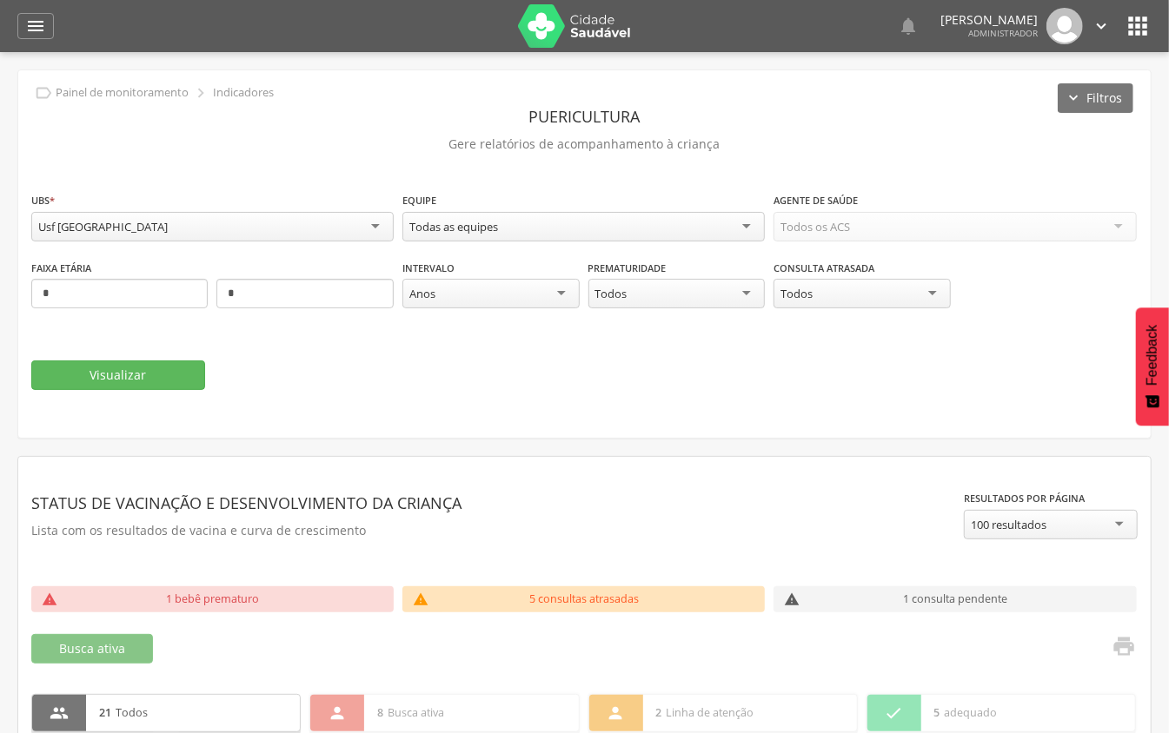
click at [301, 228] on div "Usf [GEOGRAPHIC_DATA]" at bounding box center [212, 227] width 362 height 30
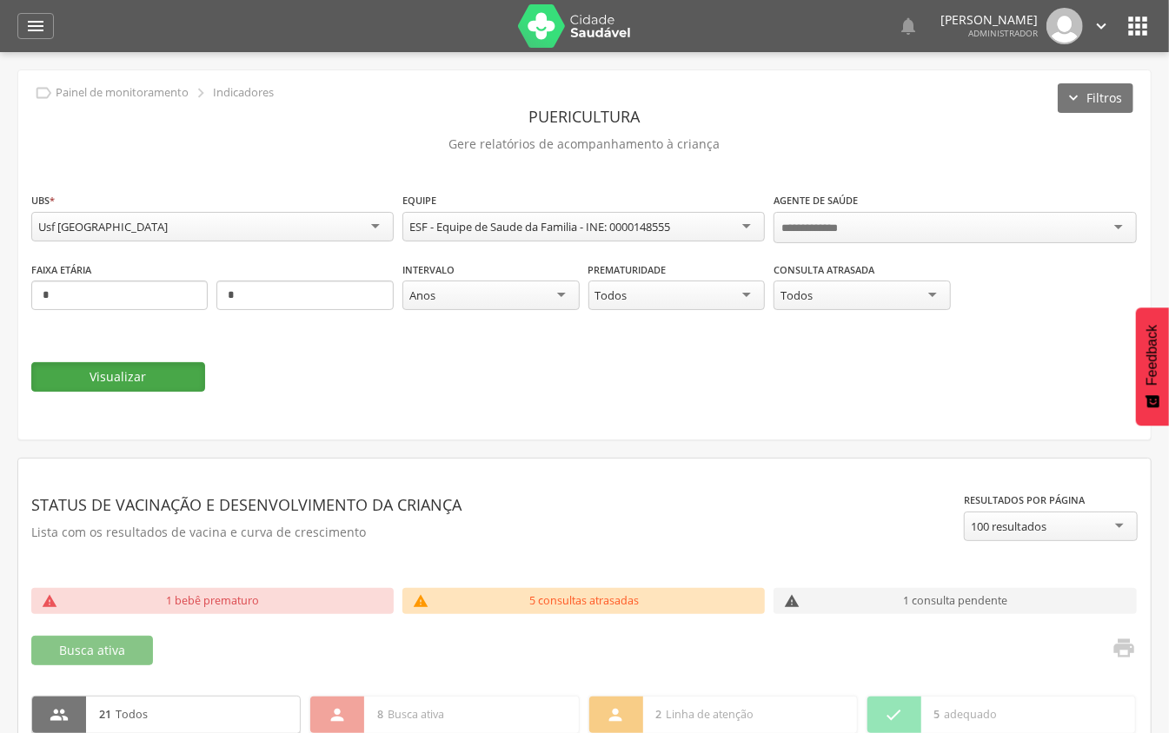
click at [167, 379] on button "Visualizar" at bounding box center [118, 377] width 174 height 30
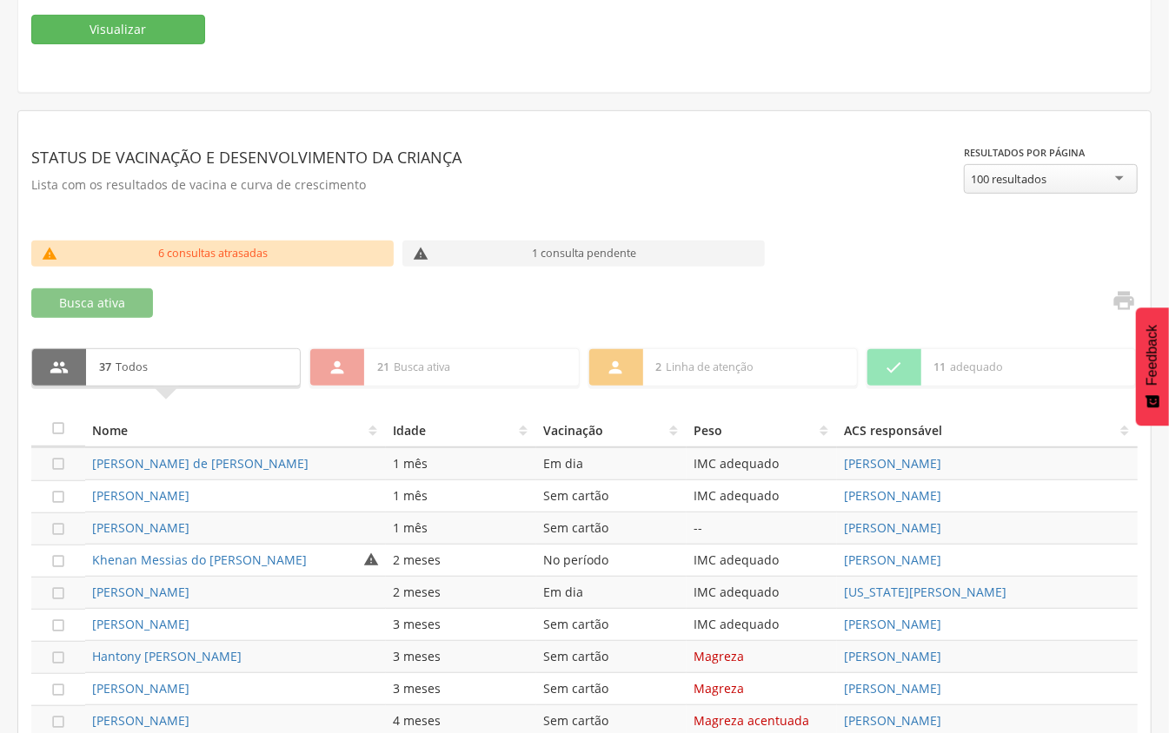
scroll to position [348, 0]
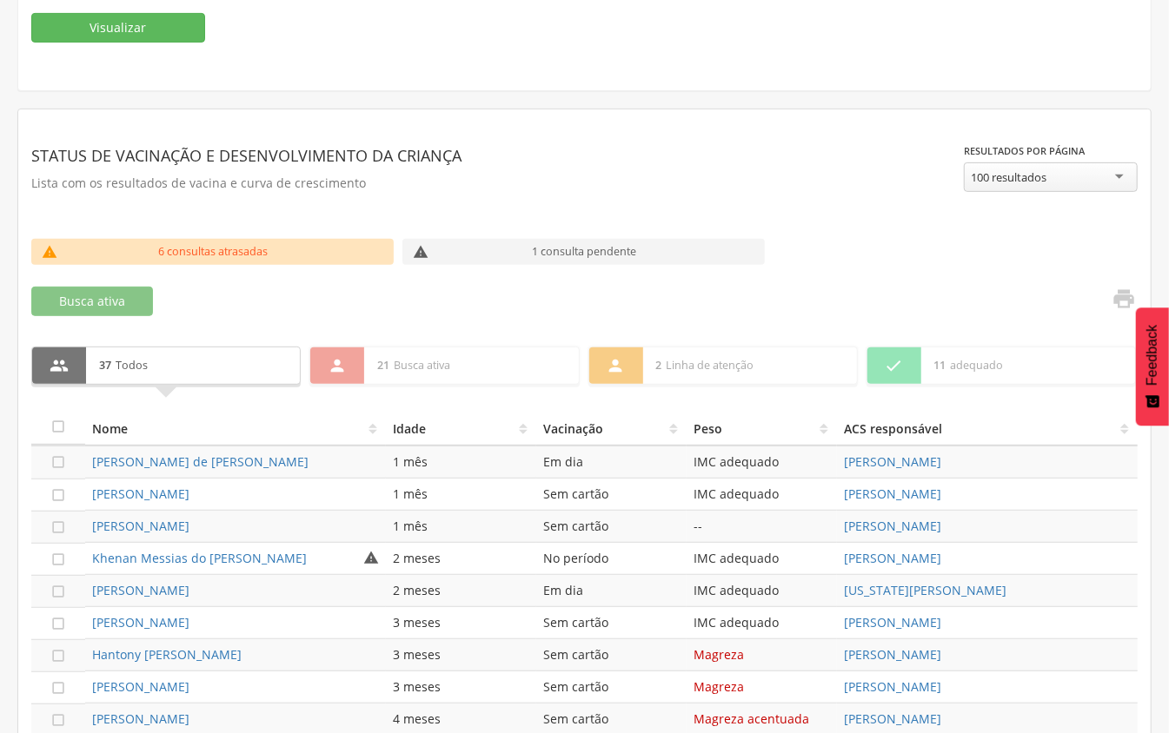
click at [560, 433] on th "Vacinação" at bounding box center [611, 428] width 150 height 35
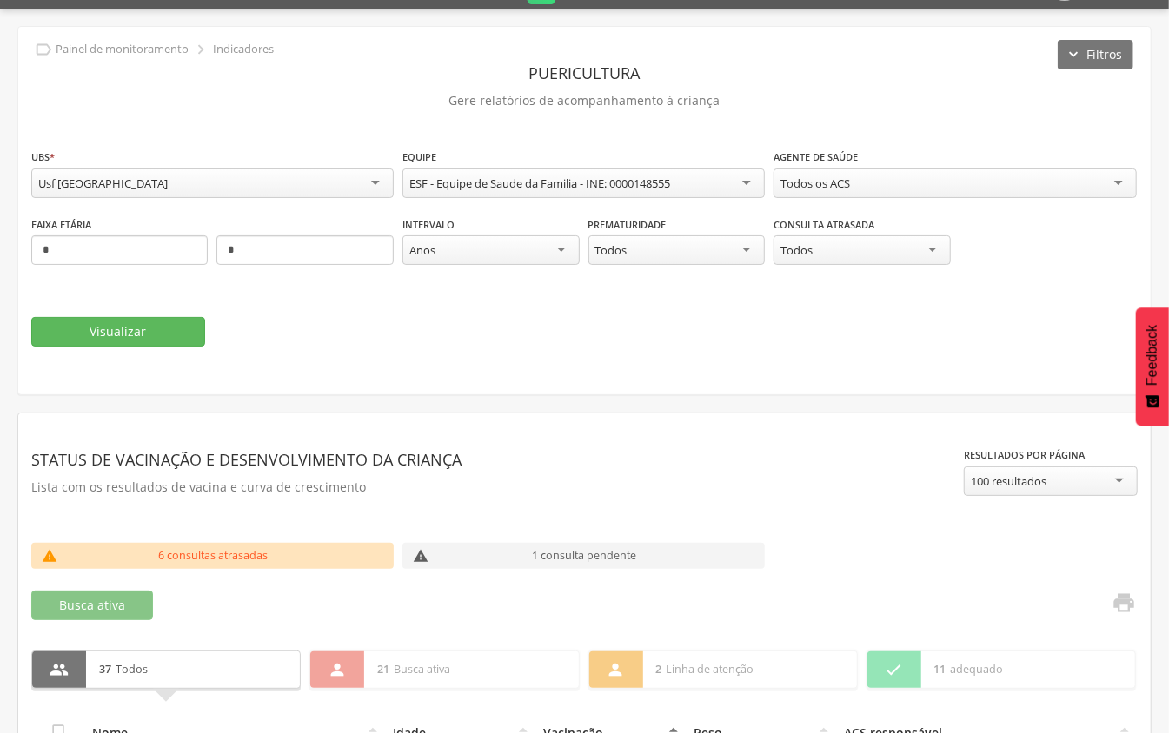
scroll to position [0, 0]
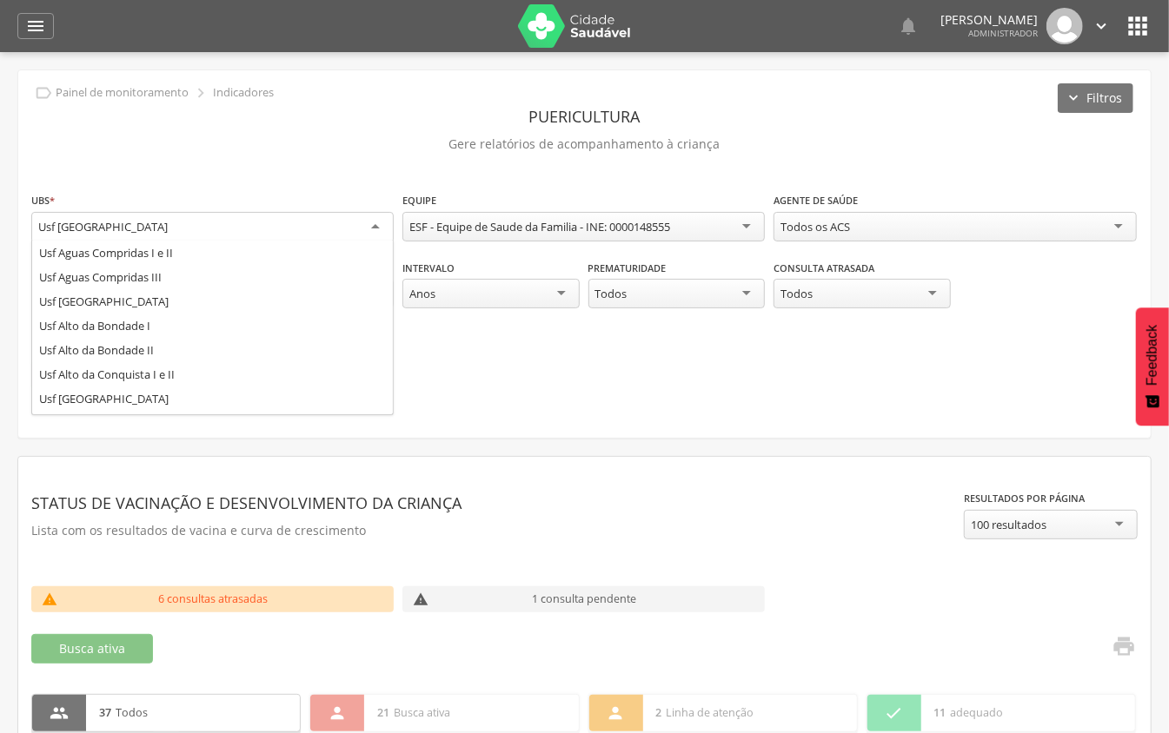
click at [293, 234] on div "Usf [GEOGRAPHIC_DATA]" at bounding box center [212, 227] width 362 height 31
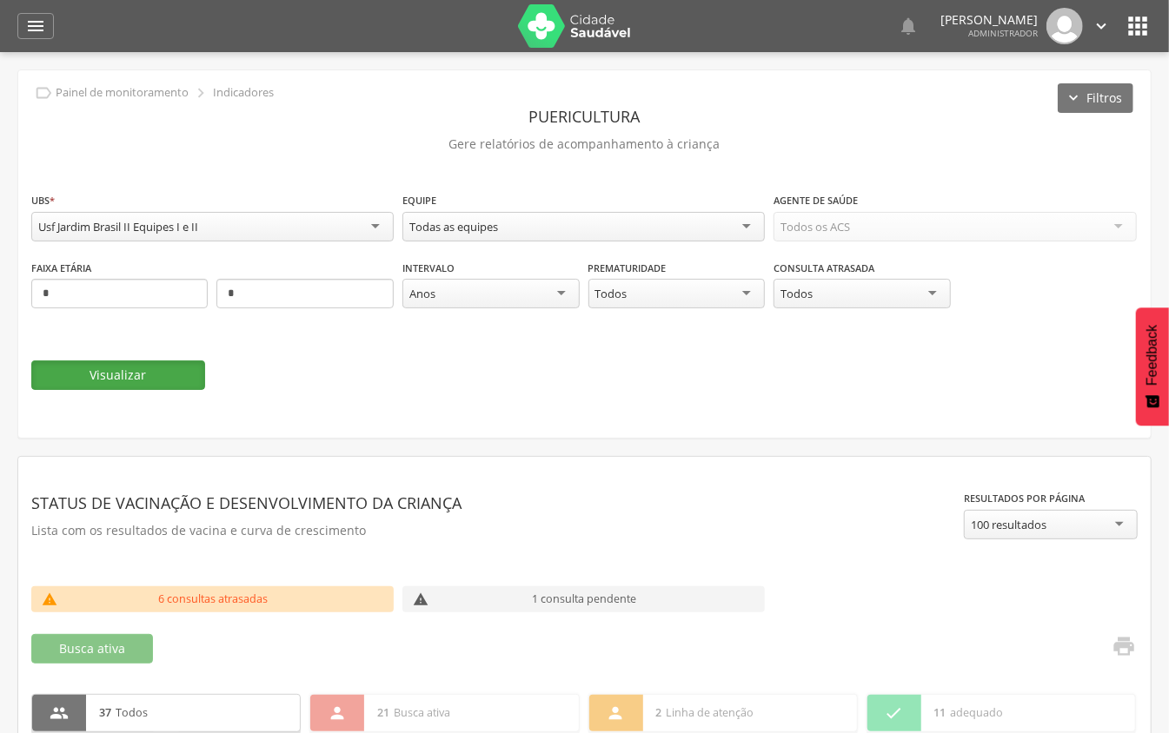
click at [170, 376] on button "Visualizar" at bounding box center [118, 376] width 174 height 30
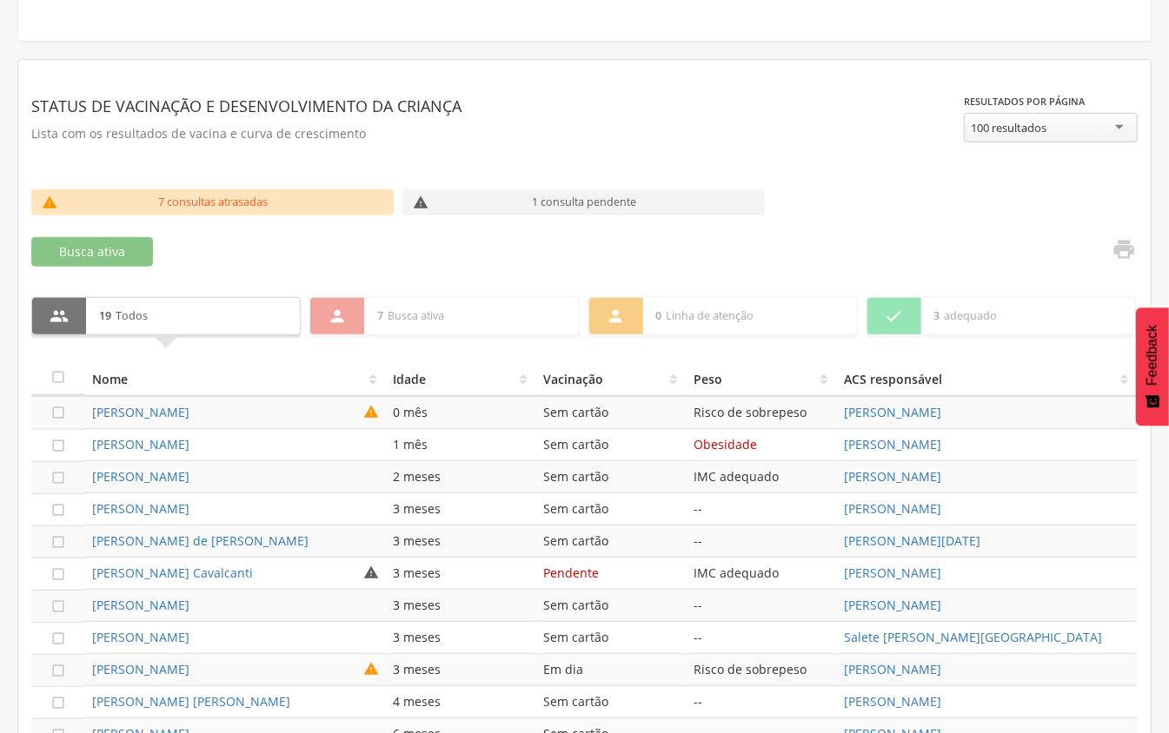
scroll to position [463, 0]
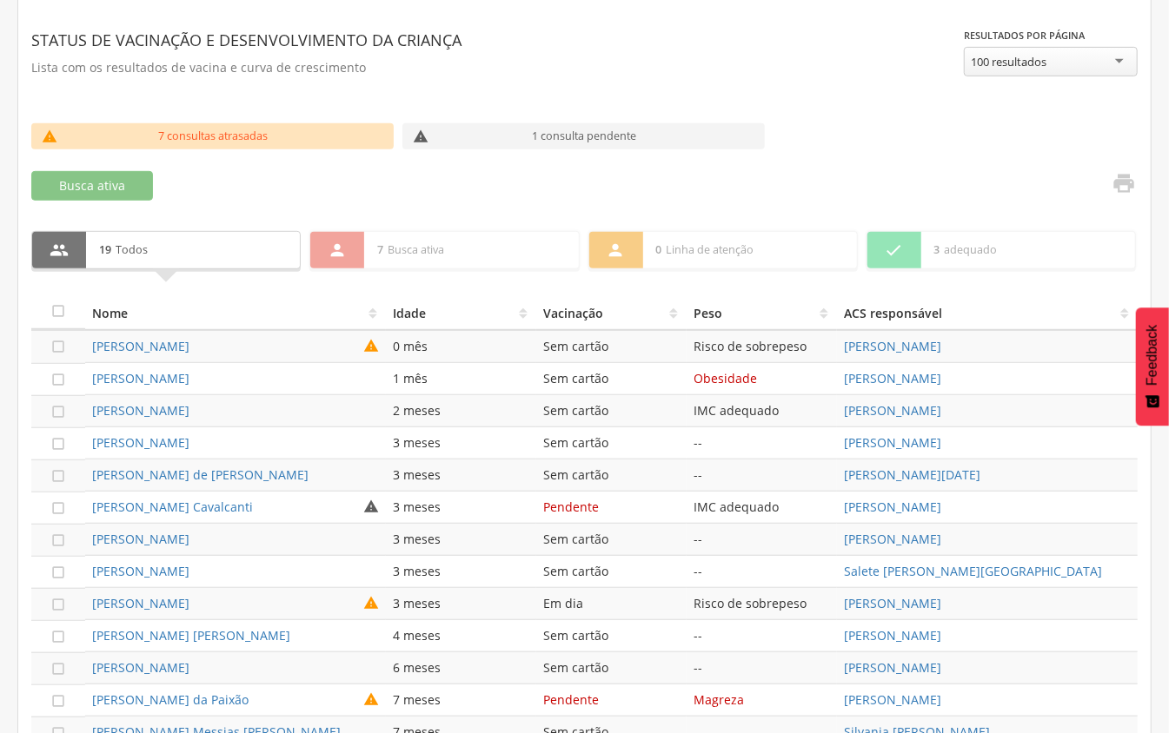
click at [596, 323] on th "Vacinação" at bounding box center [611, 312] width 150 height 35
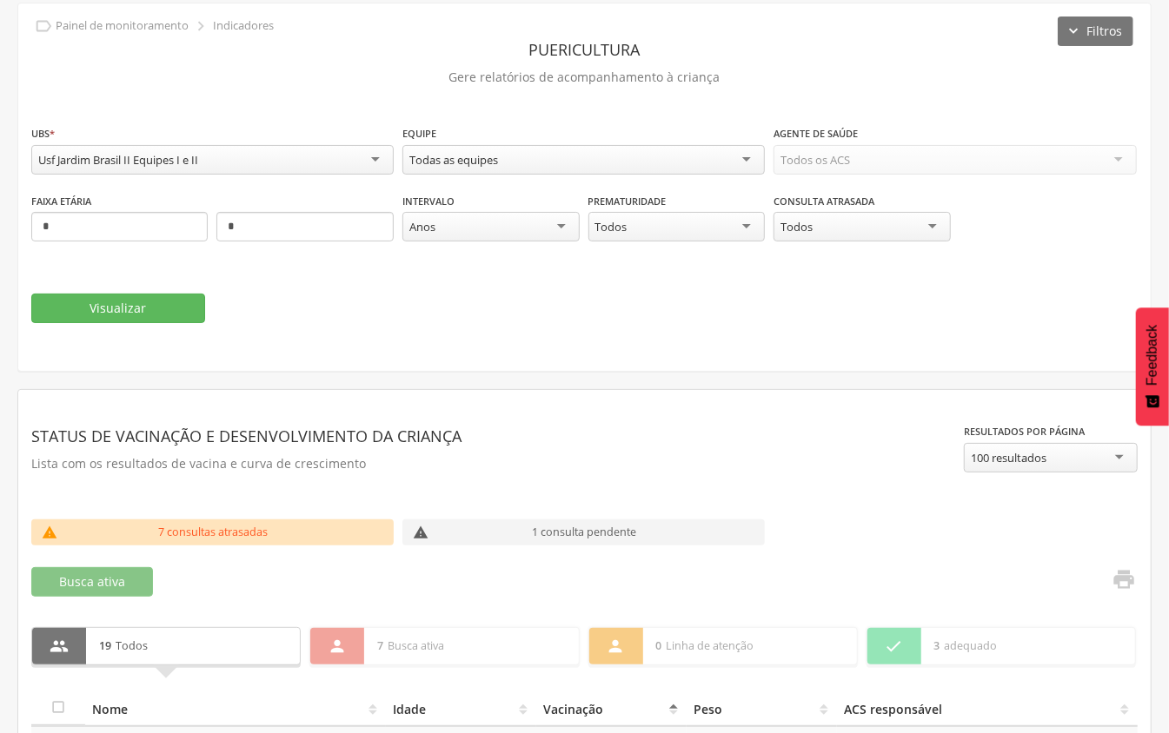
scroll to position [0, 0]
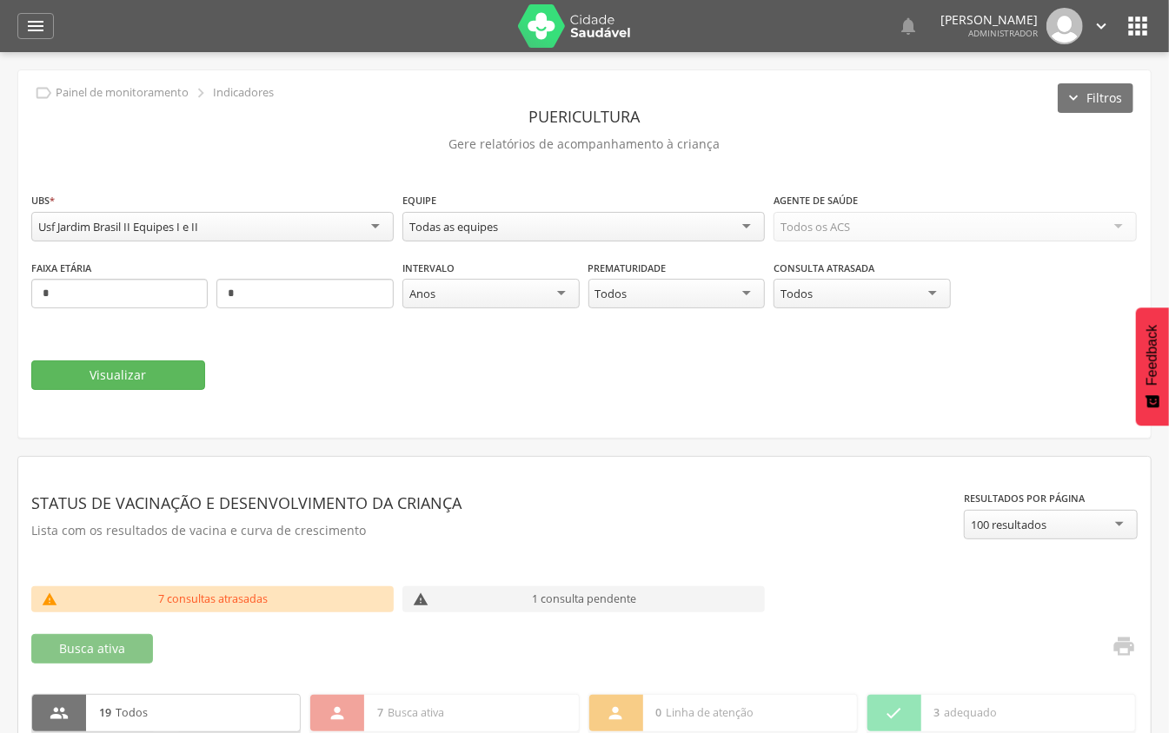
click at [233, 230] on div "Usf Jardim Brasil II Equipes I e II" at bounding box center [212, 227] width 362 height 30
click at [139, 373] on button "Visualizar" at bounding box center [118, 376] width 174 height 30
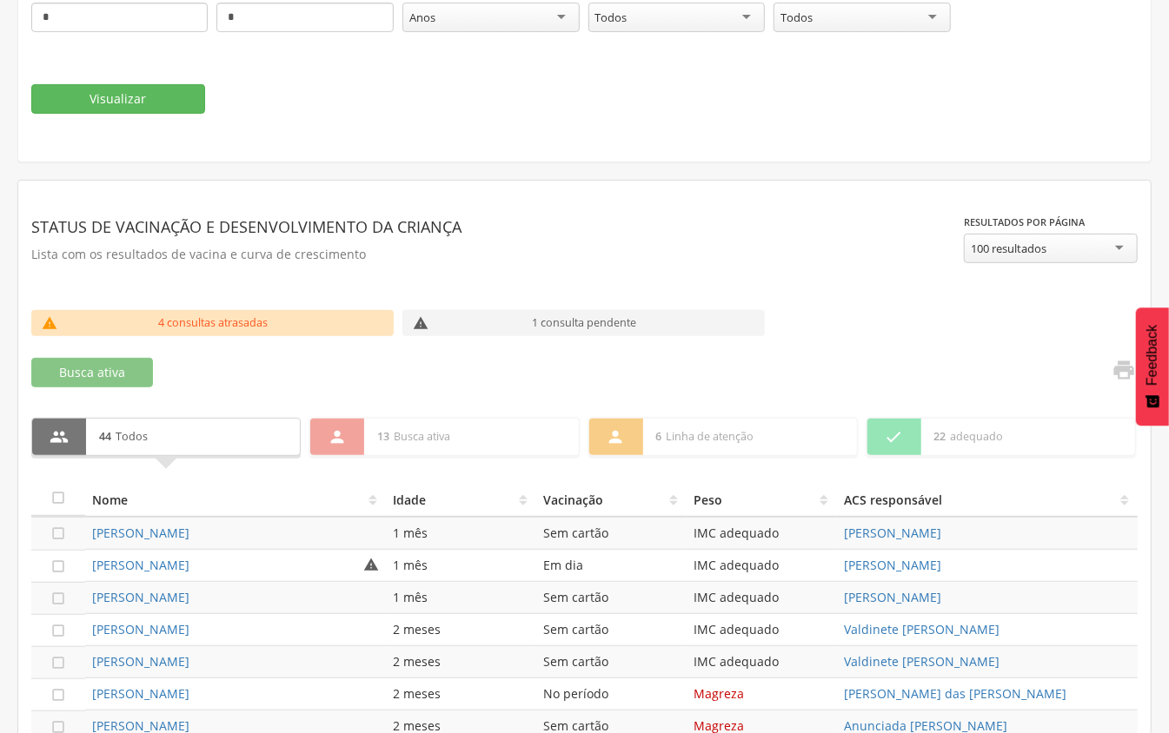
scroll to position [348, 0]
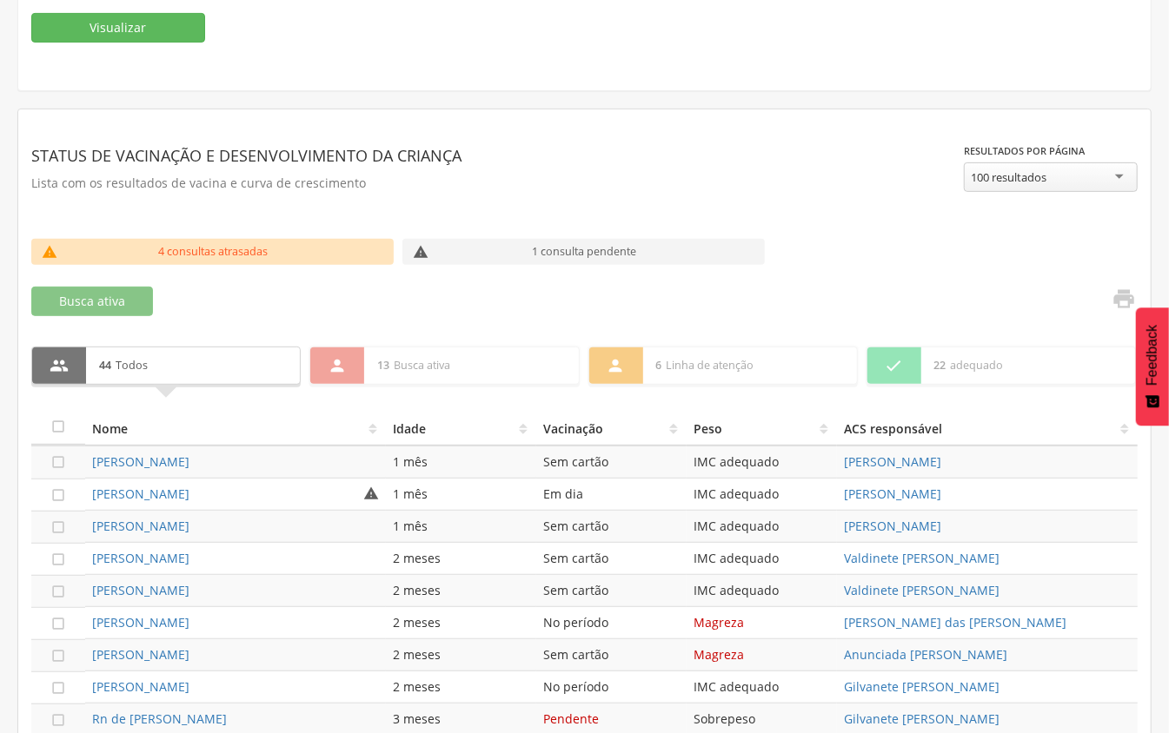
click at [571, 417] on th "Vacinação" at bounding box center [611, 428] width 150 height 35
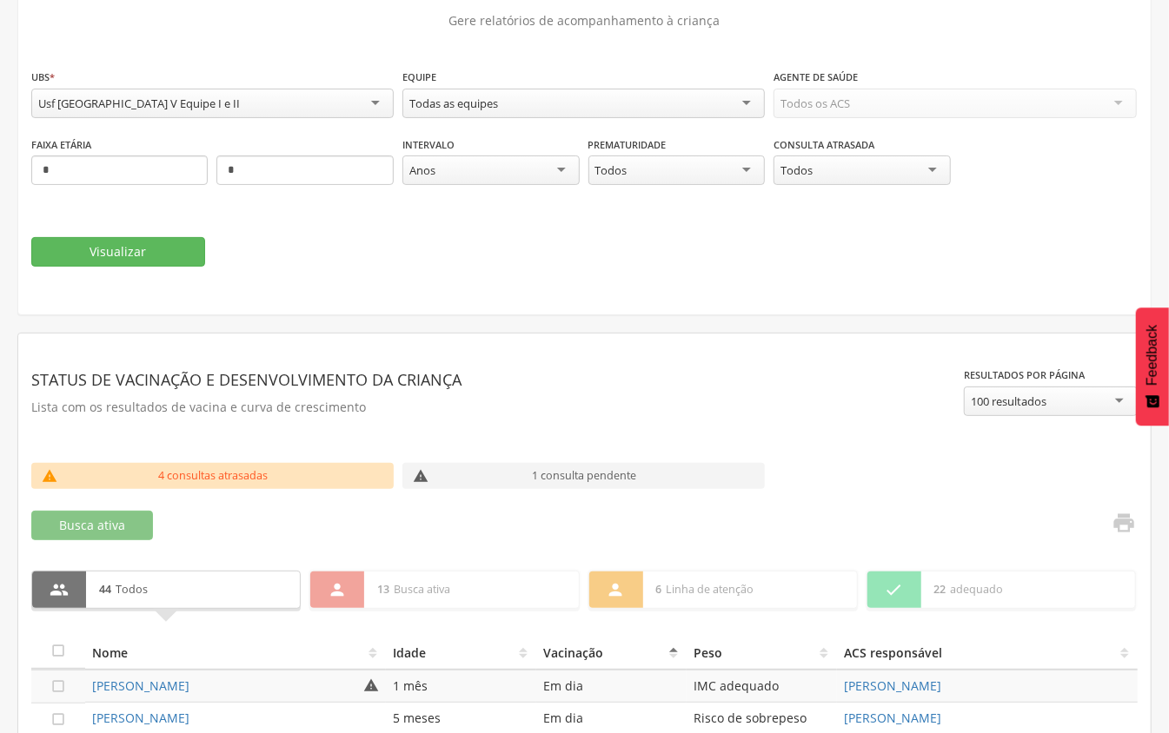
scroll to position [0, 0]
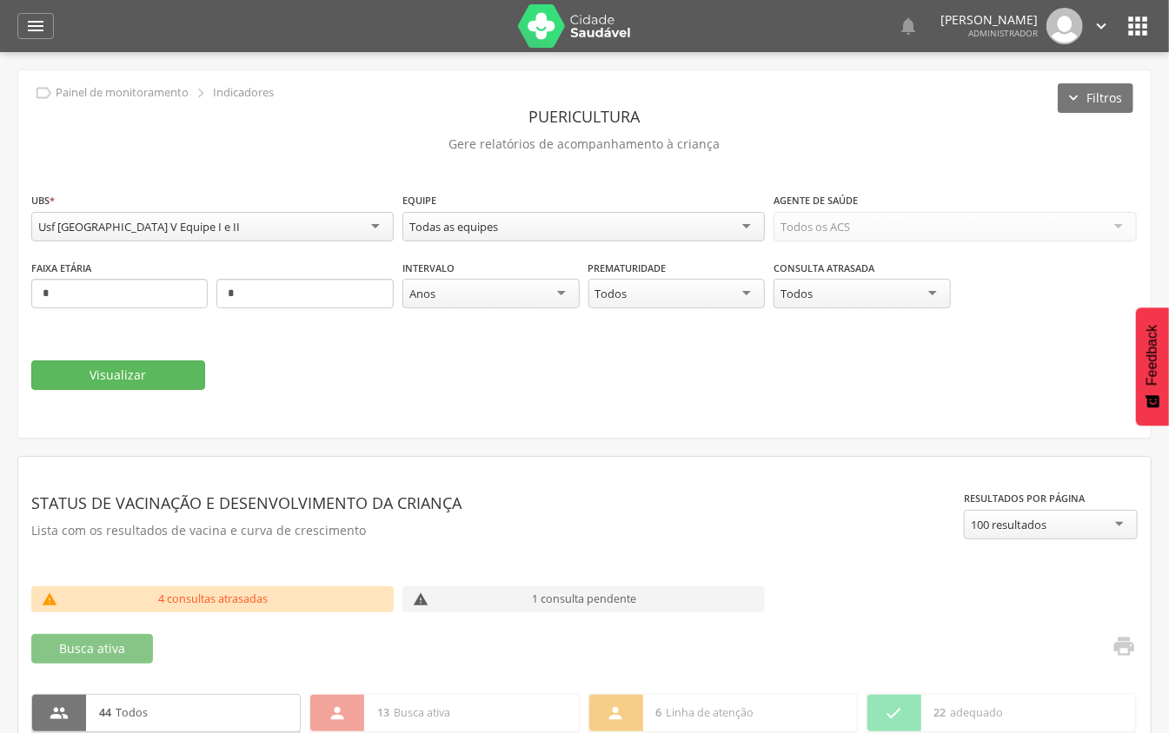
click at [296, 233] on div "Usf [GEOGRAPHIC_DATA] V Equipe I e II" at bounding box center [212, 227] width 362 height 30
click at [165, 379] on button "Visualizar" at bounding box center [118, 376] width 174 height 30
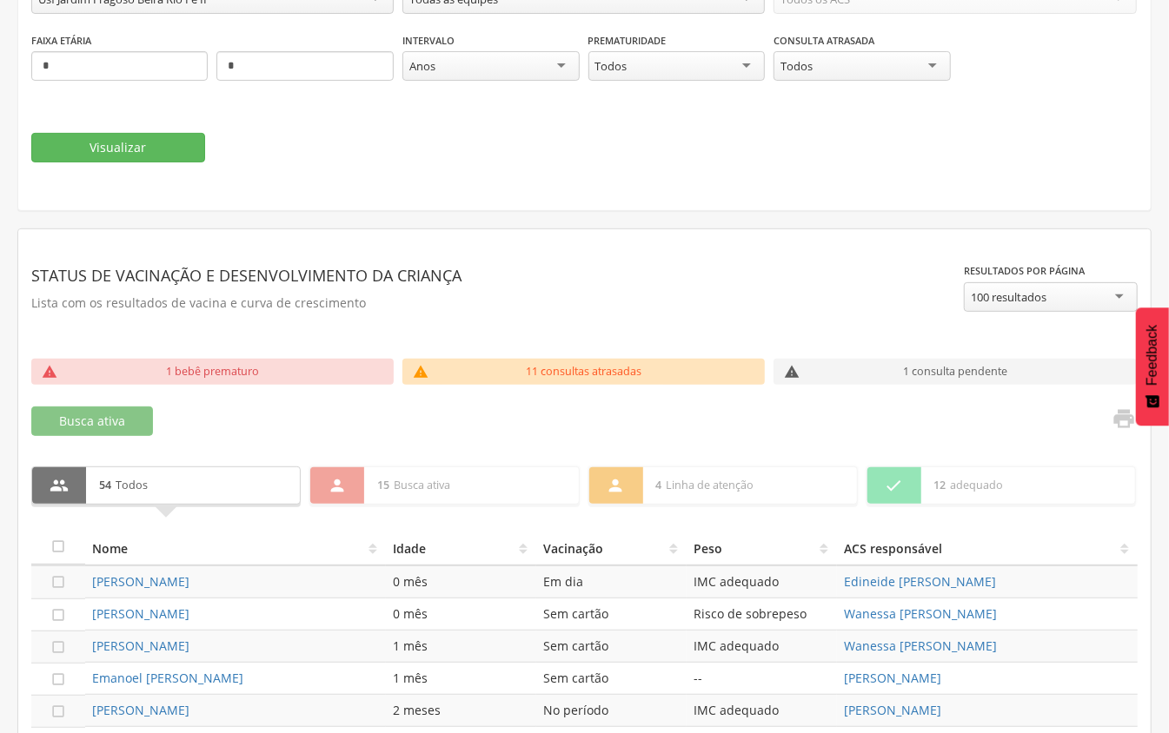
scroll to position [231, 0]
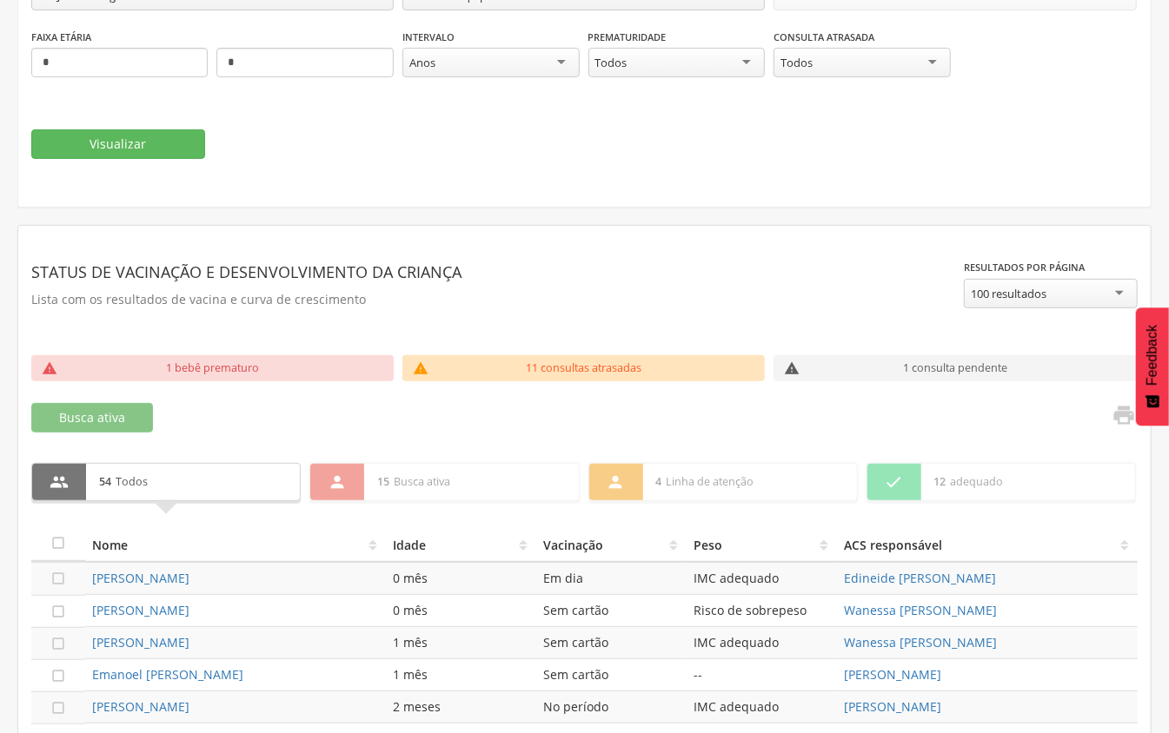
click at [550, 546] on th "Vacinação" at bounding box center [611, 544] width 150 height 35
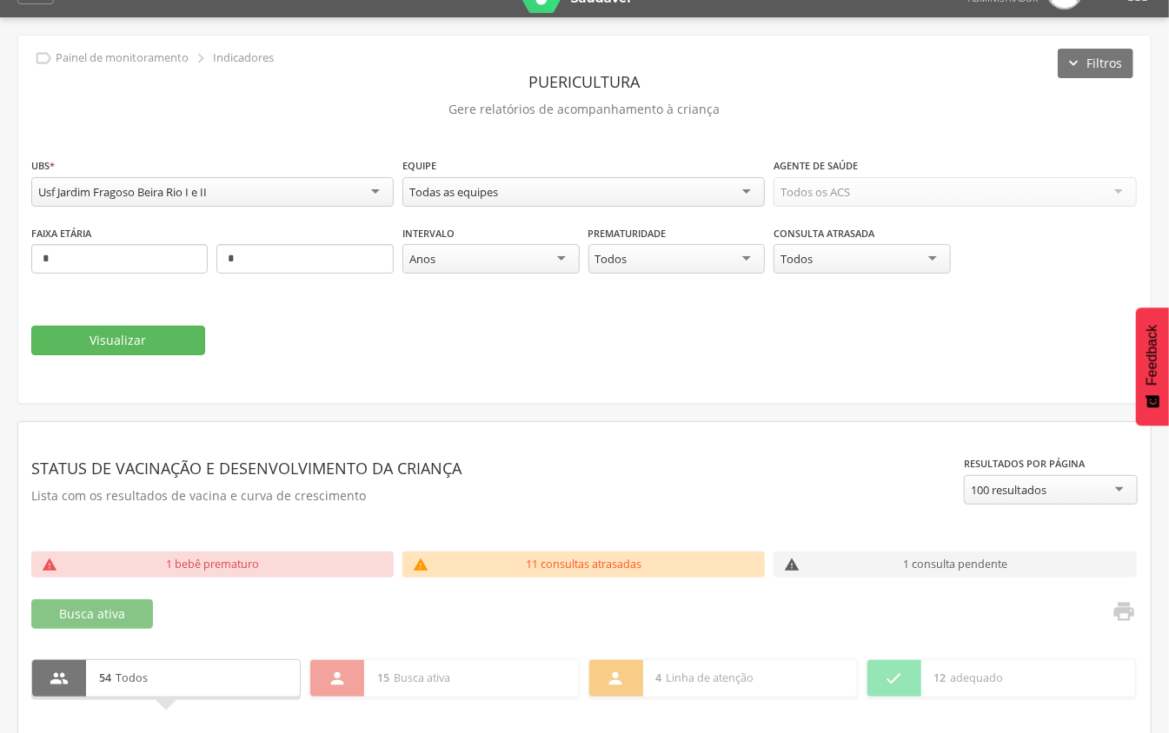
scroll to position [0, 0]
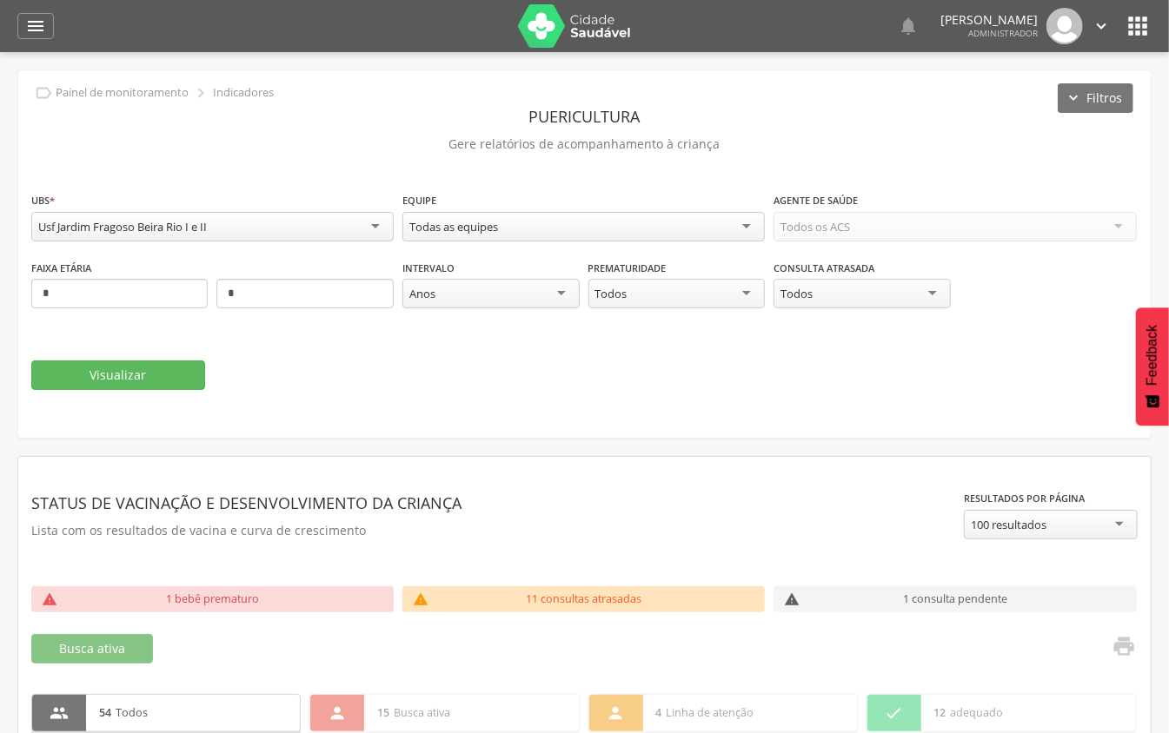
click at [236, 226] on div "Usf Jardim Fragoso Beira Rio I e II" at bounding box center [212, 227] width 362 height 30
click at [88, 365] on button "Visualizar" at bounding box center [118, 376] width 174 height 30
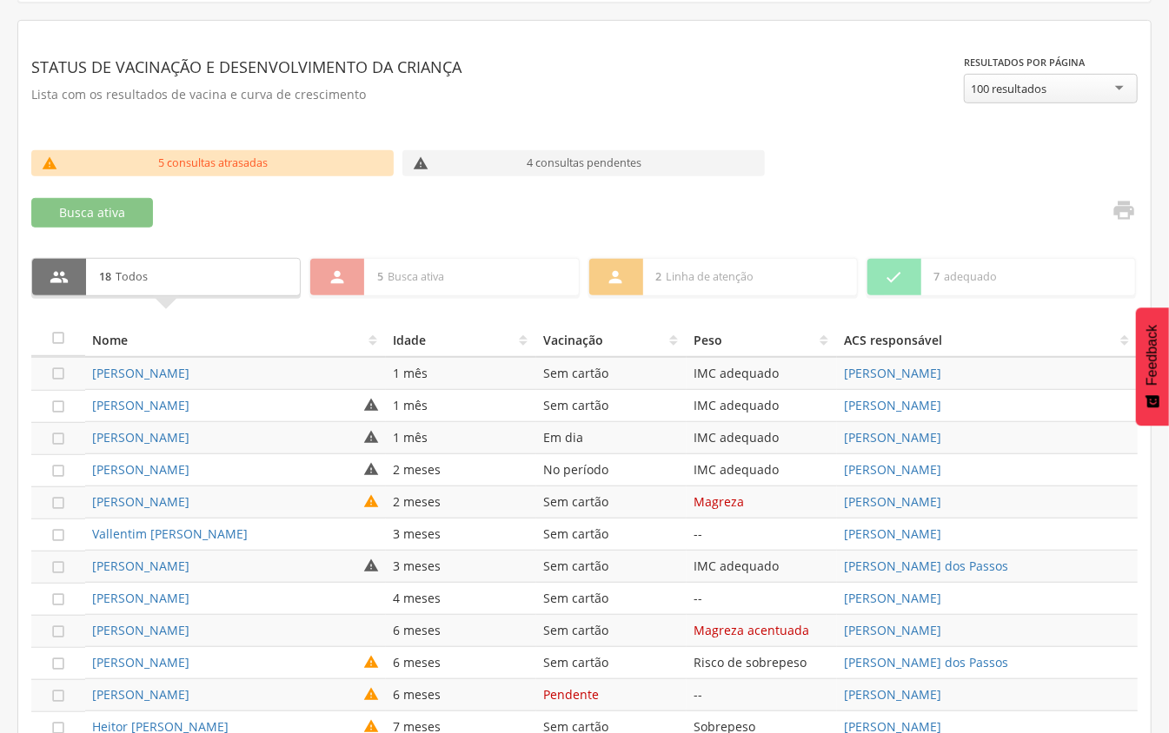
scroll to position [463, 0]
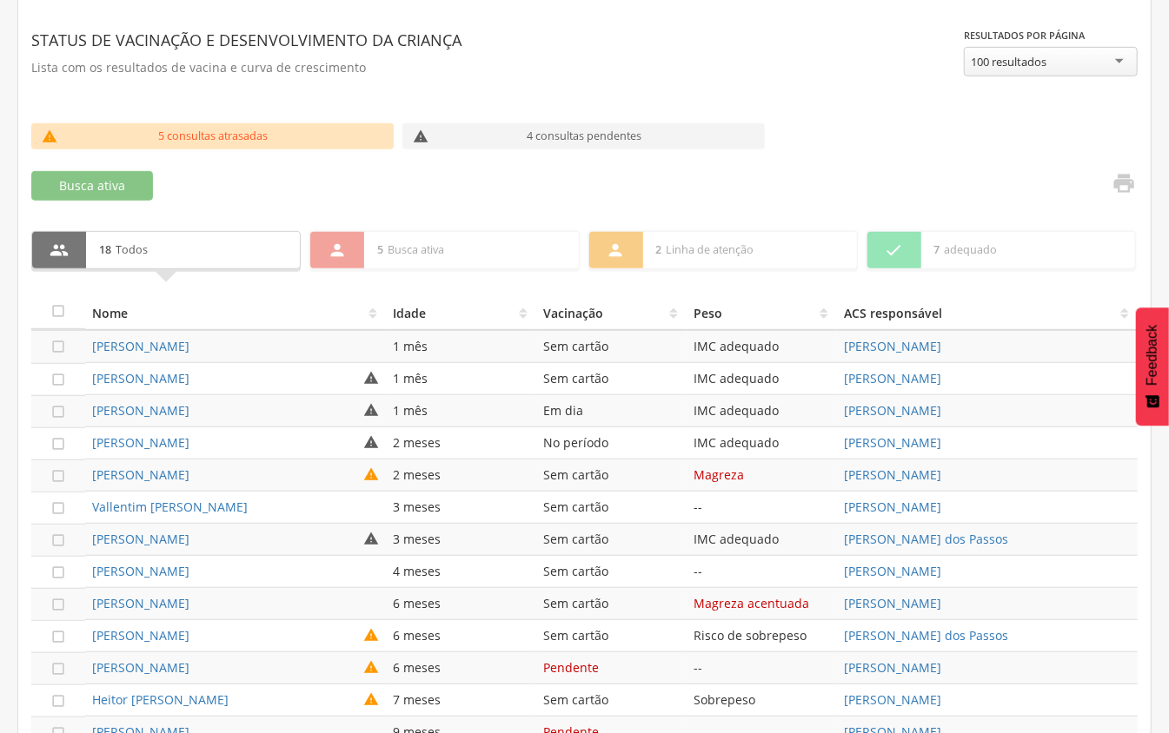
click at [567, 321] on th "Vacinação" at bounding box center [611, 312] width 150 height 35
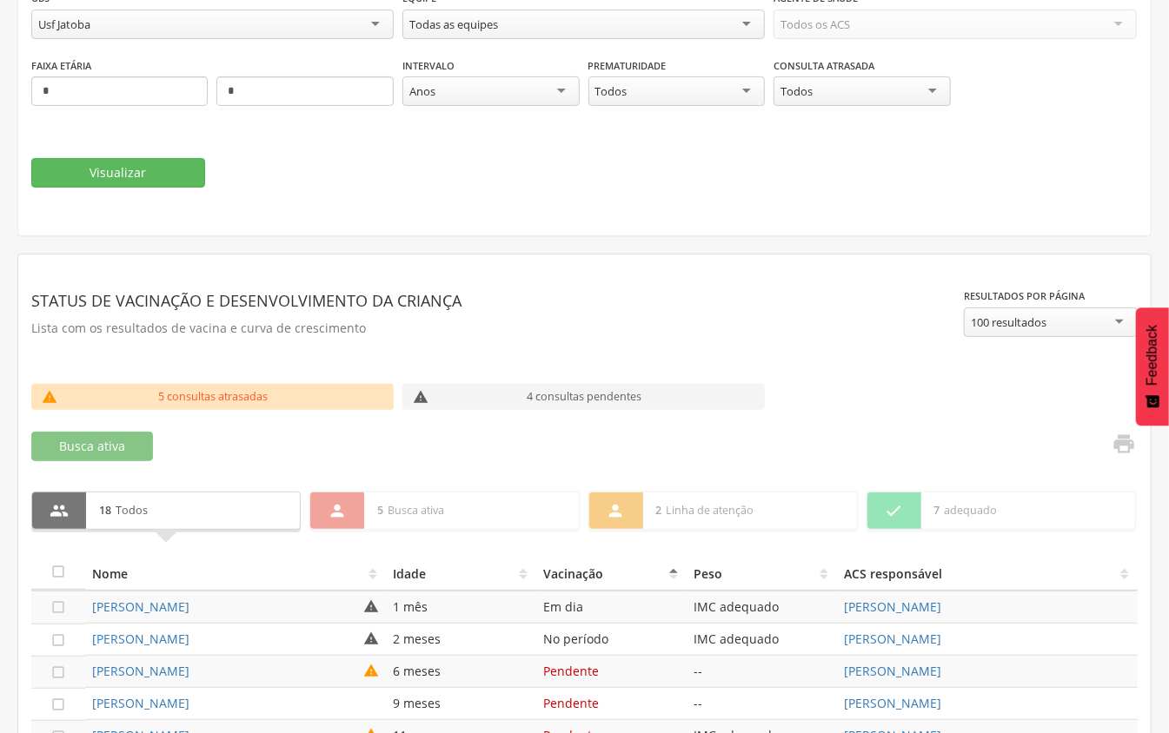
scroll to position [0, 0]
